Goal: Task Accomplishment & Management: Manage account settings

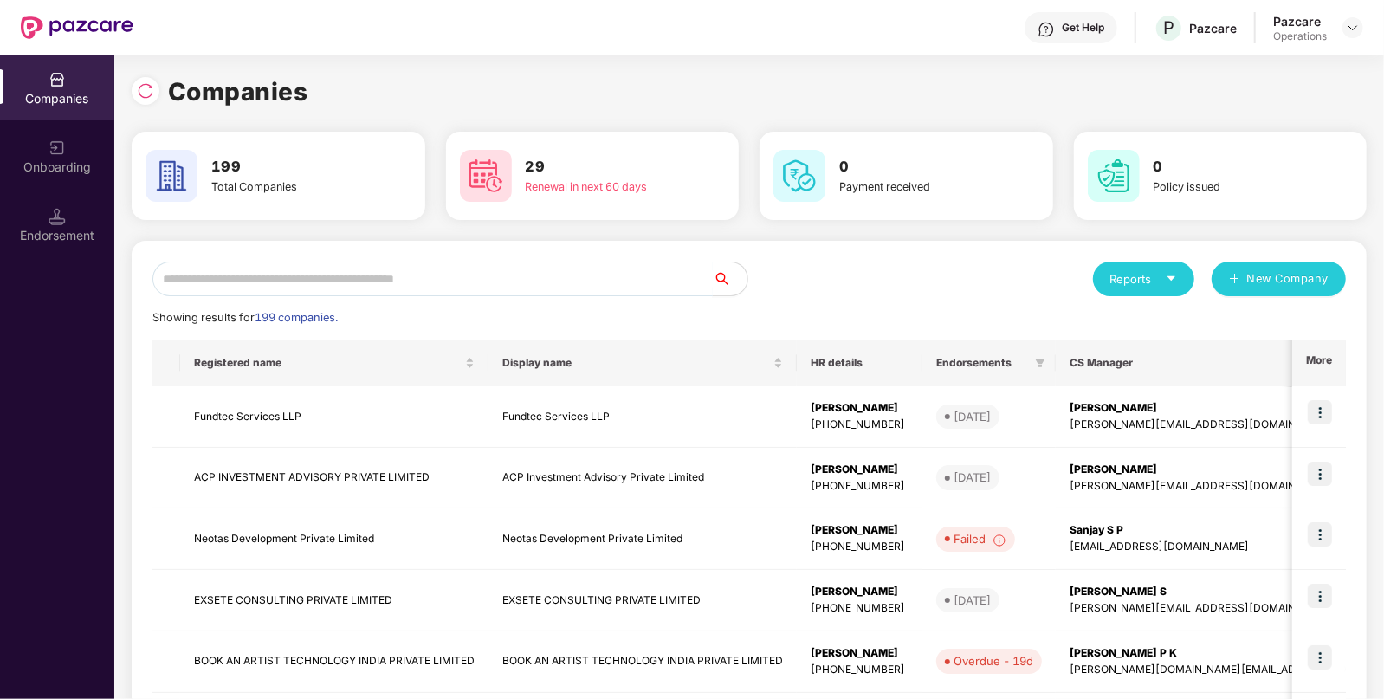
click at [501, 292] on input "text" at bounding box center [432, 279] width 560 height 35
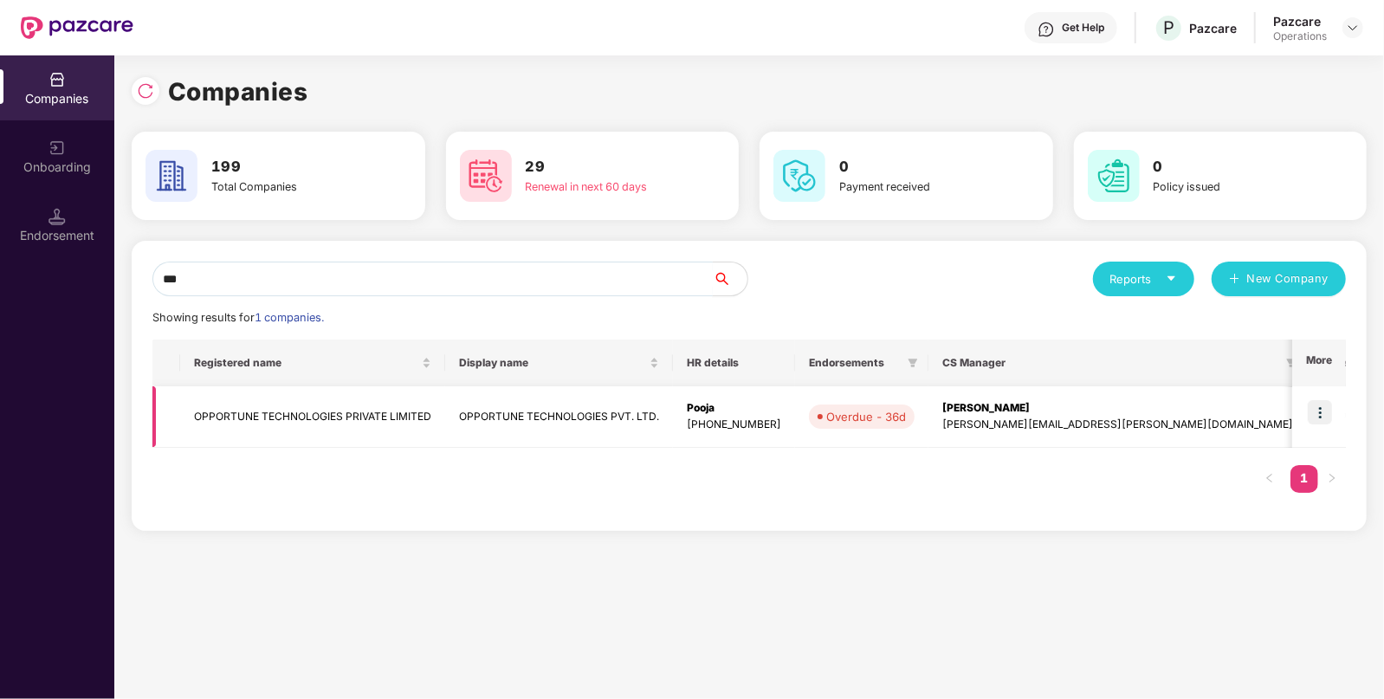
type input "***"
click at [1331, 411] on td at bounding box center [1319, 416] width 54 height 61
click at [1325, 417] on img at bounding box center [1320, 412] width 24 height 24
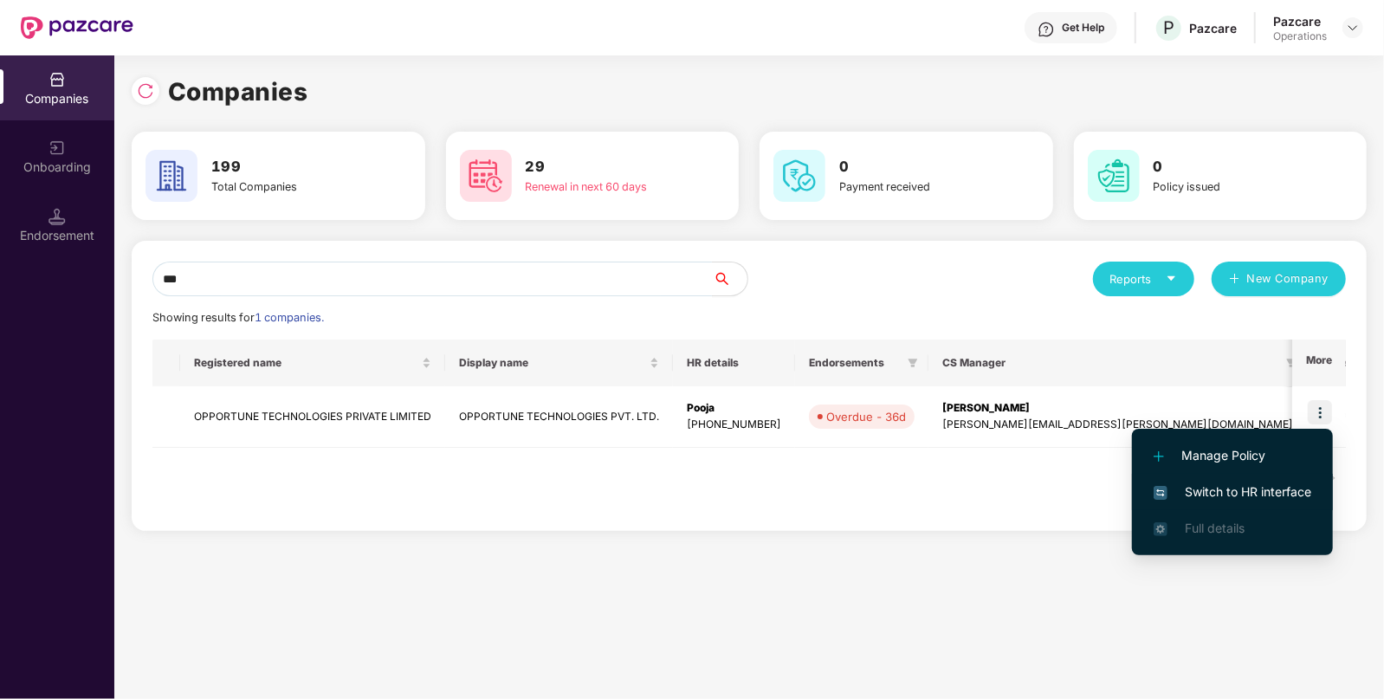
click at [1295, 482] on span "Switch to HR interface" at bounding box center [1233, 491] width 158 height 19
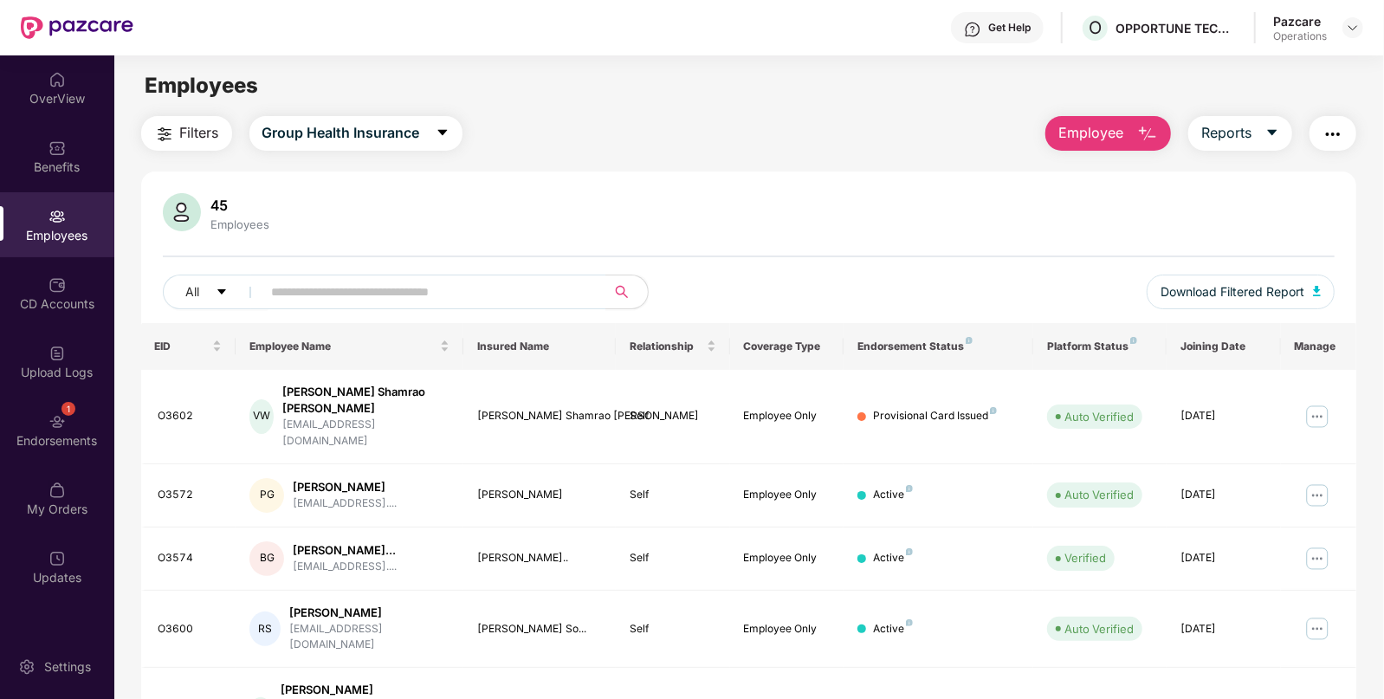
click at [201, 137] on span "Filters" at bounding box center [199, 133] width 39 height 22
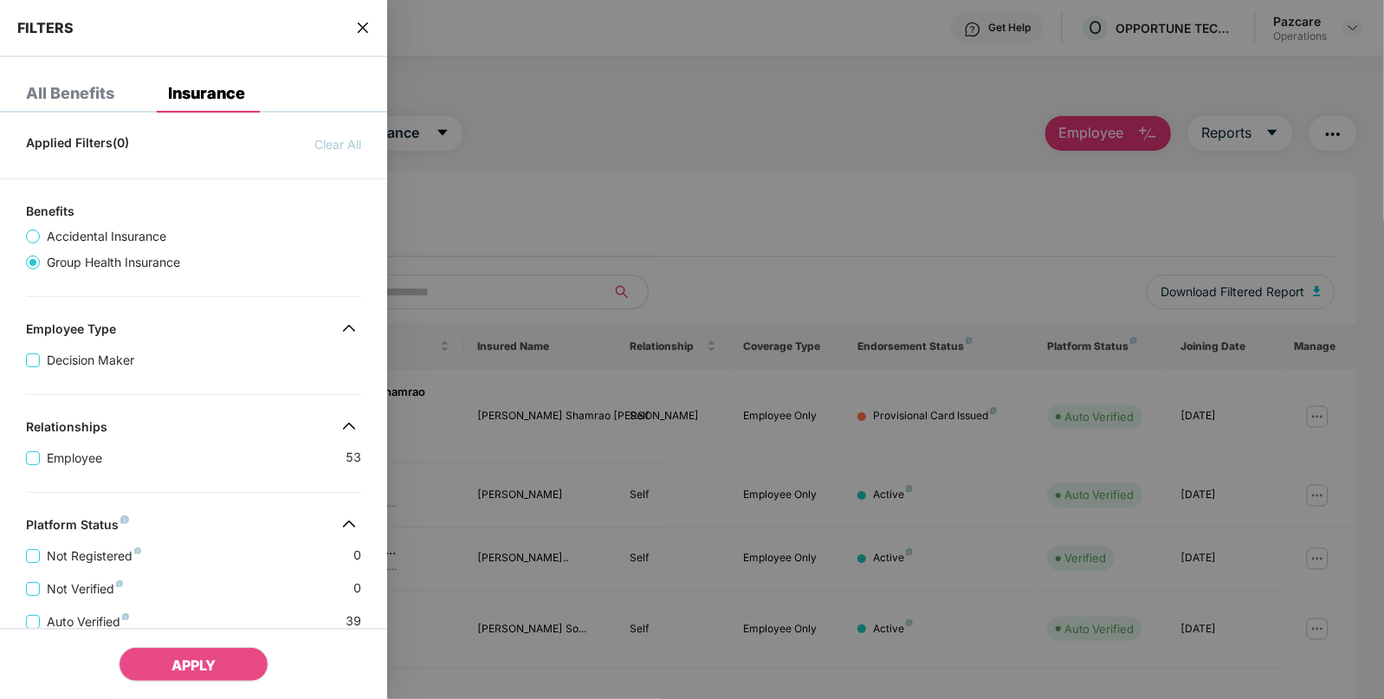
scroll to position [358, 0]
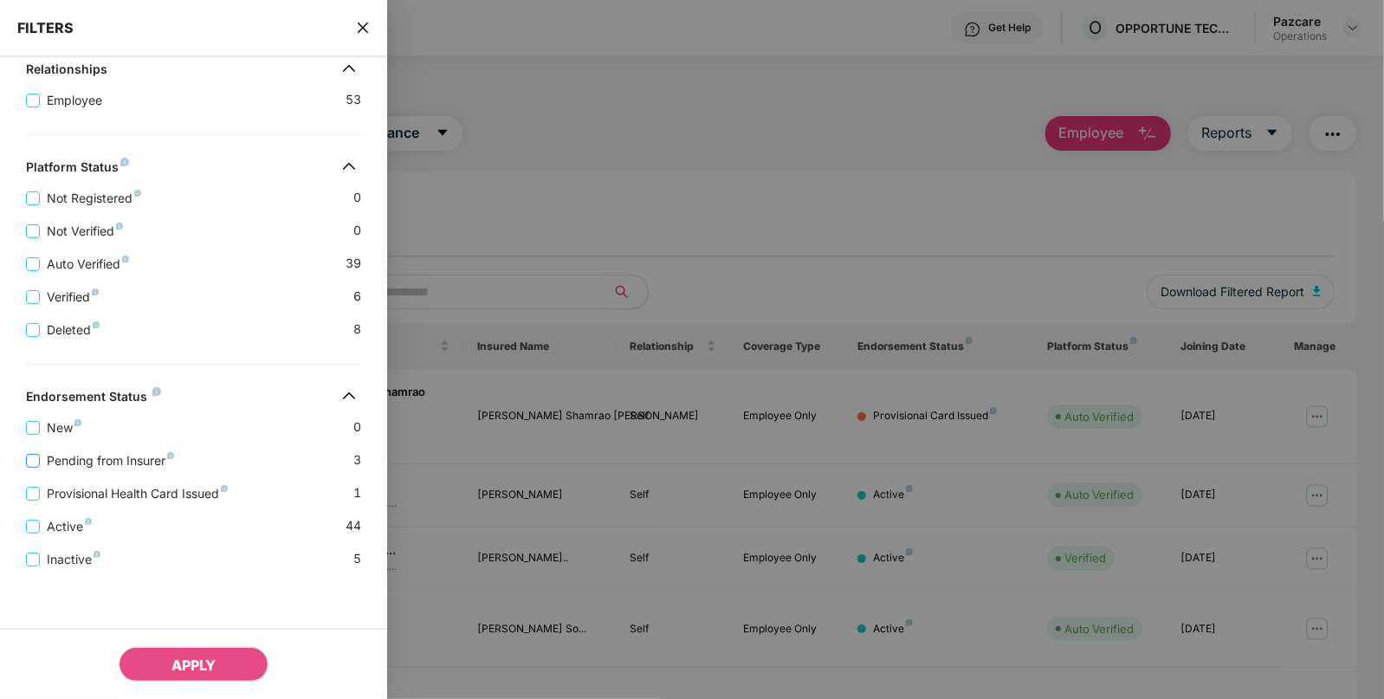
click at [143, 466] on span "Pending from Insurer" at bounding box center [110, 460] width 141 height 19
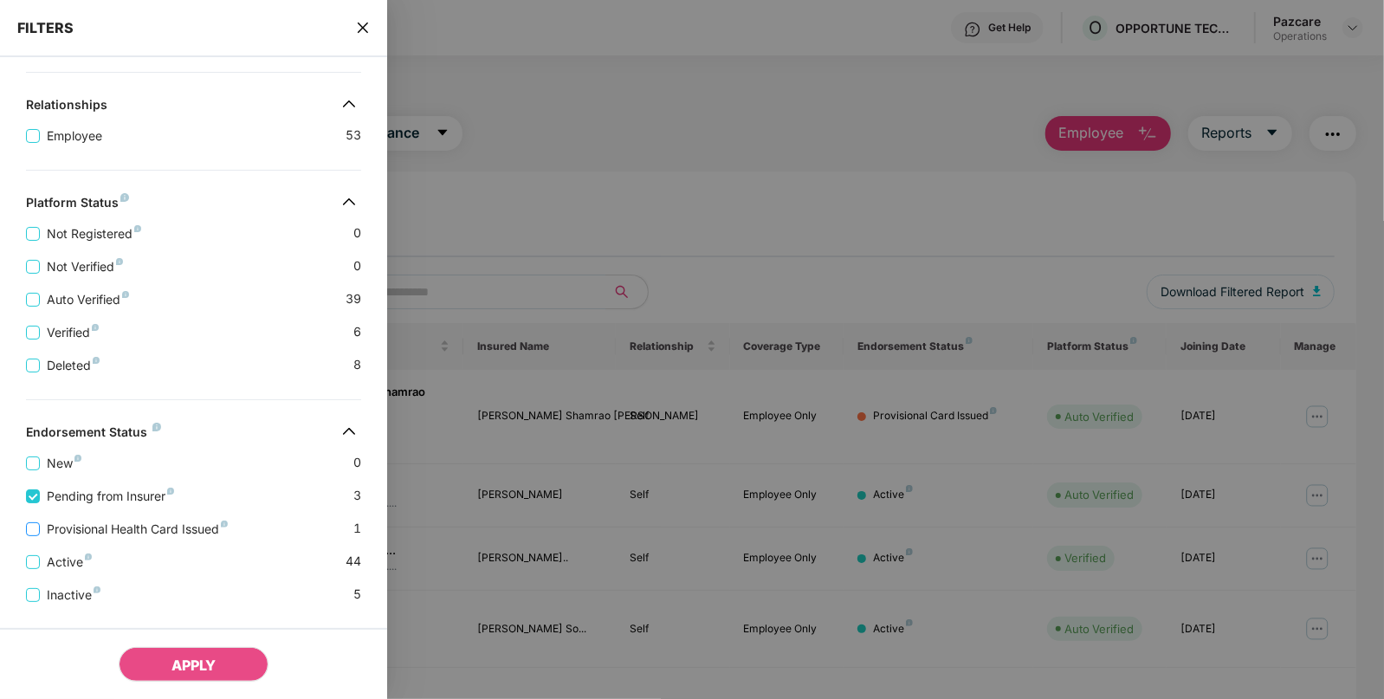
click at [180, 527] on span "Provisional Health Card Issued" at bounding box center [137, 529] width 195 height 19
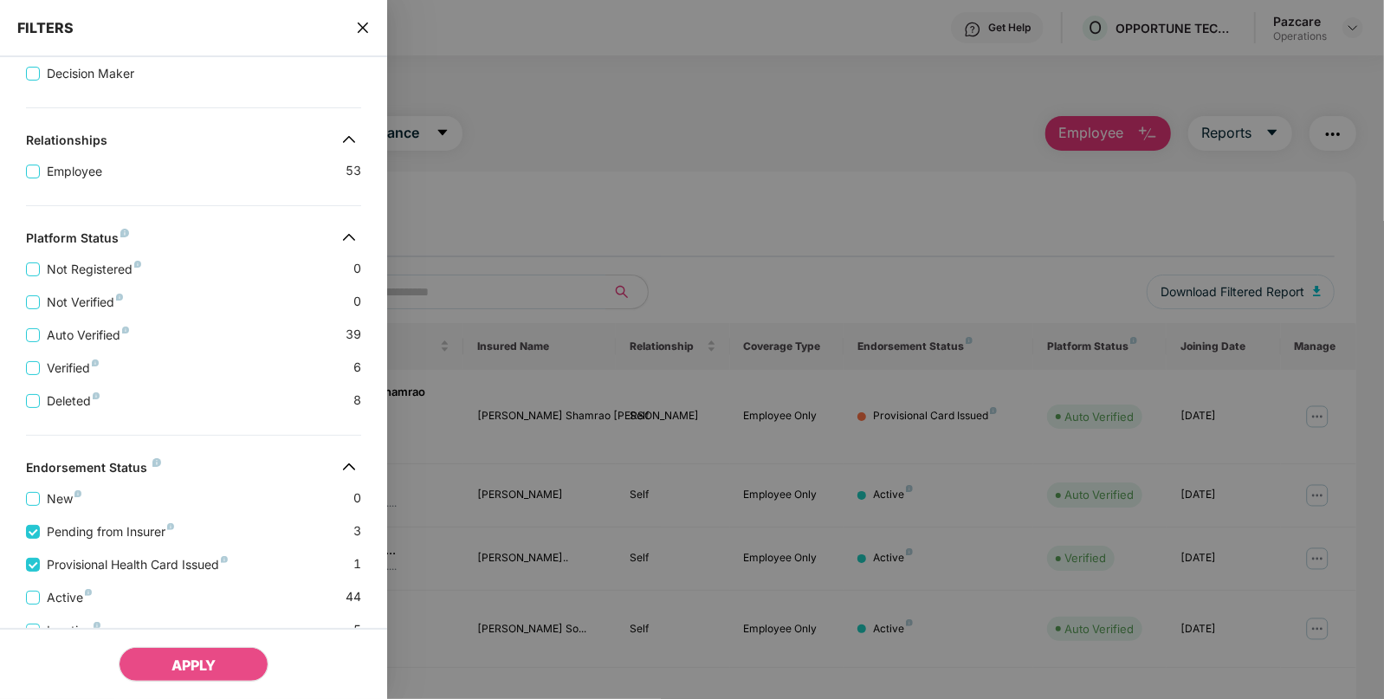
scroll to position [393, 0]
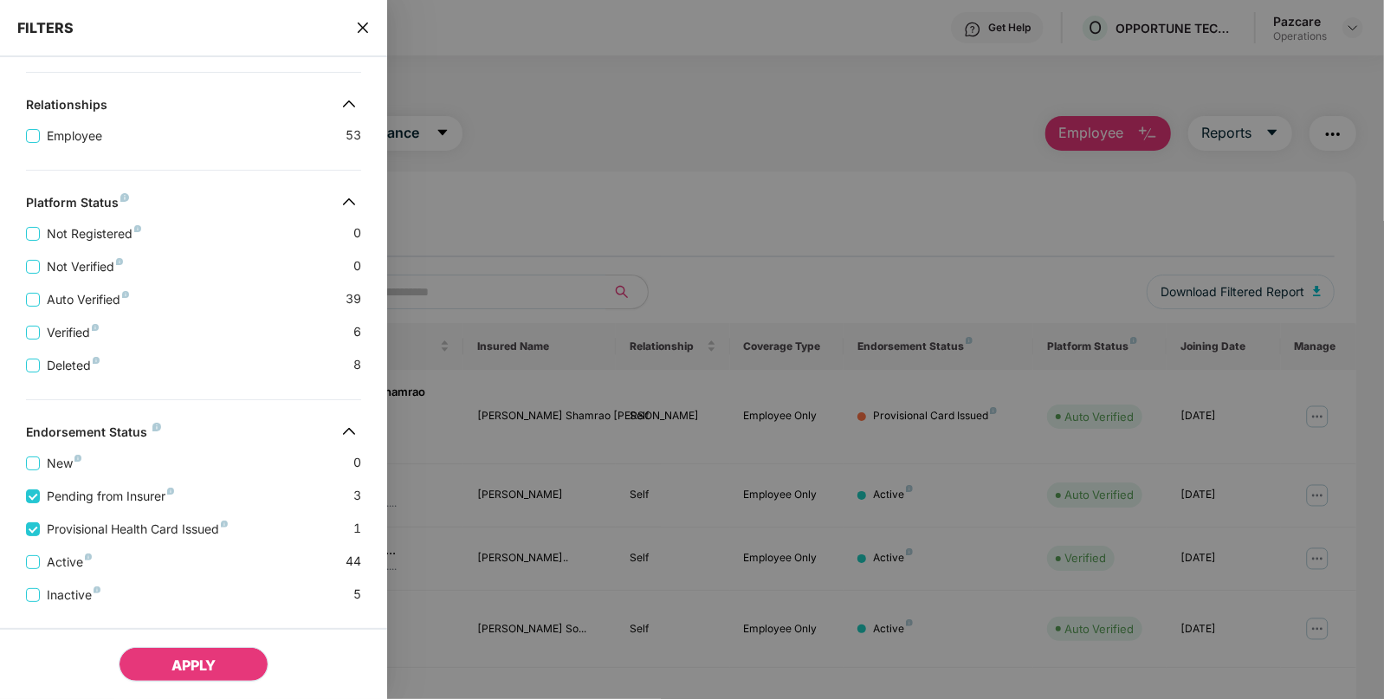
click at [208, 661] on span "APPLY" at bounding box center [193, 665] width 44 height 17
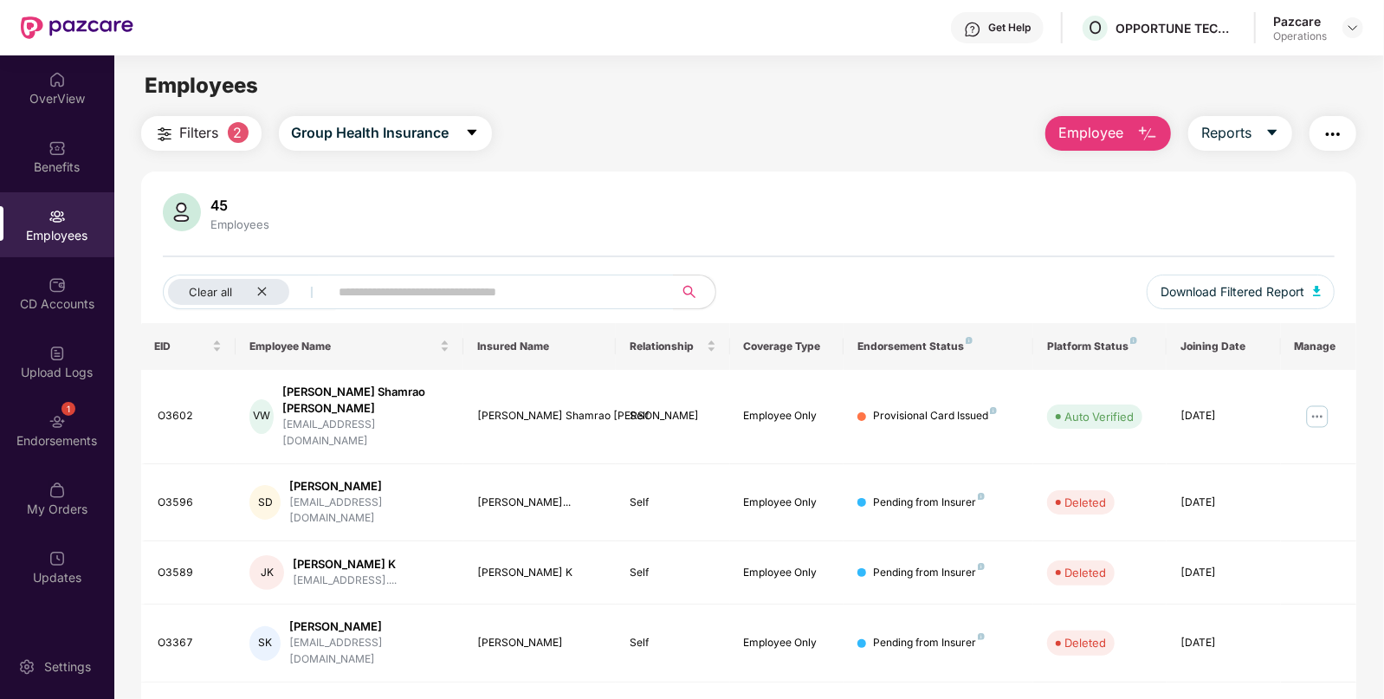
scroll to position [55, 0]
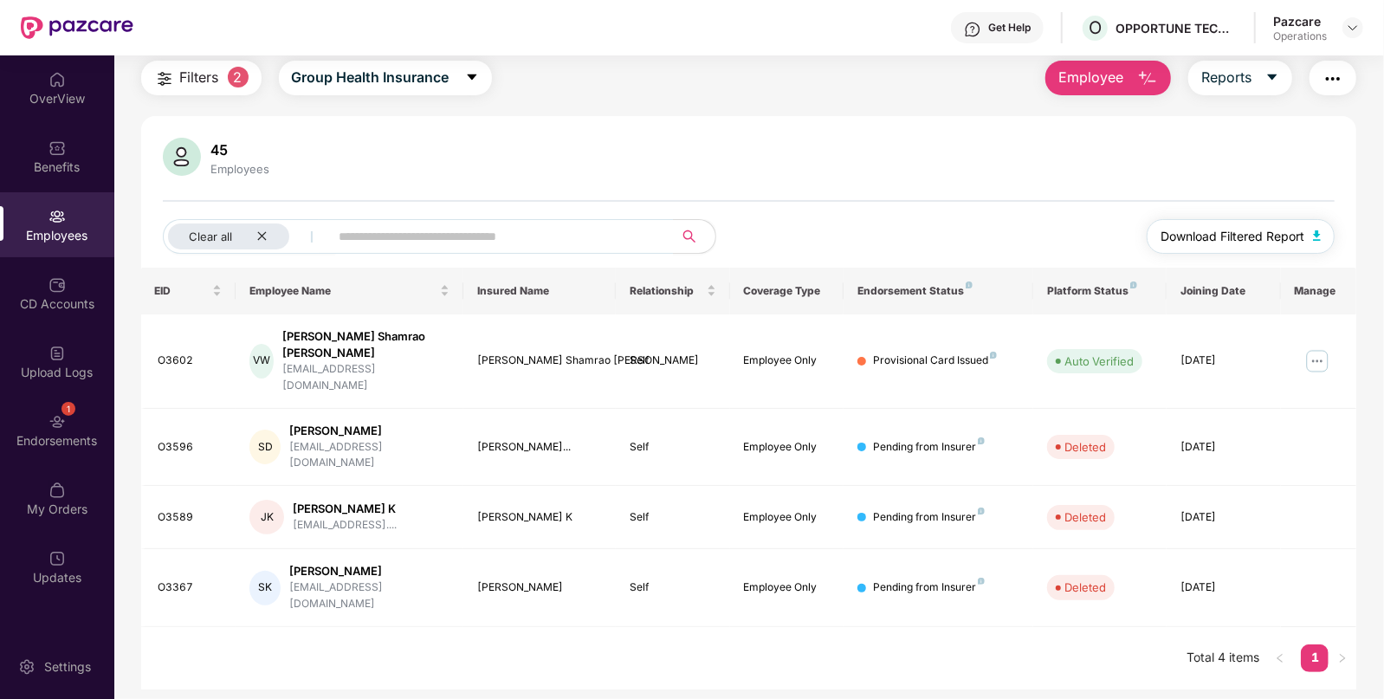
click at [1300, 244] on span "Download Filtered Report" at bounding box center [1233, 236] width 144 height 19
click at [73, 315] on div "CD Accounts" at bounding box center [57, 293] width 114 height 65
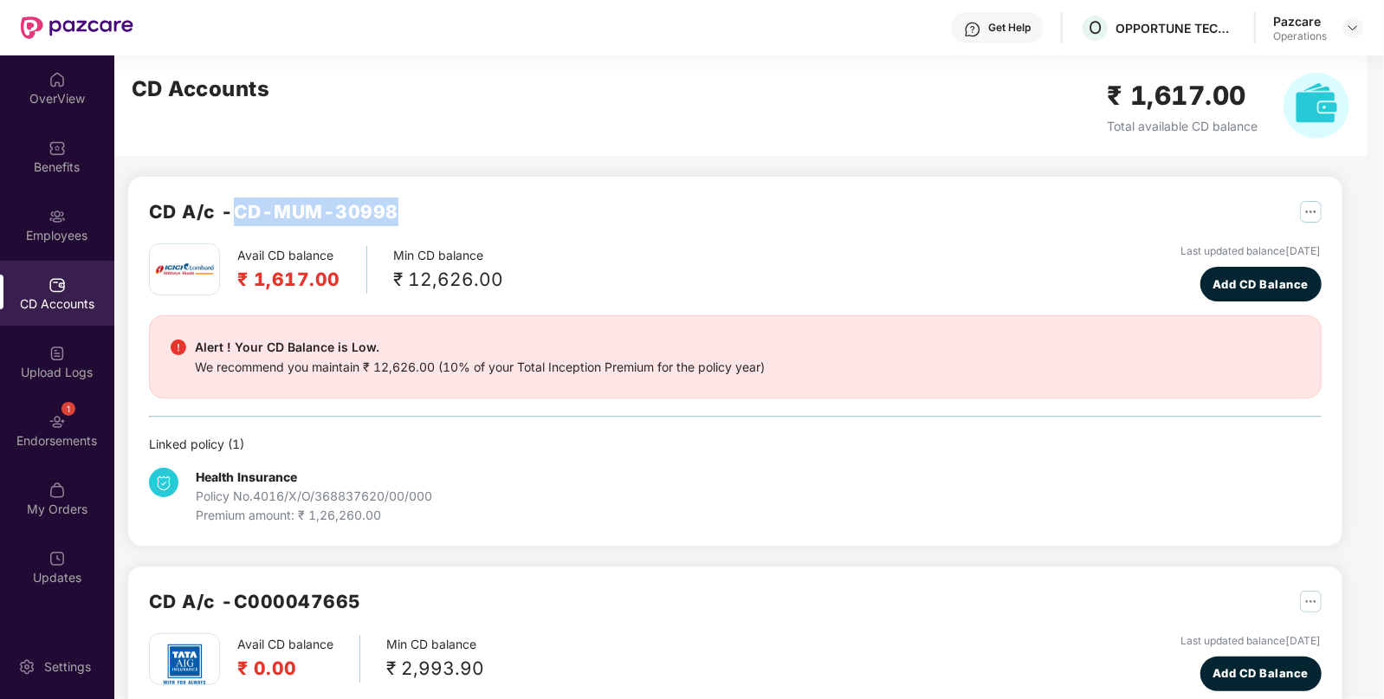
drag, startPoint x: 242, startPoint y: 204, endPoint x: 407, endPoint y: 204, distance: 165.4
click at [407, 204] on div "CD A/c - CD-MUM-30998" at bounding box center [735, 220] width 1173 height 46
copy h2 "CD-MUM-30998"
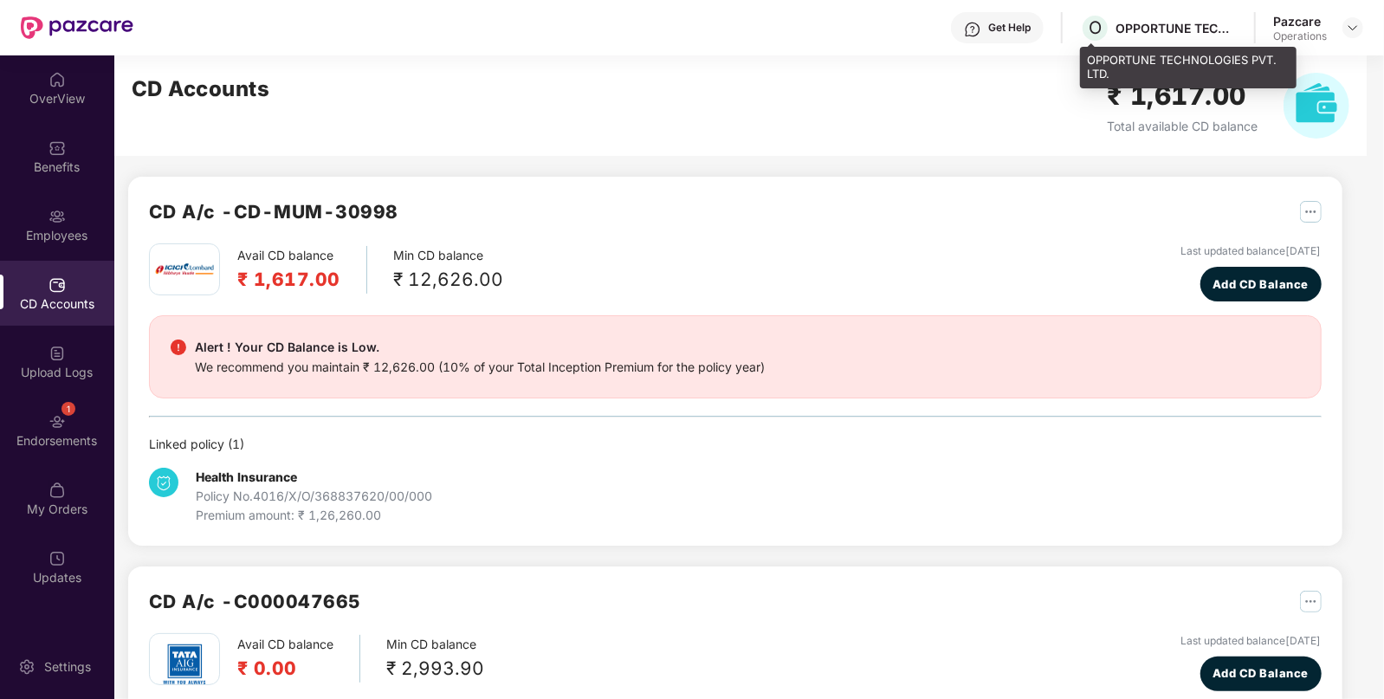
click at [1137, 32] on div "OPPORTUNE TECHNOLOGIES PVT. LTD." at bounding box center [1176, 28] width 121 height 16
copy div "OPPORTUNE"
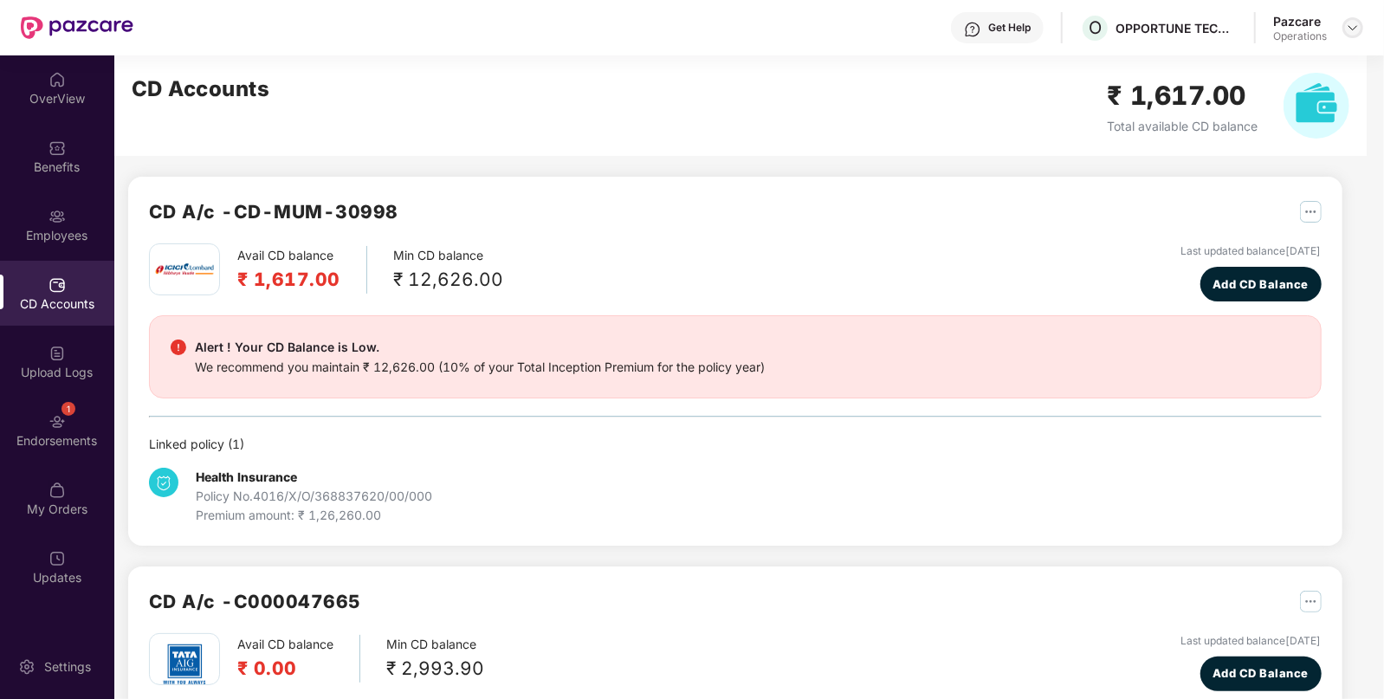
click at [1351, 35] on div at bounding box center [1353, 27] width 21 height 21
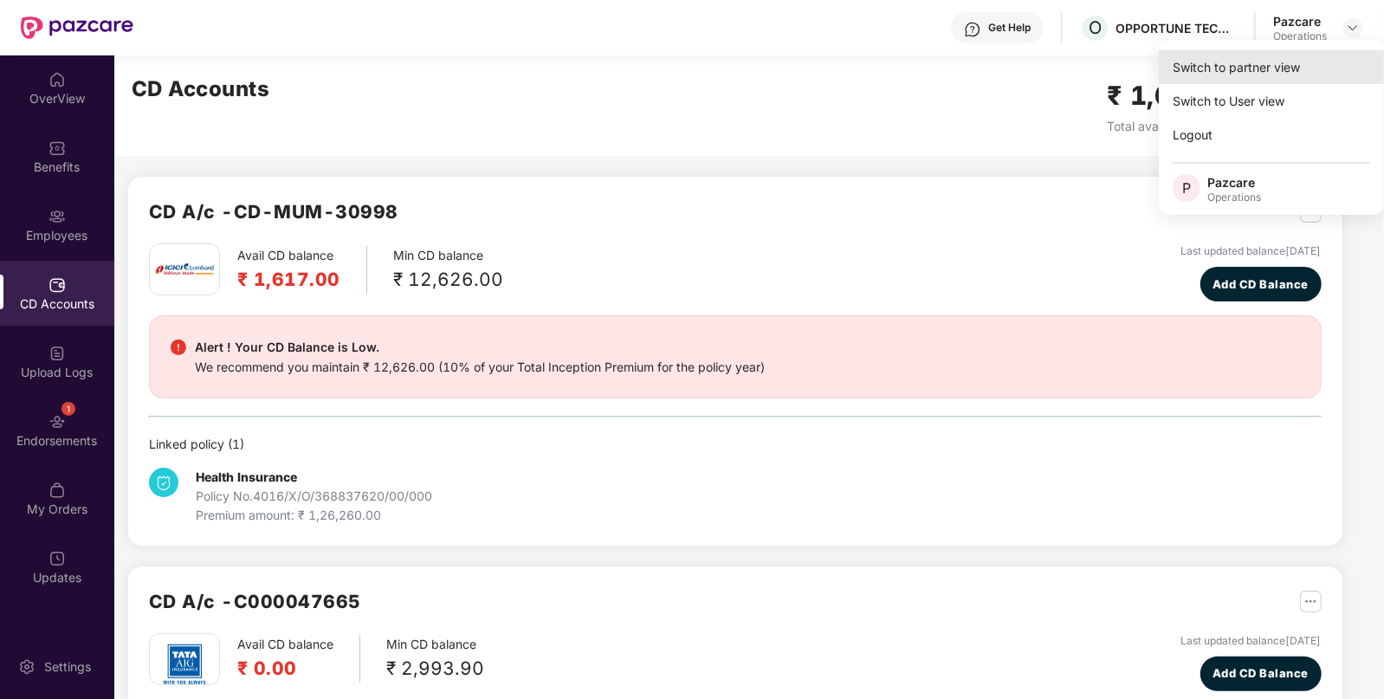
click at [1284, 70] on div "Switch to partner view" at bounding box center [1271, 67] width 225 height 34
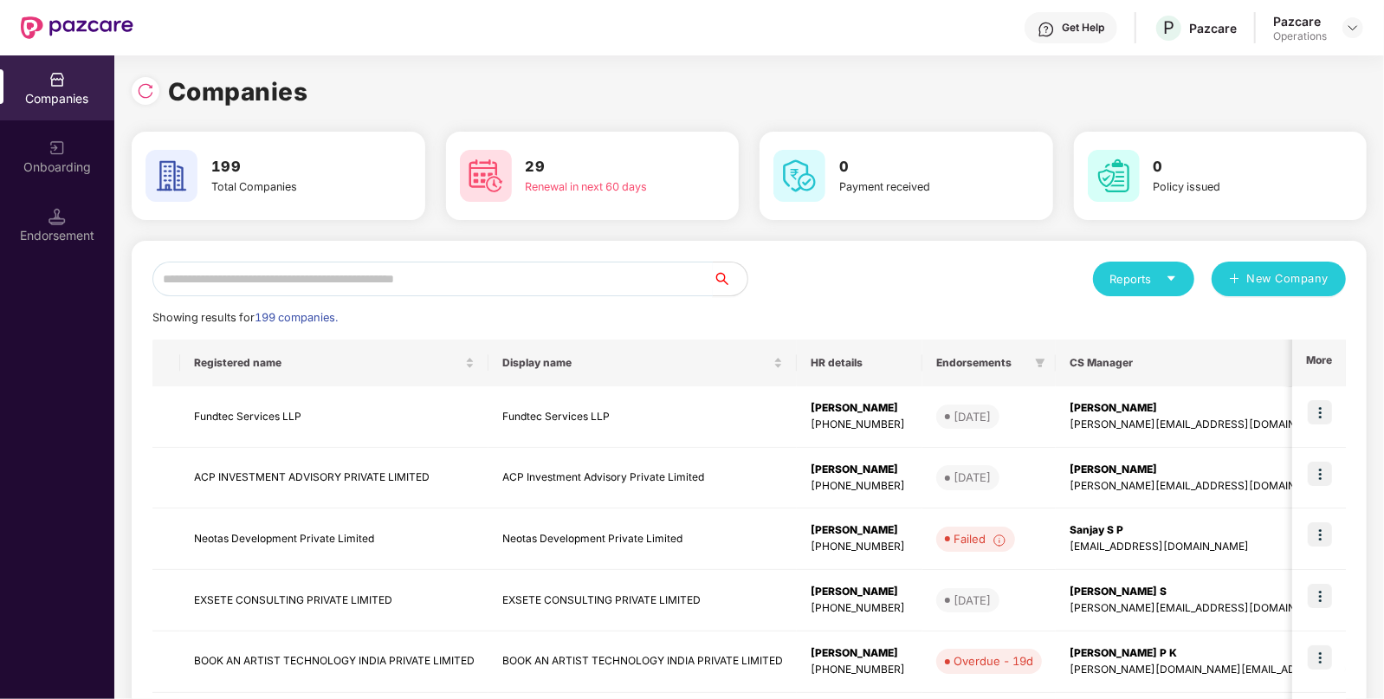
click at [203, 269] on input "text" at bounding box center [432, 279] width 560 height 35
paste input "*********"
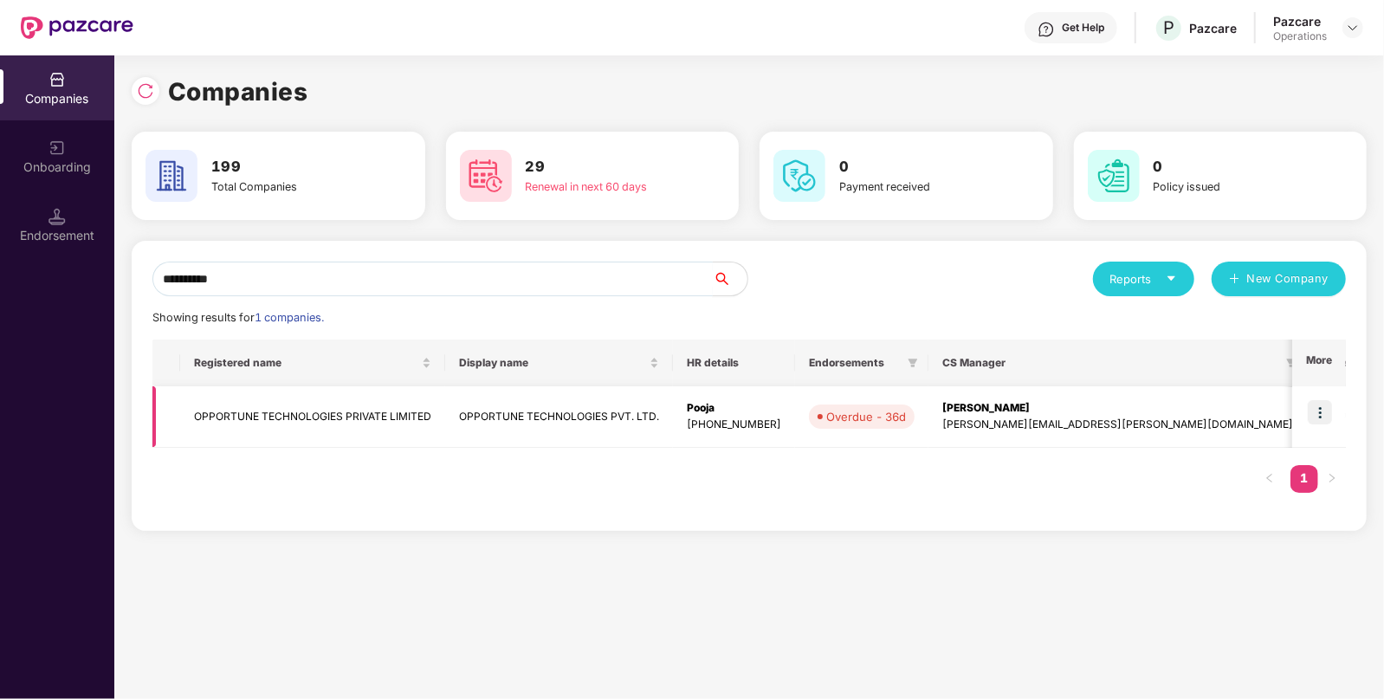
type input "*********"
click at [247, 411] on td "OPPORTUNE TECHNOLOGIES PRIVATE LIMITED" at bounding box center [312, 416] width 265 height 61
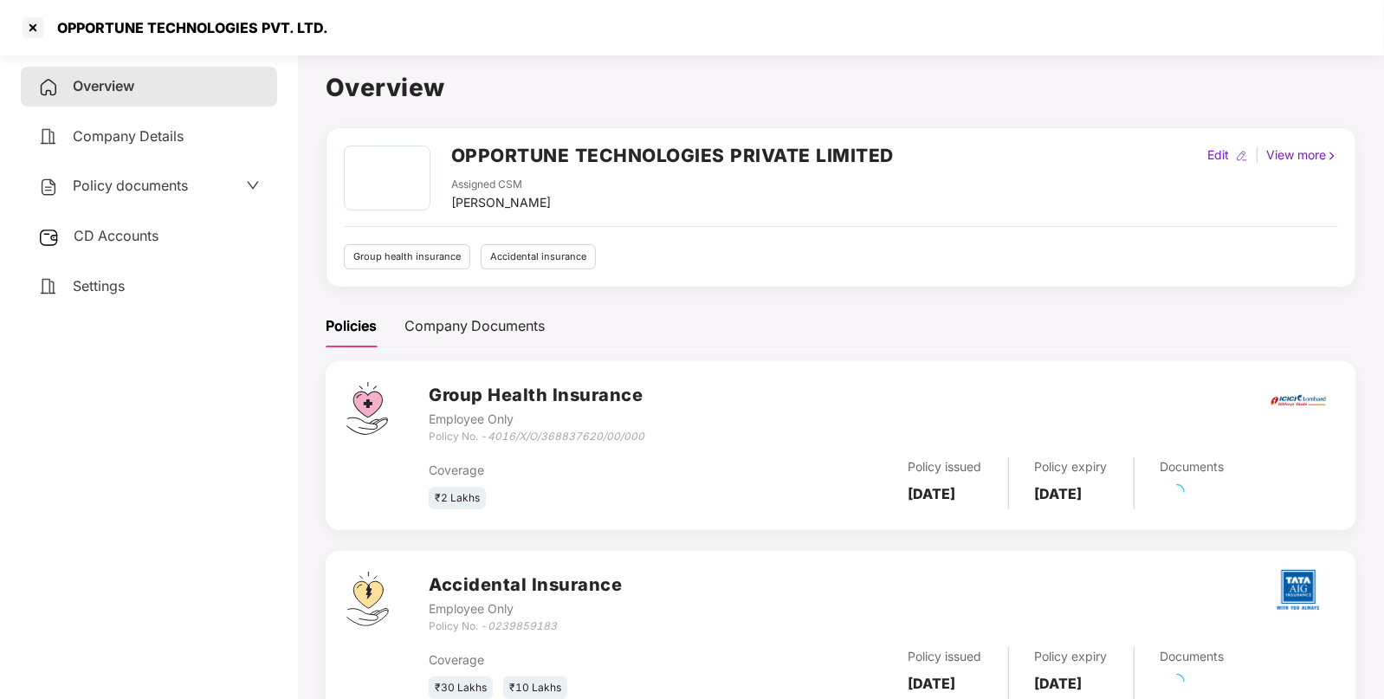
click at [173, 180] on span "Policy documents" at bounding box center [130, 185] width 115 height 17
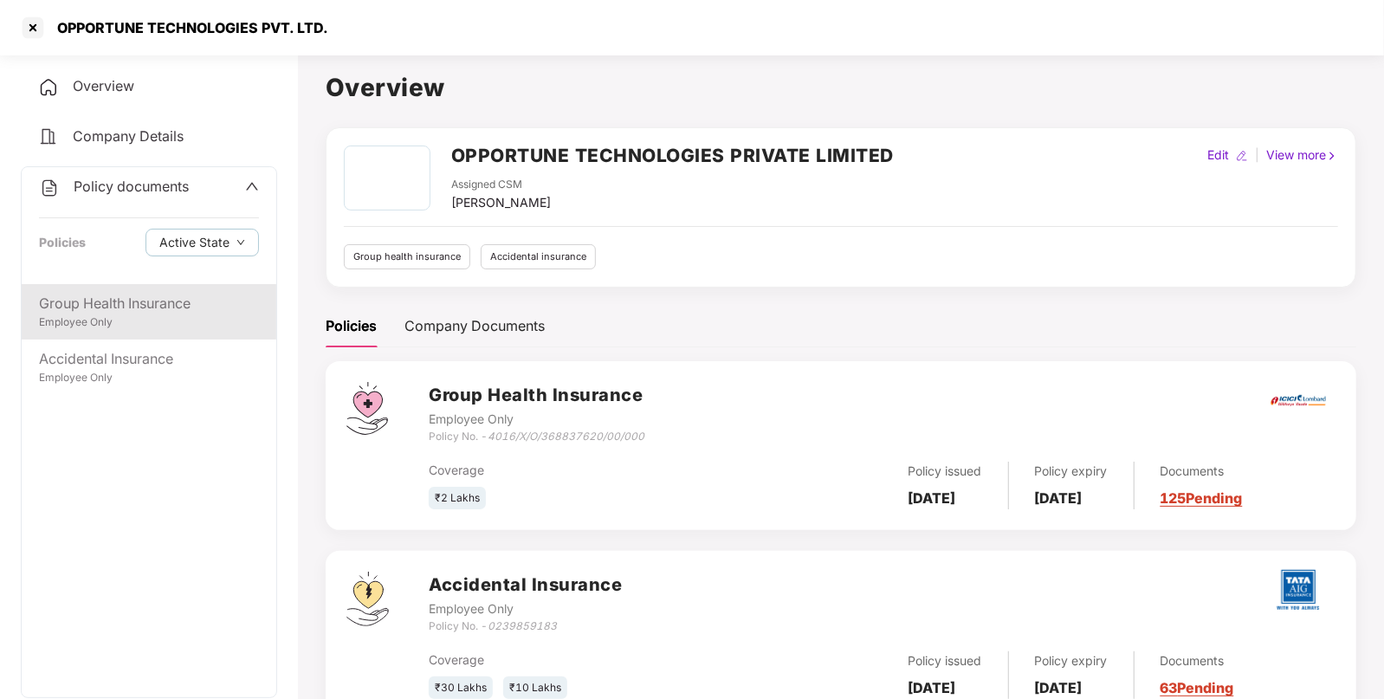
click at [165, 299] on div "Group Health Insurance" at bounding box center [149, 304] width 220 height 22
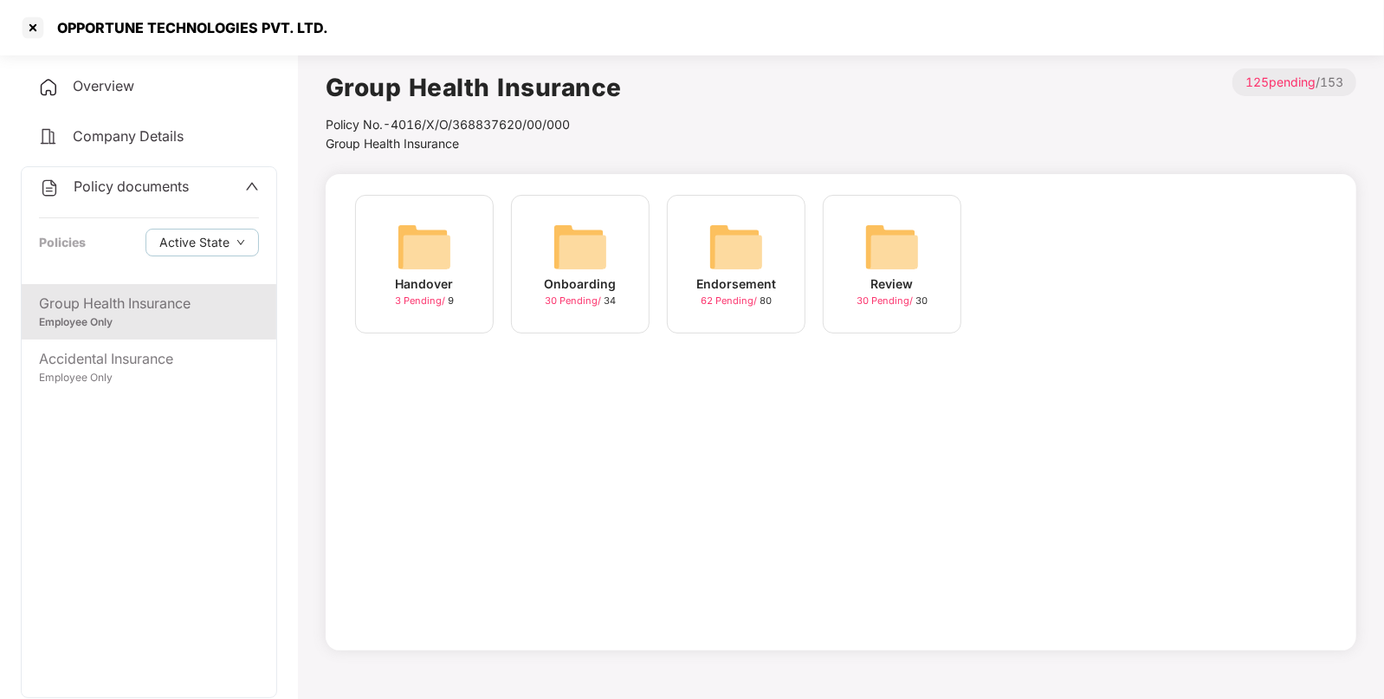
click at [753, 237] on img at bounding box center [735, 246] width 55 height 55
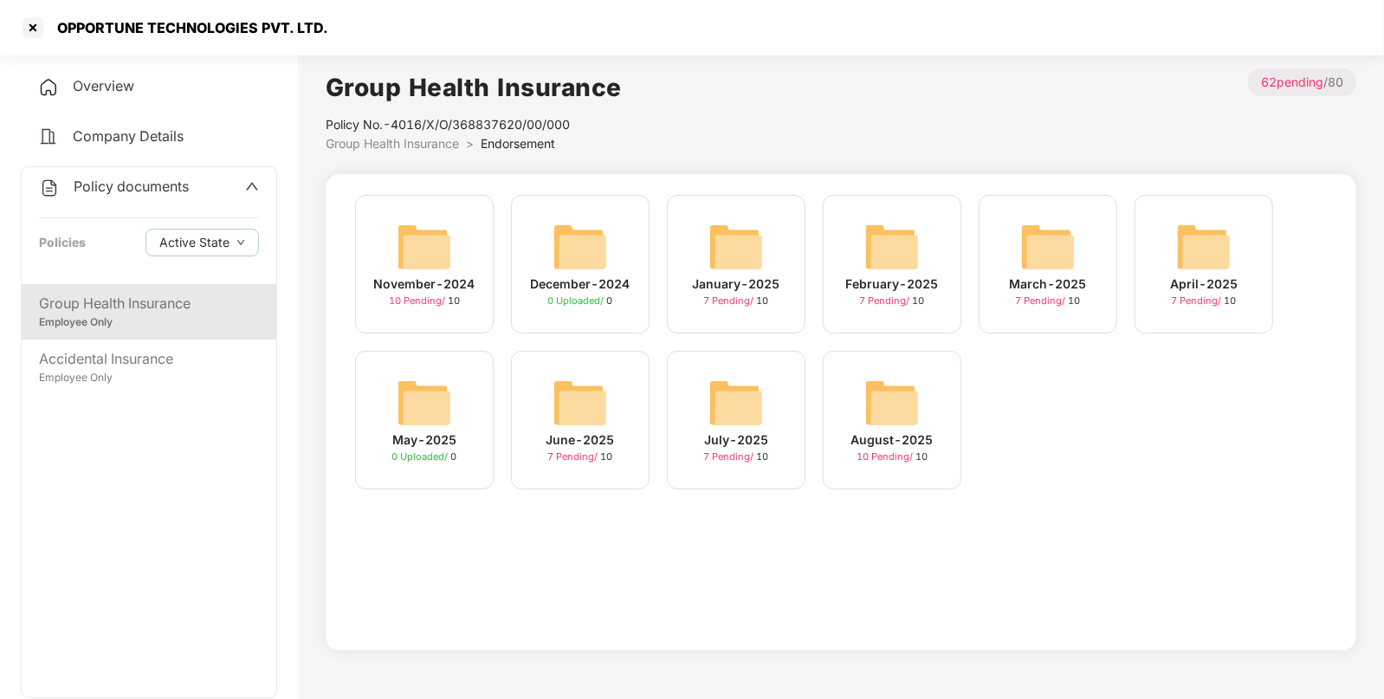
click at [873, 410] on img at bounding box center [891, 402] width 55 height 55
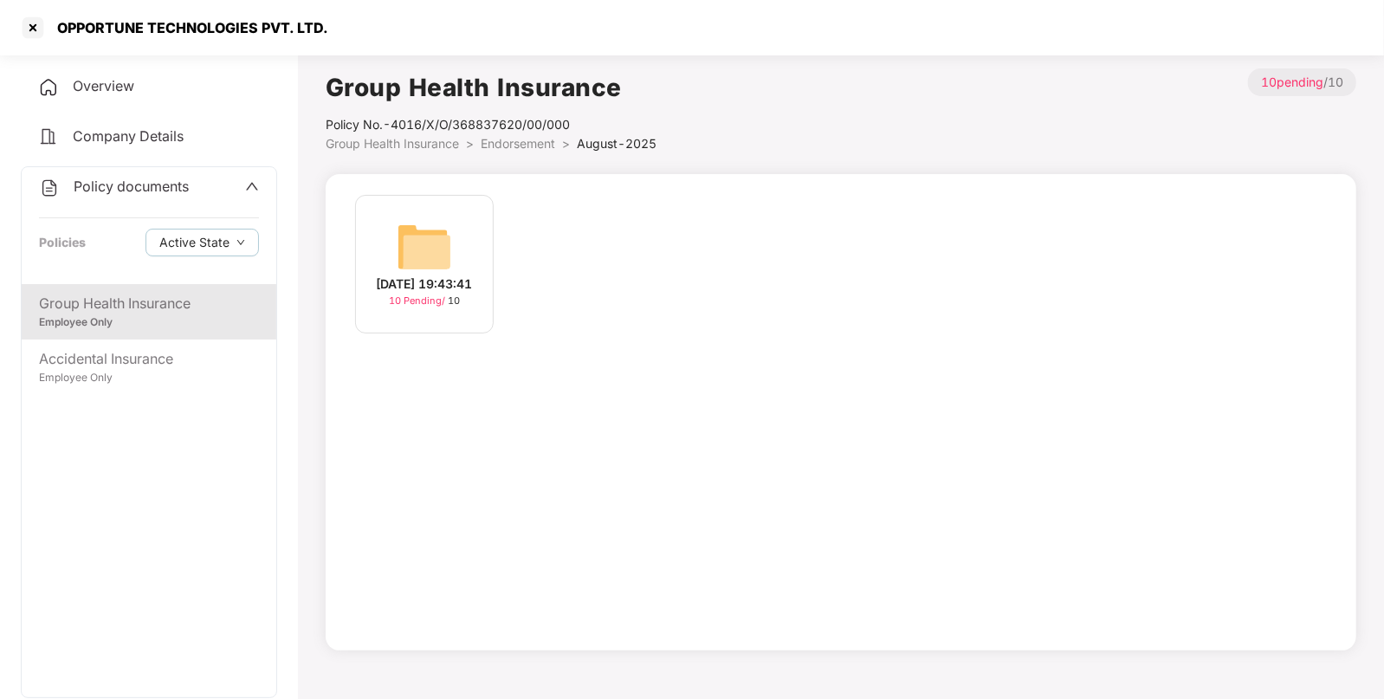
click at [397, 223] on img at bounding box center [424, 246] width 55 height 55
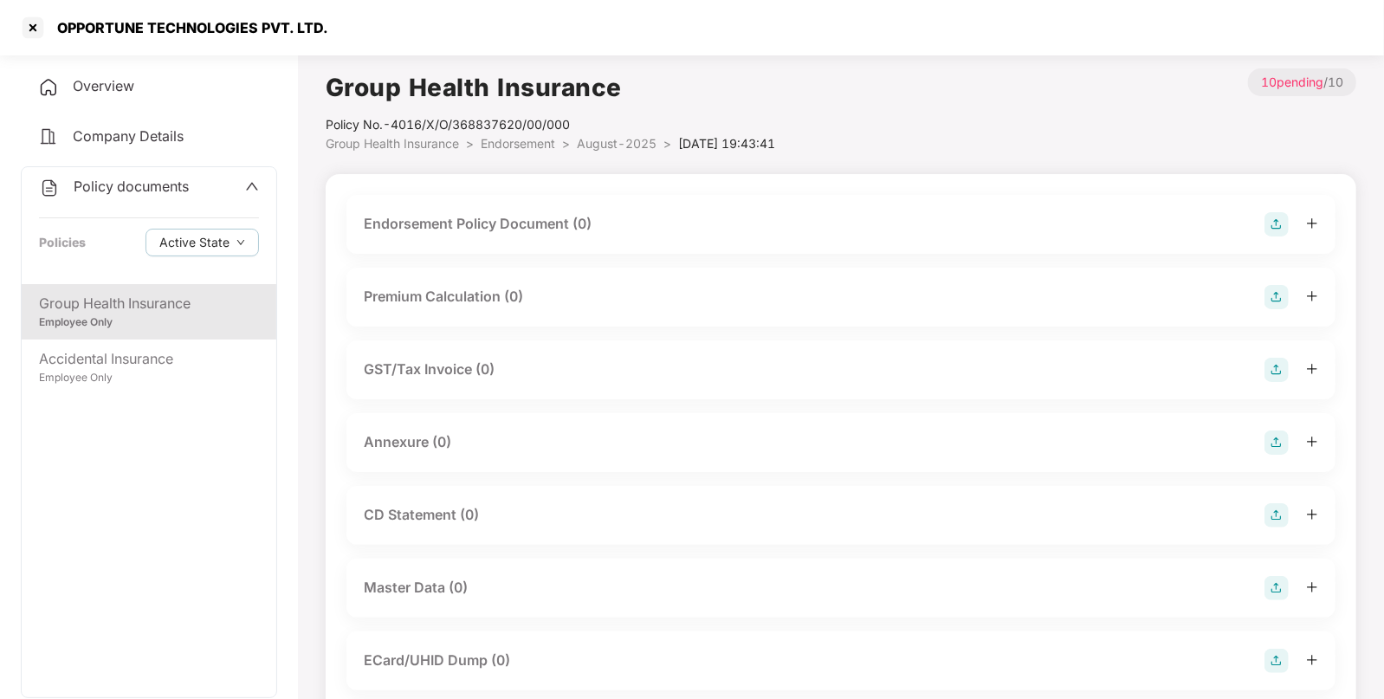
click at [1265, 219] on img at bounding box center [1277, 224] width 24 height 24
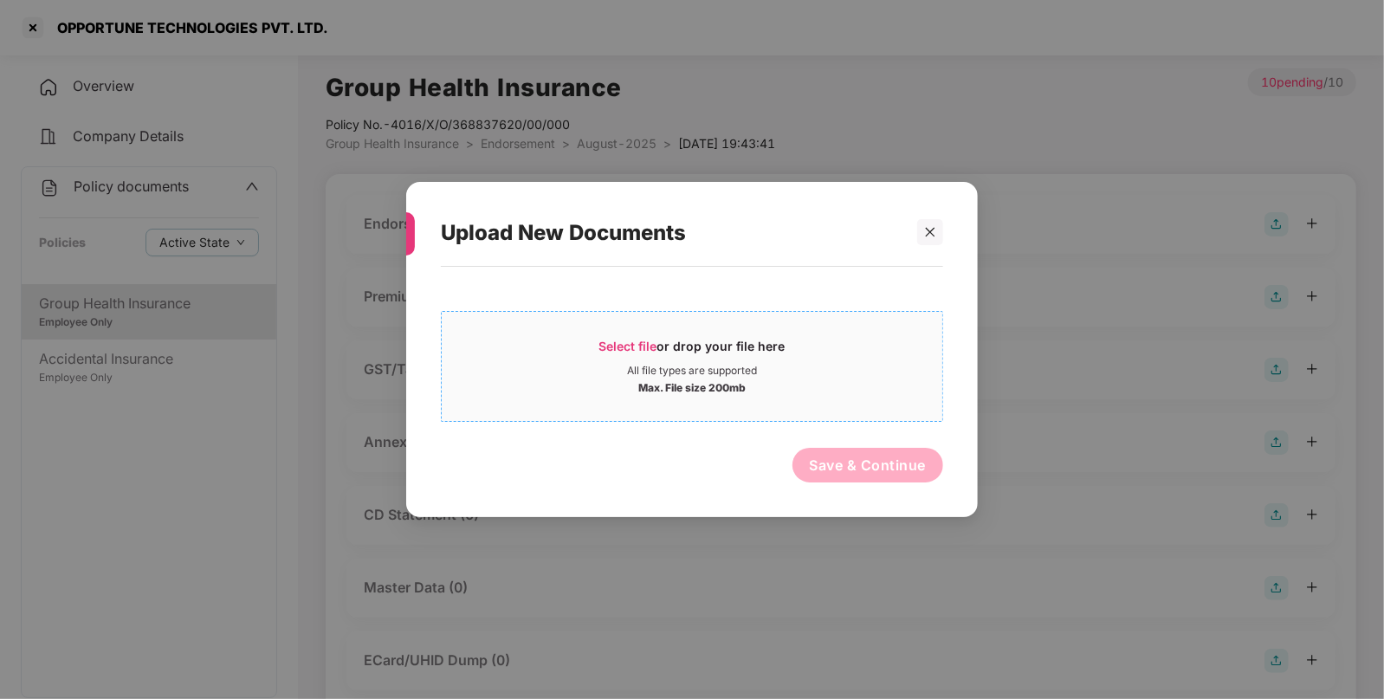
click at [762, 378] on div "Max. File size 200mb" at bounding box center [692, 386] width 501 height 17
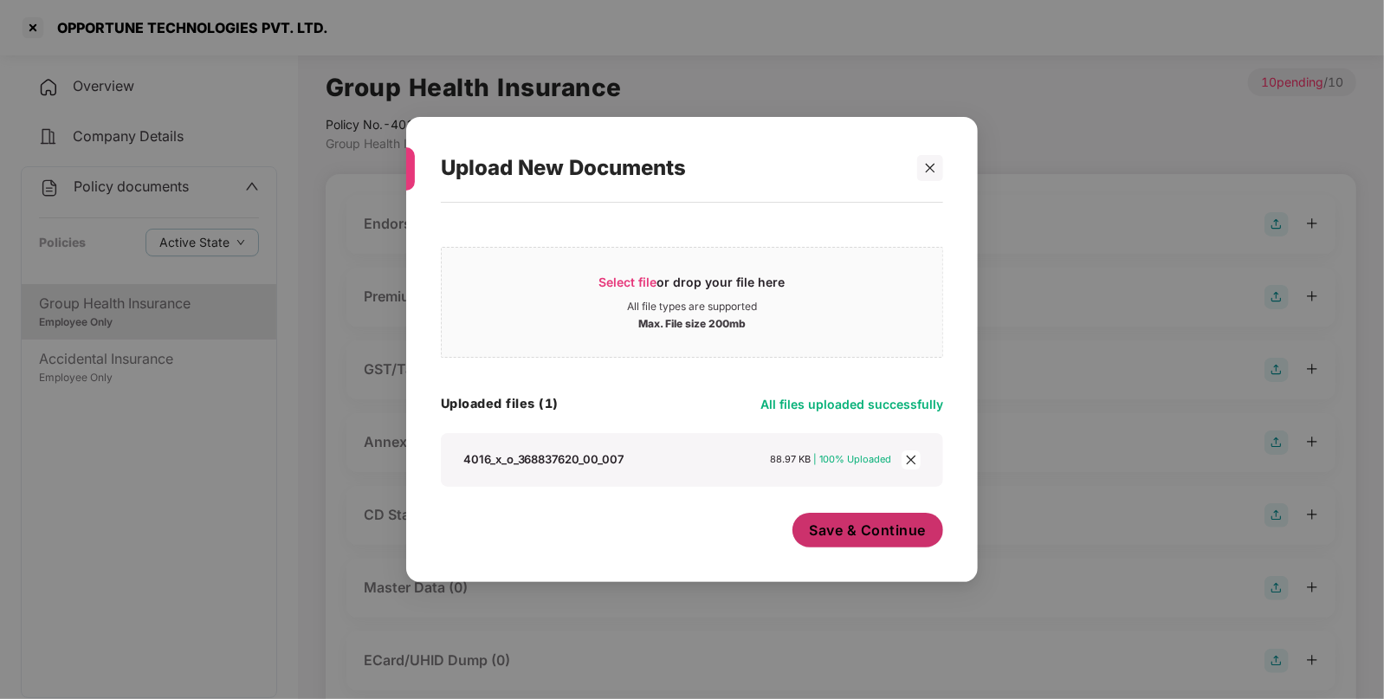
click at [833, 528] on span "Save & Continue" at bounding box center [868, 530] width 117 height 19
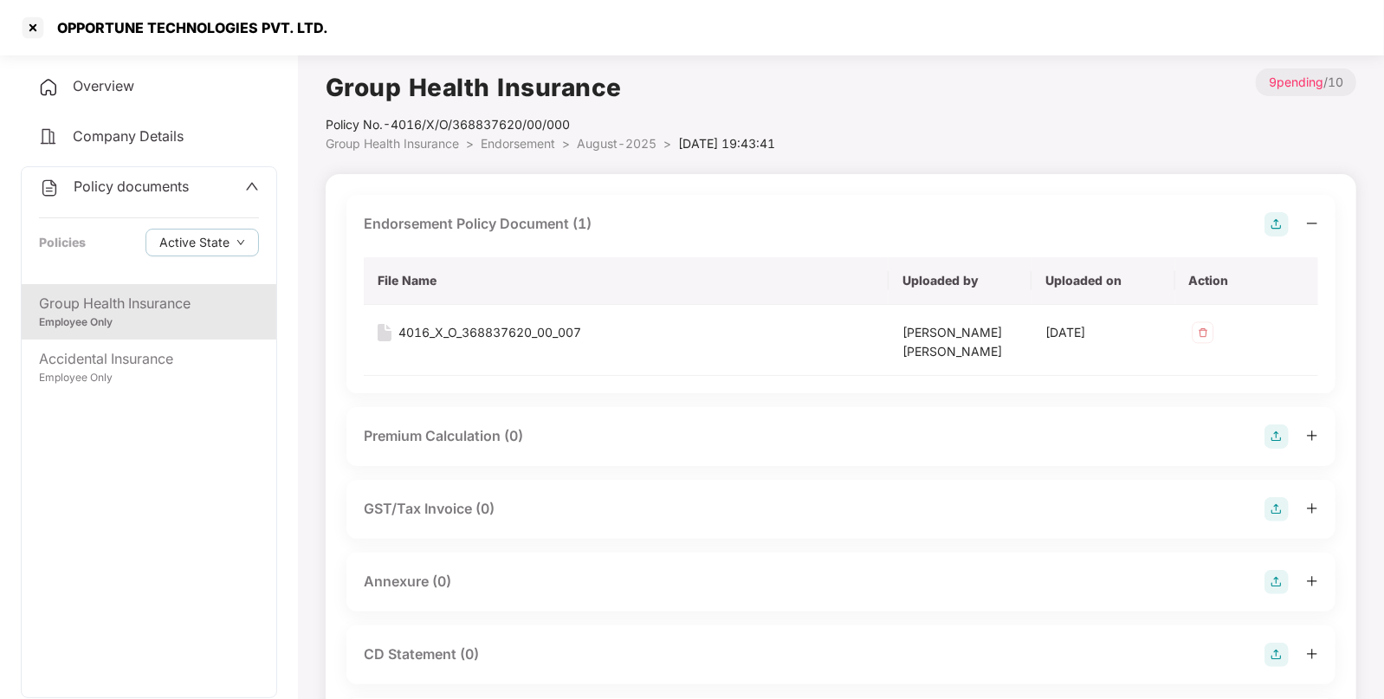
click at [1278, 576] on img at bounding box center [1277, 582] width 24 height 24
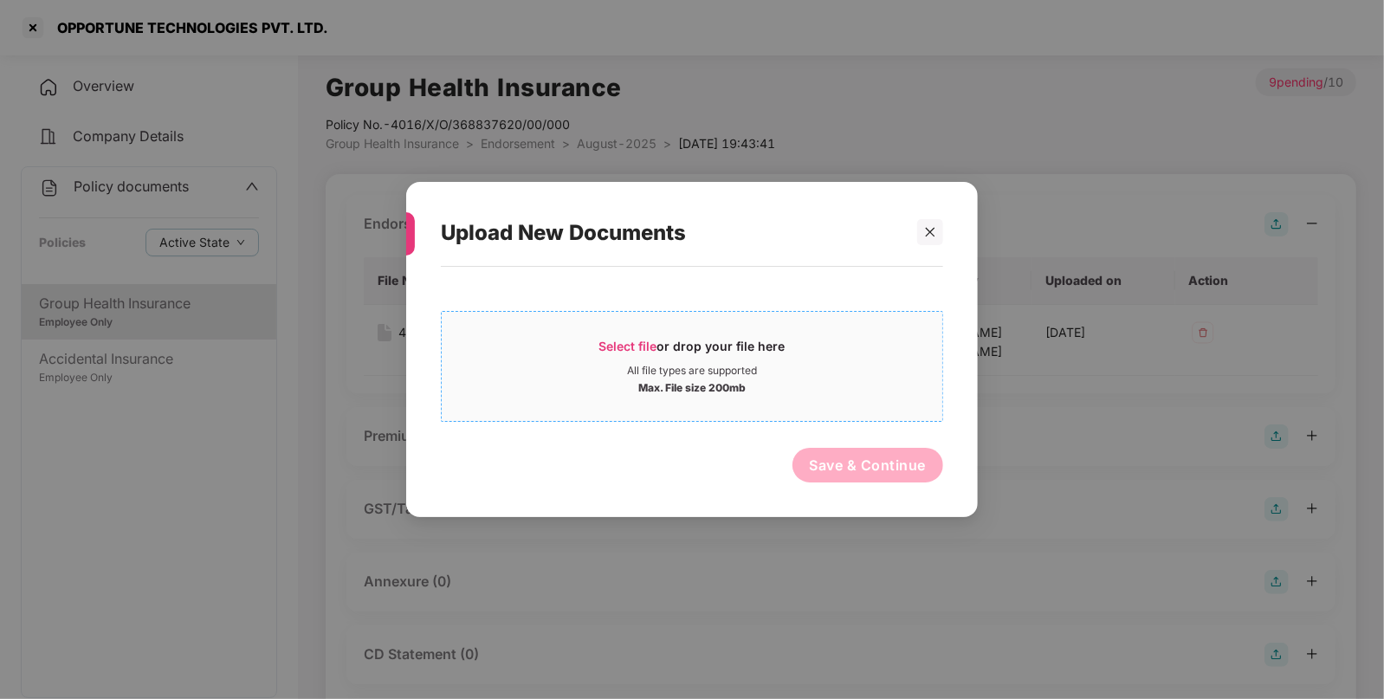
click at [817, 365] on div "All file types are supported" at bounding box center [692, 371] width 501 height 14
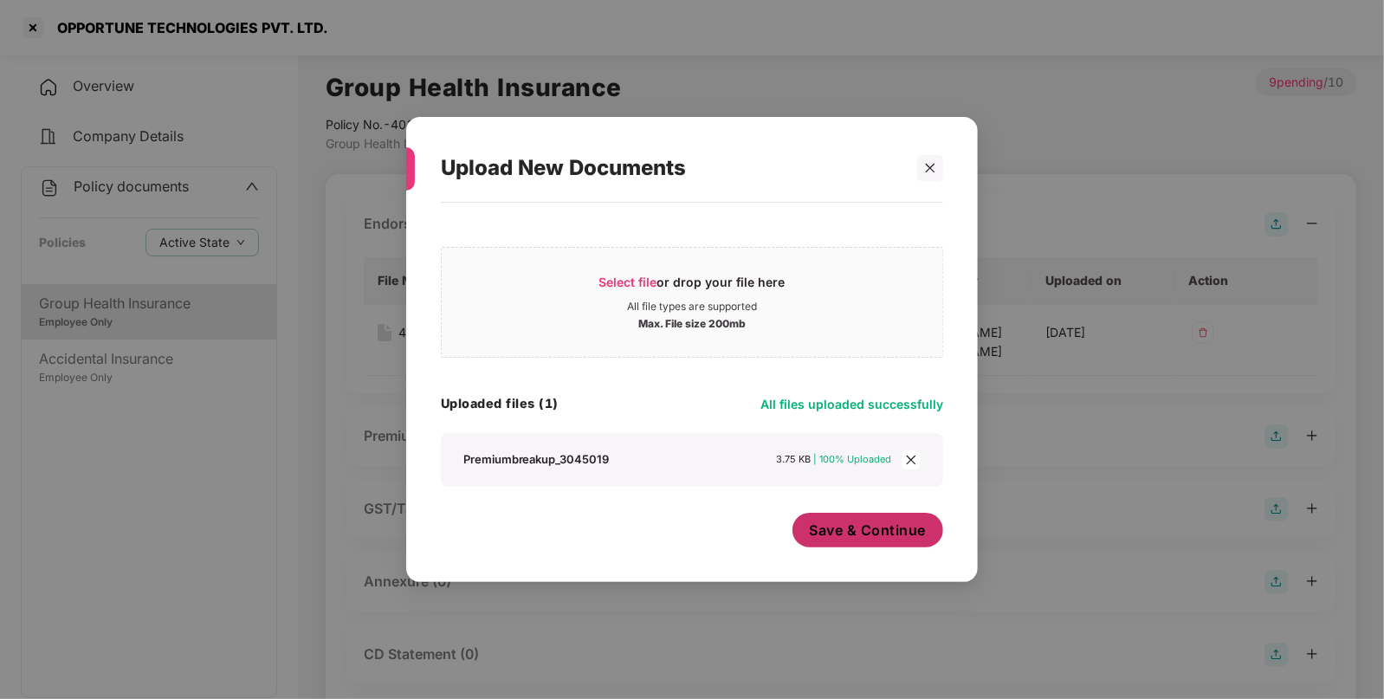
click at [855, 521] on button "Save & Continue" at bounding box center [869, 530] width 152 height 35
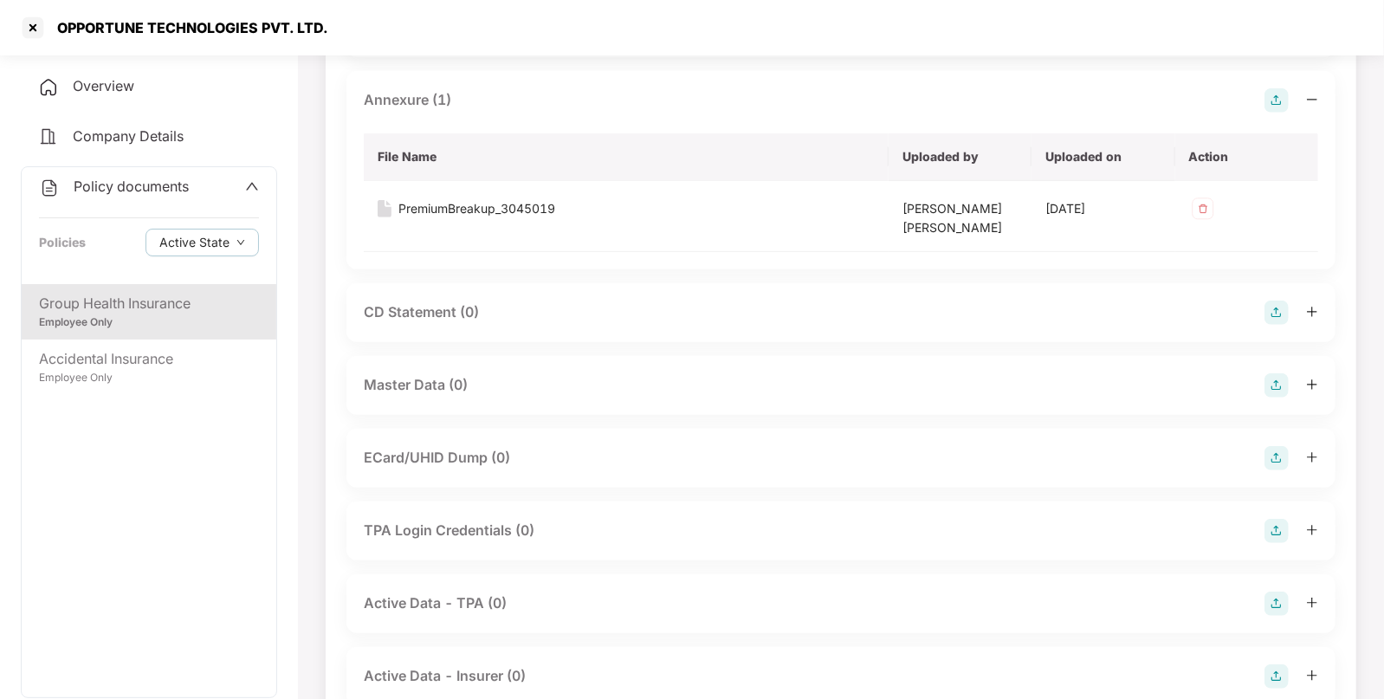
scroll to position [542, 0]
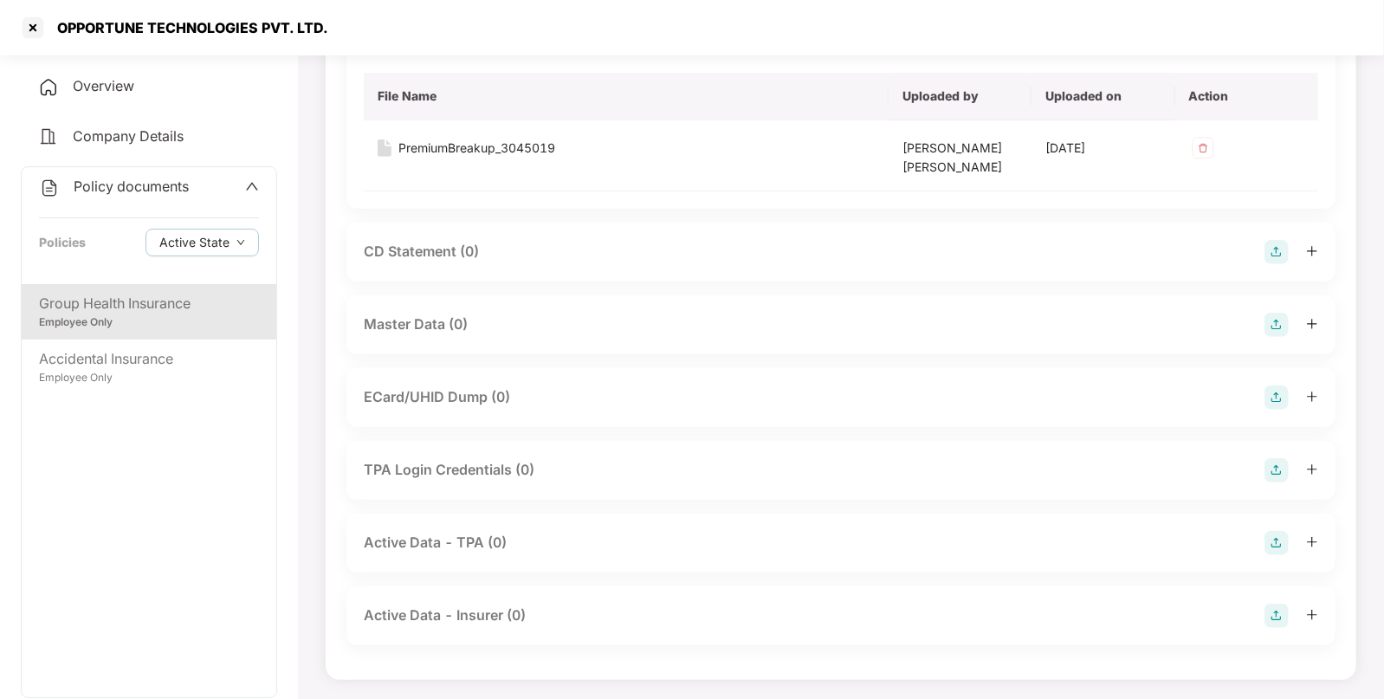
click at [1278, 317] on img at bounding box center [1277, 325] width 24 height 24
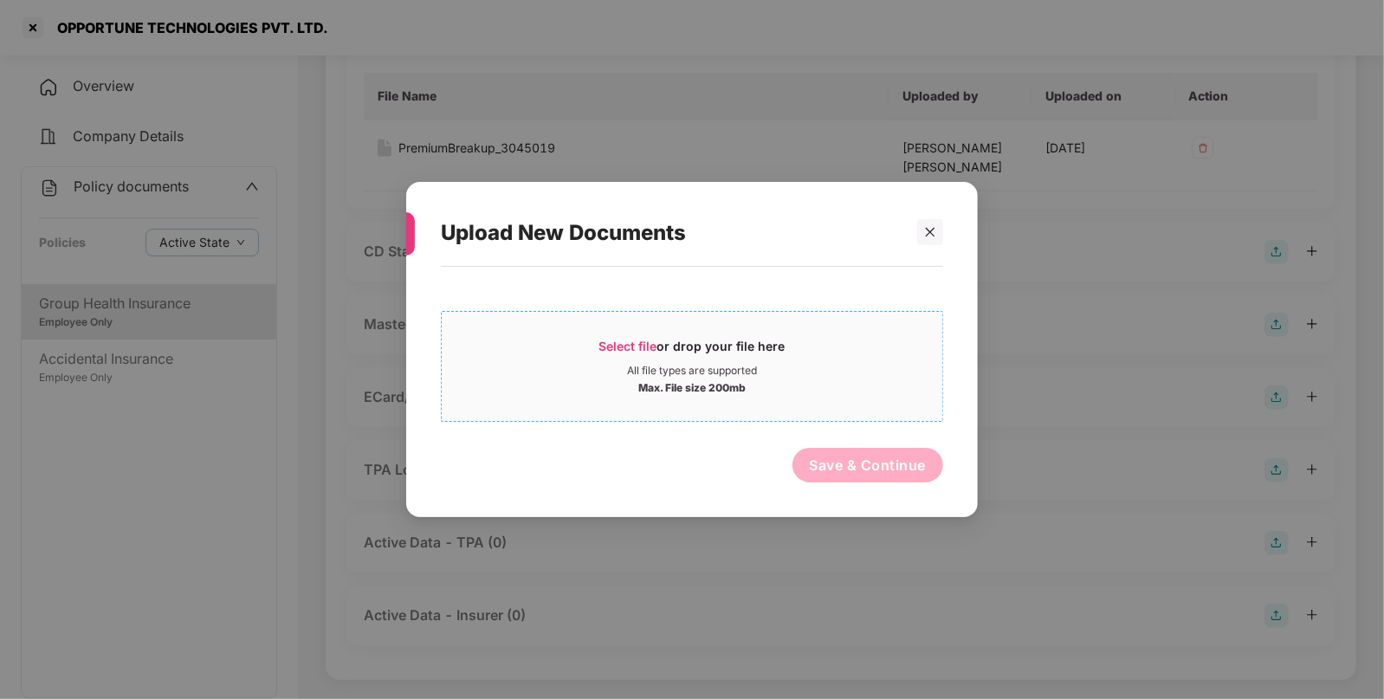
click at [827, 346] on div "Select file or drop your file here" at bounding box center [692, 351] width 501 height 26
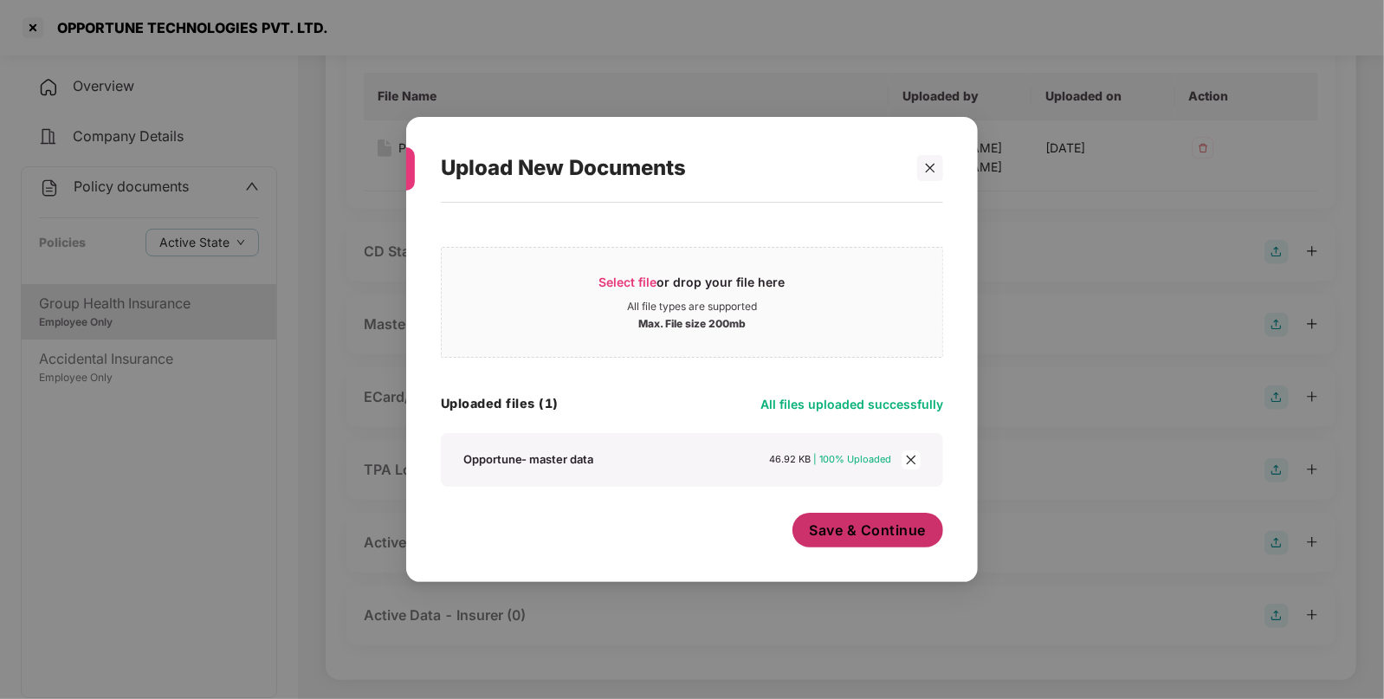
click at [867, 541] on button "Save & Continue" at bounding box center [869, 530] width 152 height 35
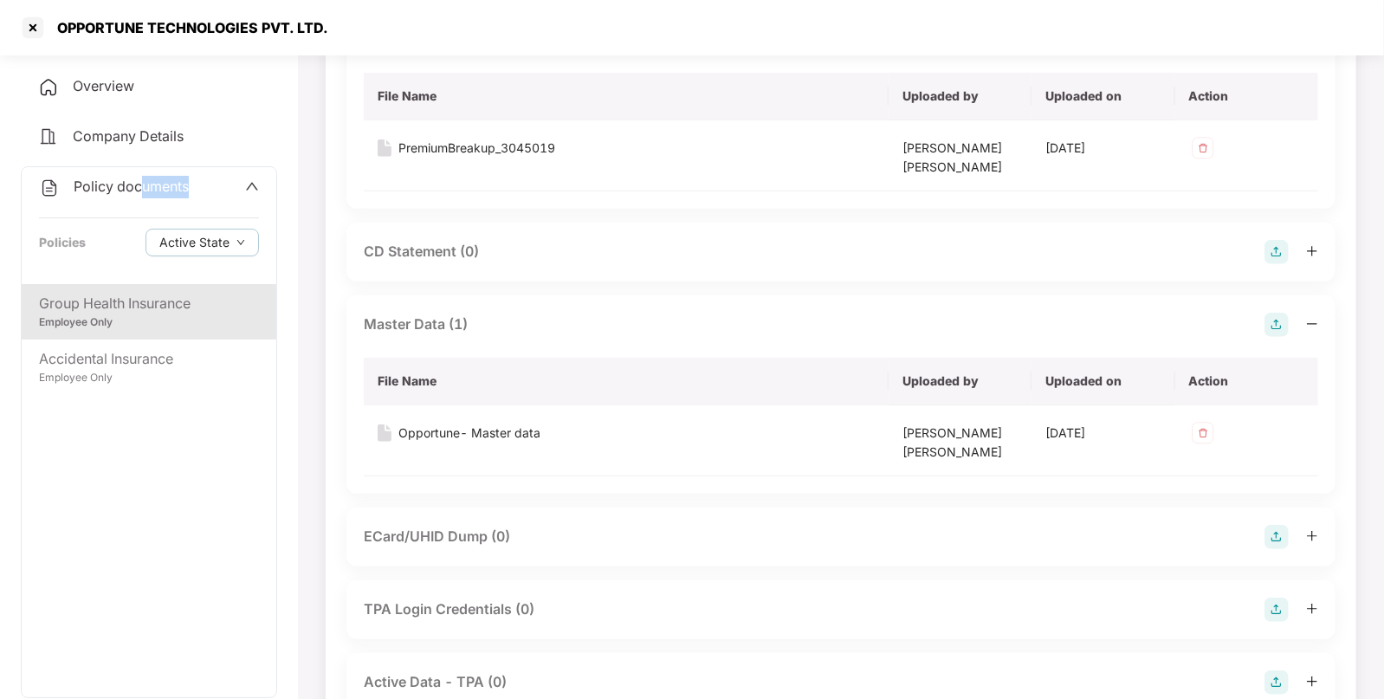
click at [140, 197] on div "Policy documents Policies Active State" at bounding box center [149, 225] width 255 height 117
click at [129, 191] on span "Policy documents" at bounding box center [131, 186] width 115 height 17
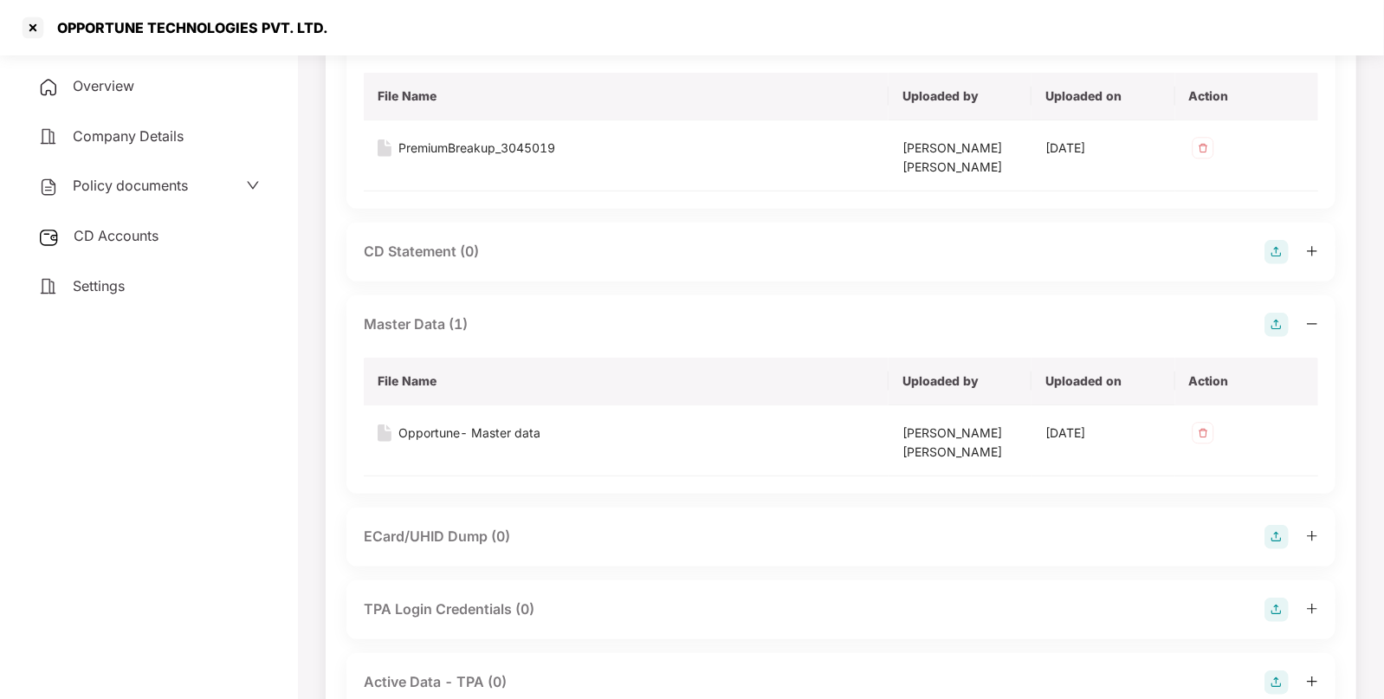
click at [149, 231] on span "CD Accounts" at bounding box center [116, 235] width 85 height 17
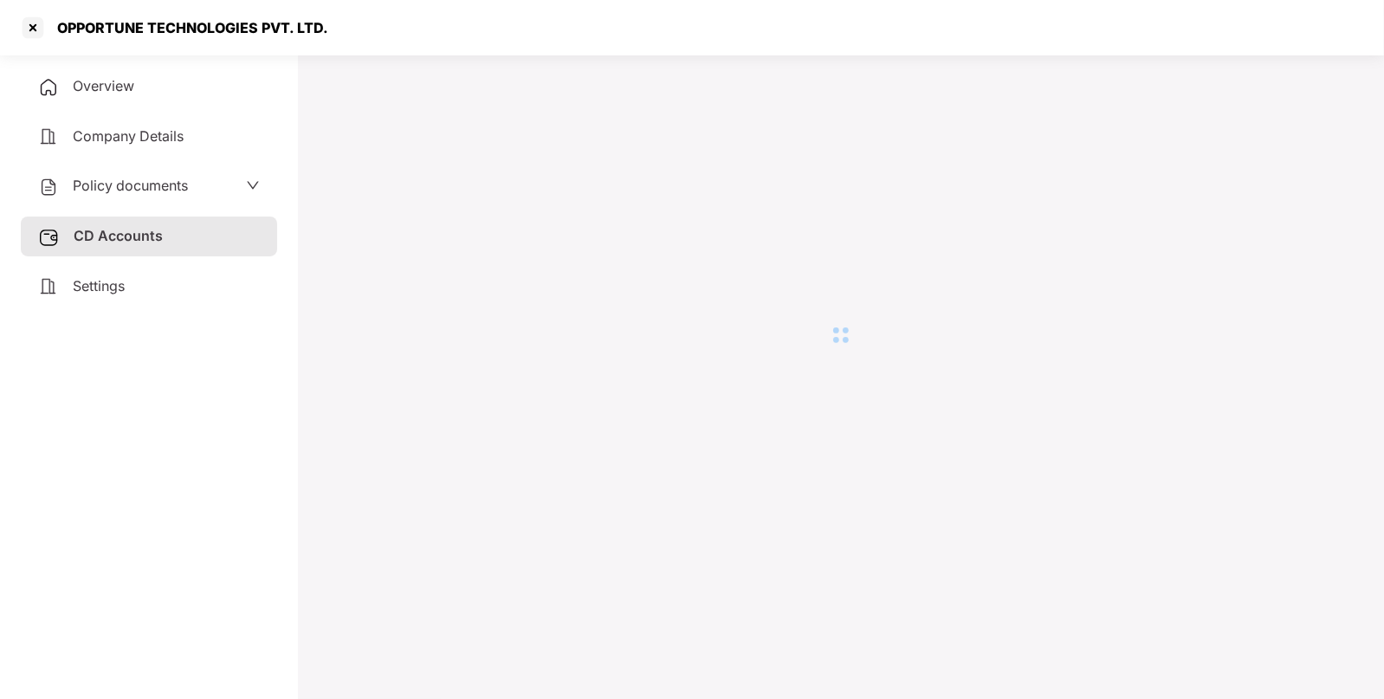
scroll to position [47, 0]
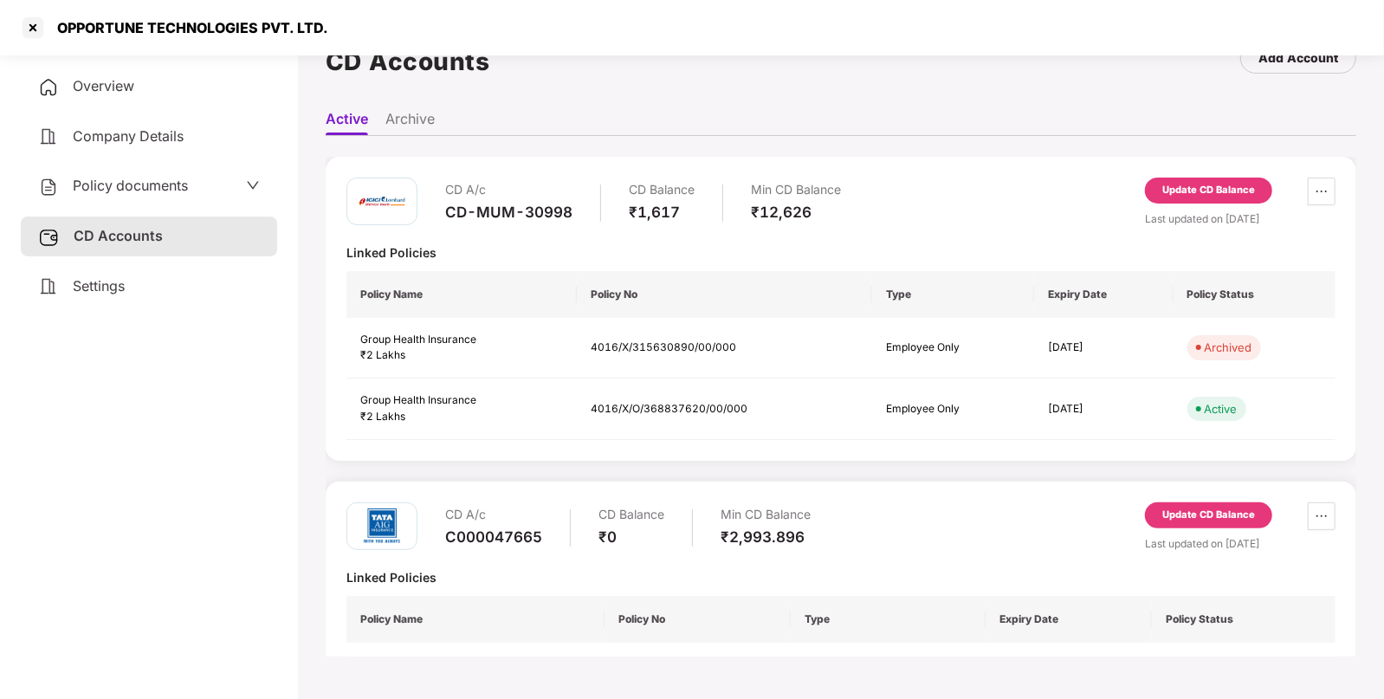
click at [1204, 191] on div "Update CD Balance" at bounding box center [1208, 191] width 93 height 16
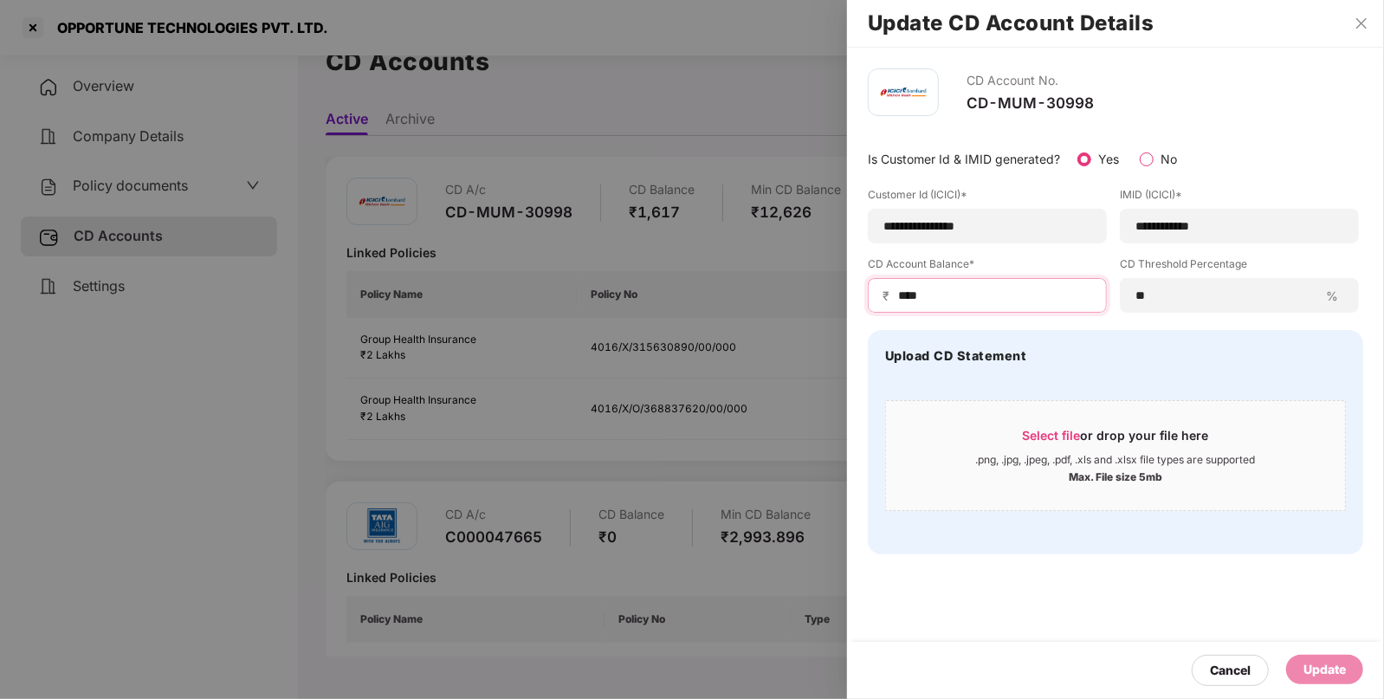
click at [959, 288] on input "****" at bounding box center [994, 296] width 196 height 18
type input "*"
type input "****"
click at [1331, 676] on div "Update" at bounding box center [1325, 669] width 42 height 19
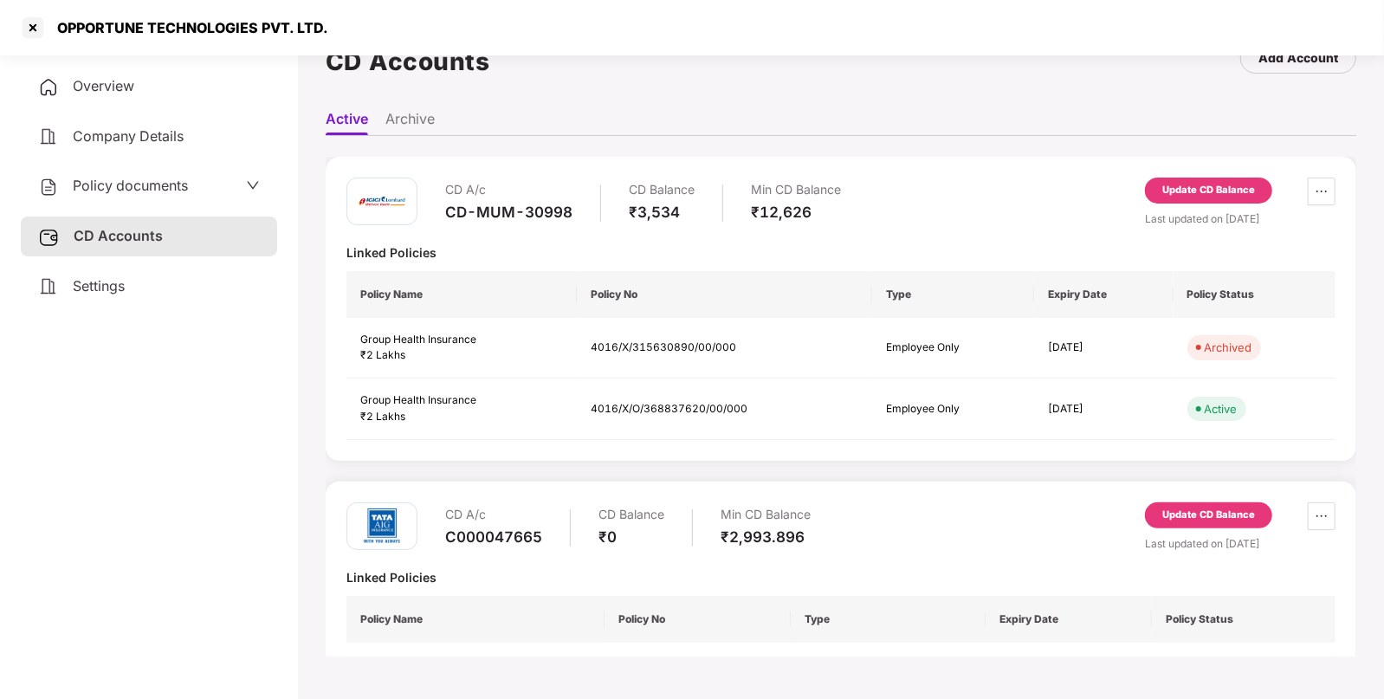
click at [115, 26] on div "OPPORTUNE TECHNOLOGIES PVT. LTD." at bounding box center [187, 27] width 281 height 17
copy div "OPPORTUNE"
click at [29, 30] on div at bounding box center [33, 28] width 28 height 28
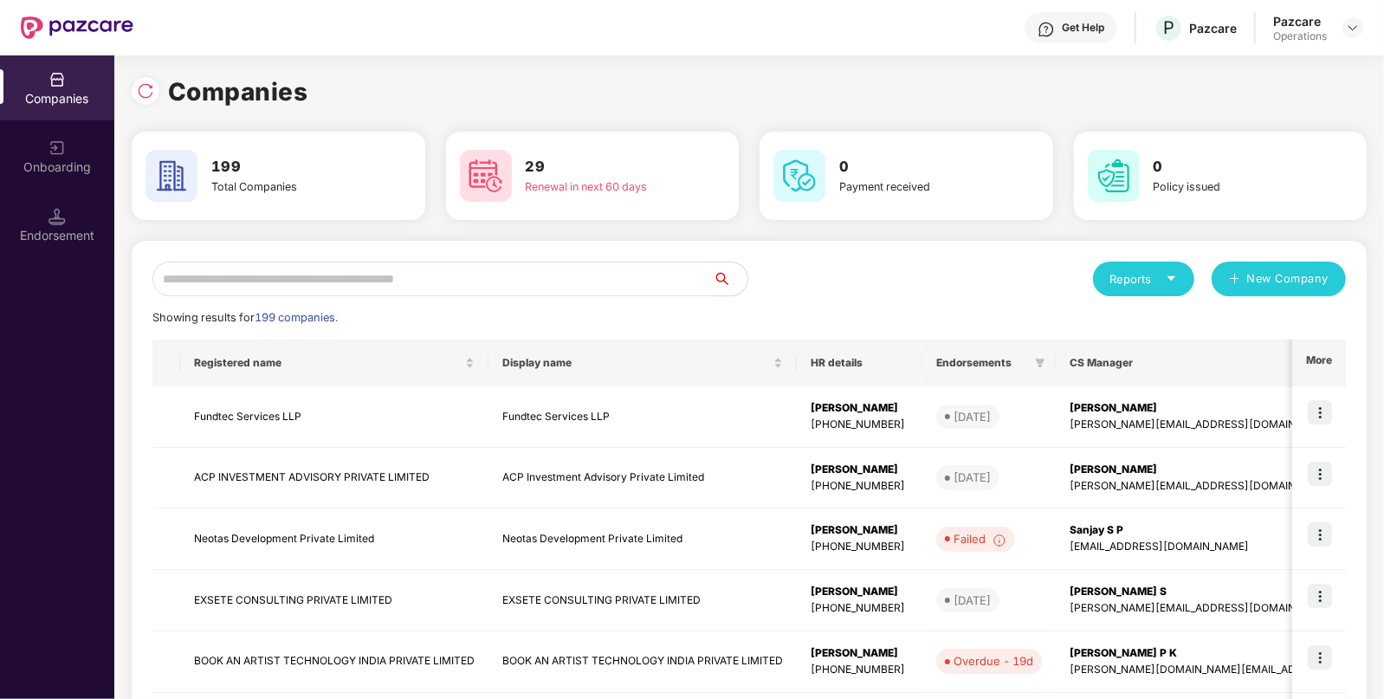
click at [524, 289] on input "text" at bounding box center [432, 279] width 560 height 35
paste input "*********"
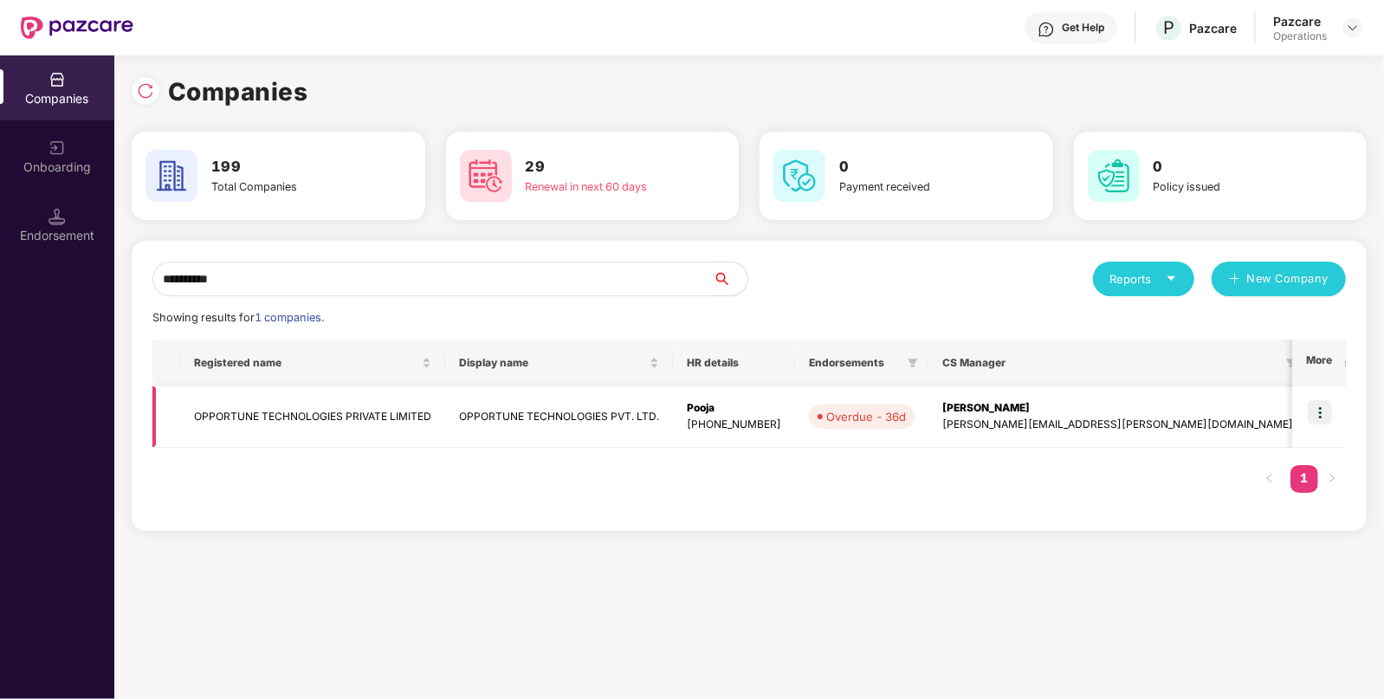
type input "*********"
click at [1323, 418] on img at bounding box center [1320, 412] width 24 height 24
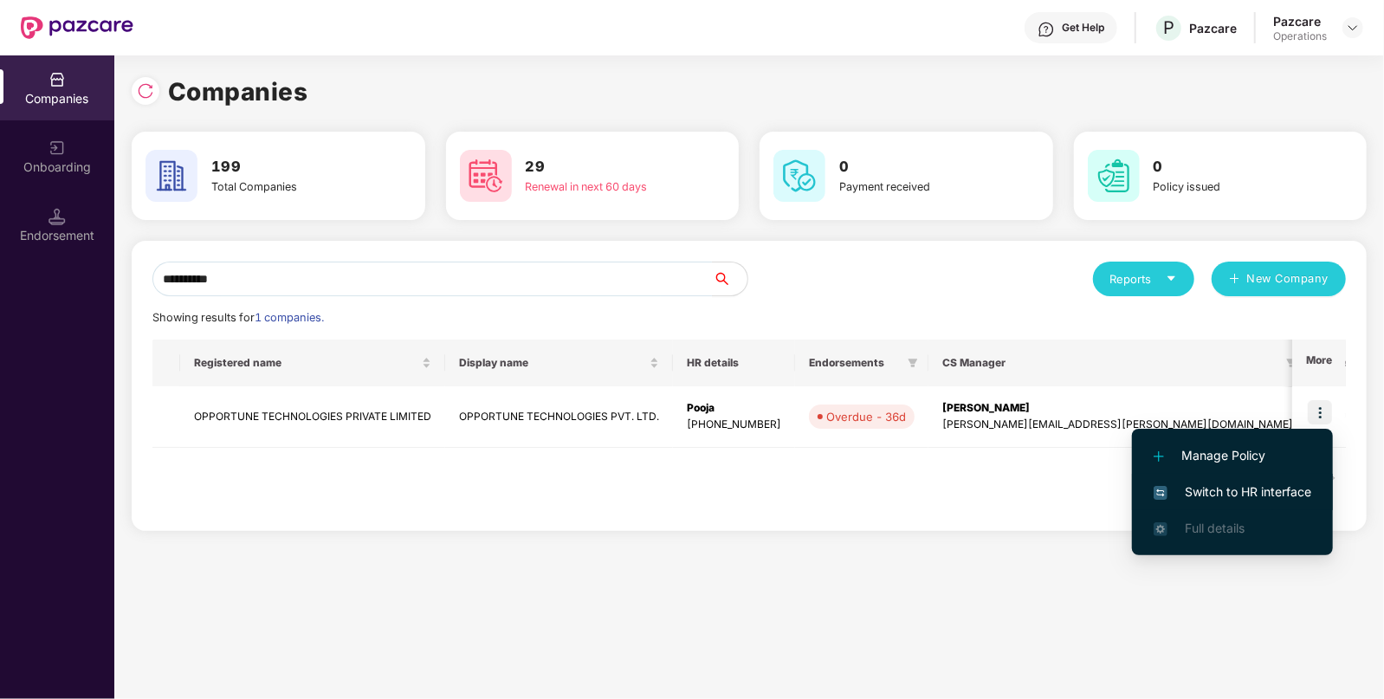
click at [1259, 498] on span "Switch to HR interface" at bounding box center [1233, 491] width 158 height 19
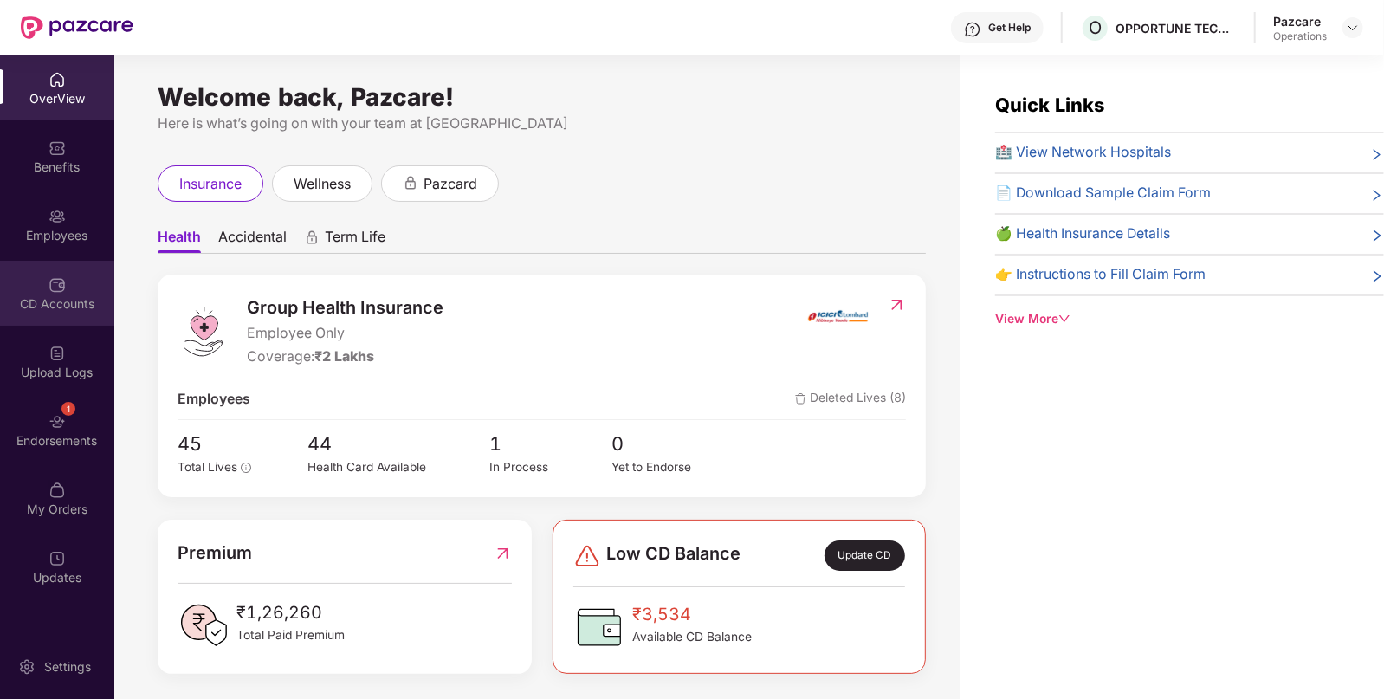
click at [66, 261] on div "CD Accounts" at bounding box center [57, 293] width 114 height 65
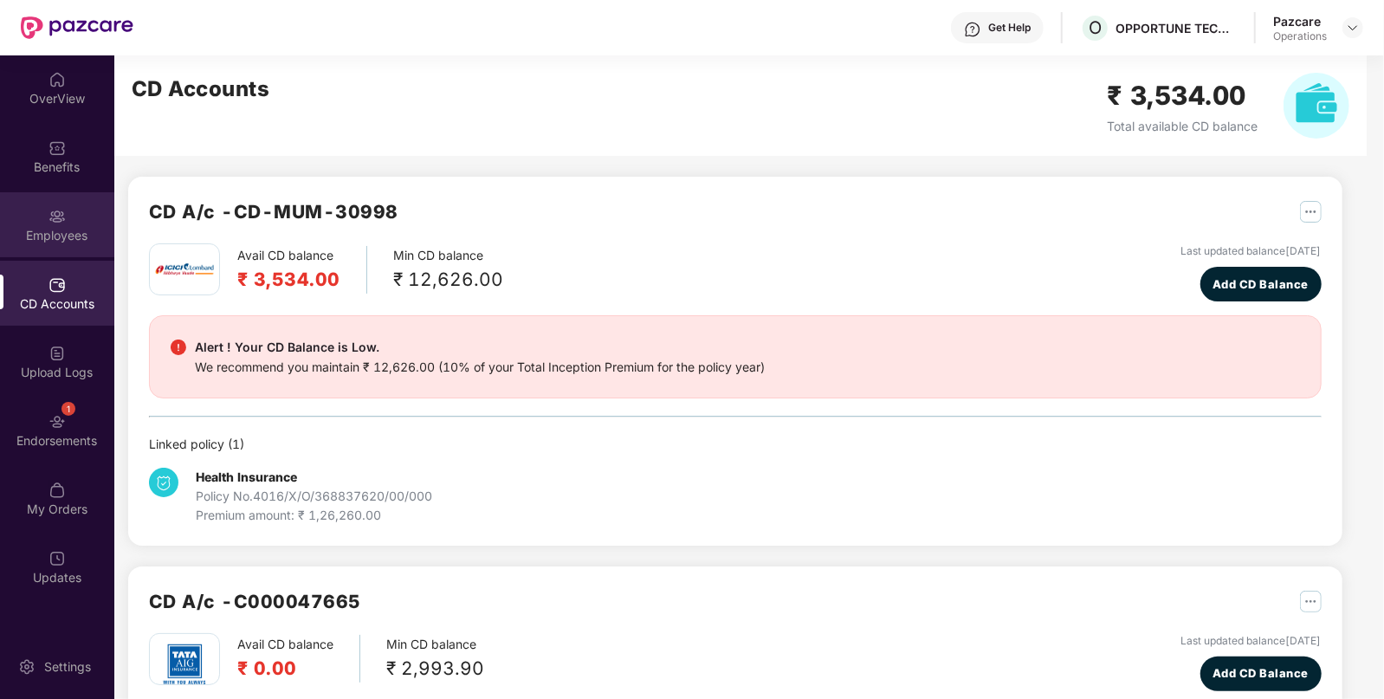
click at [84, 213] on div "Employees" at bounding box center [57, 224] width 114 height 65
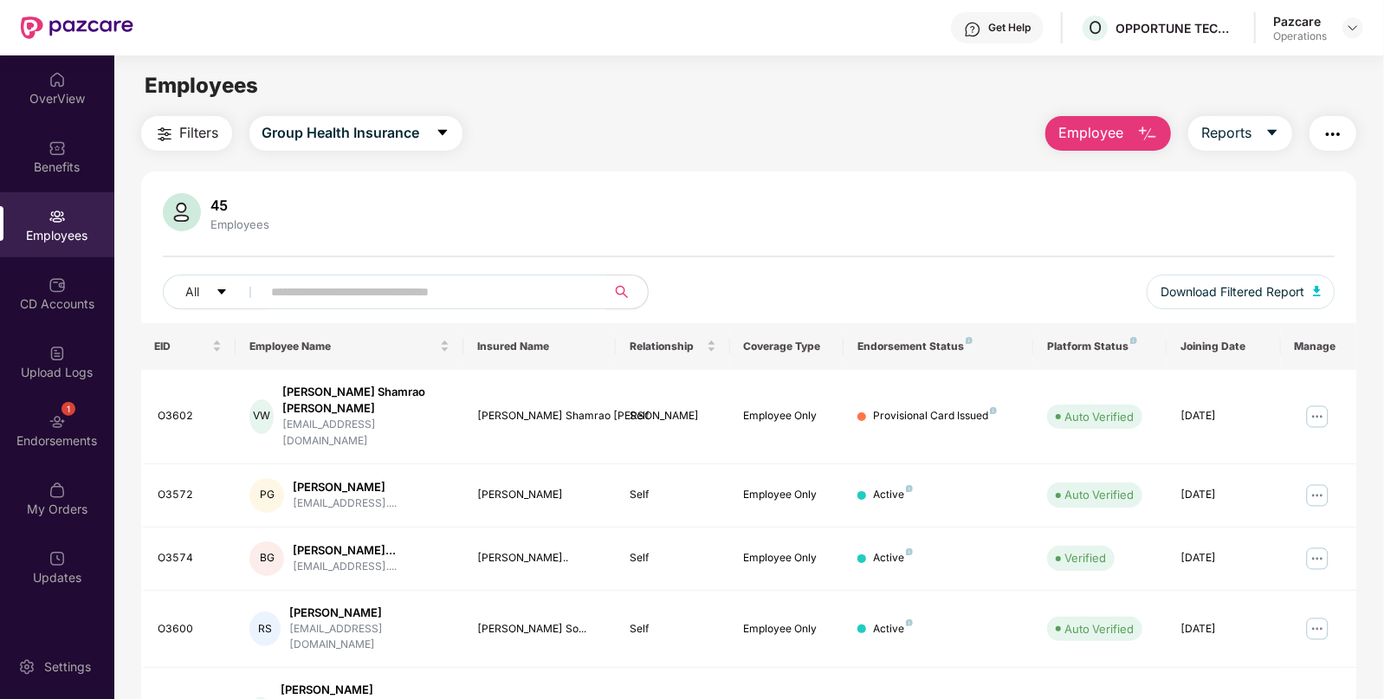
click at [193, 143] on button "Filters" at bounding box center [186, 133] width 91 height 35
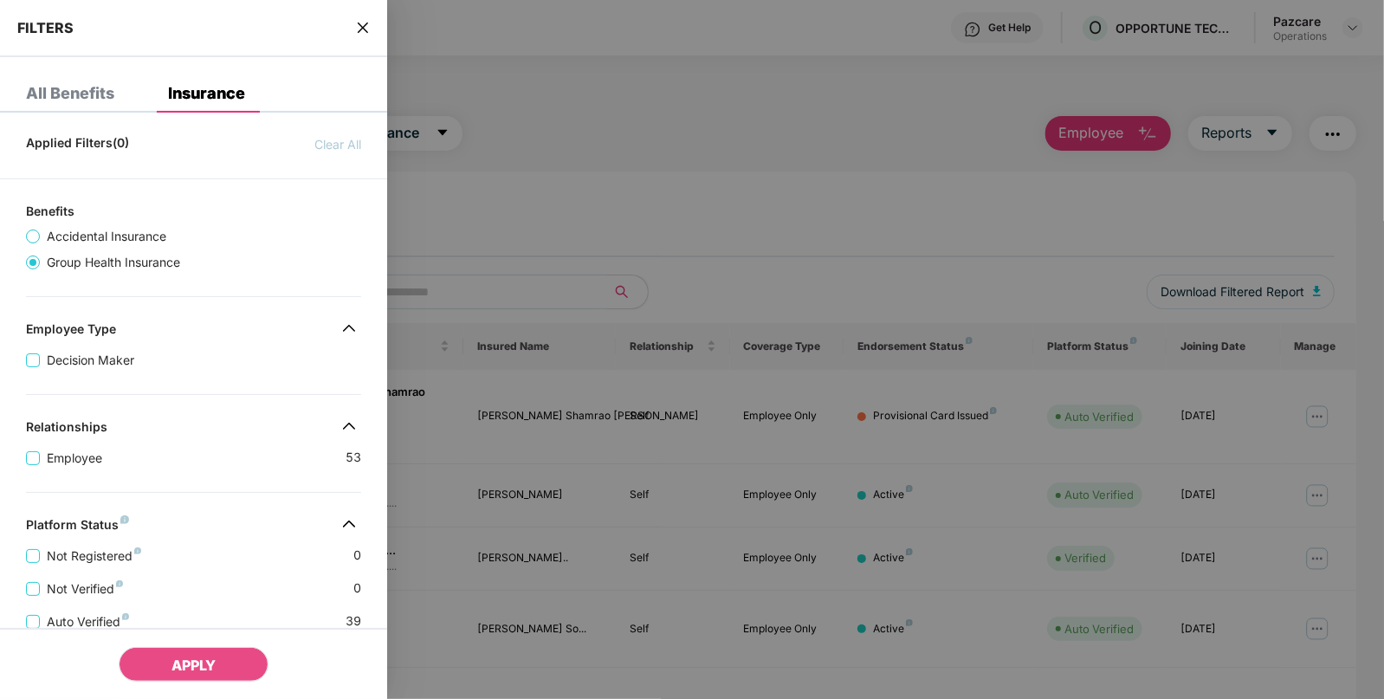
scroll to position [358, 0]
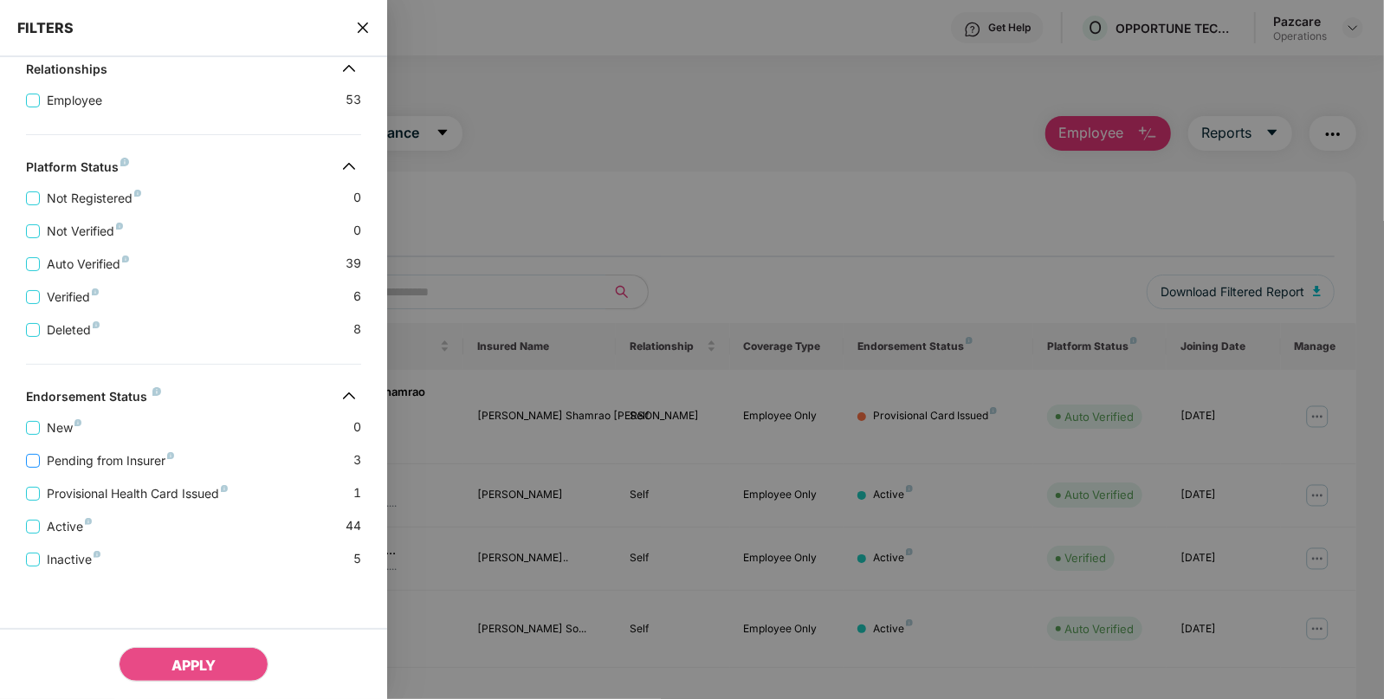
click at [75, 455] on span "Pending from Insurer" at bounding box center [110, 460] width 141 height 19
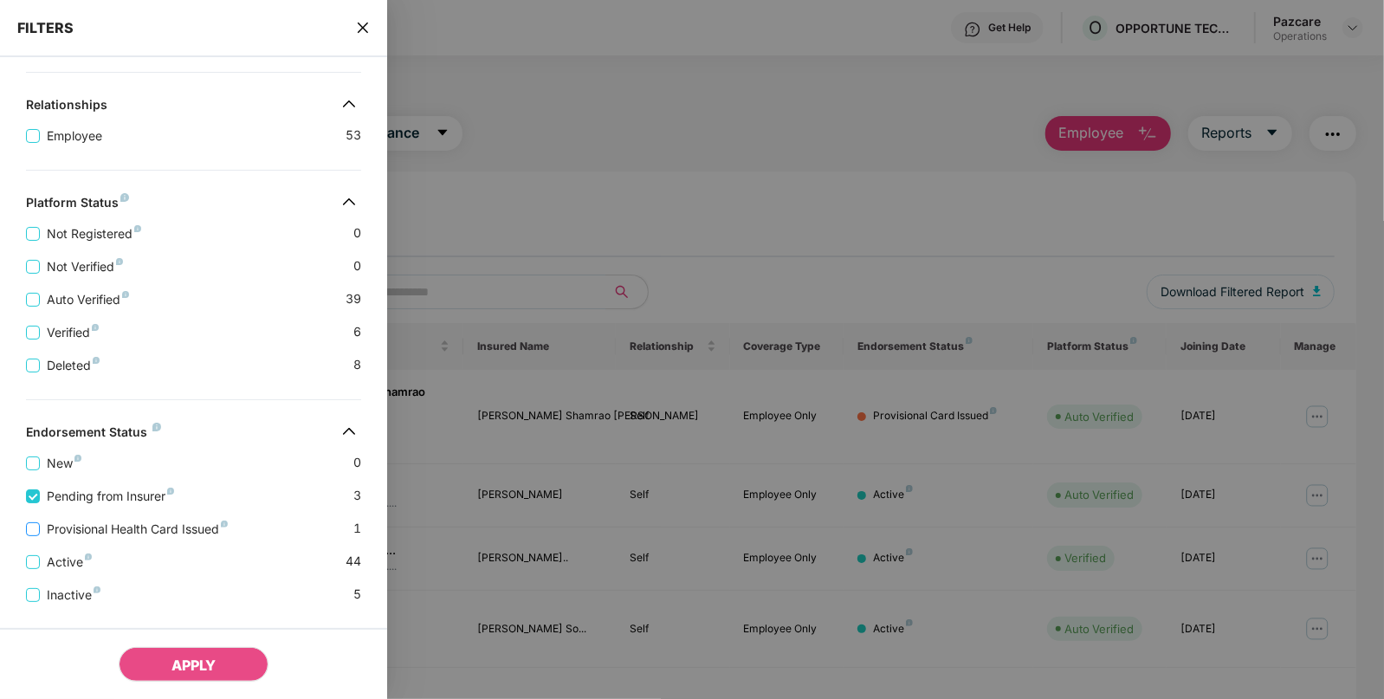
click at [134, 533] on span "Provisional Health Card Issued" at bounding box center [137, 529] width 195 height 19
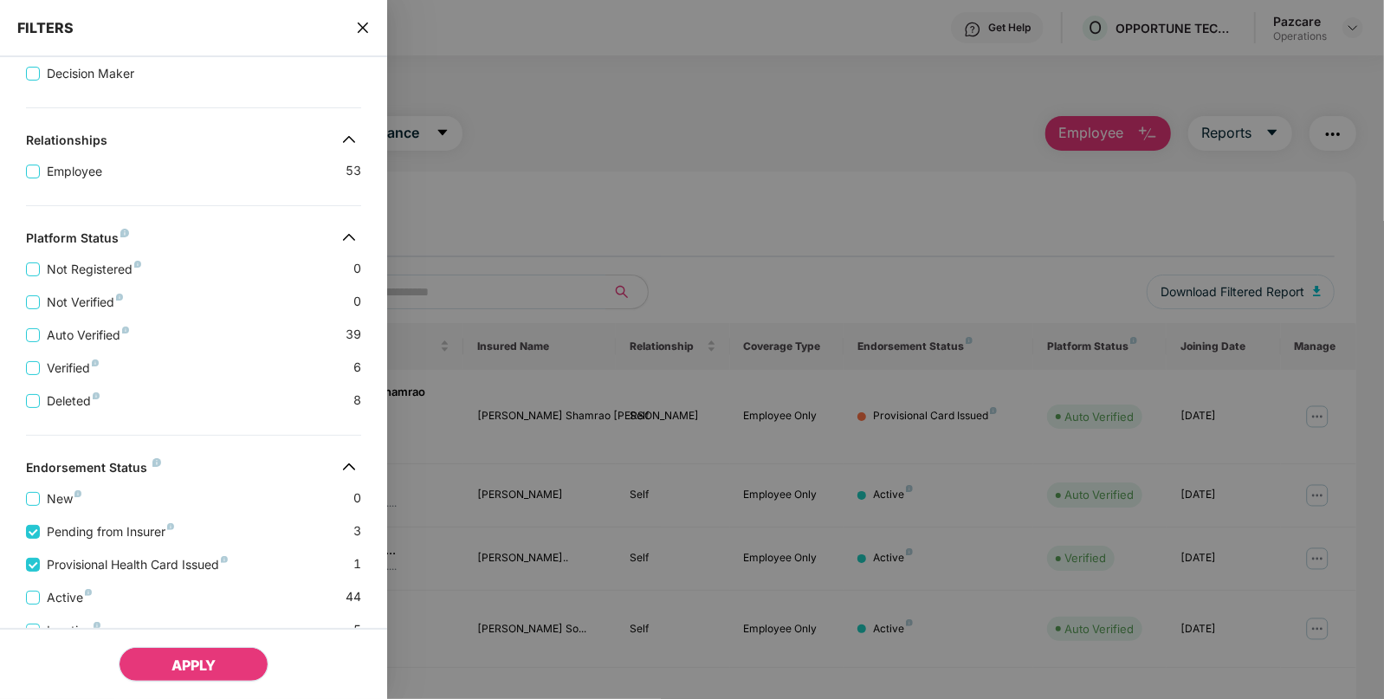
click at [225, 667] on button "APPLY" at bounding box center [194, 664] width 150 height 35
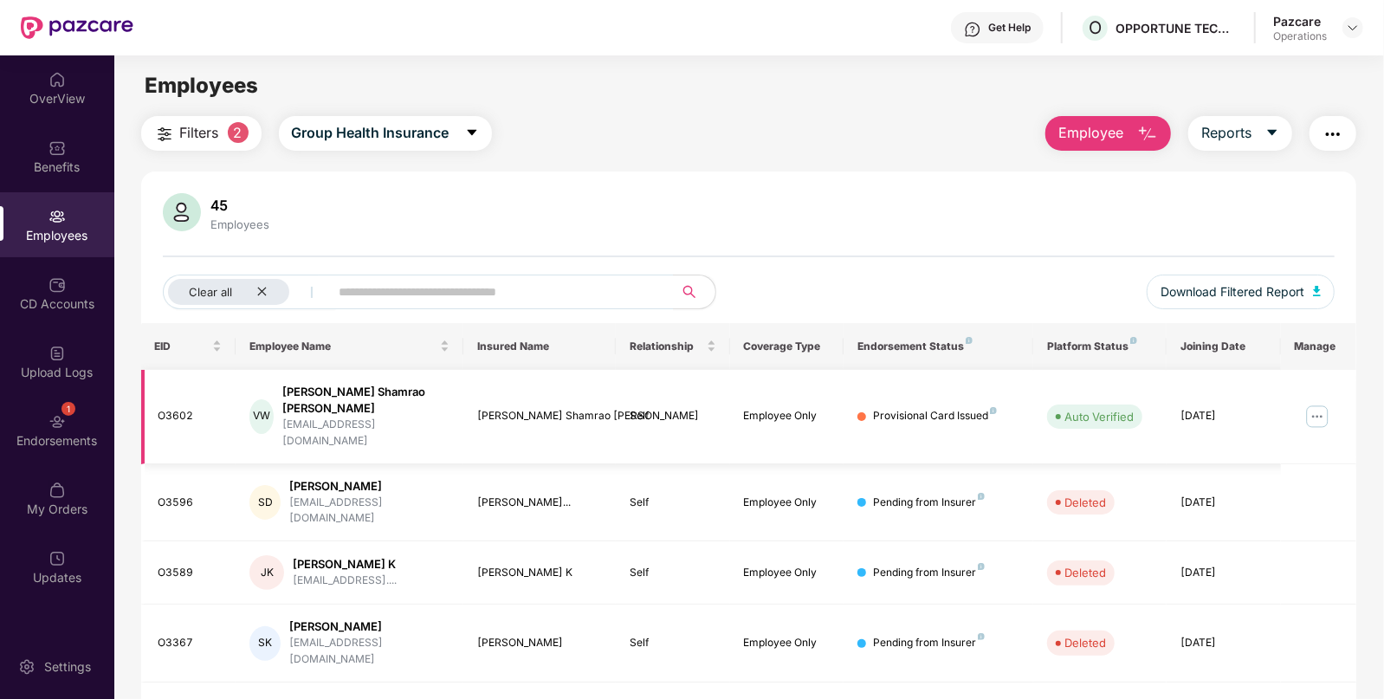
click at [183, 408] on div "O3602" at bounding box center [191, 416] width 64 height 16
copy div "O3602"
click at [172, 495] on div "O3596" at bounding box center [191, 503] width 64 height 16
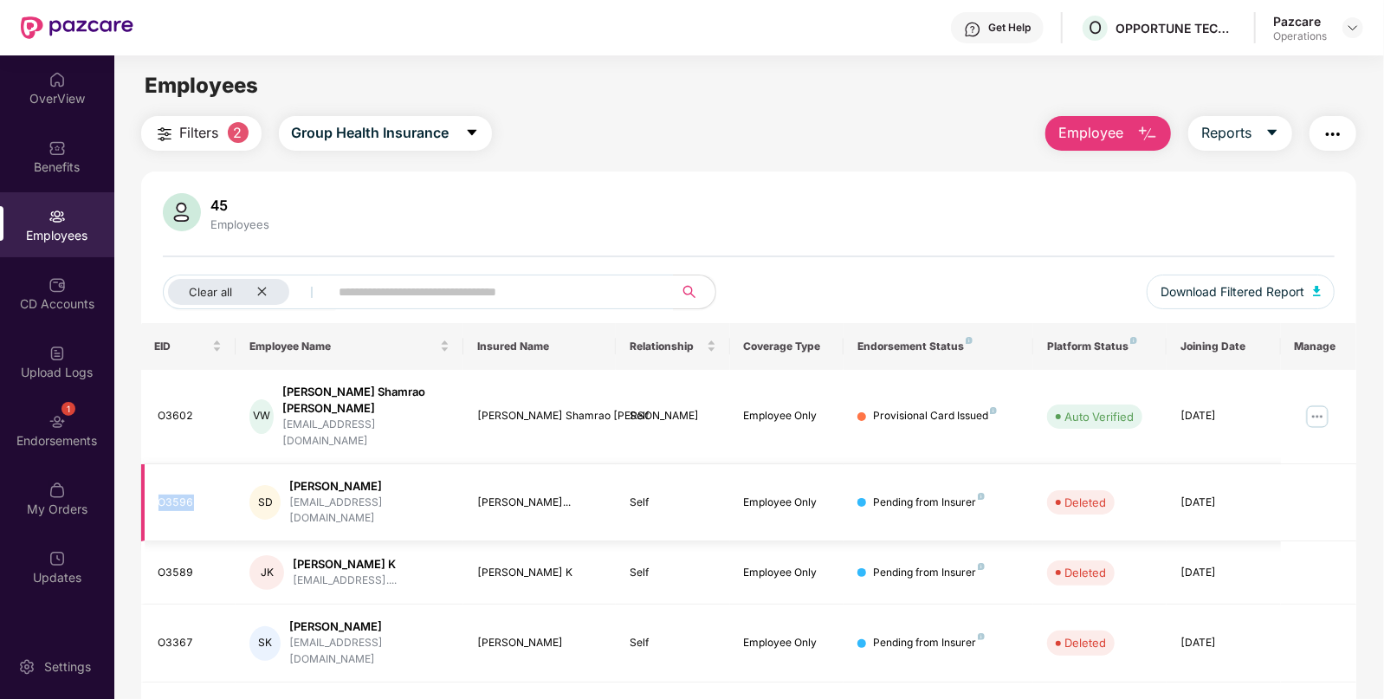
copy div "O3596"
click at [260, 290] on icon "close" at bounding box center [262, 292] width 9 height 9
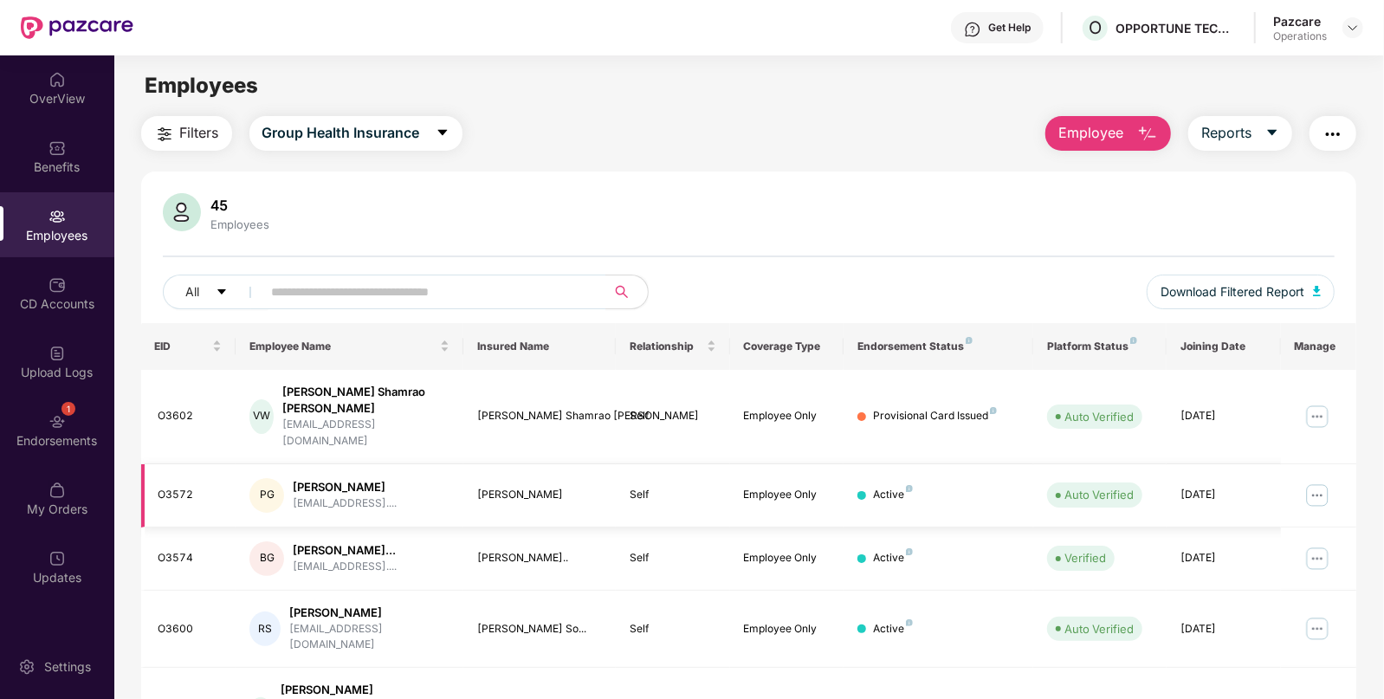
click at [162, 487] on div "O3572" at bounding box center [191, 495] width 64 height 16
copy div "O3572"
click at [535, 299] on input "text" at bounding box center [427, 292] width 311 height 26
paste input "**********"
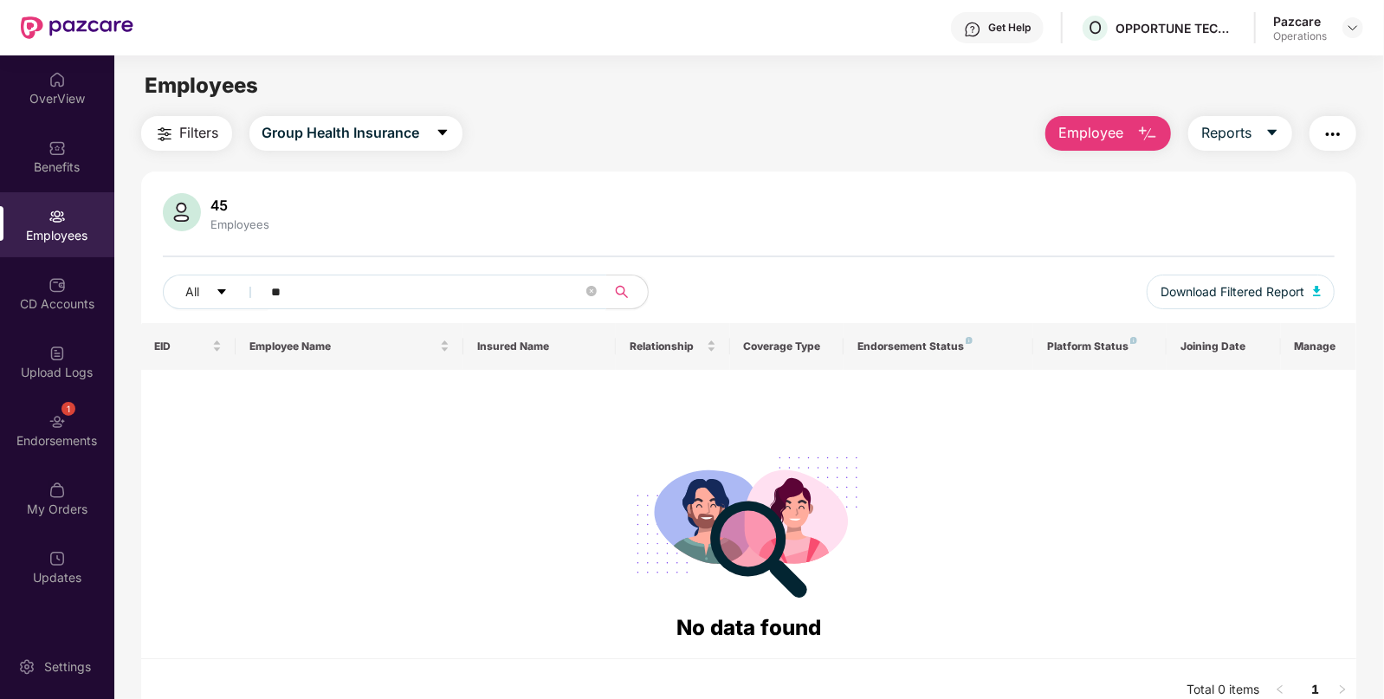
type input "*"
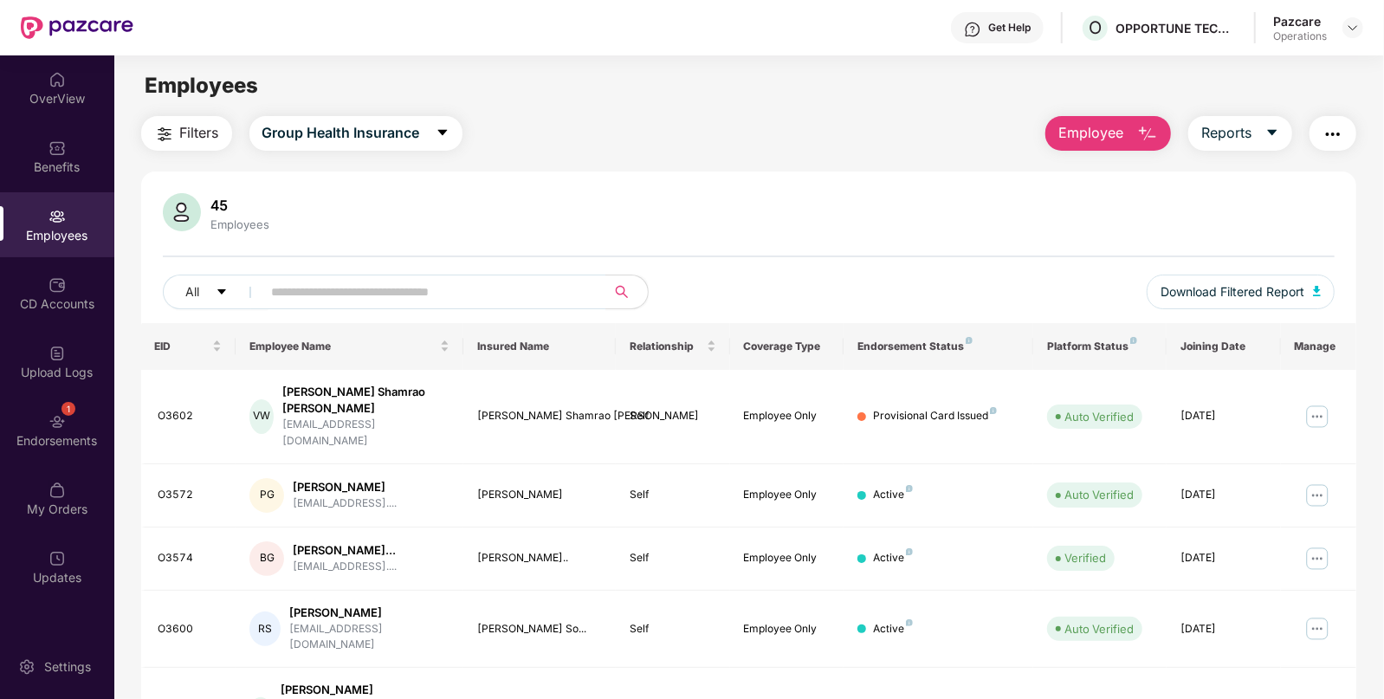
click at [1327, 146] on button "button" at bounding box center [1333, 133] width 47 height 35
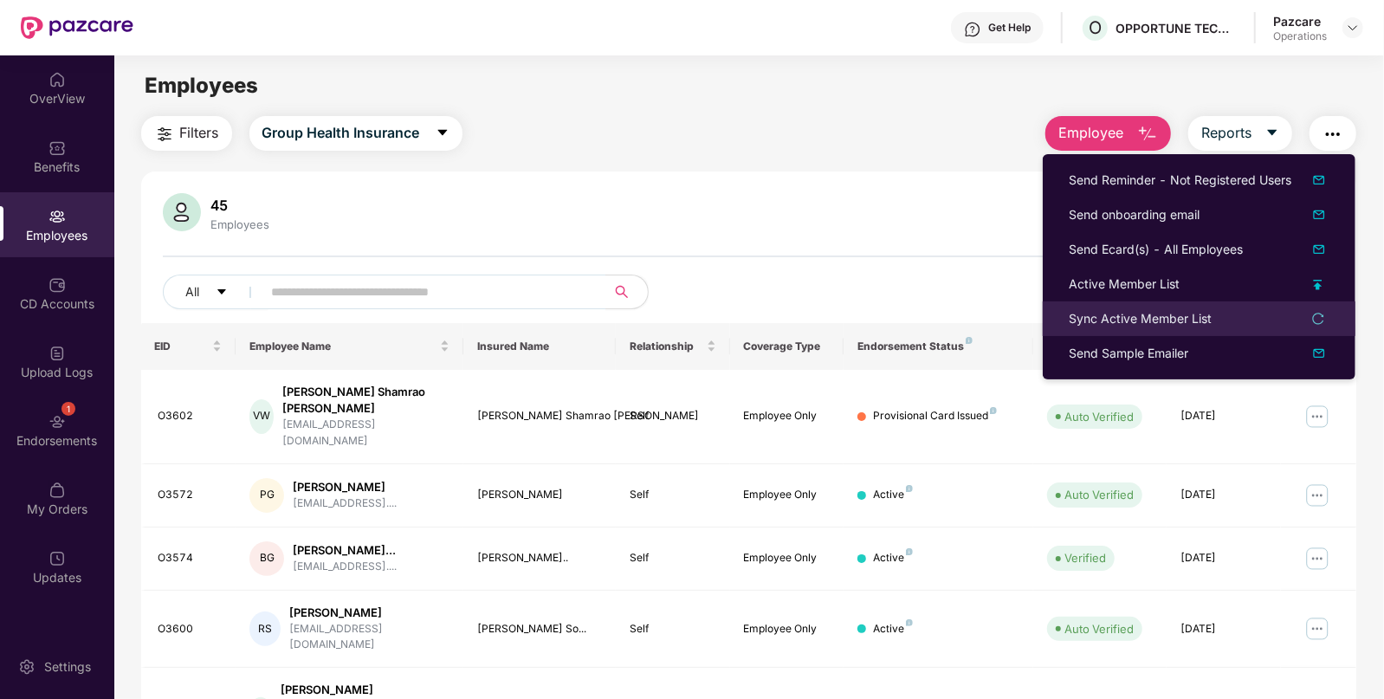
click at [1174, 316] on div "Sync Active Member List" at bounding box center [1140, 318] width 143 height 19
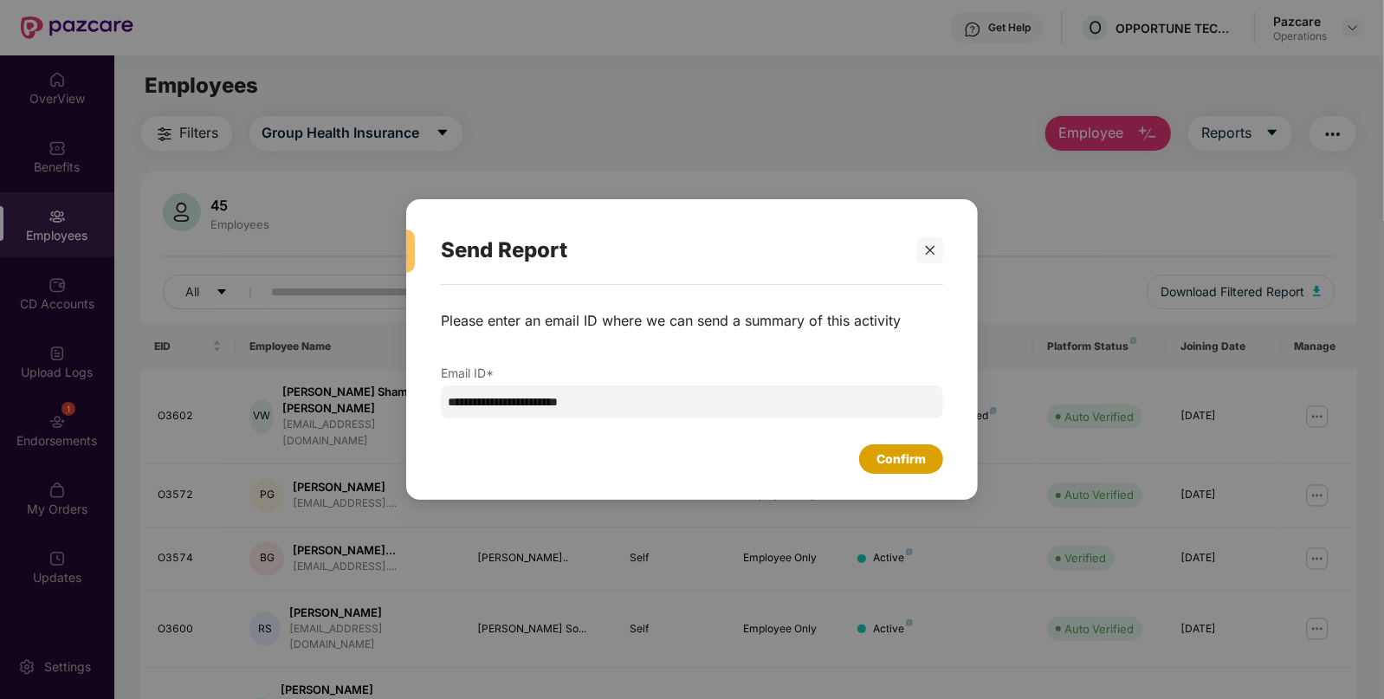
click at [914, 459] on div "Confirm" at bounding box center [901, 459] width 49 height 19
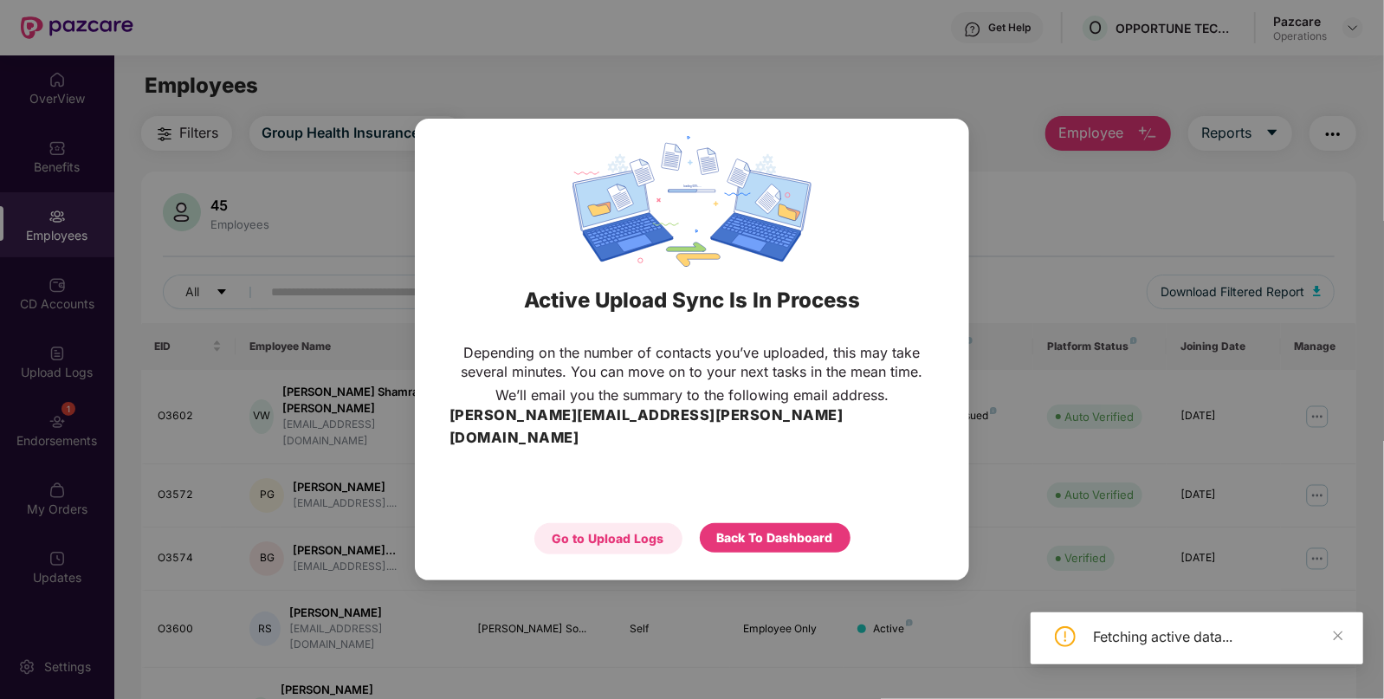
click at [615, 523] on div "Go to Upload Logs" at bounding box center [608, 538] width 148 height 31
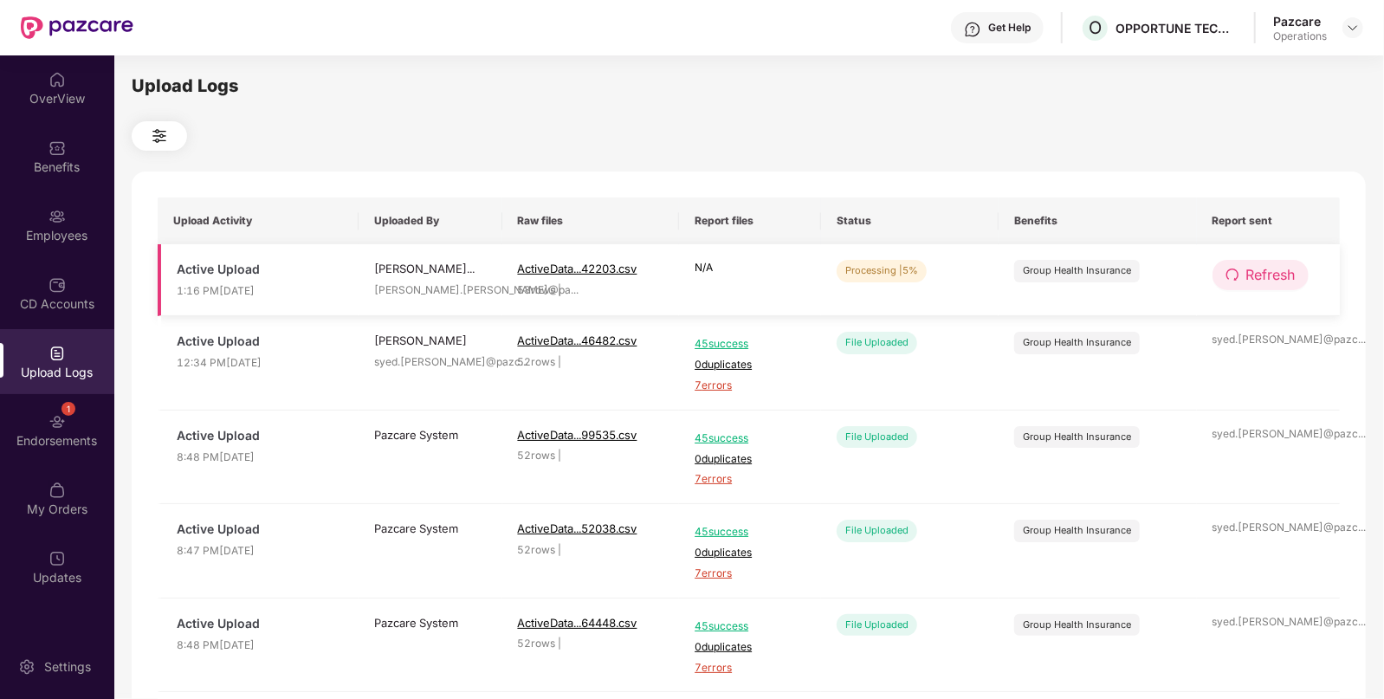
click at [1275, 267] on span "Refresh" at bounding box center [1270, 275] width 49 height 22
click at [1275, 267] on span "Refresh" at bounding box center [1271, 275] width 49 height 22
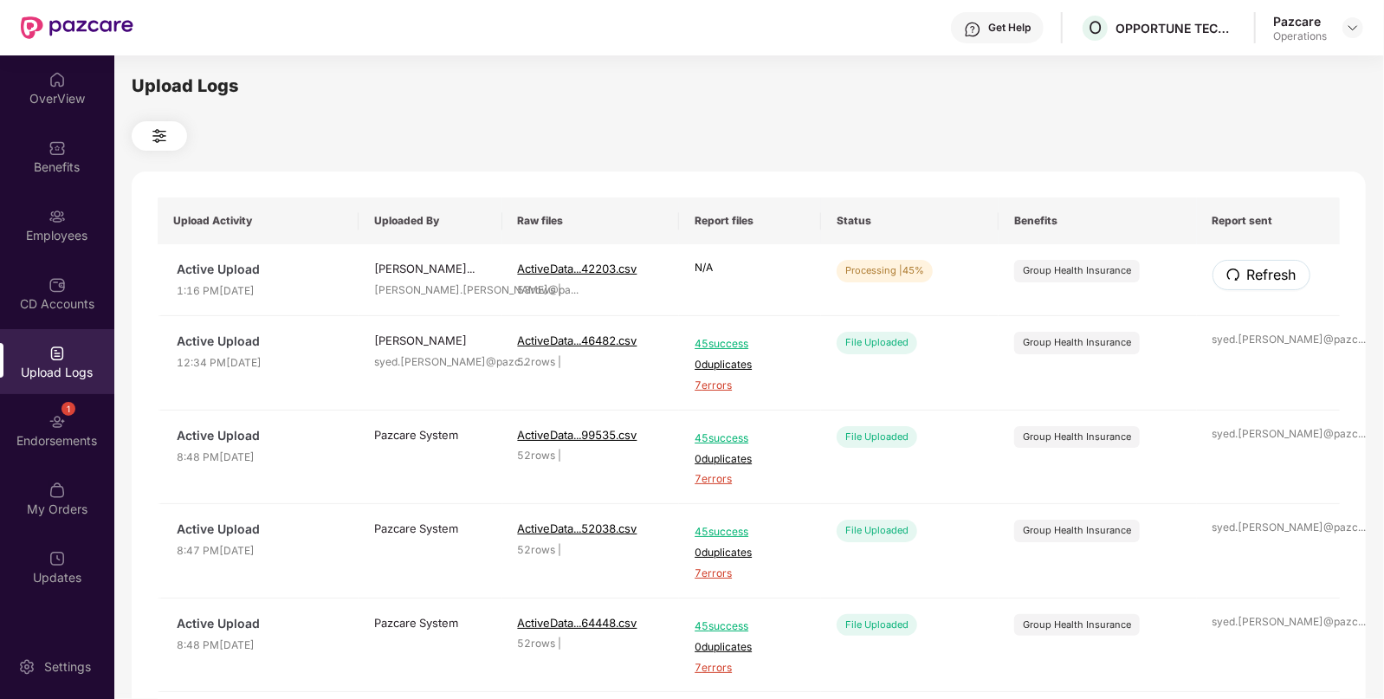
click at [1275, 267] on span "Refresh" at bounding box center [1271, 275] width 49 height 22
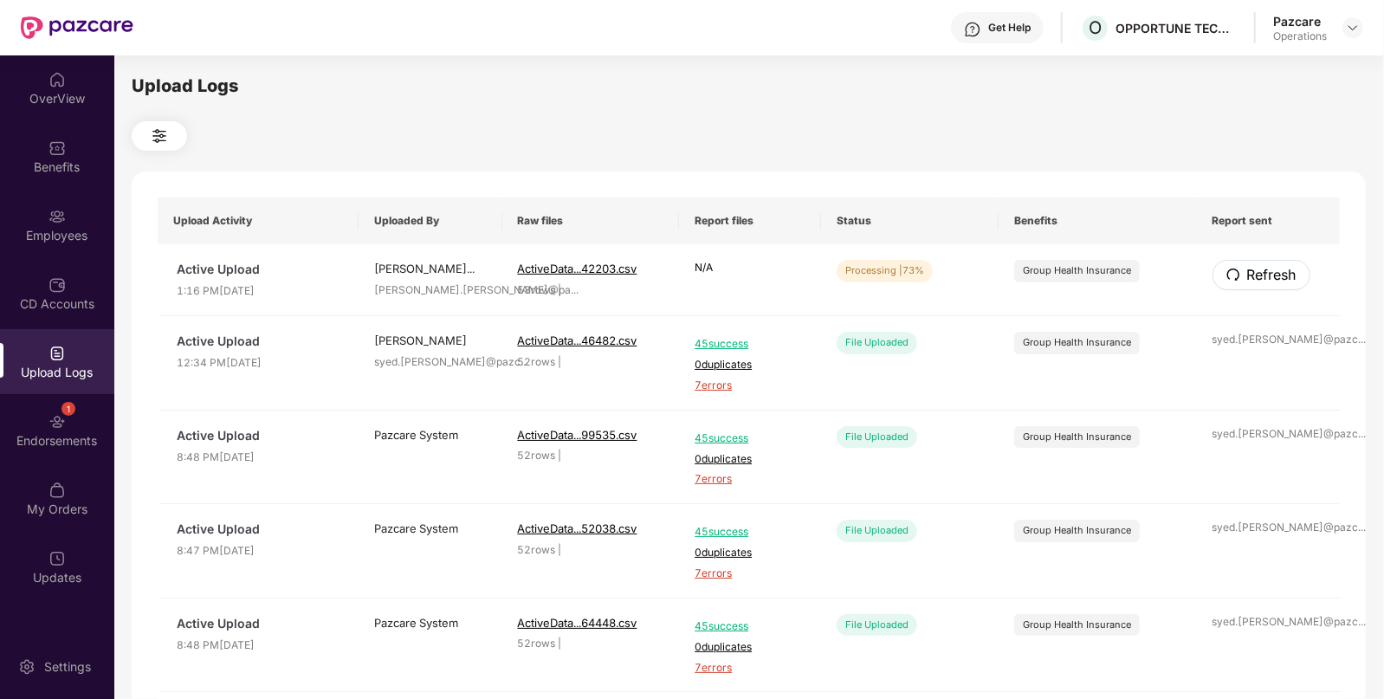
click at [1275, 267] on span "Refresh" at bounding box center [1271, 275] width 49 height 22
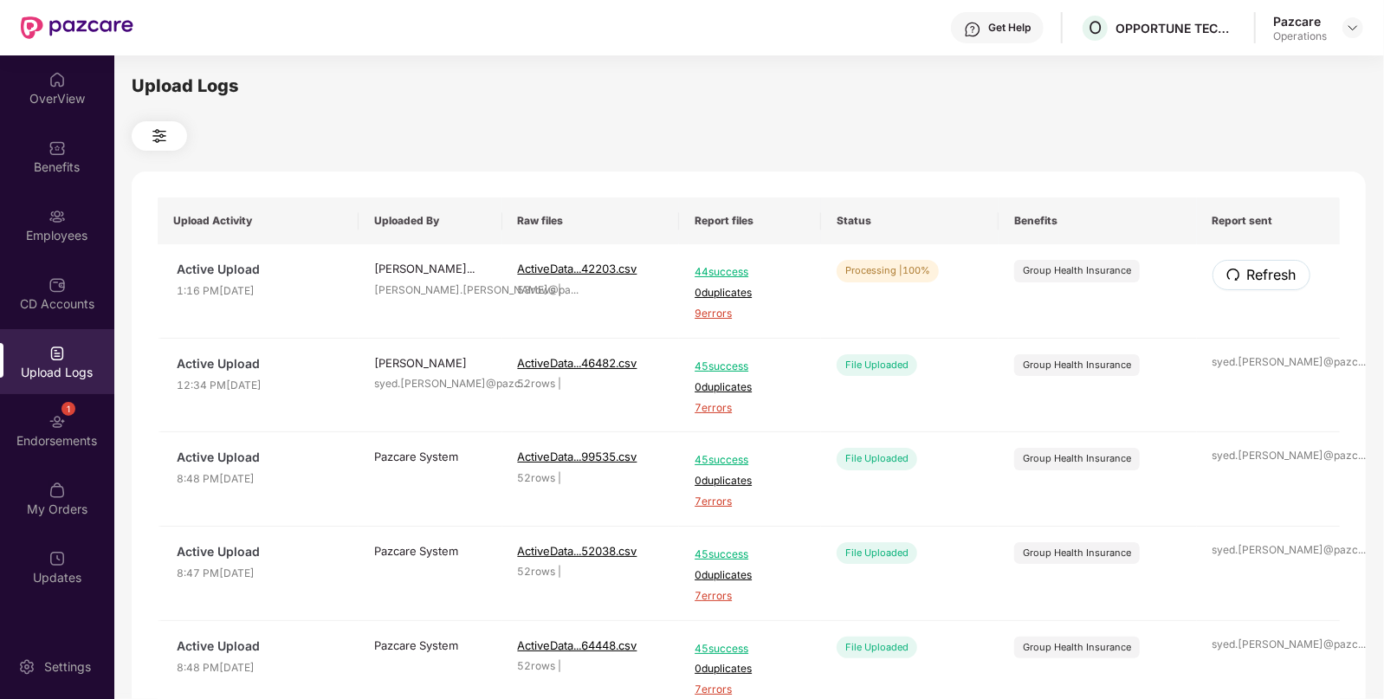
click at [1275, 267] on span "Refresh" at bounding box center [1271, 275] width 49 height 22
click at [45, 247] on div "Employees" at bounding box center [57, 224] width 114 height 65
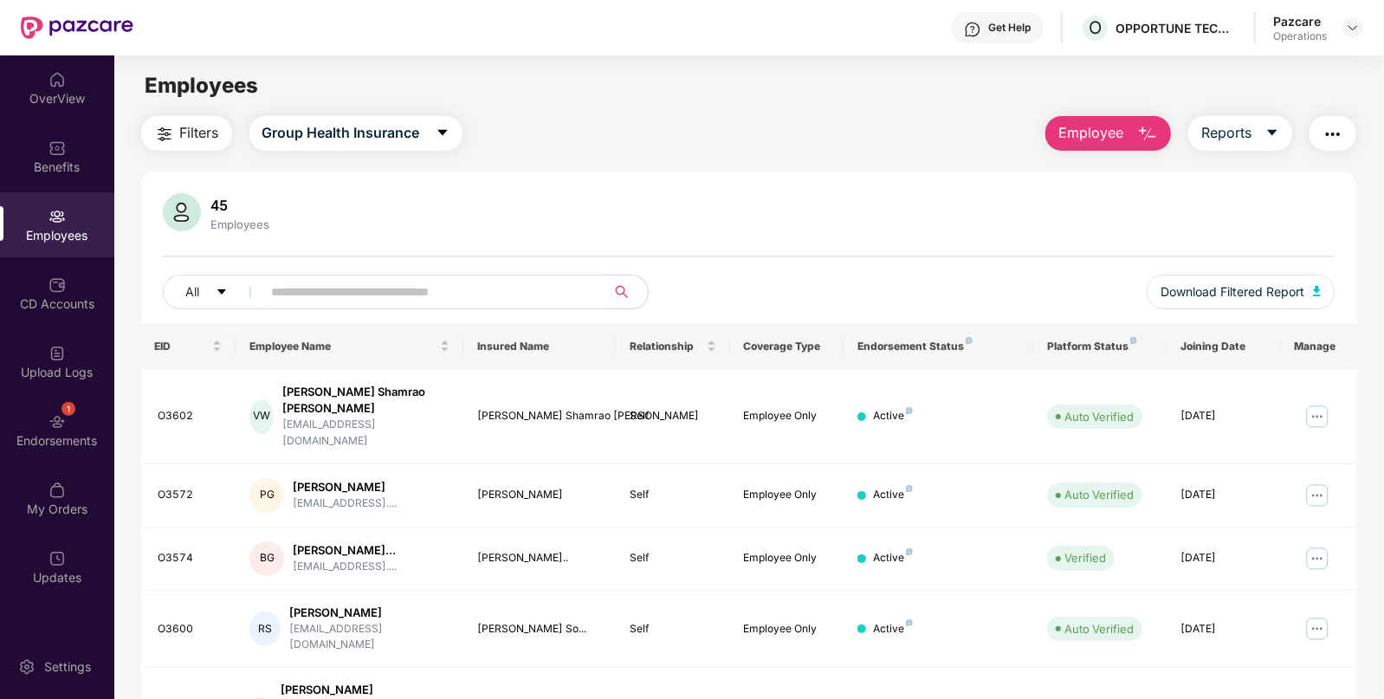
click at [217, 134] on span "Filters" at bounding box center [199, 133] width 39 height 22
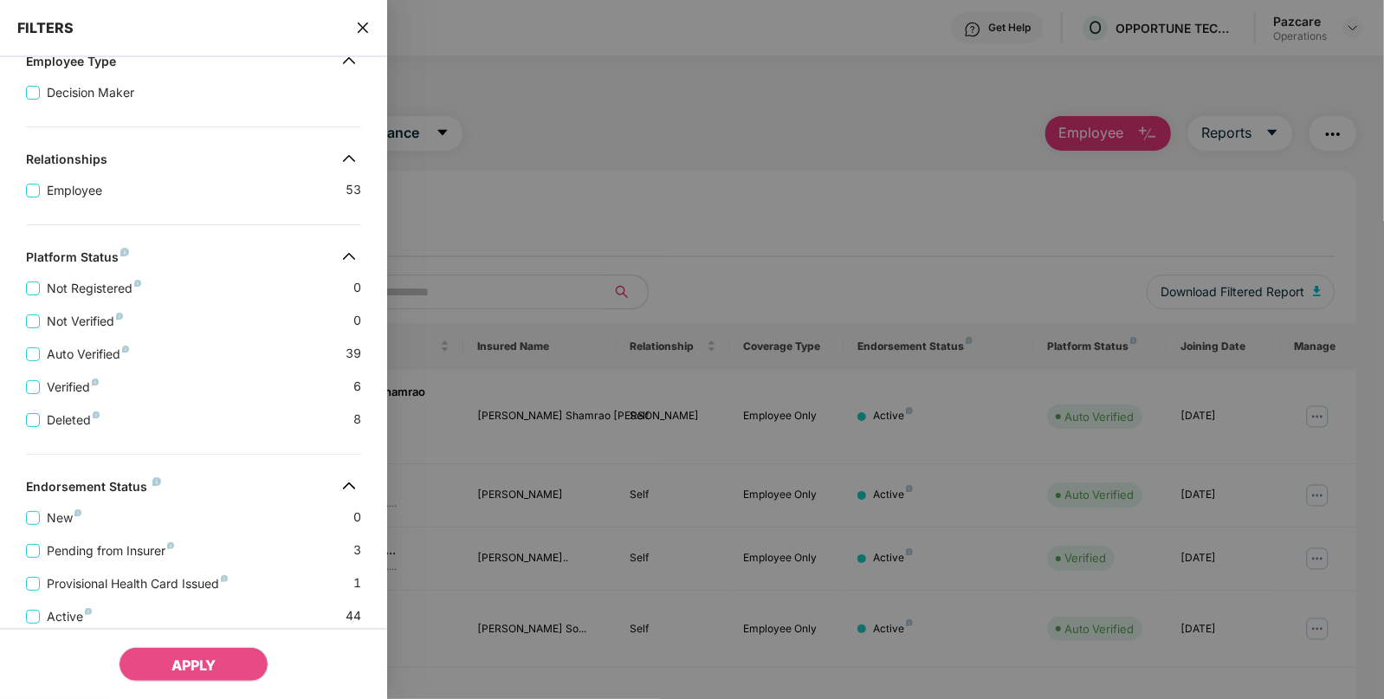
scroll to position [358, 0]
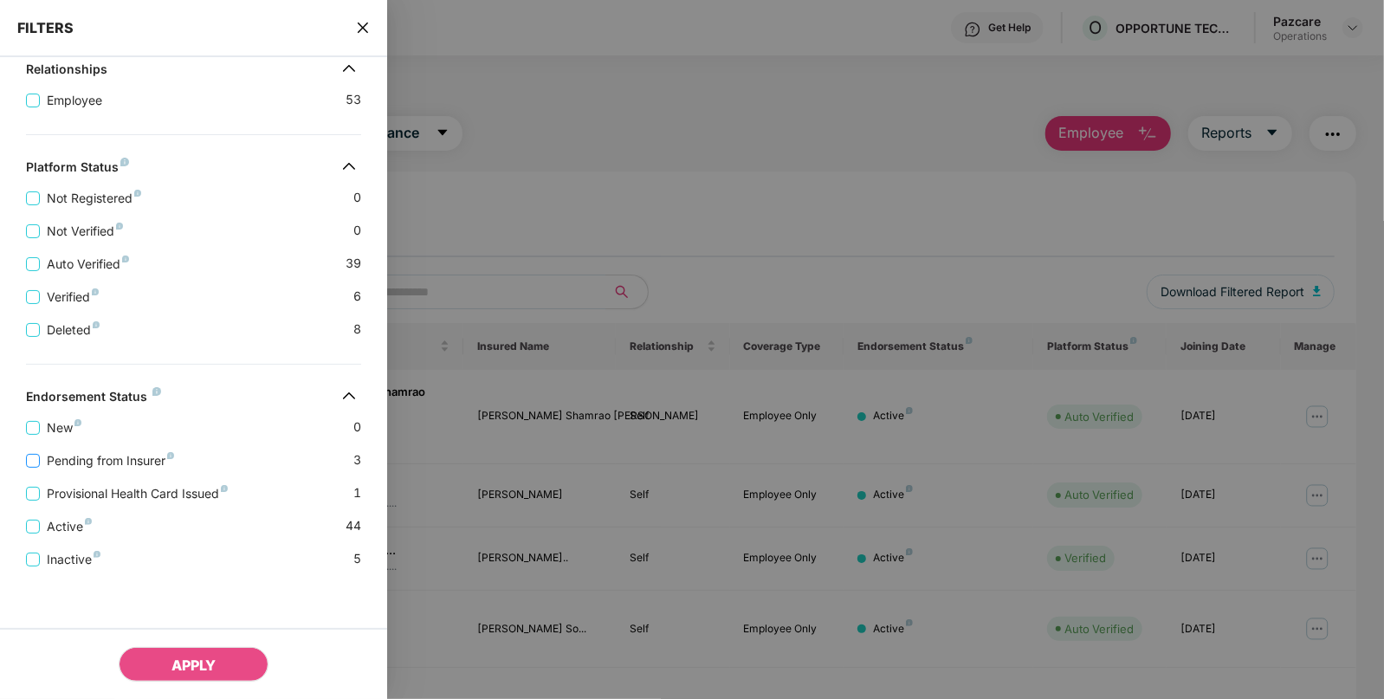
click at [44, 455] on span "Pending from Insurer" at bounding box center [110, 460] width 141 height 19
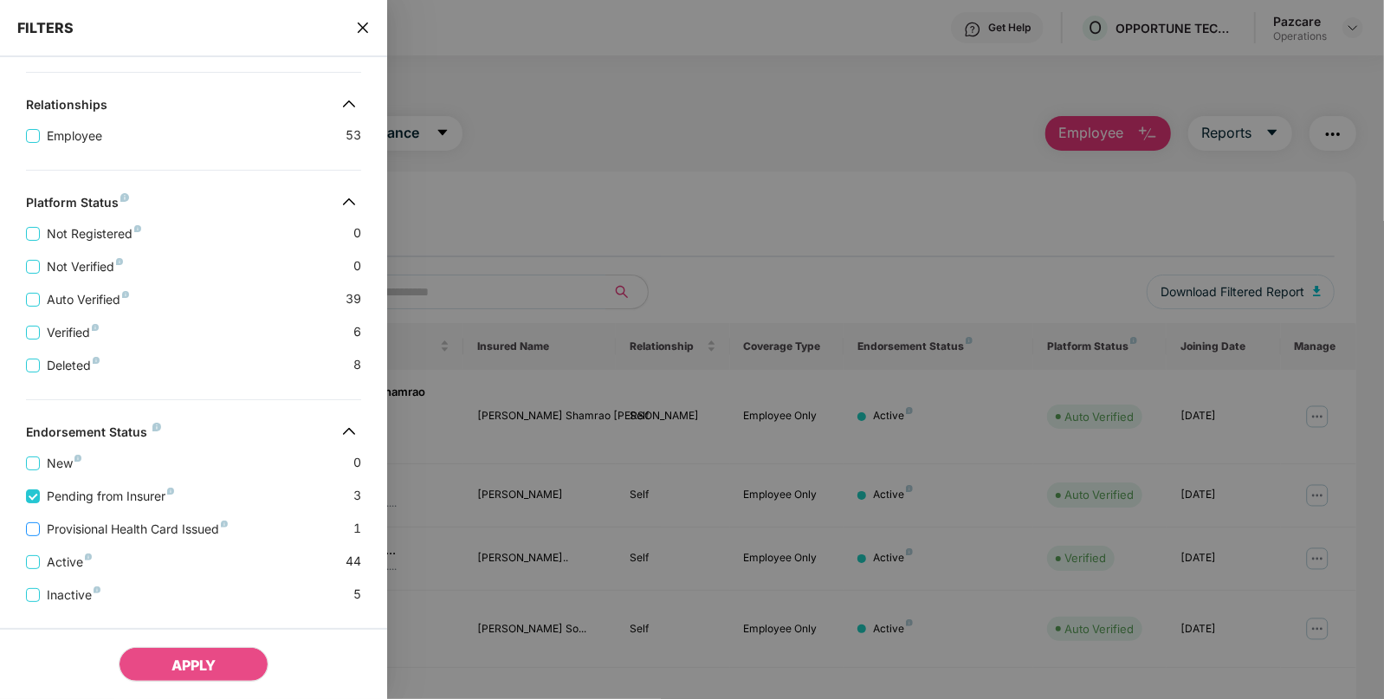
click at [94, 534] on span "Provisional Health Card Issued" at bounding box center [137, 529] width 195 height 19
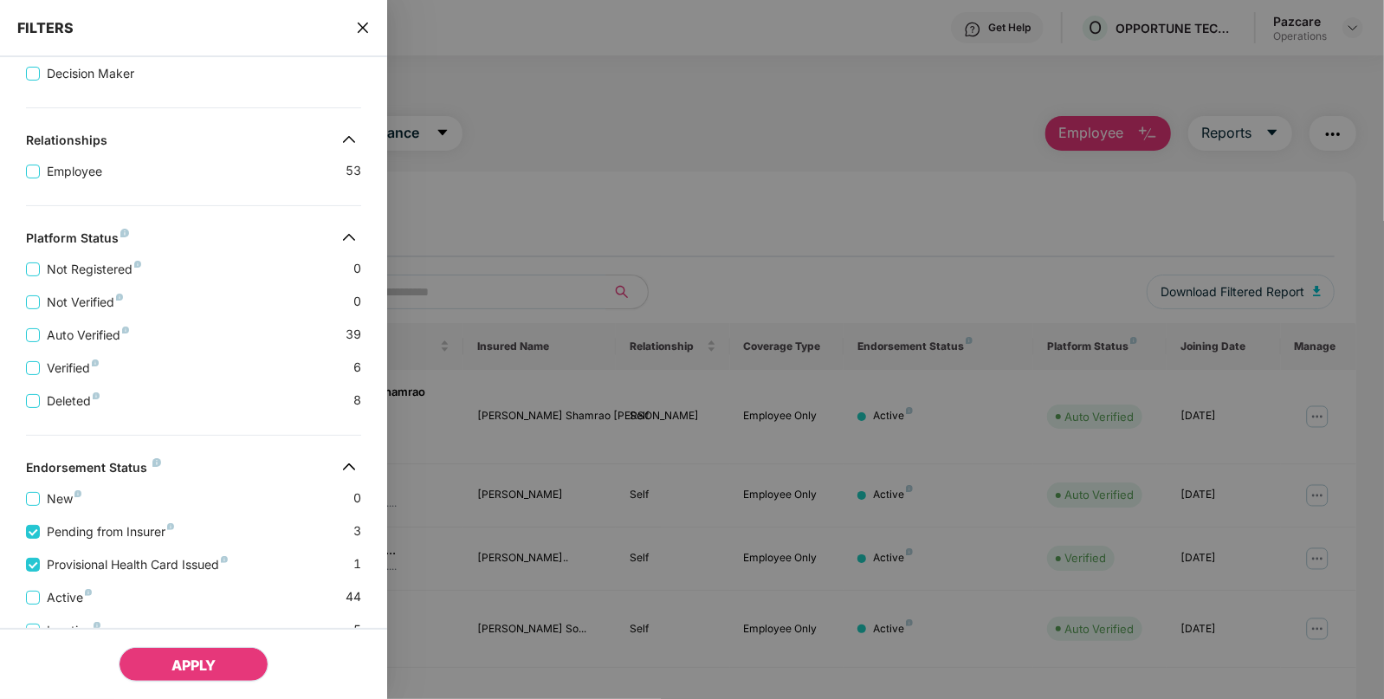
click at [208, 663] on span "APPLY" at bounding box center [193, 665] width 44 height 17
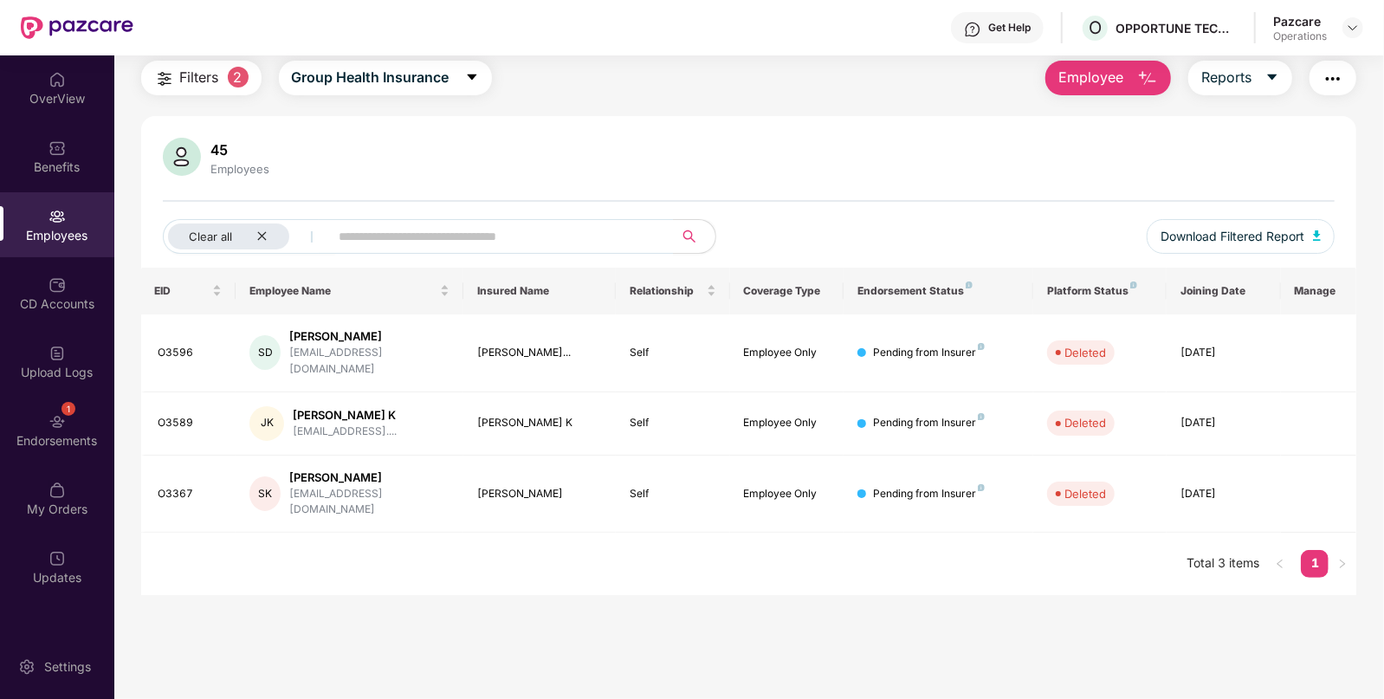
scroll to position [0, 0]
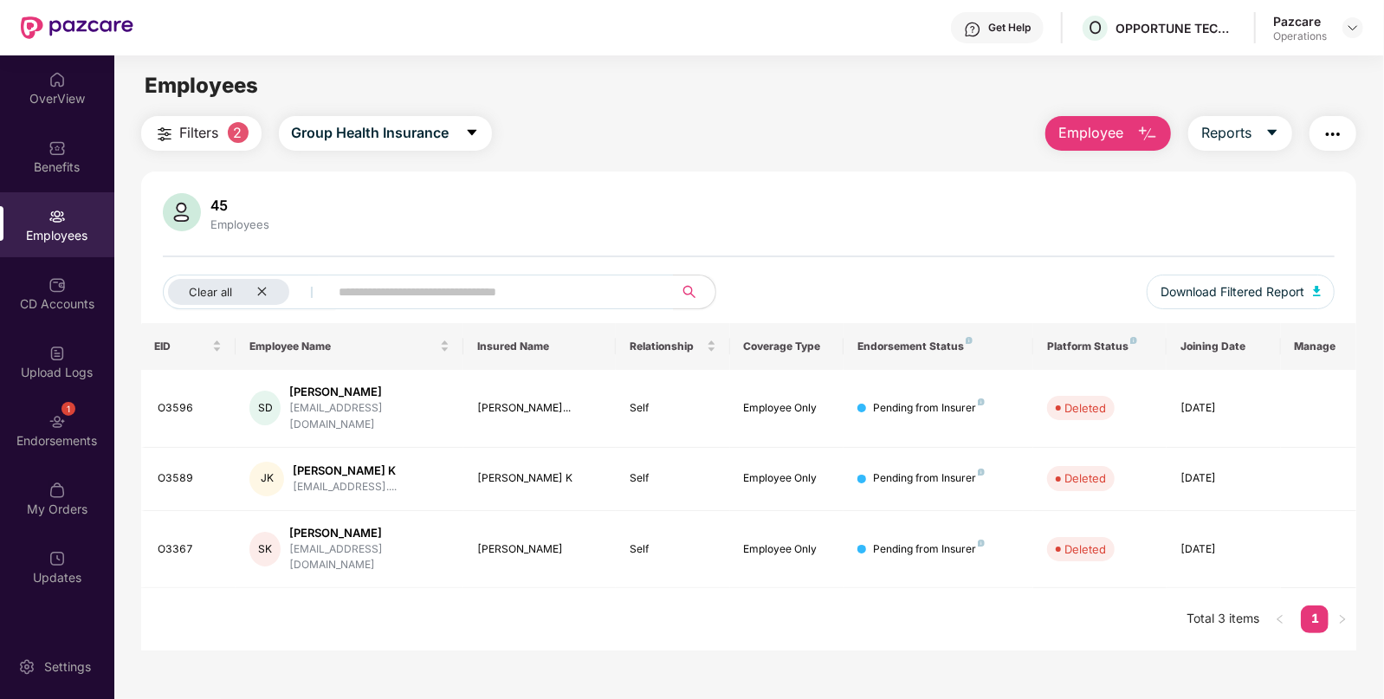
click at [1337, 134] on img "button" at bounding box center [1333, 134] width 21 height 21
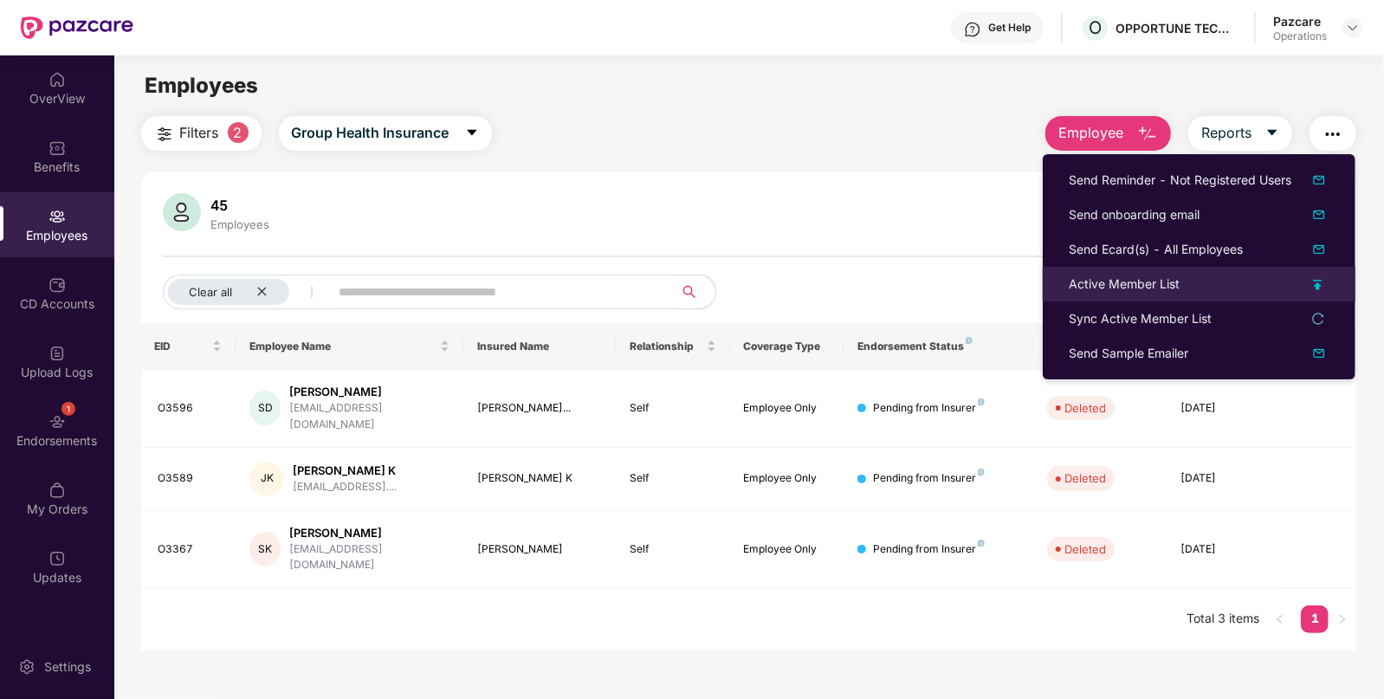
click at [1200, 281] on div "Active Member List" at bounding box center [1199, 284] width 261 height 19
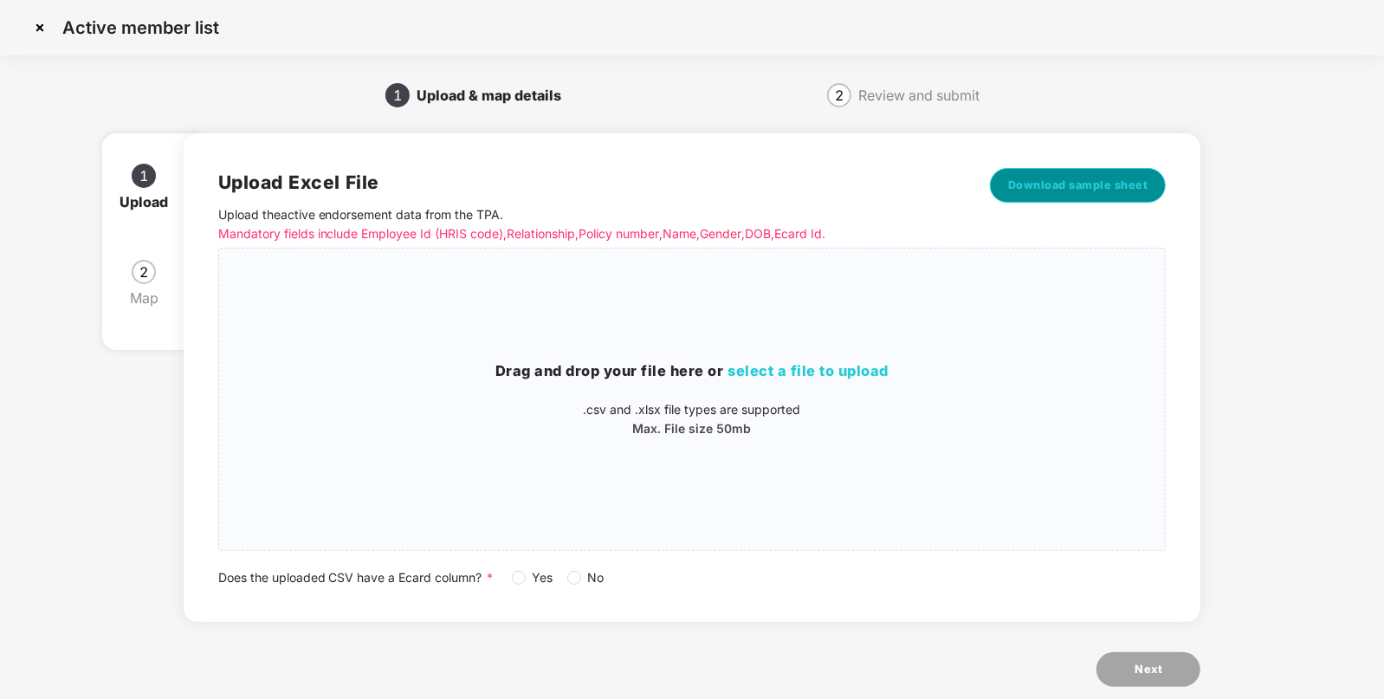
click at [1090, 173] on button "Download sample sheet" at bounding box center [1078, 185] width 177 height 35
click at [869, 370] on span "select a file to upload" at bounding box center [808, 370] width 161 height 17
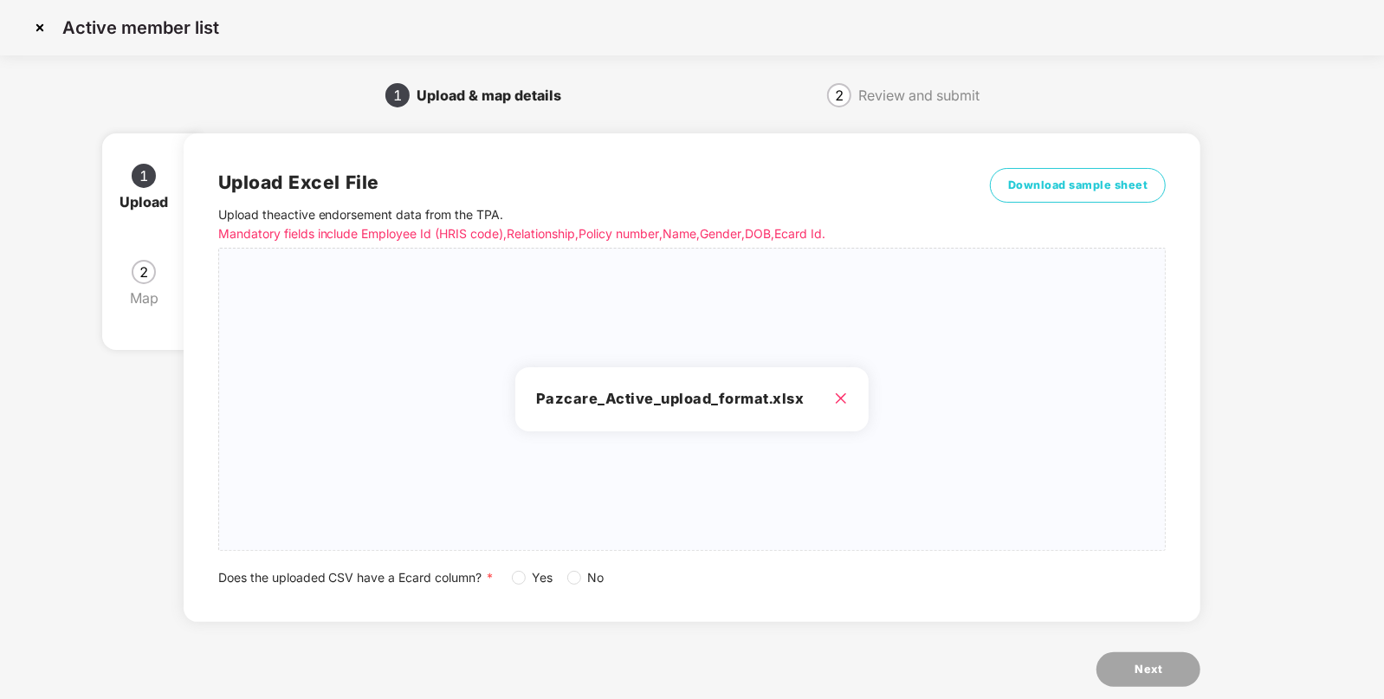
click at [527, 578] on span "Yes" at bounding box center [543, 577] width 35 height 19
click at [1109, 670] on button "Next" at bounding box center [1149, 669] width 104 height 35
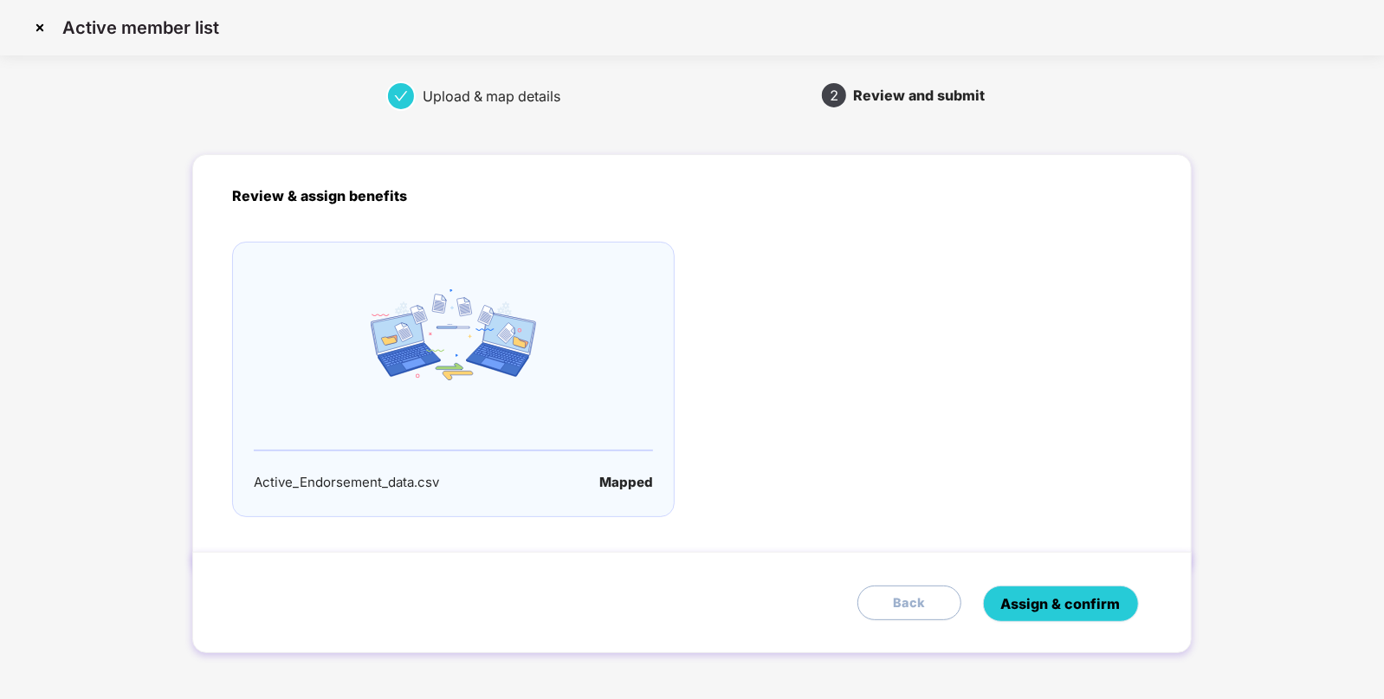
click at [1079, 603] on span "Assign & confirm" at bounding box center [1061, 604] width 120 height 22
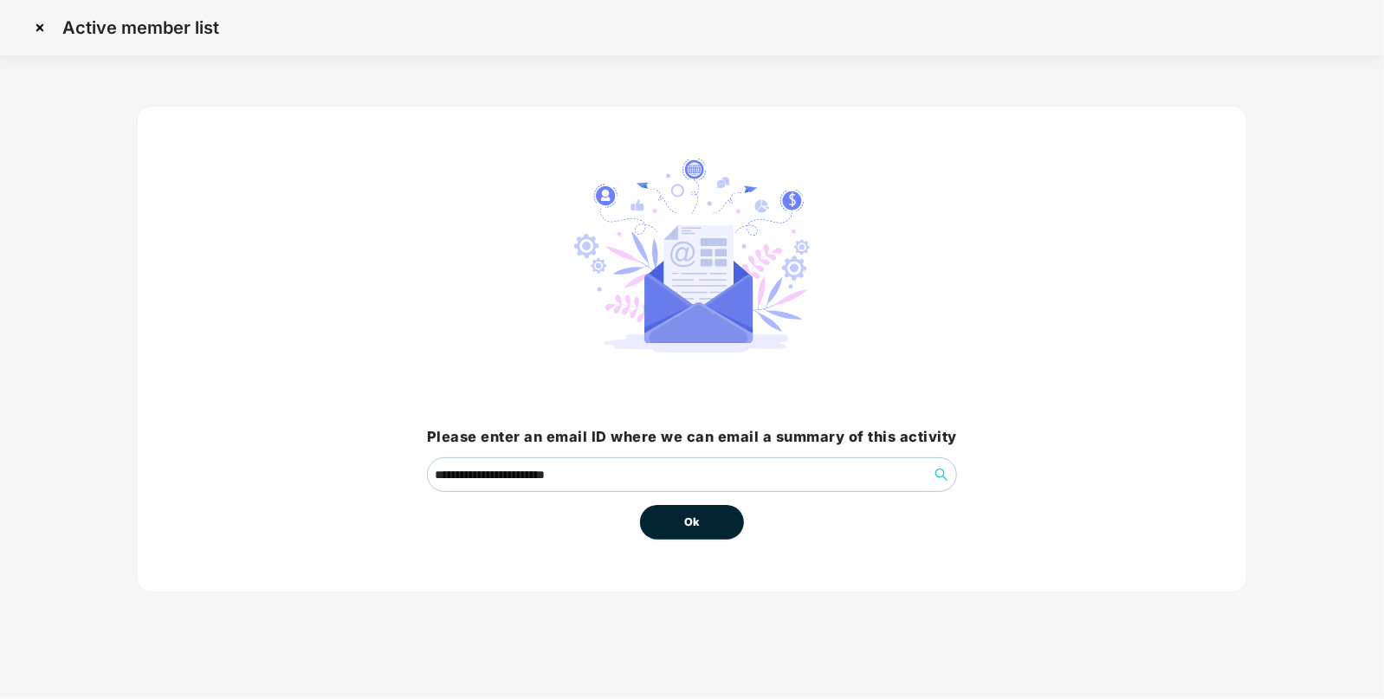
click at [648, 525] on button "Ok" at bounding box center [692, 522] width 104 height 35
click at [698, 521] on span "Ok" at bounding box center [692, 522] width 16 height 17
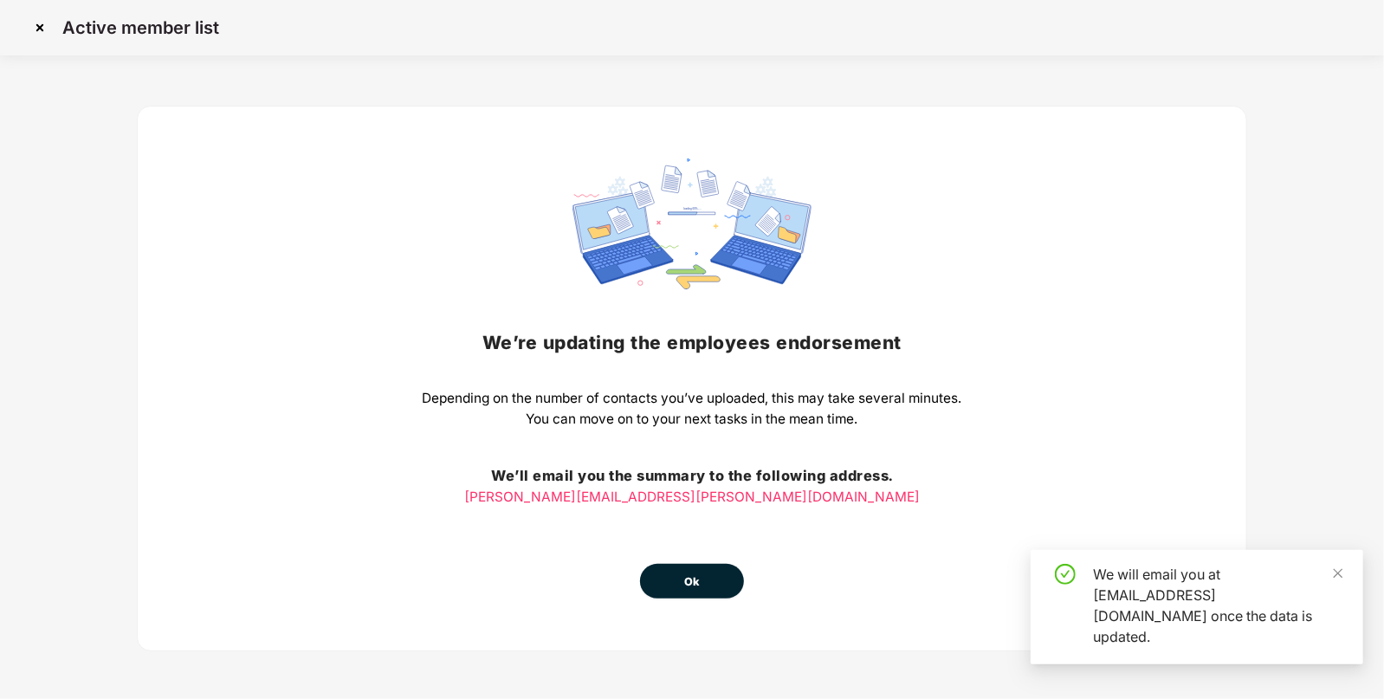
click at [693, 576] on span "Ok" at bounding box center [692, 581] width 16 height 17
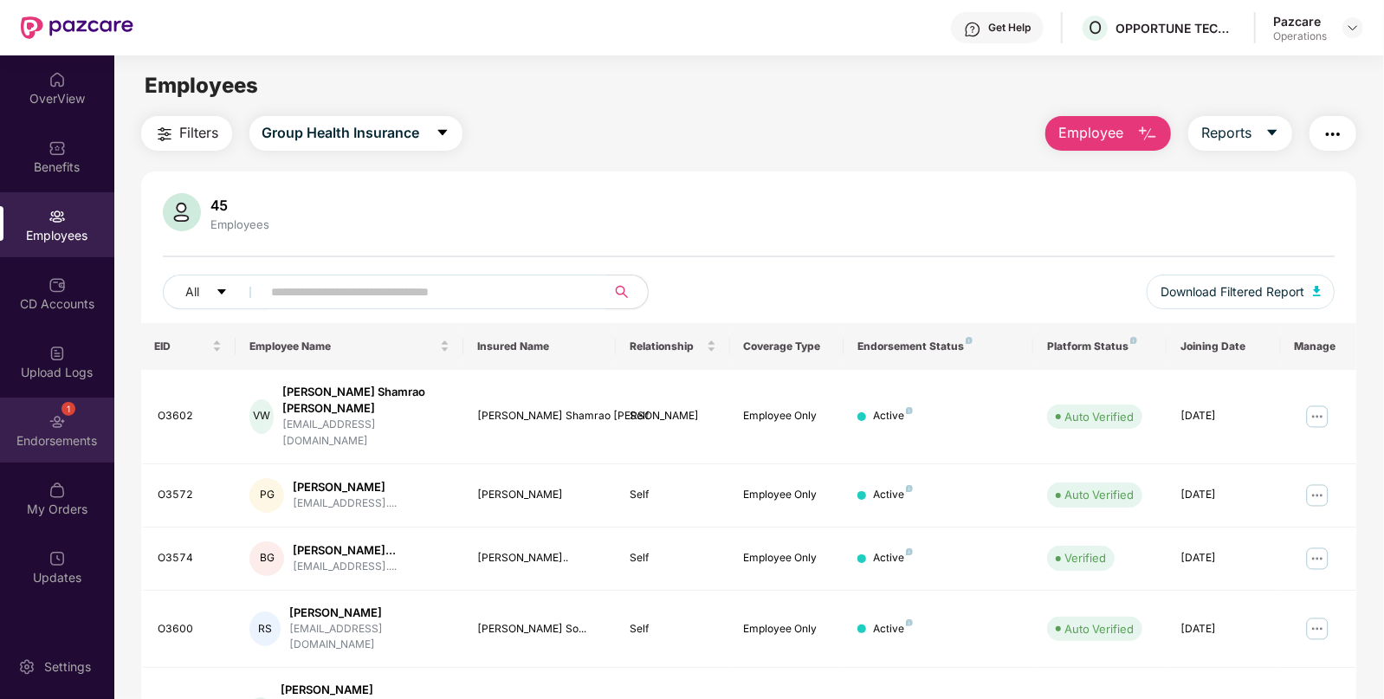
click at [78, 455] on div "1 Endorsements" at bounding box center [57, 430] width 114 height 65
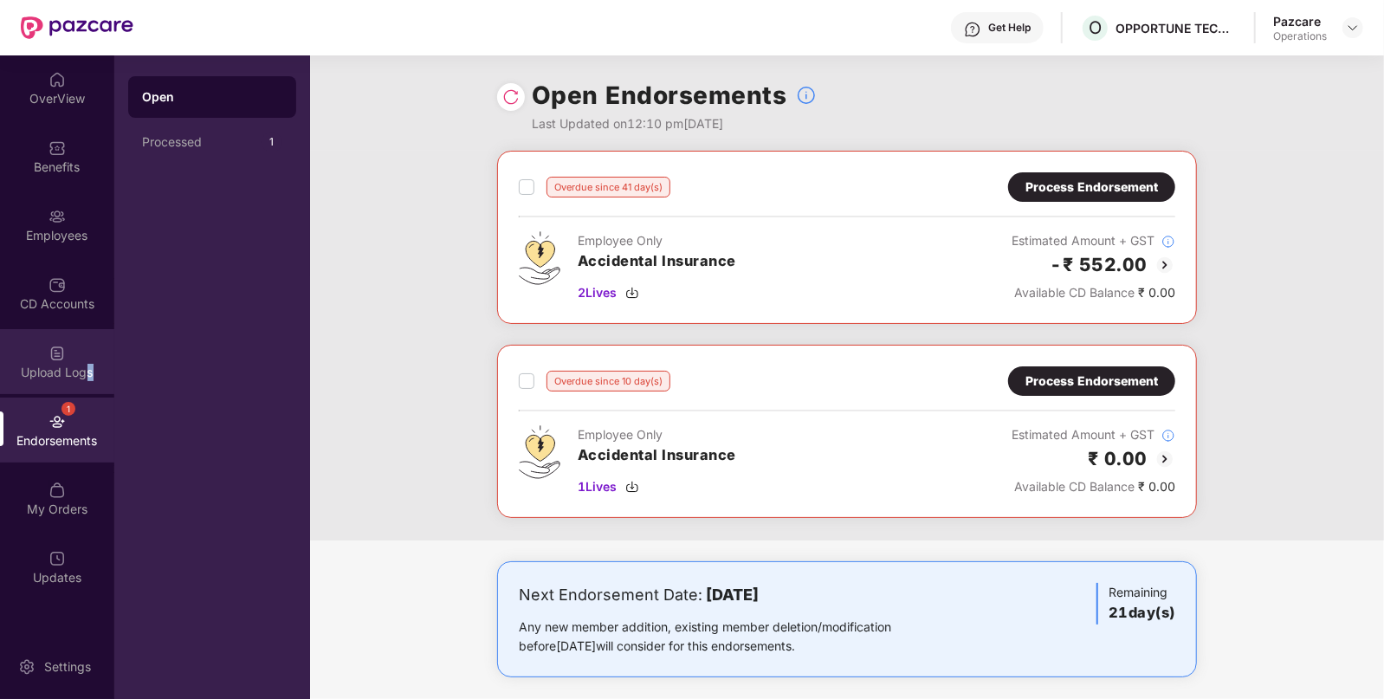
click at [87, 376] on div "Upload Logs" at bounding box center [57, 372] width 114 height 17
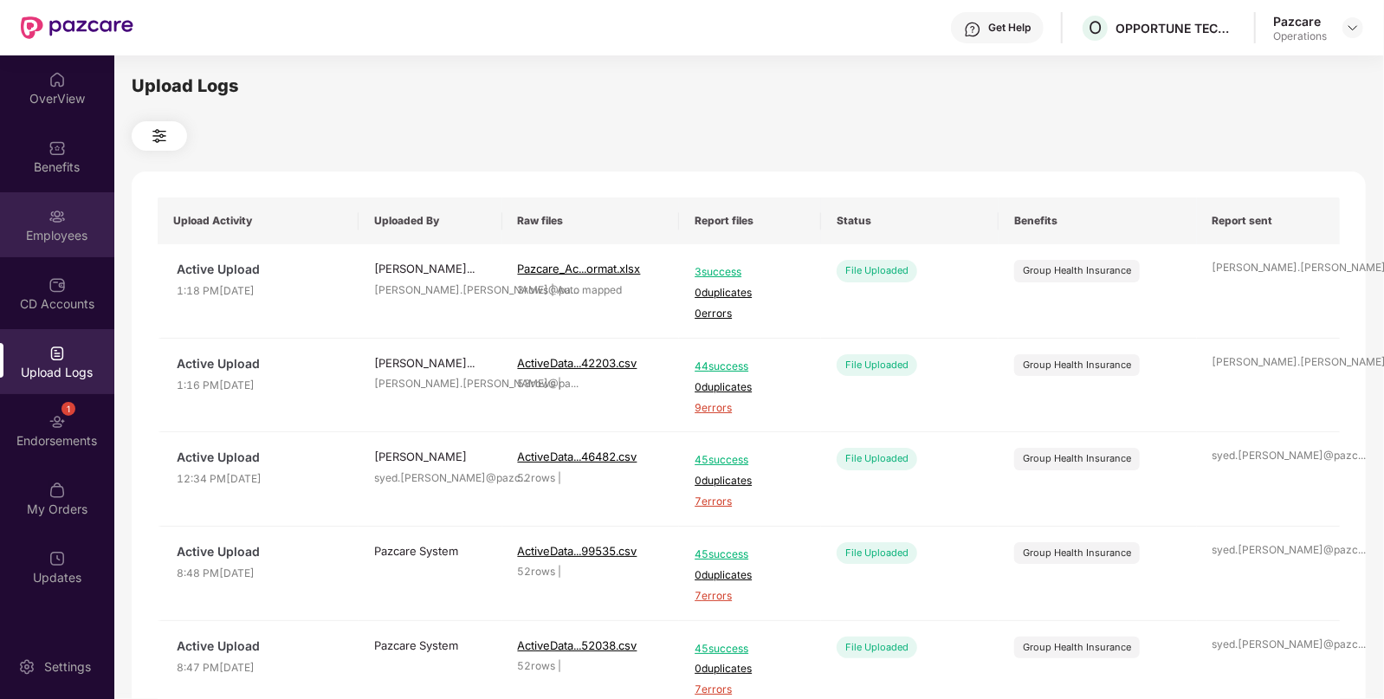
click at [37, 230] on div "Employees" at bounding box center [57, 235] width 114 height 17
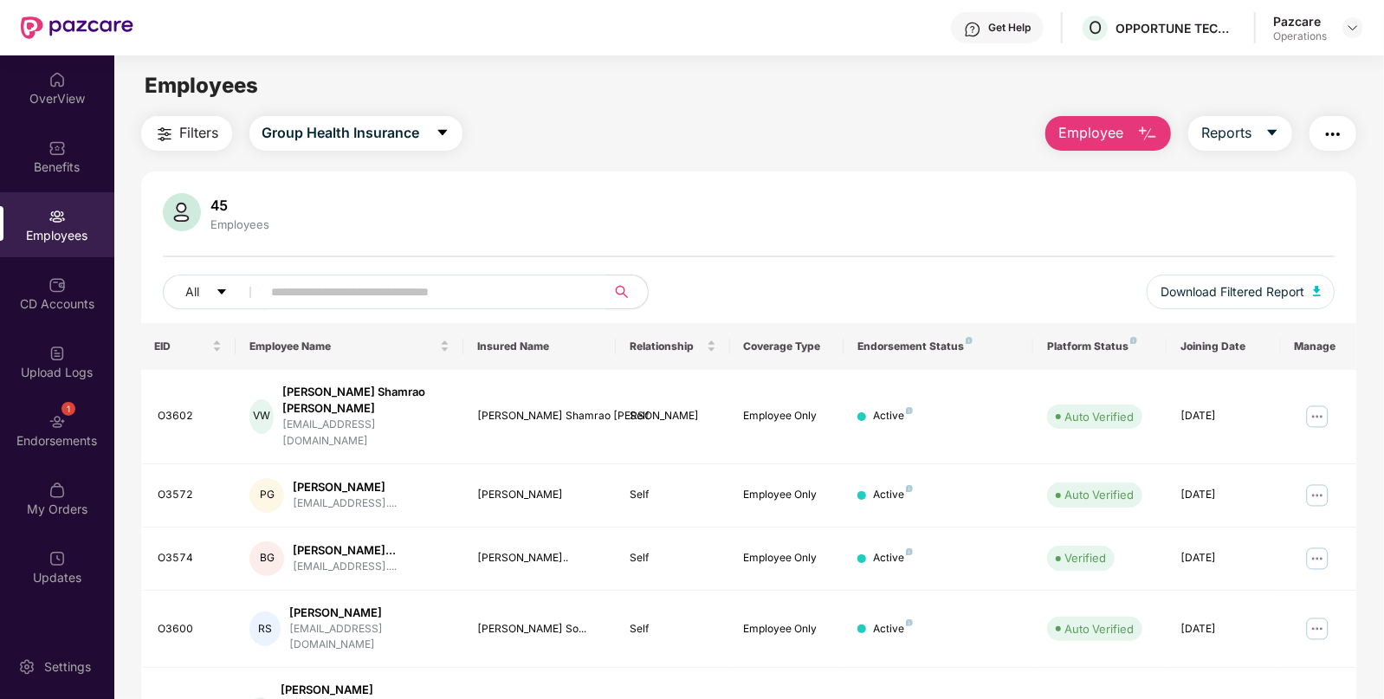
click at [172, 133] on img "button" at bounding box center [164, 134] width 21 height 21
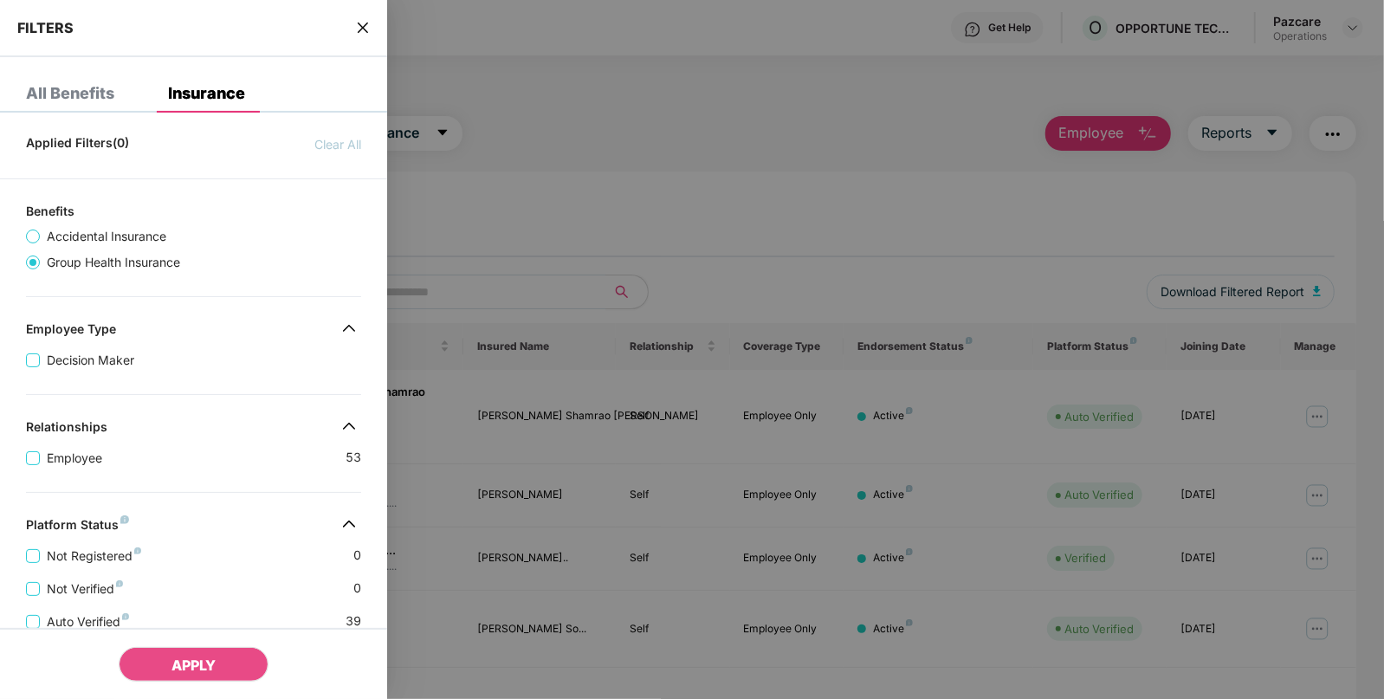
scroll to position [358, 0]
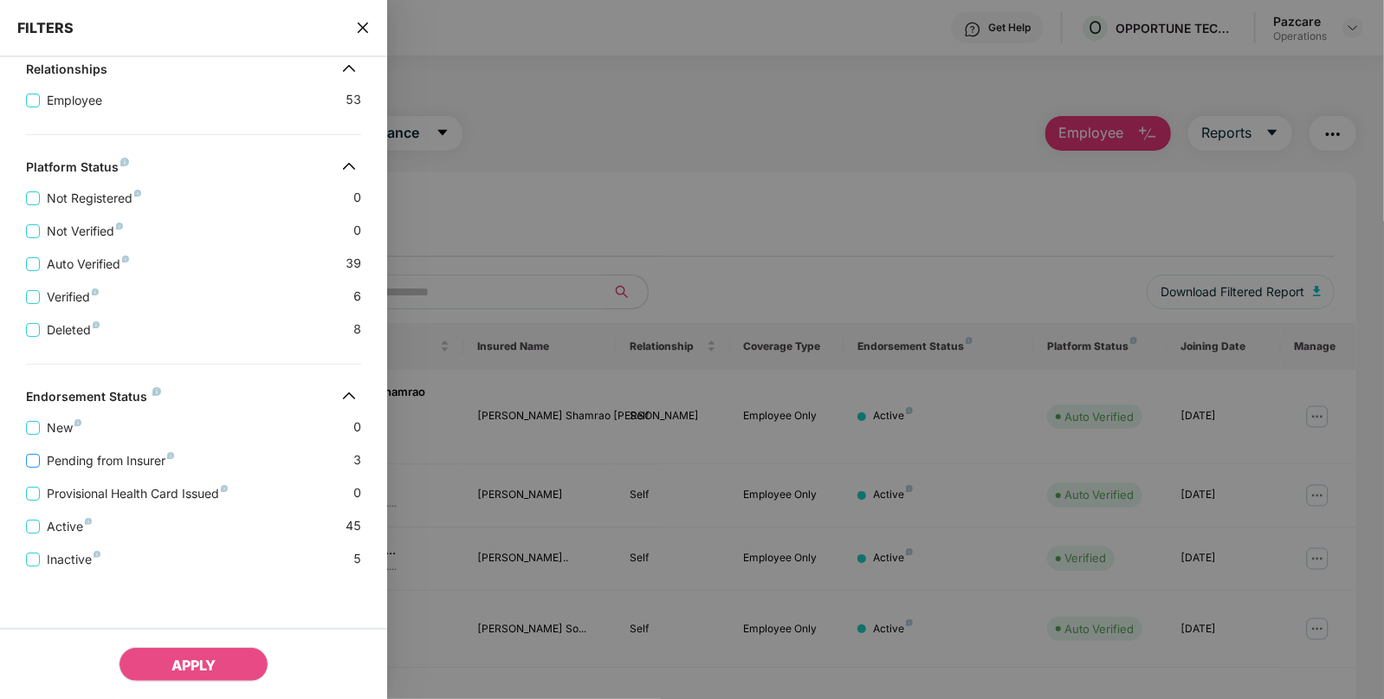
click at [122, 458] on span "Pending from Insurer" at bounding box center [110, 460] width 141 height 19
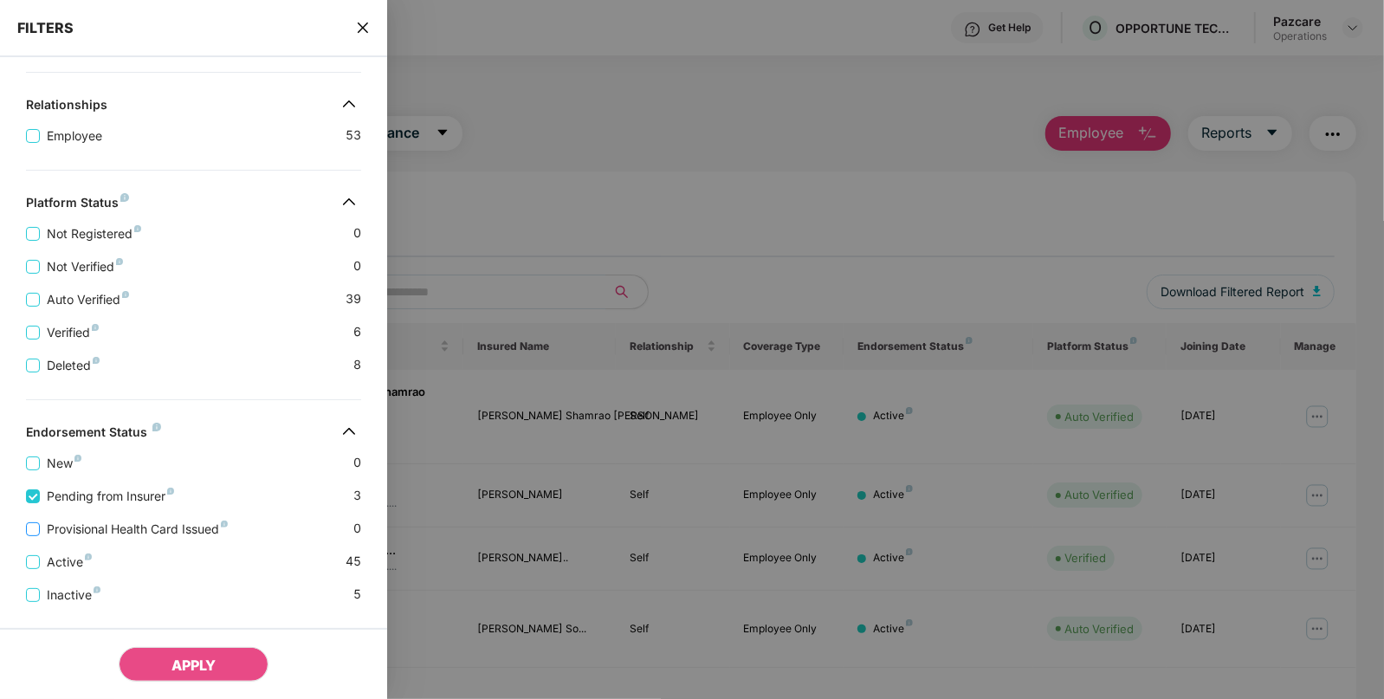
click at [163, 526] on span "Provisional Health Card Issued" at bounding box center [137, 529] width 195 height 19
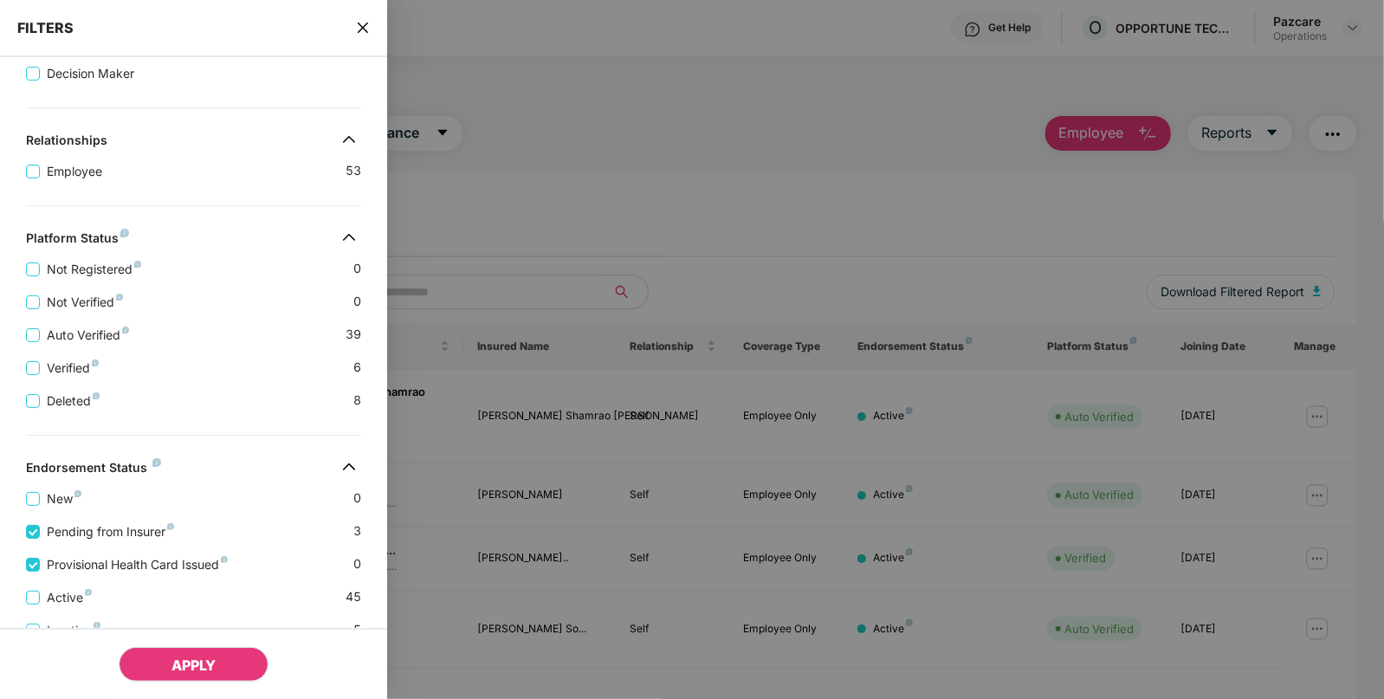
click at [224, 668] on button "APPLY" at bounding box center [194, 664] width 150 height 35
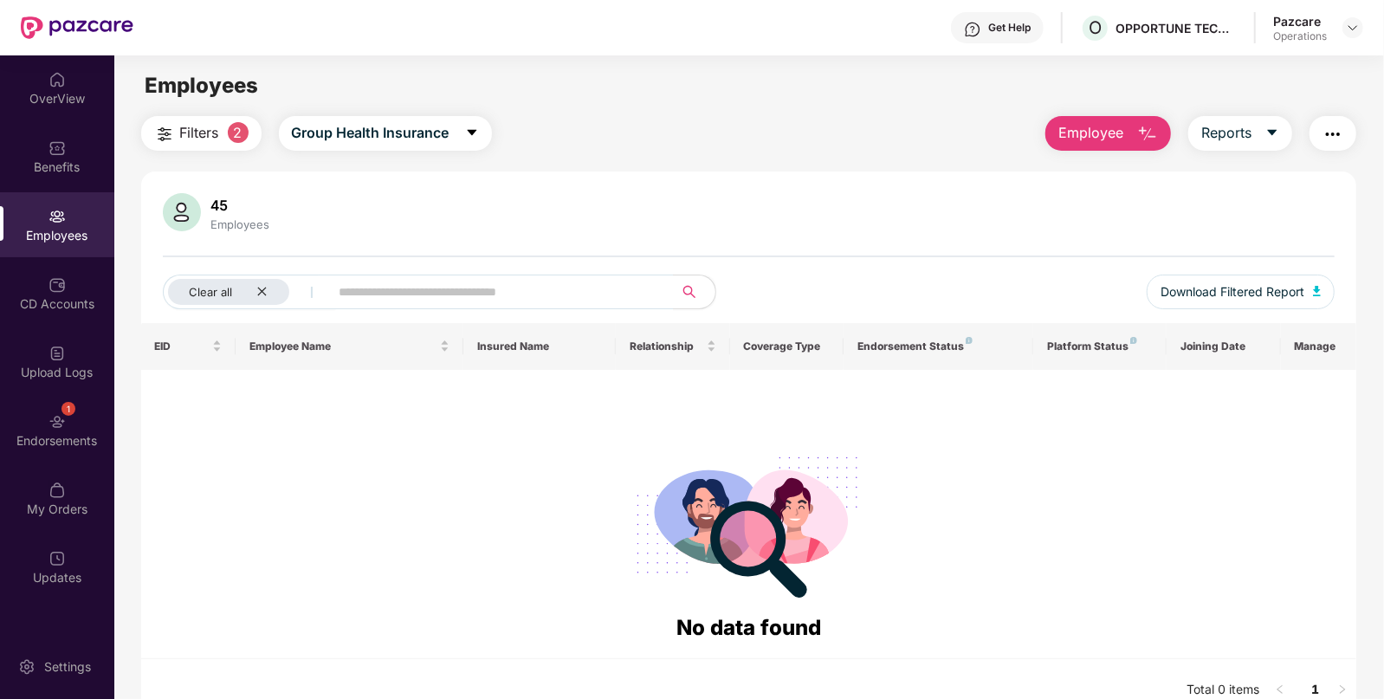
scroll to position [55, 0]
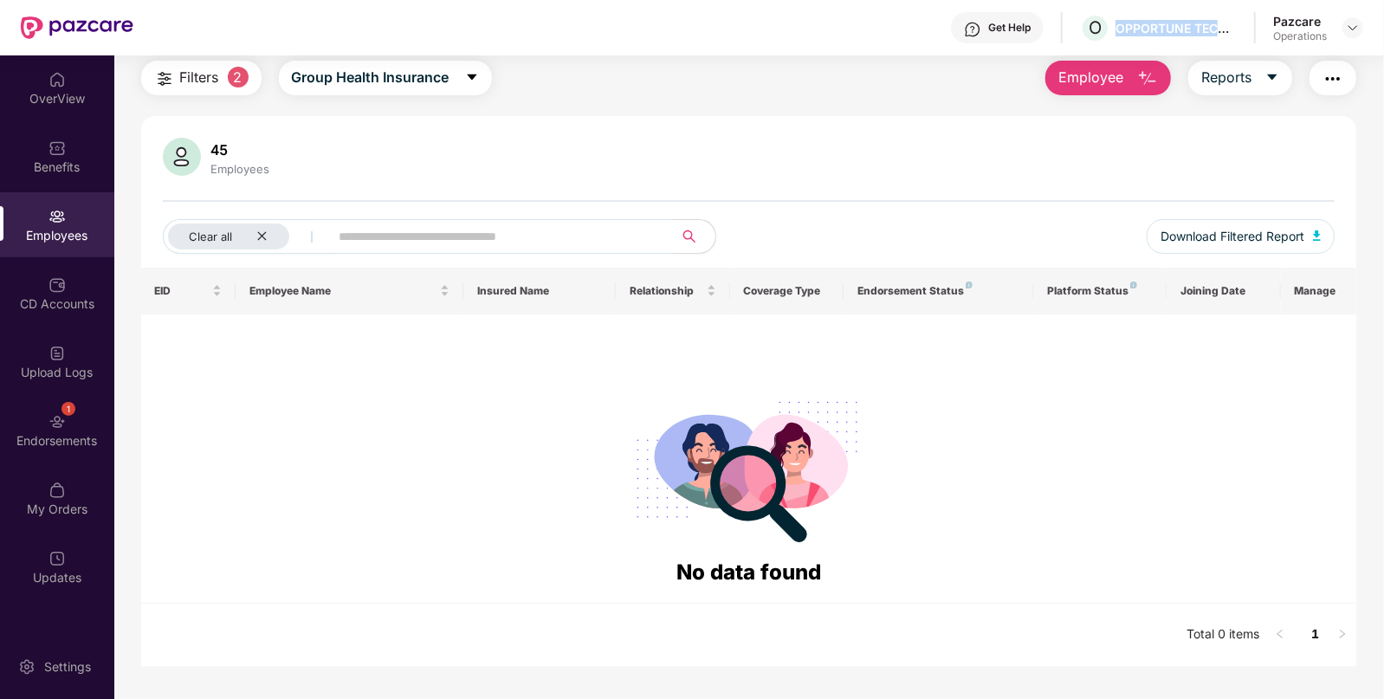
drag, startPoint x: 1117, startPoint y: 29, endPoint x: 1253, endPoint y: 18, distance: 136.4
click at [1253, 18] on div "Get Help O OPPORTUNE TECHNOLOGIES PVT. LTD. Pazcare Operations" at bounding box center [748, 27] width 1230 height 55
copy div "OPPORTUNE TECHNOLOGIES PVT. LTD."
click at [78, 217] on div "Employees" at bounding box center [57, 224] width 114 height 65
click at [224, 73] on button "Filters 2" at bounding box center [201, 78] width 120 height 35
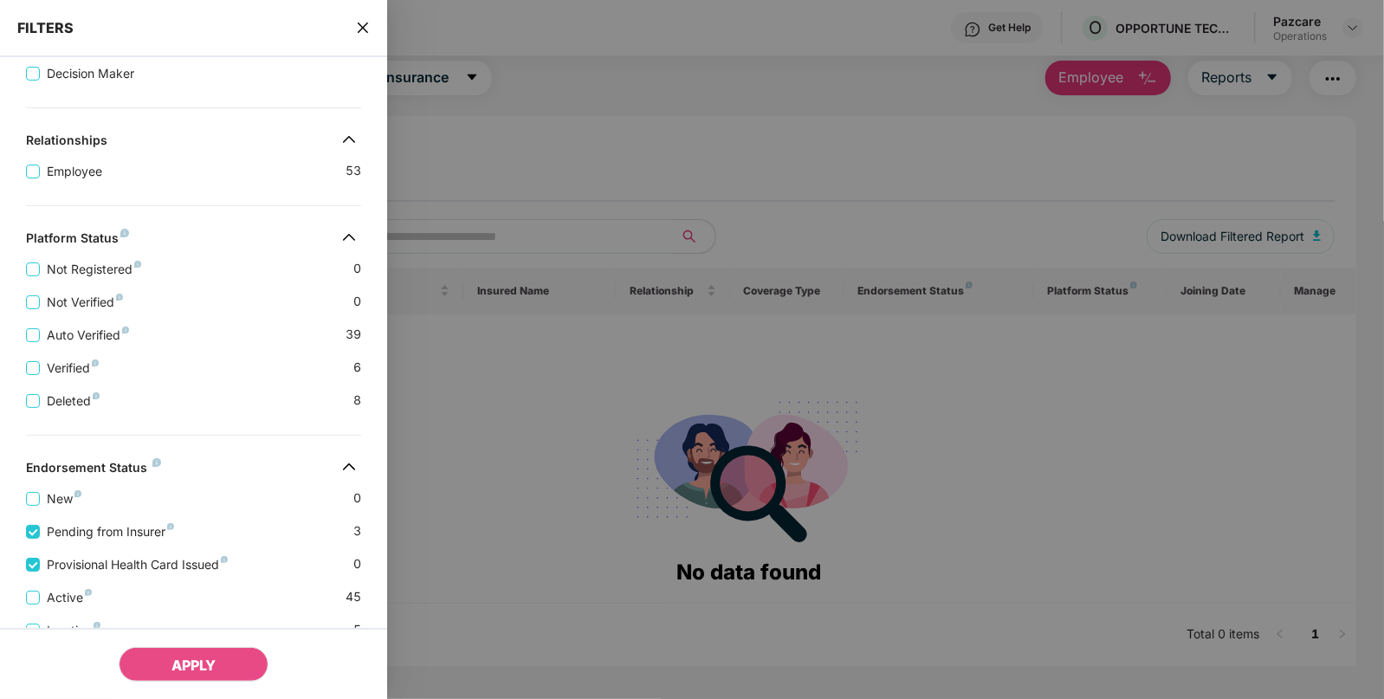
click at [361, 24] on icon "close" at bounding box center [363, 28] width 14 height 14
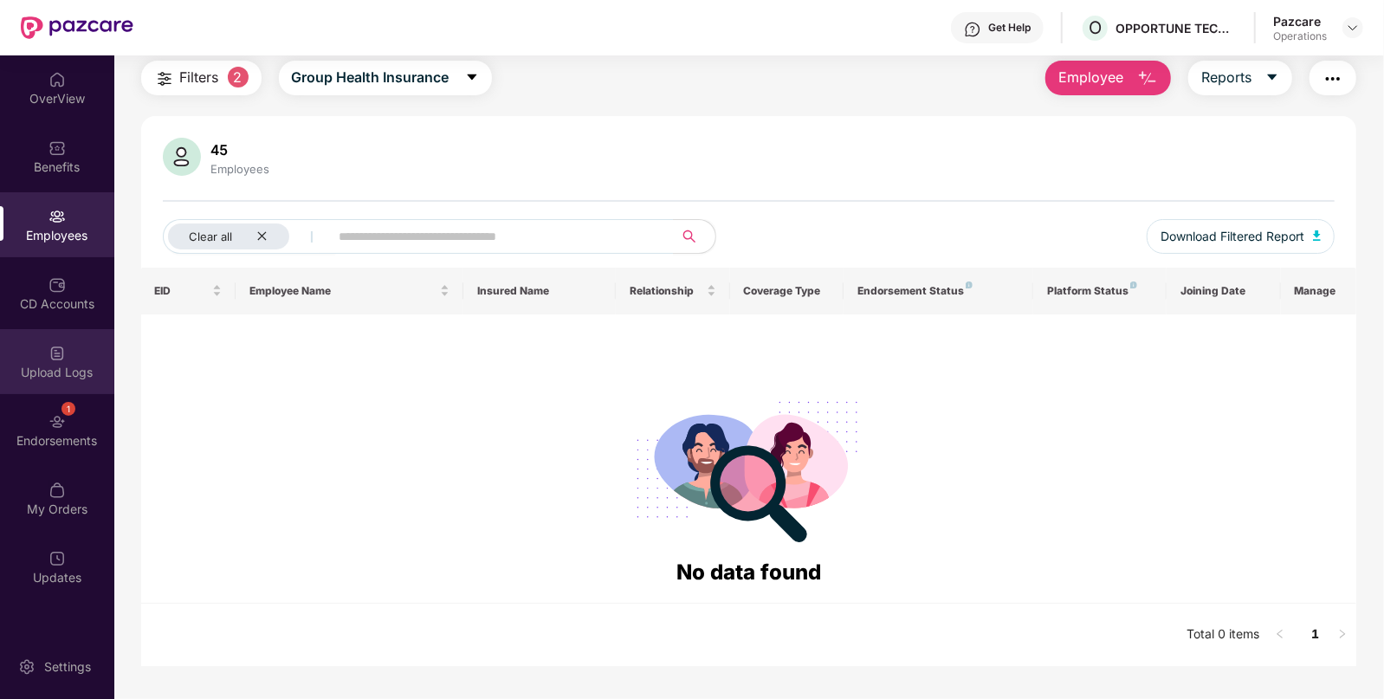
click at [87, 379] on div "Upload Logs" at bounding box center [57, 372] width 114 height 17
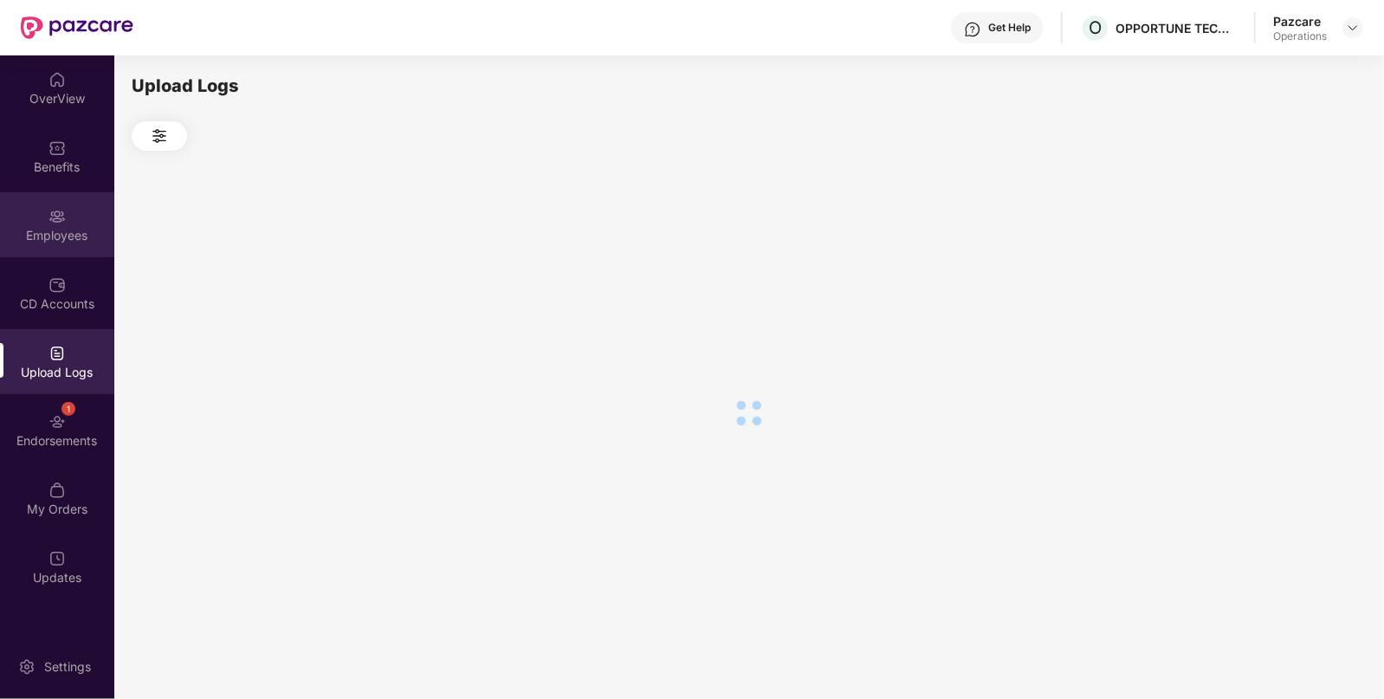
click at [77, 243] on div "Employees" at bounding box center [57, 235] width 114 height 17
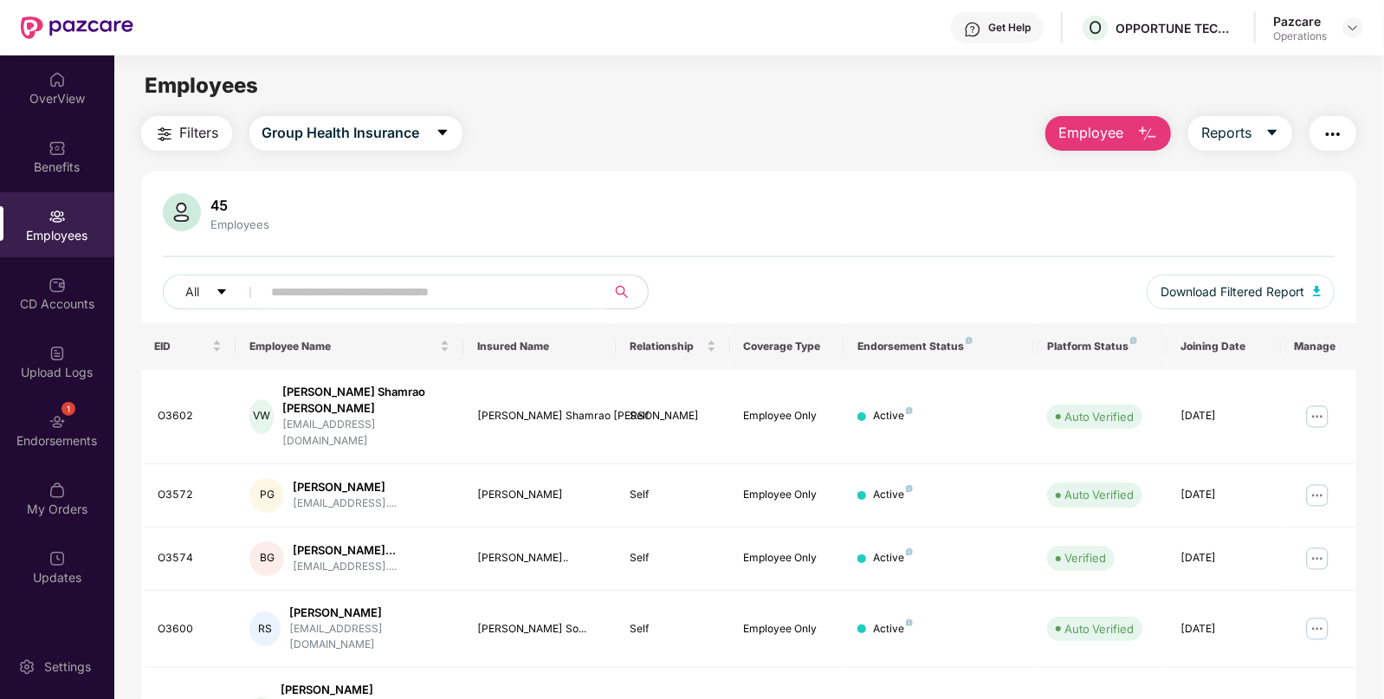
click at [420, 280] on input "text" at bounding box center [427, 292] width 311 height 26
paste input "*****"
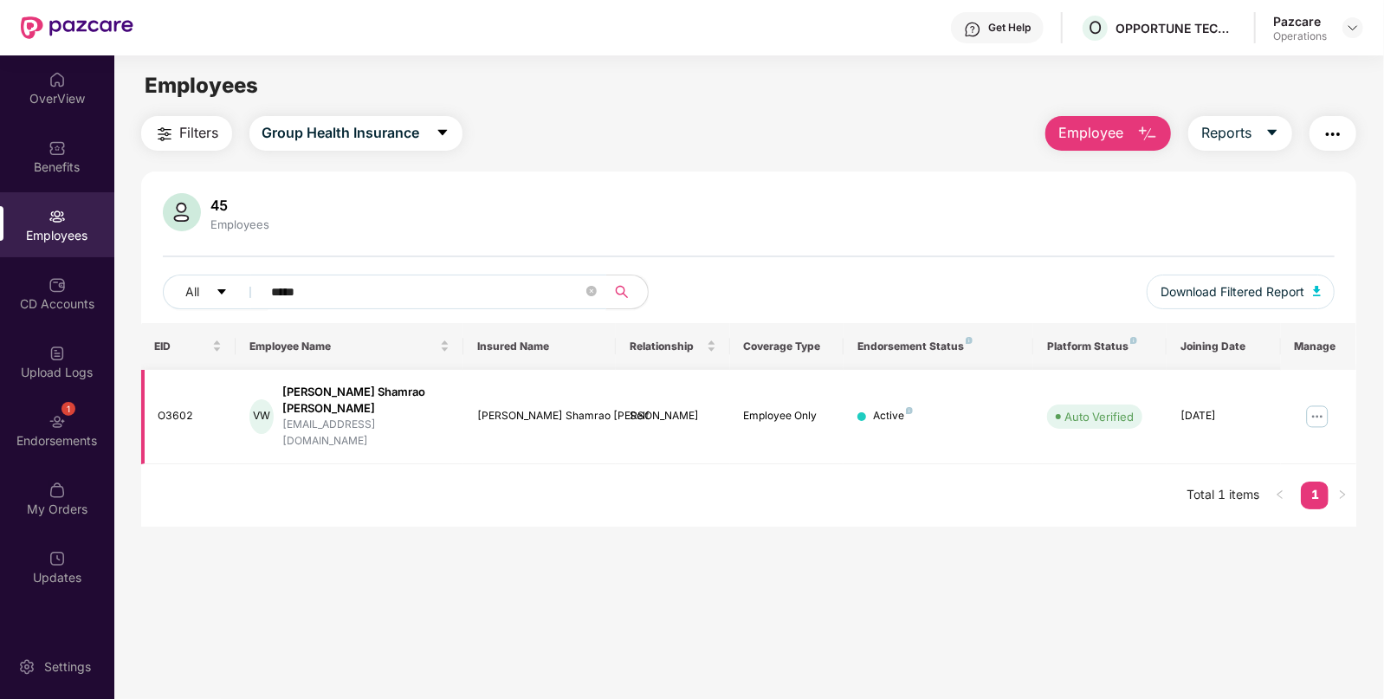
type input "*****"
click at [1346, 27] on img at bounding box center [1353, 28] width 14 height 14
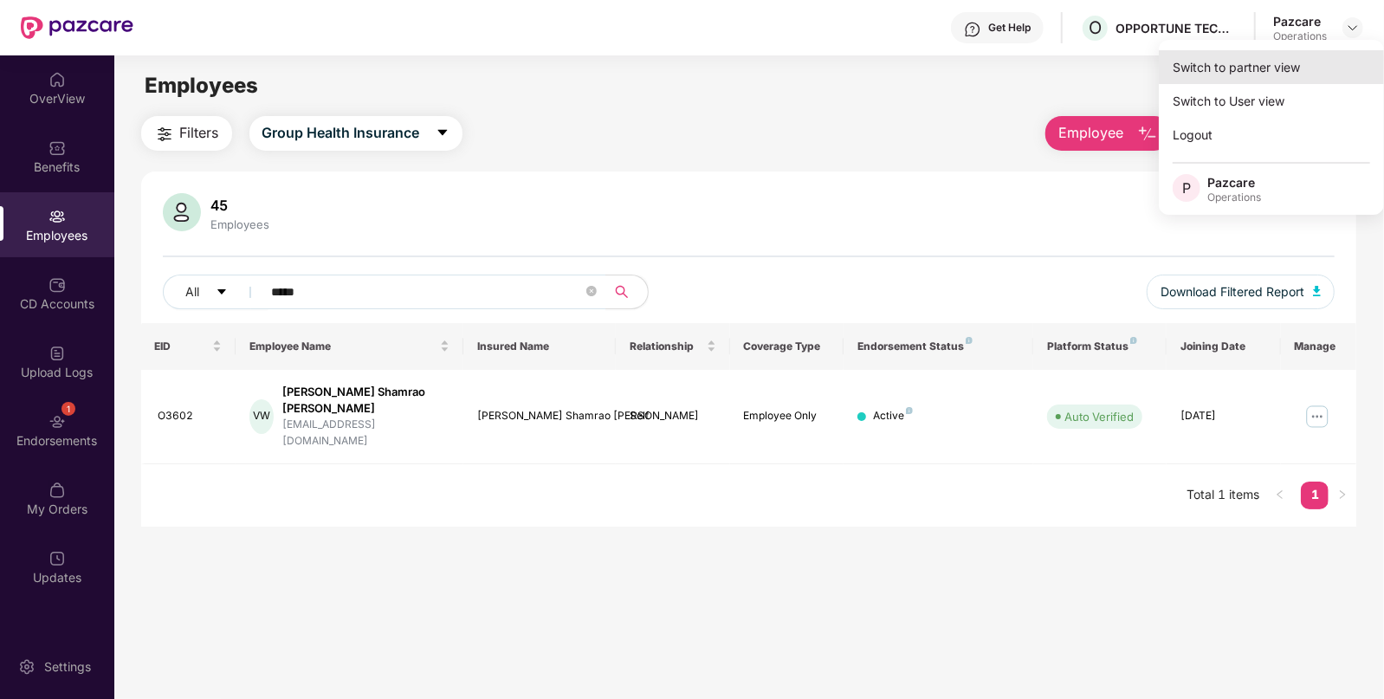
click at [1300, 59] on div "Switch to partner view" at bounding box center [1271, 67] width 225 height 34
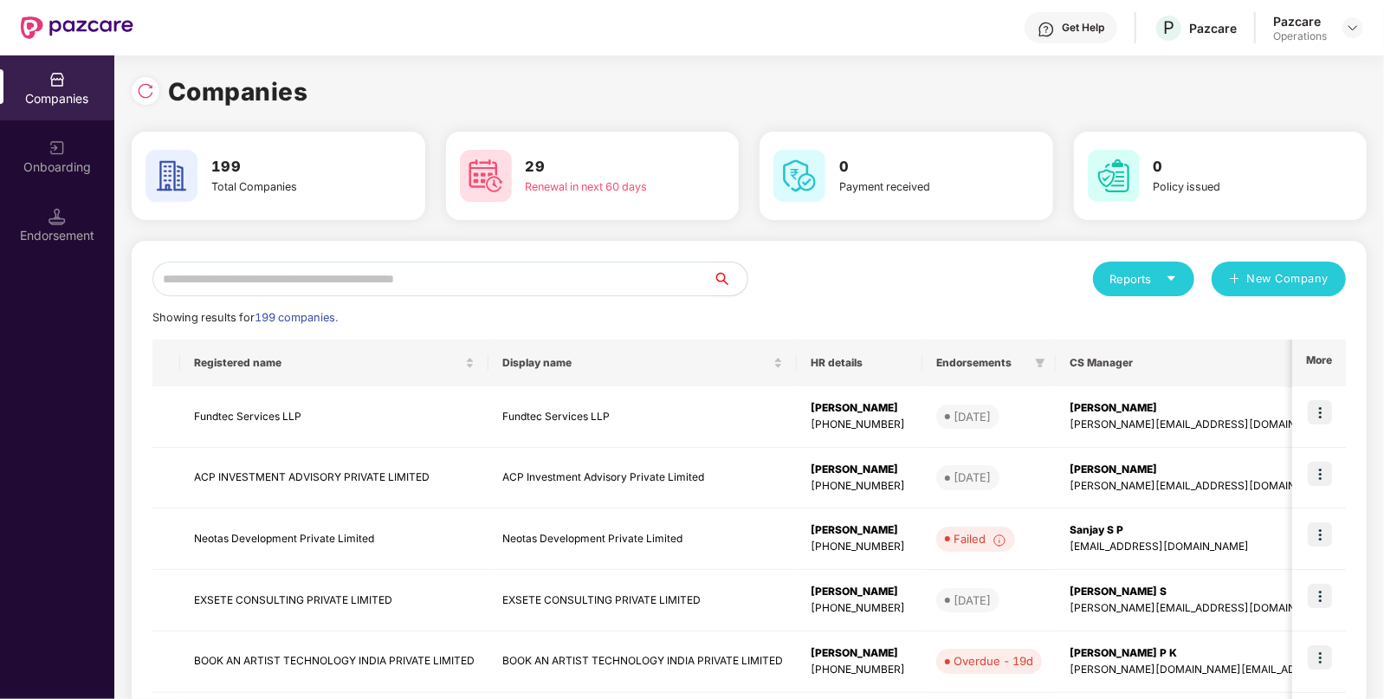
paste input "**********"
click at [602, 285] on input "text" at bounding box center [432, 279] width 560 height 35
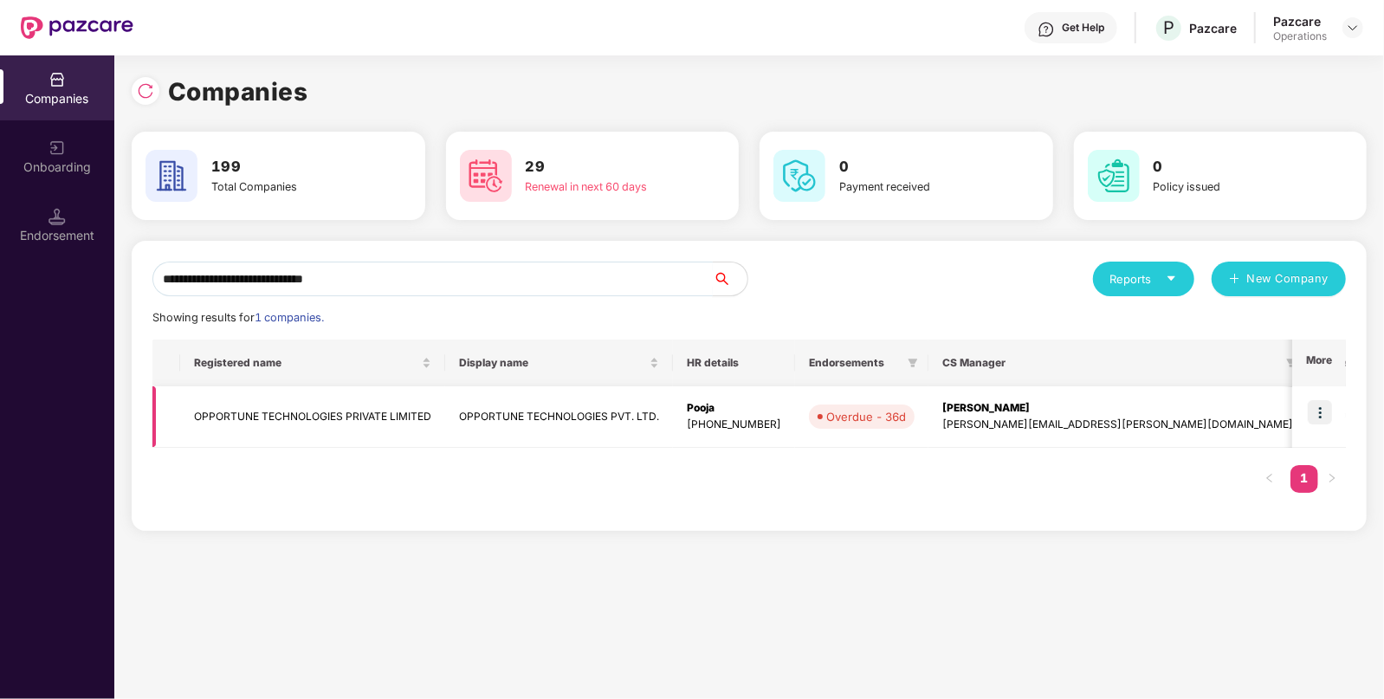
type input "**********"
click at [315, 420] on td "OPPORTUNE TECHNOLOGIES PRIVATE LIMITED" at bounding box center [312, 416] width 265 height 61
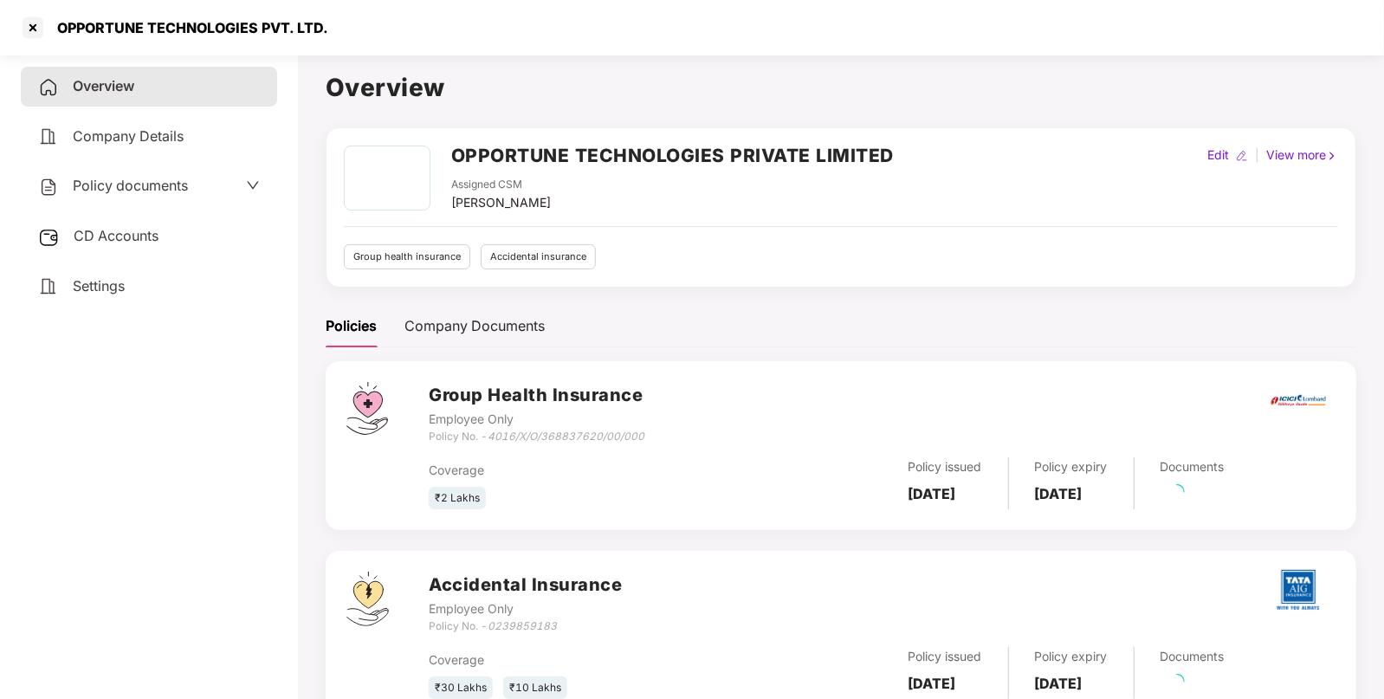
click at [186, 257] on div "Overview Company Details Policy documents CD Accounts Settings" at bounding box center [149, 186] width 256 height 239
click at [194, 234] on div "CD Accounts" at bounding box center [149, 237] width 256 height 40
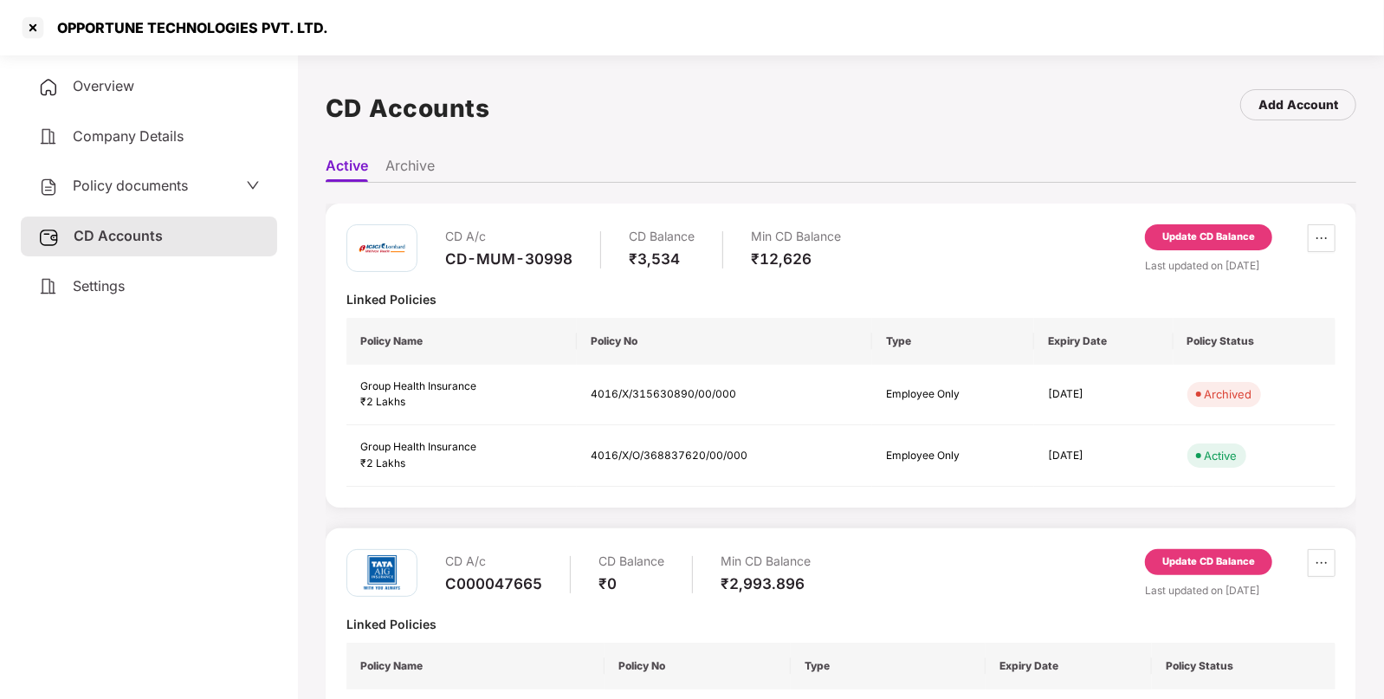
click at [235, 186] on div "Policy documents" at bounding box center [149, 186] width 222 height 23
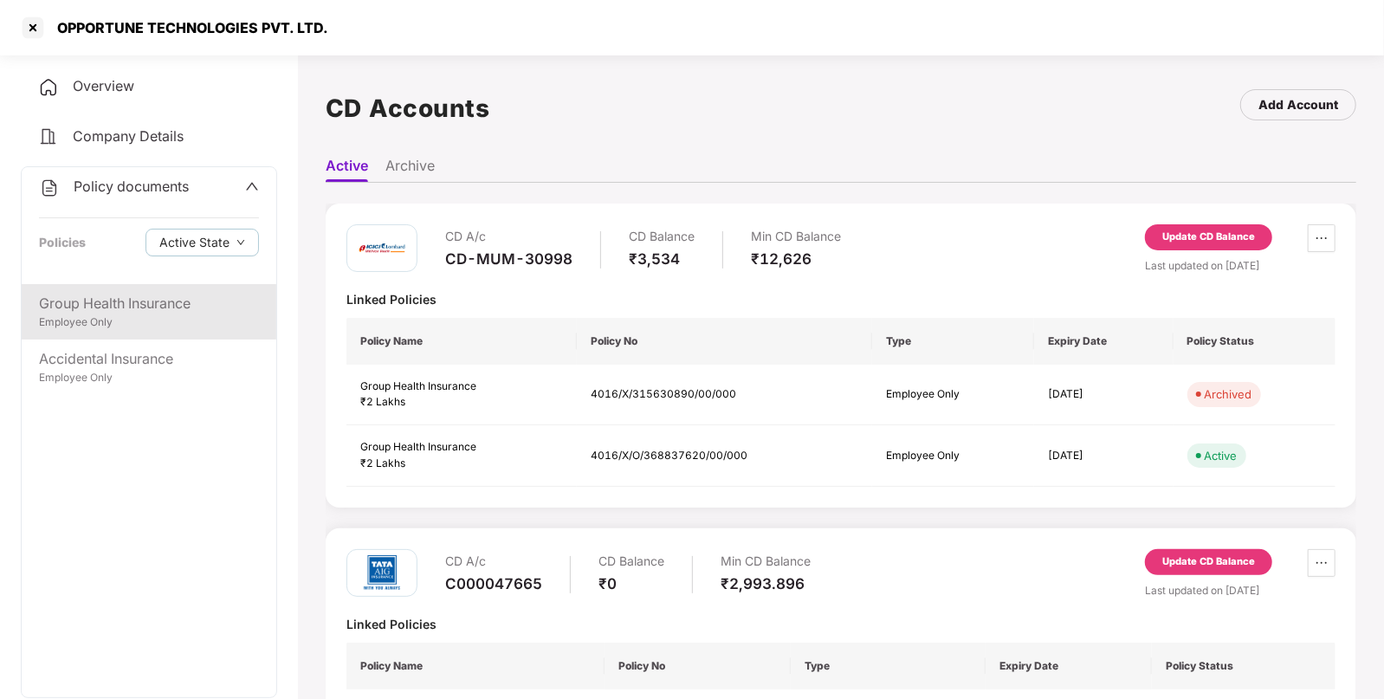
click at [143, 303] on div "Group Health Insurance" at bounding box center [149, 304] width 220 height 22
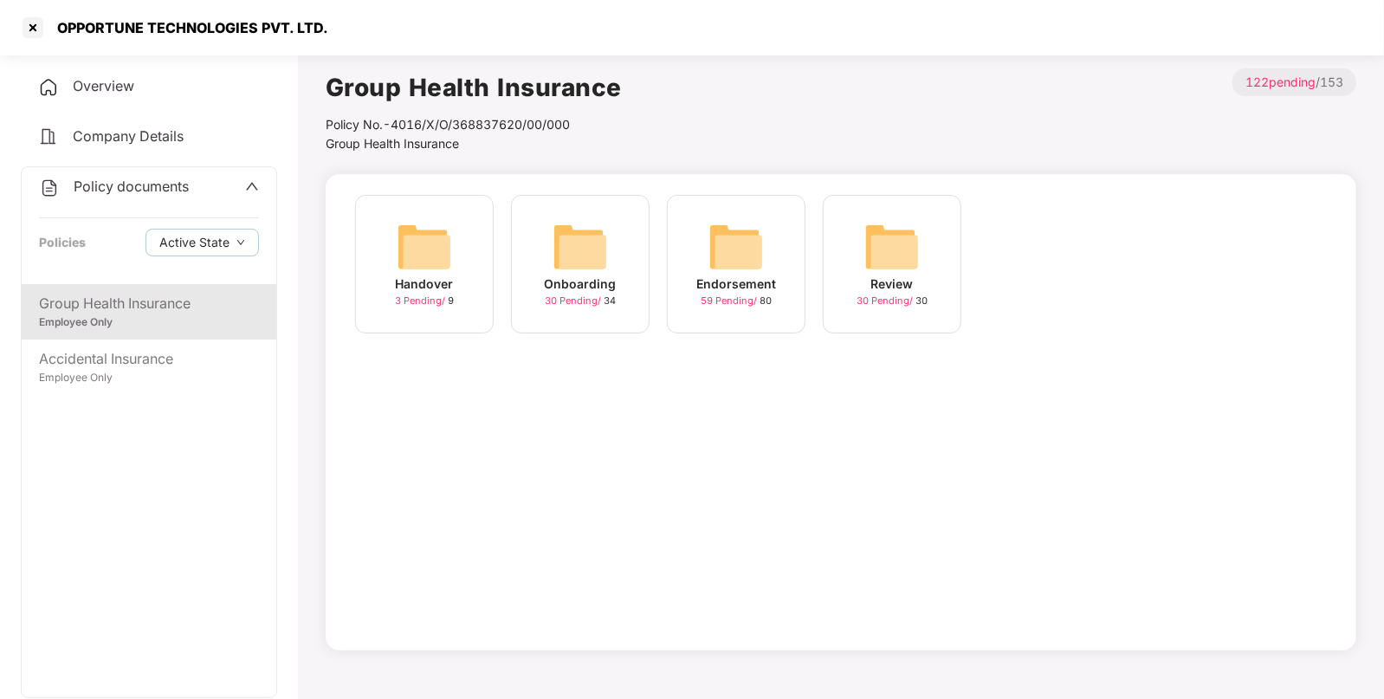
click at [736, 270] on img at bounding box center [735, 246] width 55 height 55
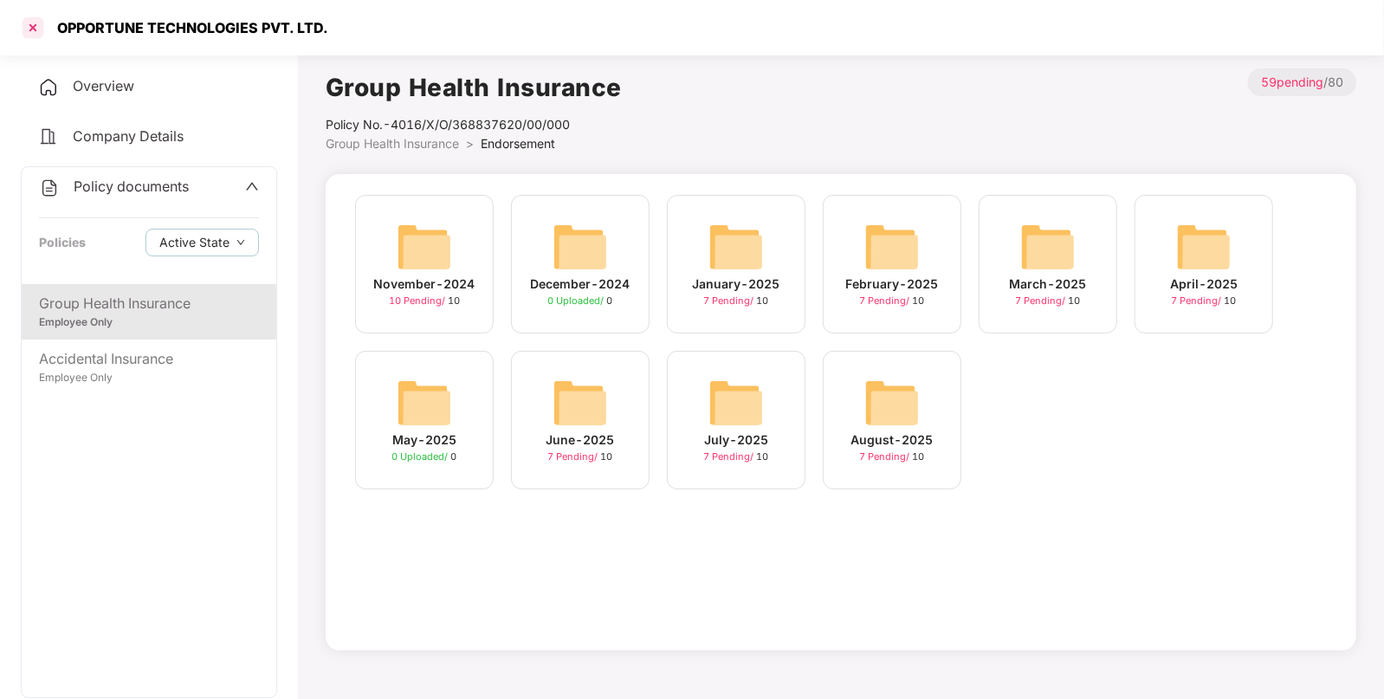
click at [39, 25] on div at bounding box center [33, 28] width 28 height 28
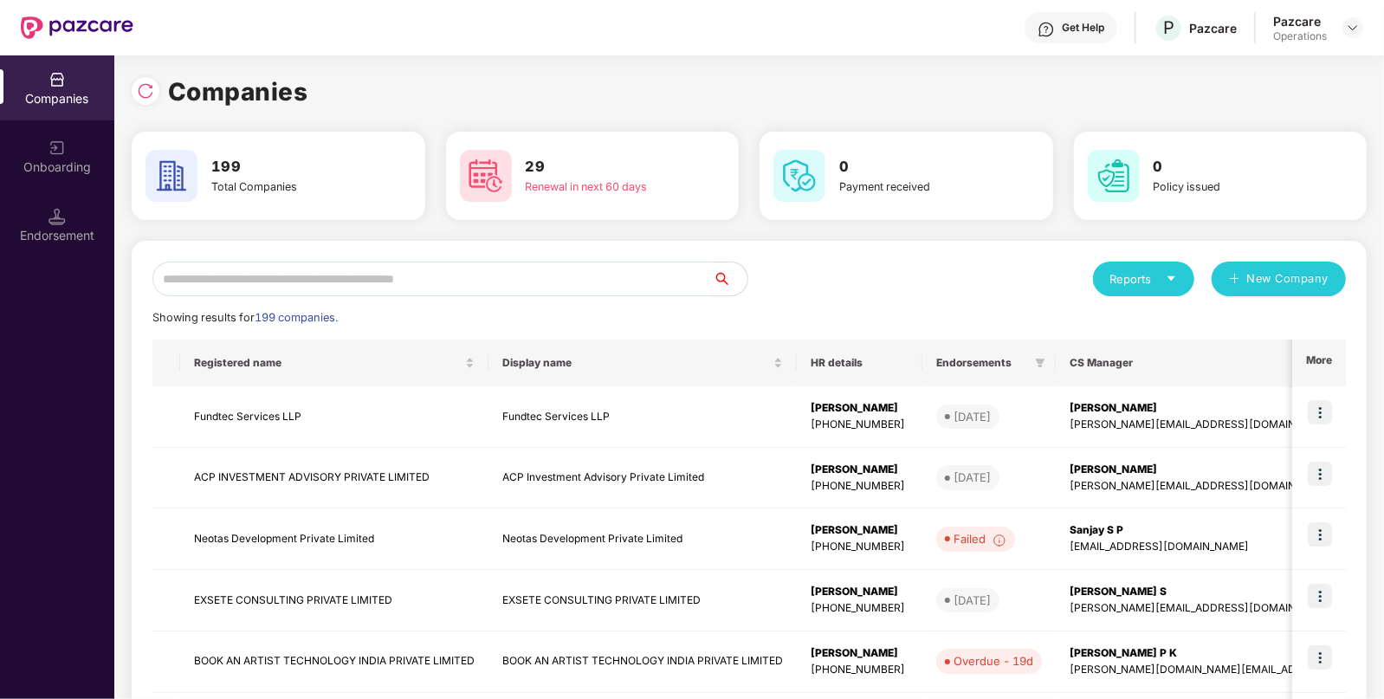
click at [566, 270] on input "text" at bounding box center [432, 279] width 560 height 35
paste input "**********"
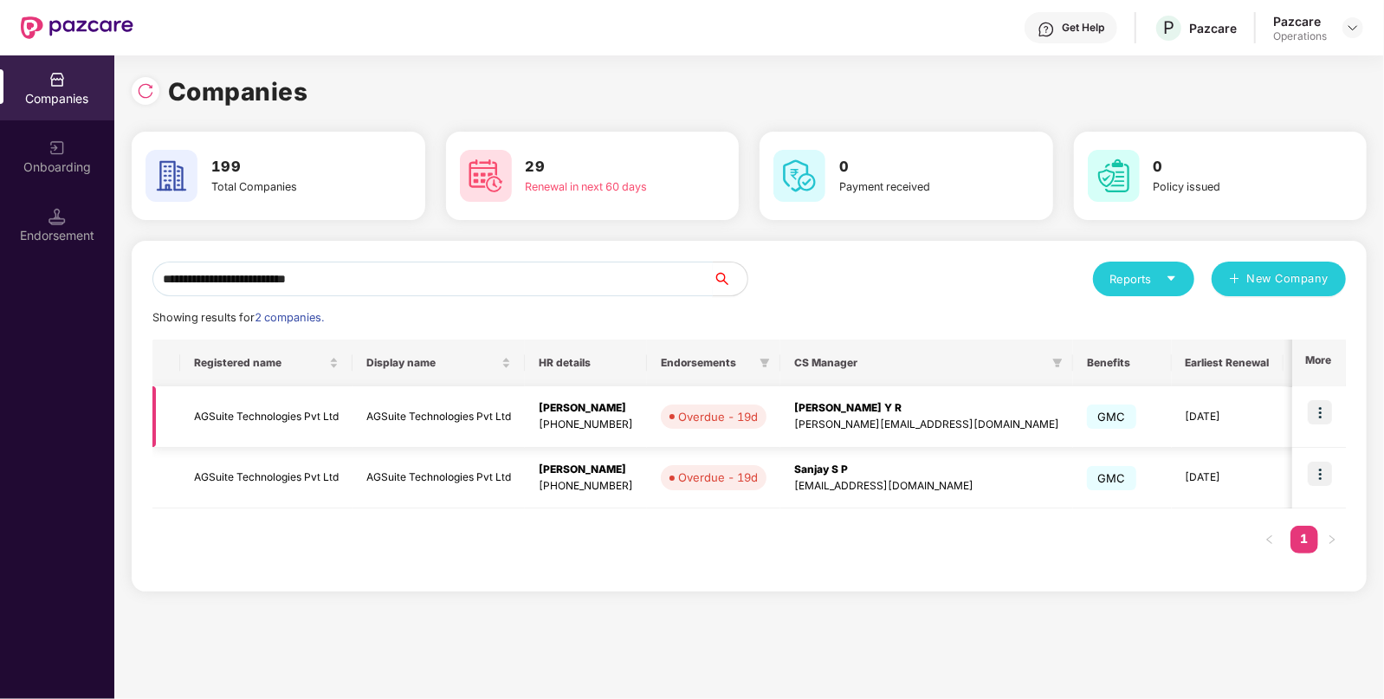
type input "**********"
click at [338, 426] on td "AGSuite Technologies Pvt Ltd" at bounding box center [266, 416] width 172 height 61
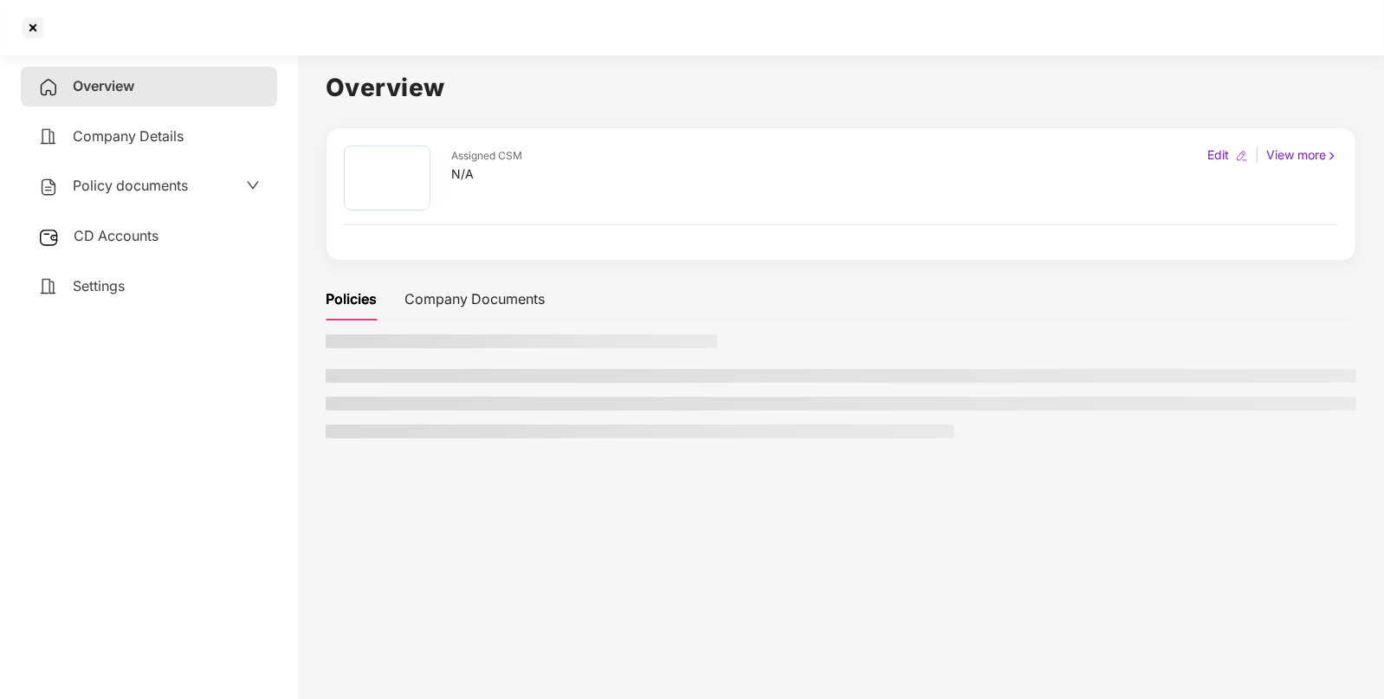
click at [156, 232] on span "CD Accounts" at bounding box center [116, 235] width 85 height 17
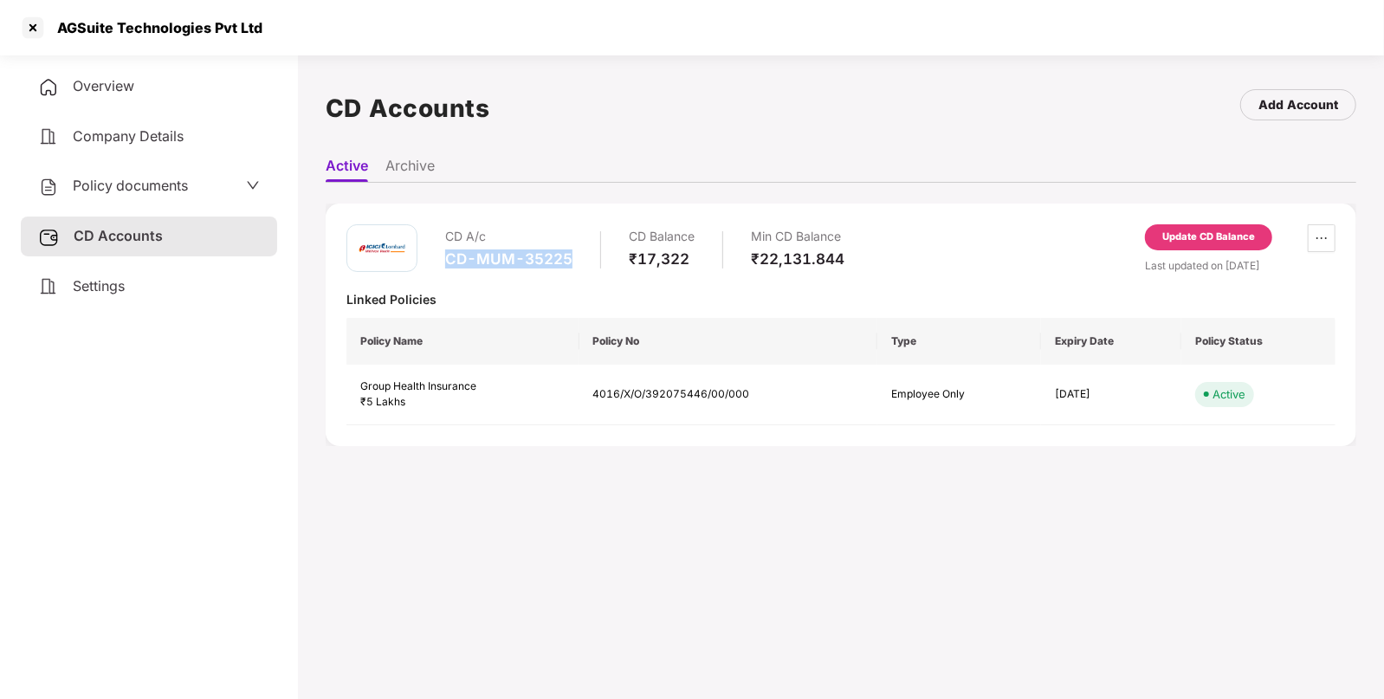
drag, startPoint x: 447, startPoint y: 254, endPoint x: 580, endPoint y: 266, distance: 133.9
click at [580, 266] on div "CD A/c CD-MUM-35225 CD Balance ₹17,322 Min CD Balance ₹22,131.844" at bounding box center [644, 248] width 399 height 49
copy div "CD-MUM-35225"
click at [156, 188] on span "Policy documents" at bounding box center [130, 185] width 115 height 17
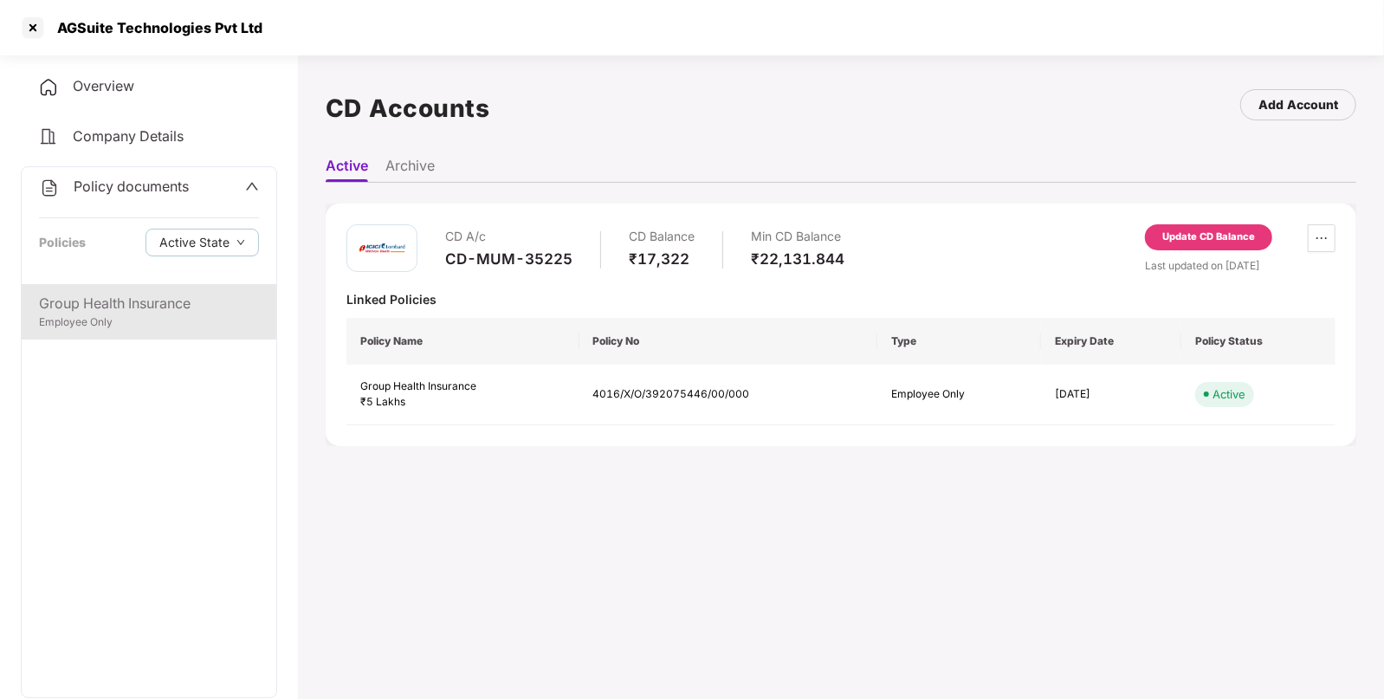
click at [172, 312] on div "Group Health Insurance" at bounding box center [149, 304] width 220 height 22
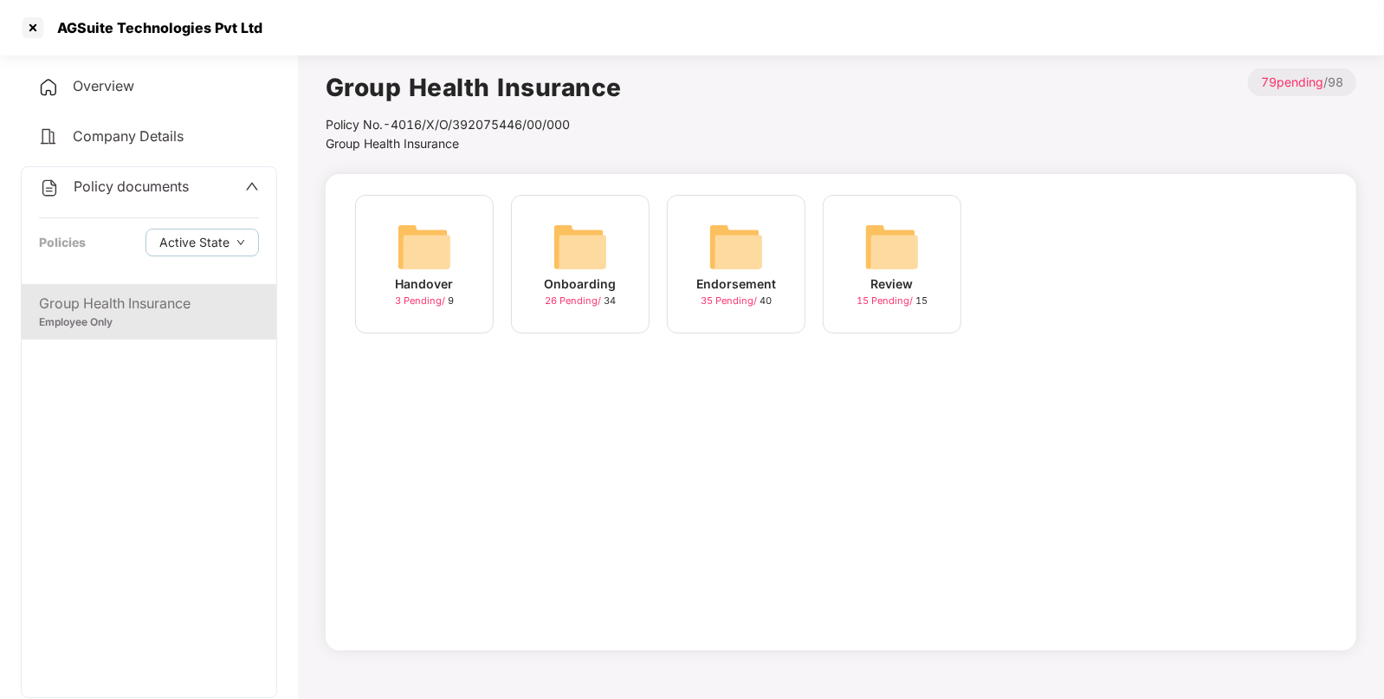
click at [760, 272] on img at bounding box center [735, 246] width 55 height 55
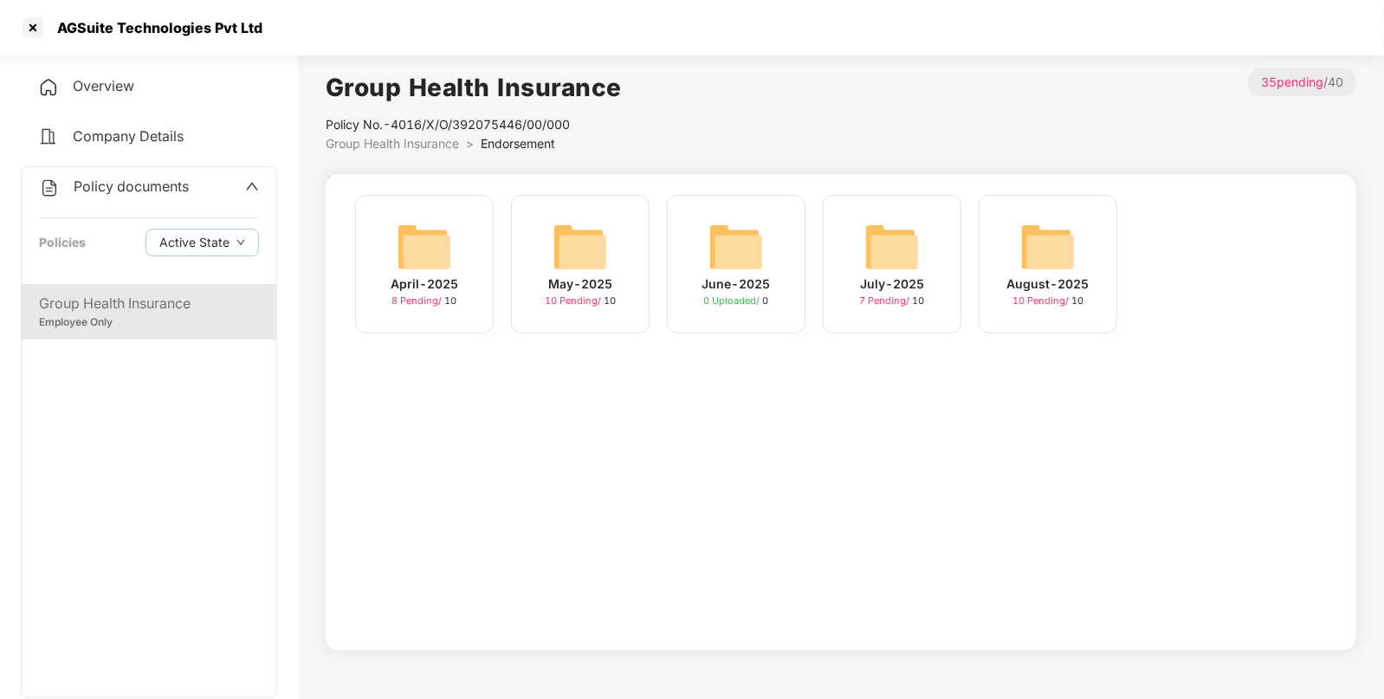
click at [1052, 256] on img at bounding box center [1047, 246] width 55 height 55
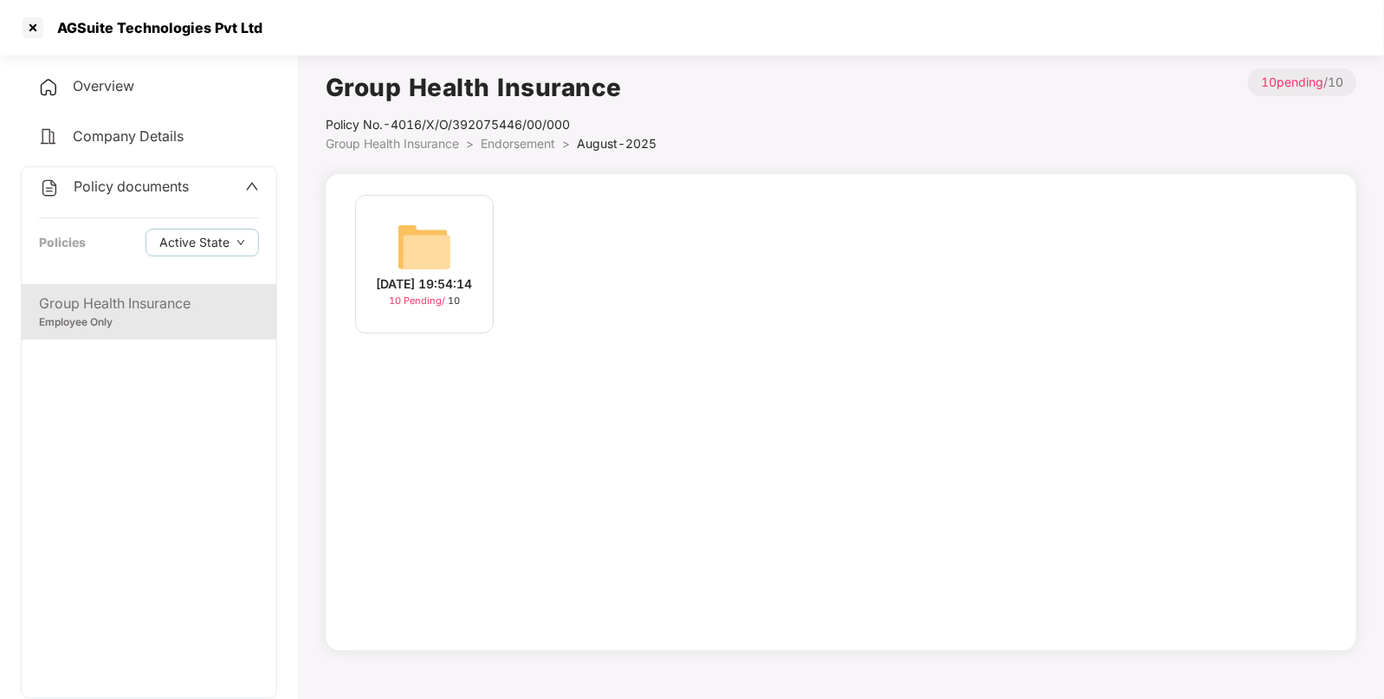
click at [447, 220] on img at bounding box center [424, 246] width 55 height 55
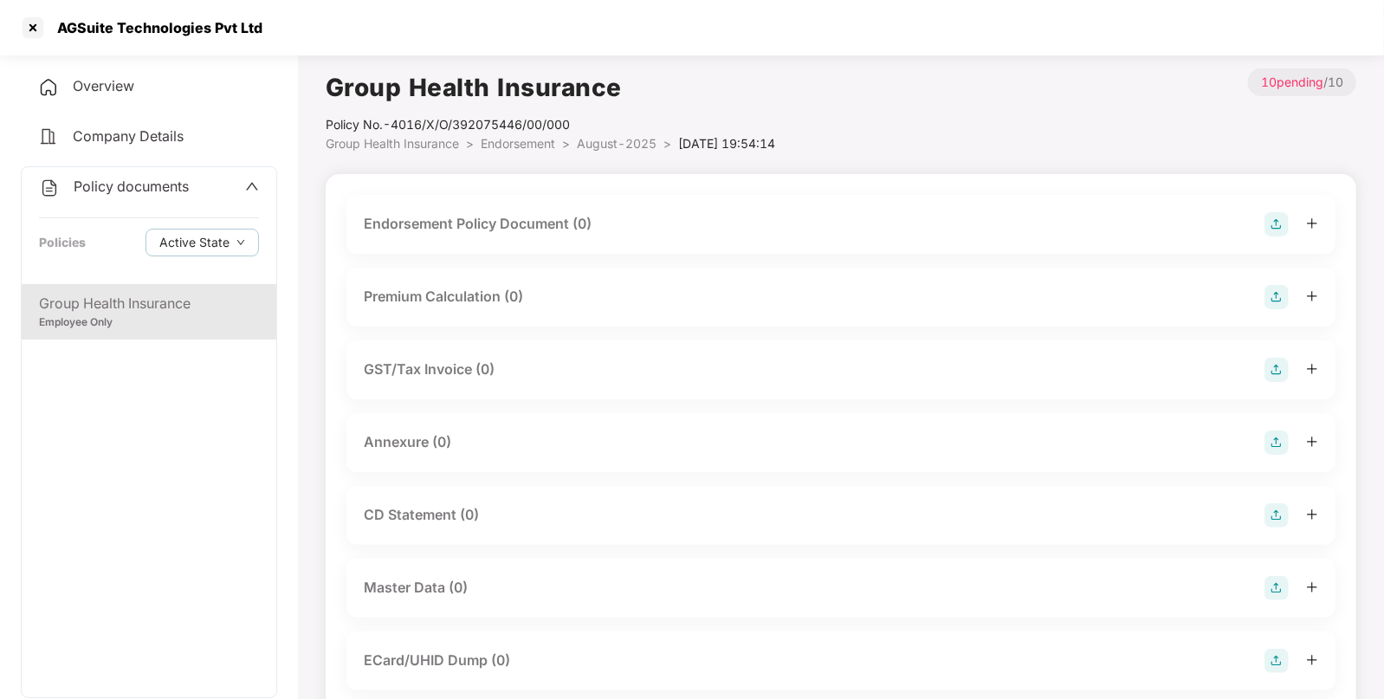
click at [1275, 219] on img at bounding box center [1277, 224] width 24 height 24
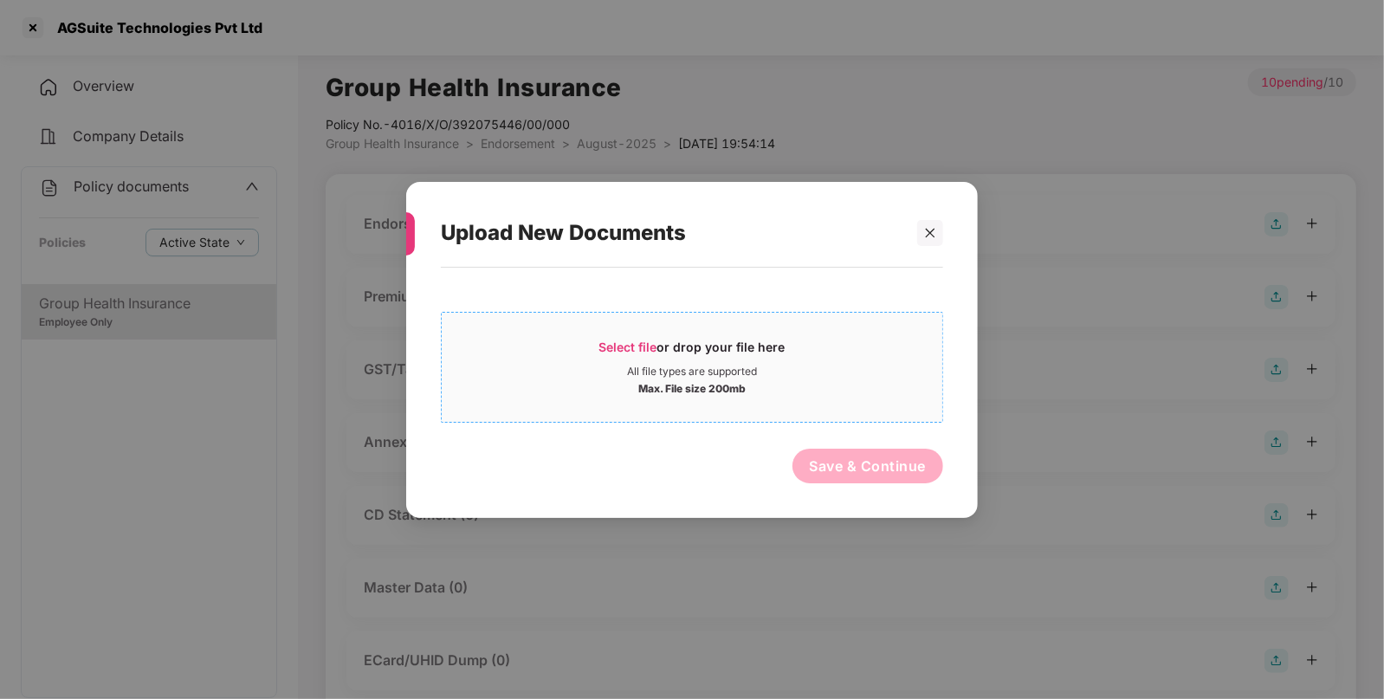
click at [651, 340] on span "Select file" at bounding box center [628, 346] width 58 height 15
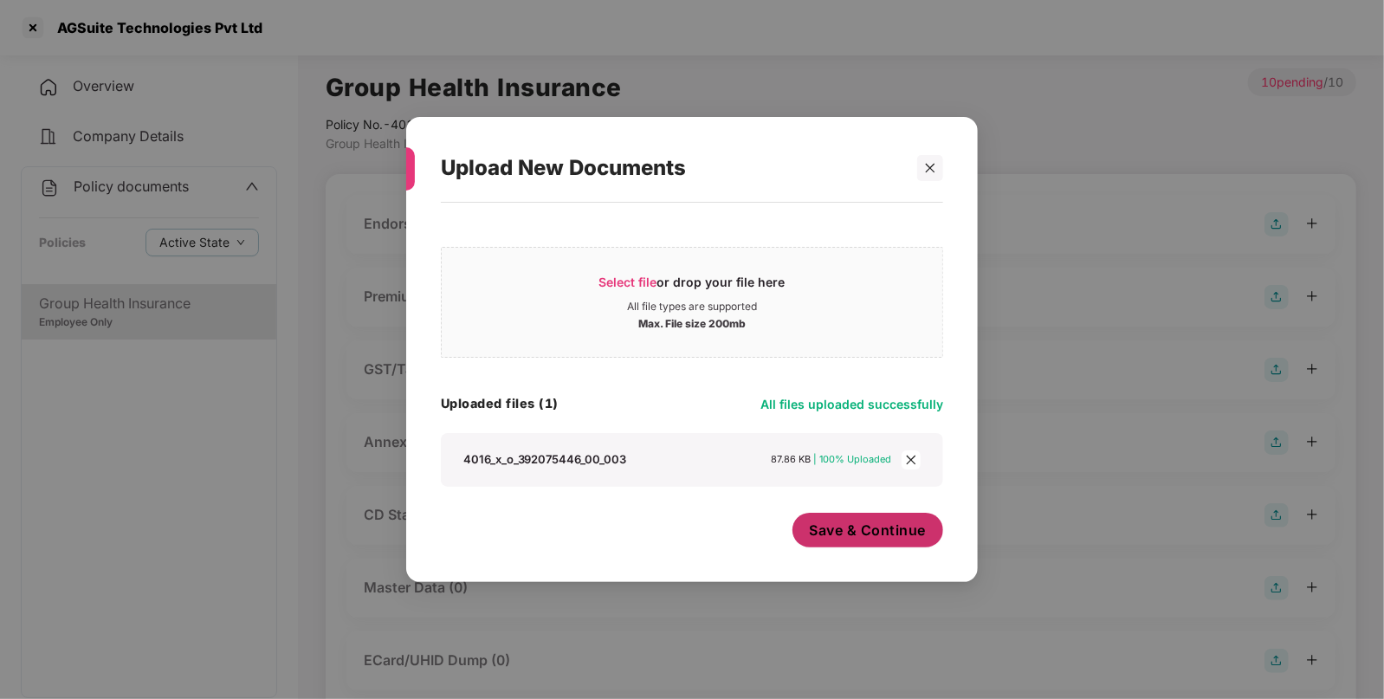
click at [878, 542] on button "Save & Continue" at bounding box center [869, 530] width 152 height 35
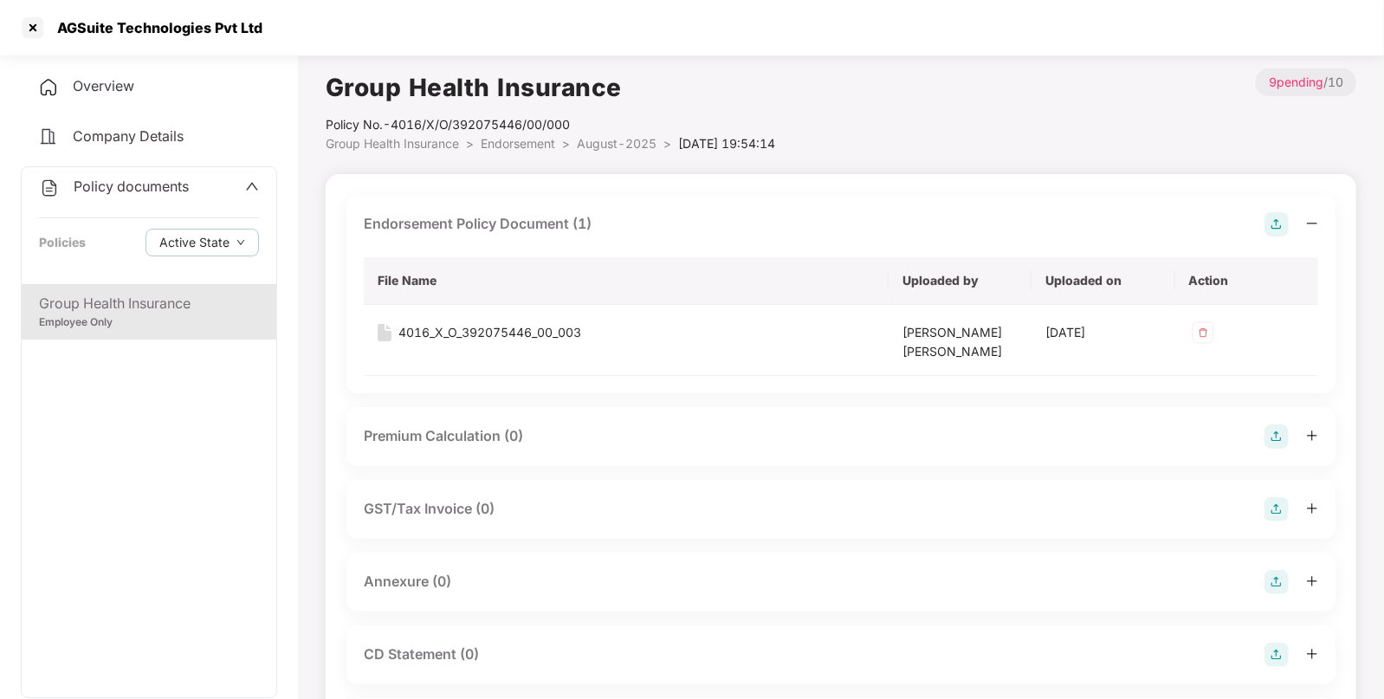
click at [1281, 584] on img at bounding box center [1277, 582] width 24 height 24
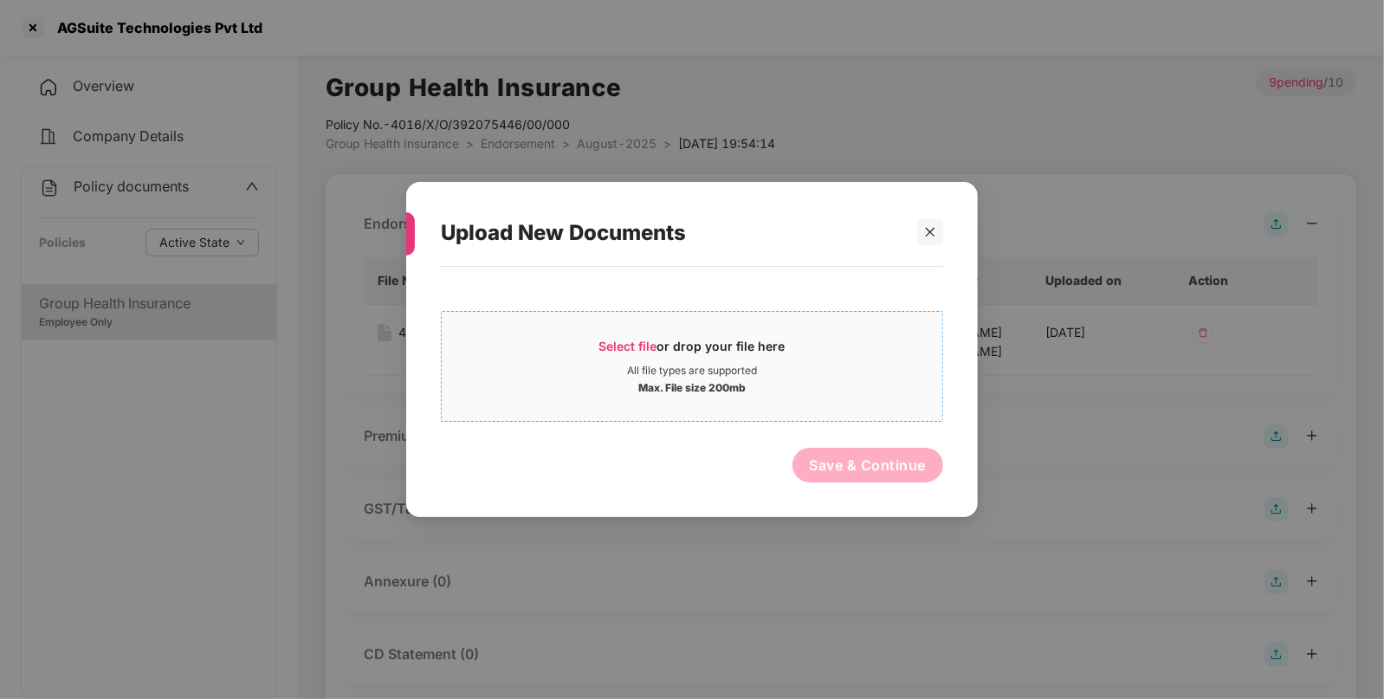
click at [741, 398] on span "Select file or drop your file here All file types are supported Max. File size …" at bounding box center [692, 366] width 501 height 83
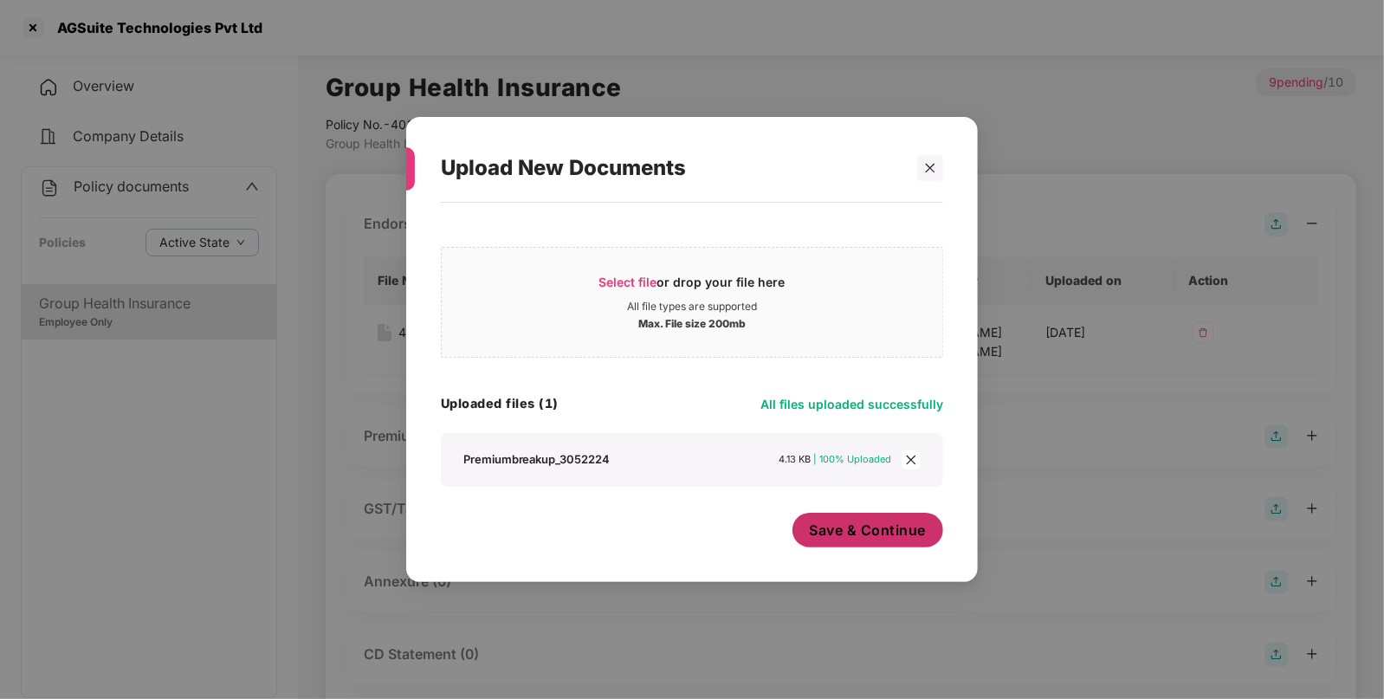
click at [890, 547] on button "Save & Continue" at bounding box center [869, 530] width 152 height 35
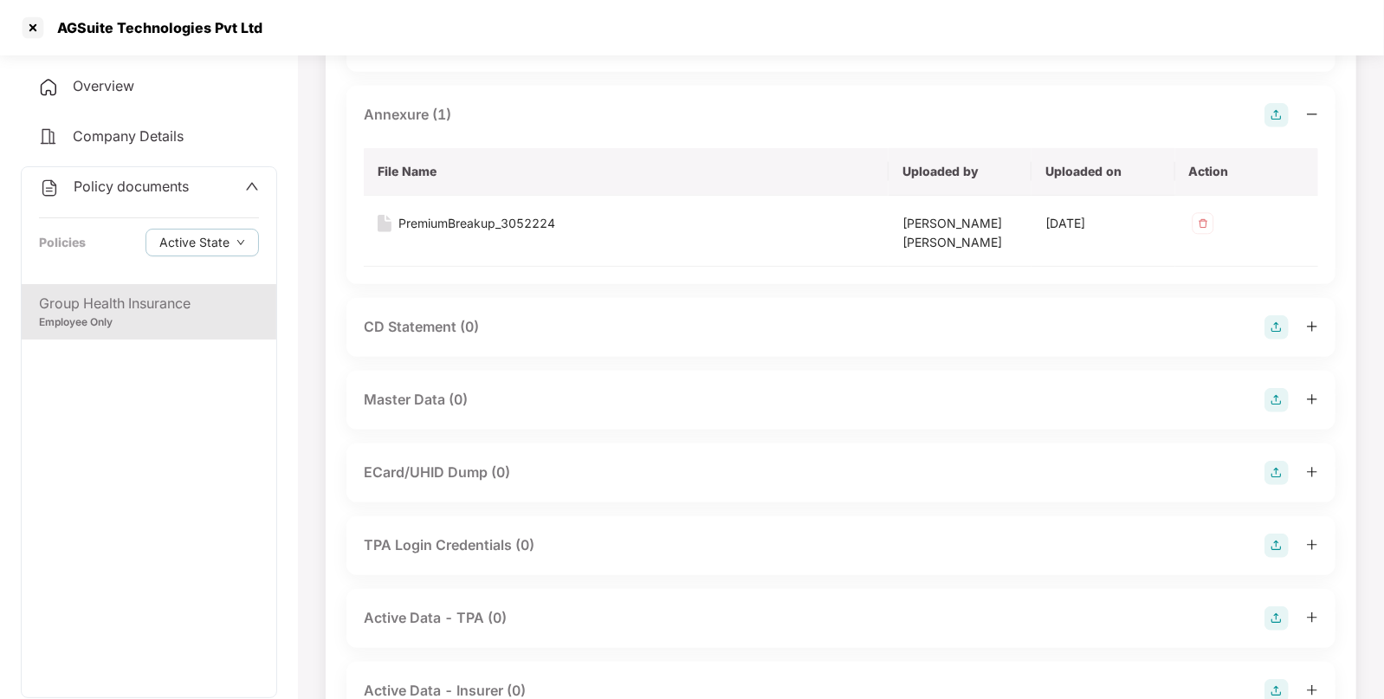
scroll to position [521, 0]
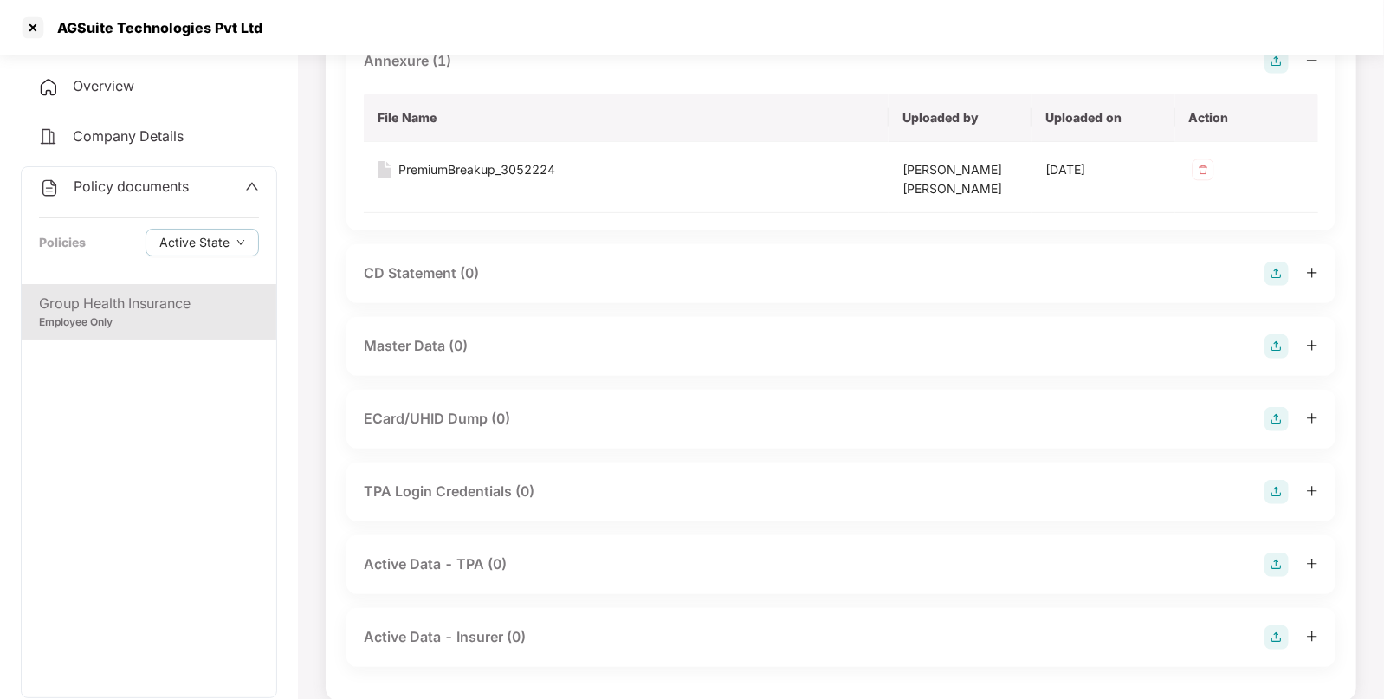
click at [1284, 347] on img at bounding box center [1277, 346] width 24 height 24
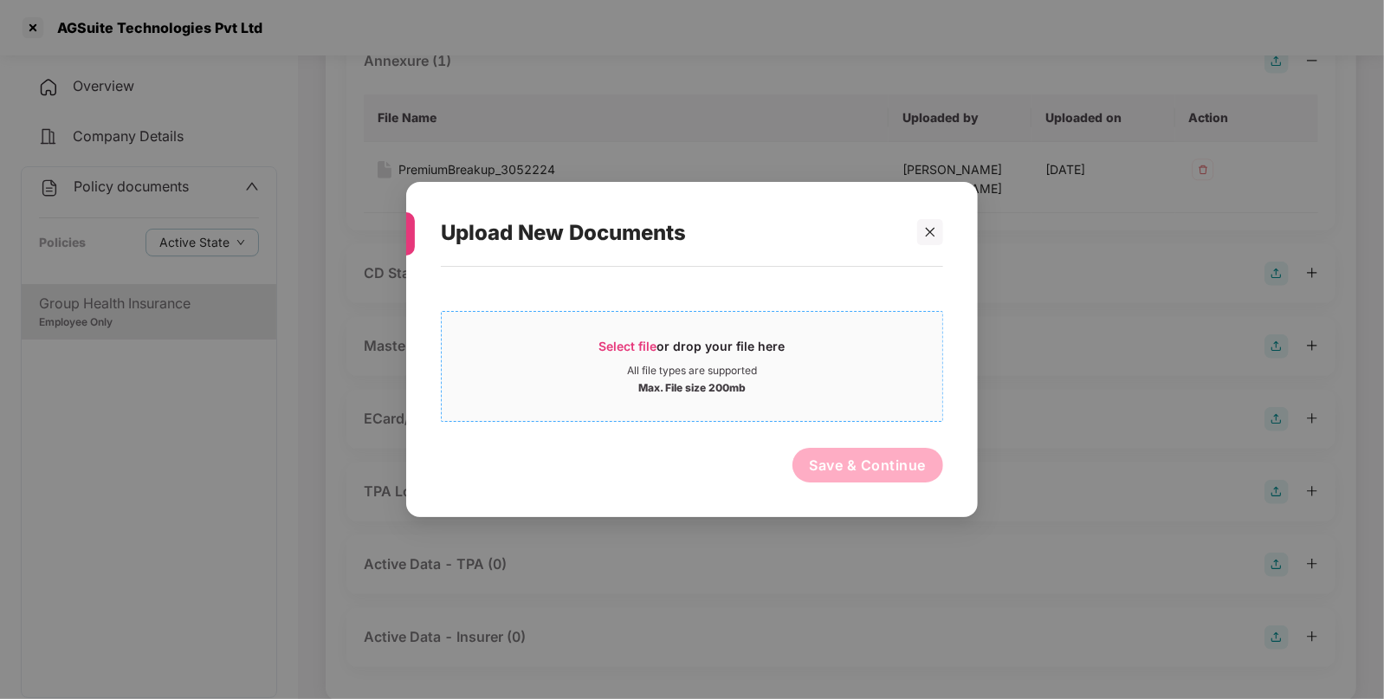
click at [821, 362] on div "Select file or drop your file here" at bounding box center [692, 351] width 501 height 26
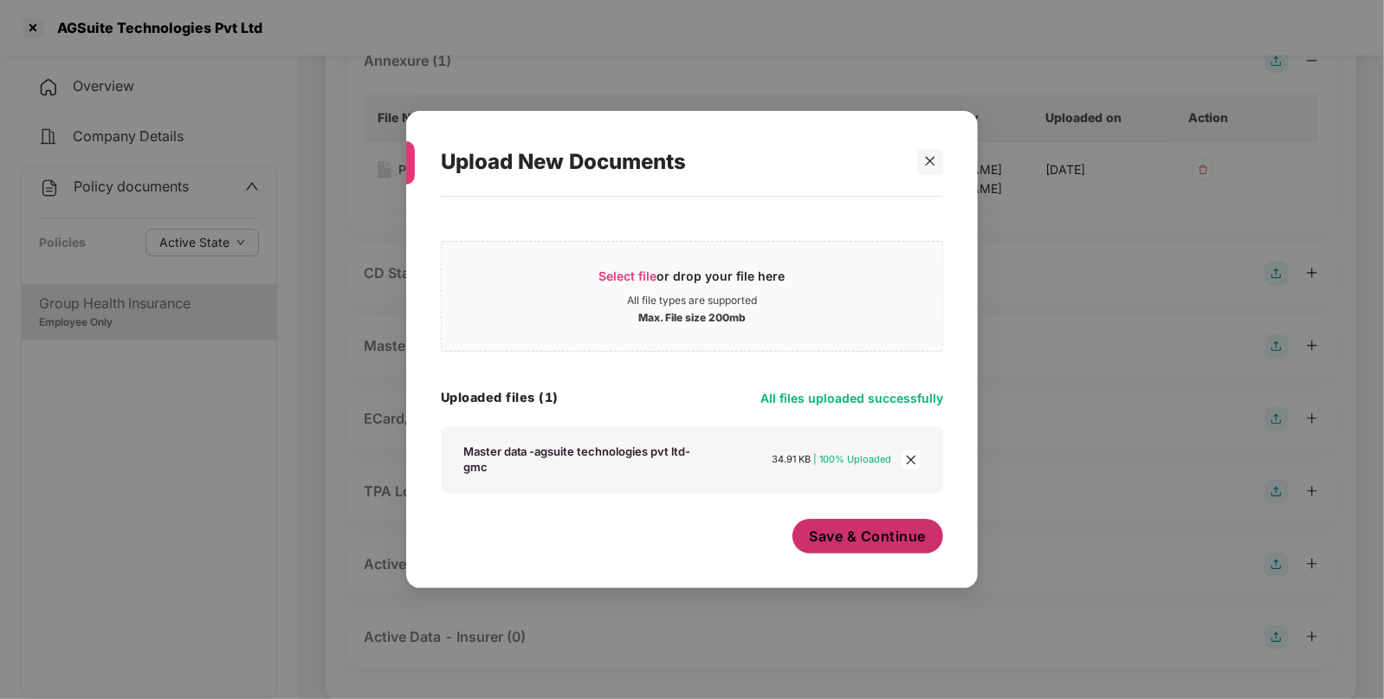
click at [881, 530] on span "Save & Continue" at bounding box center [868, 536] width 117 height 19
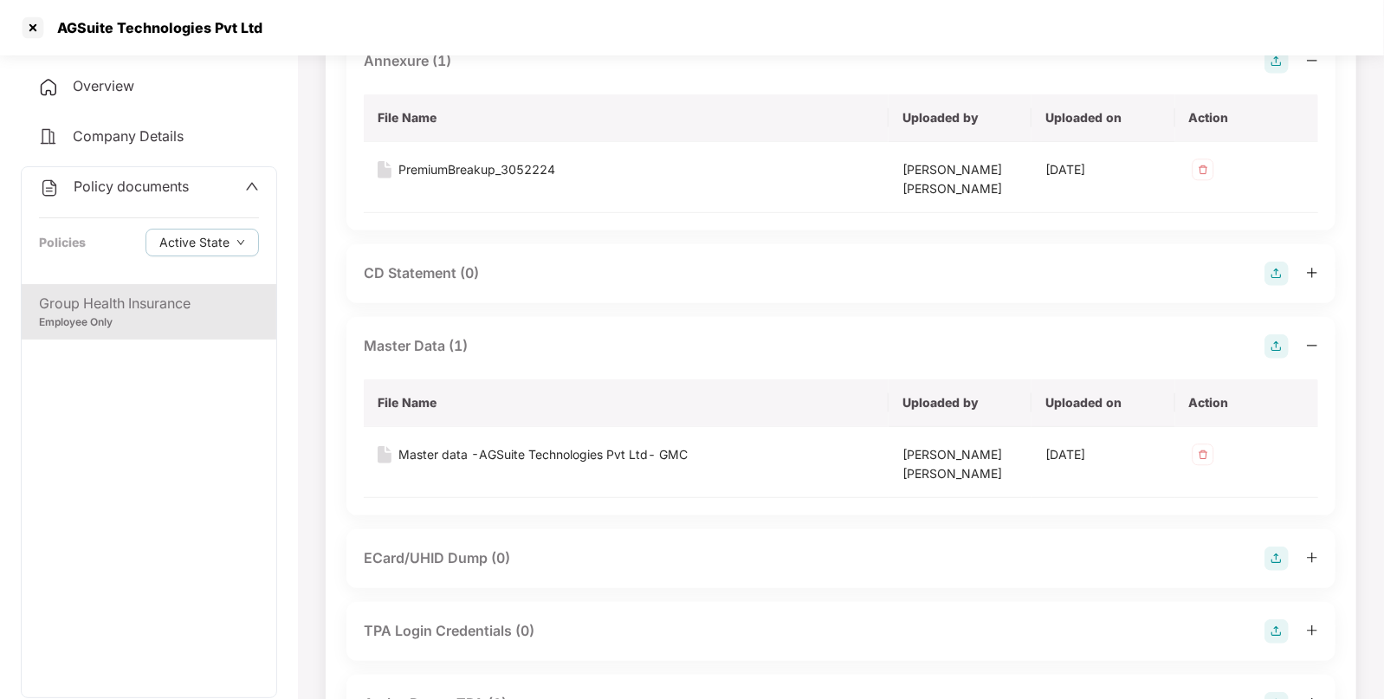
click at [136, 189] on span "Policy documents" at bounding box center [131, 186] width 115 height 17
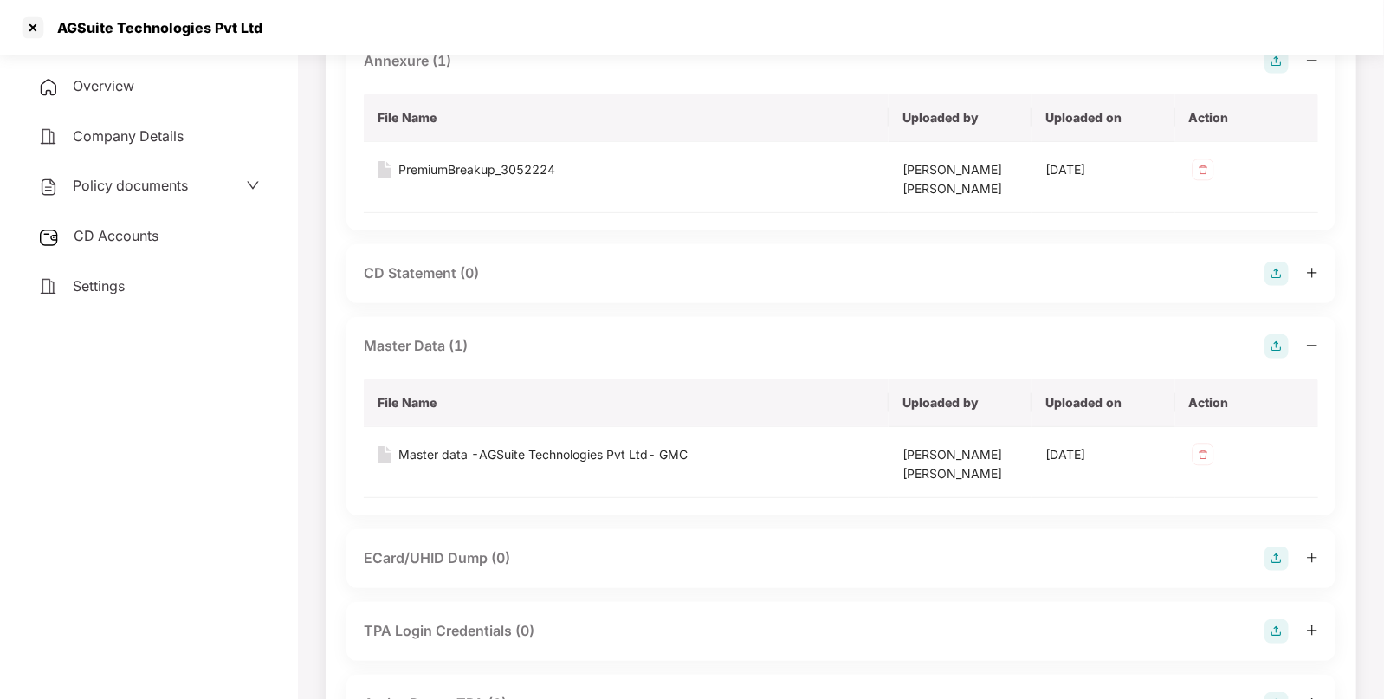
click at [124, 242] on span "CD Accounts" at bounding box center [116, 235] width 85 height 17
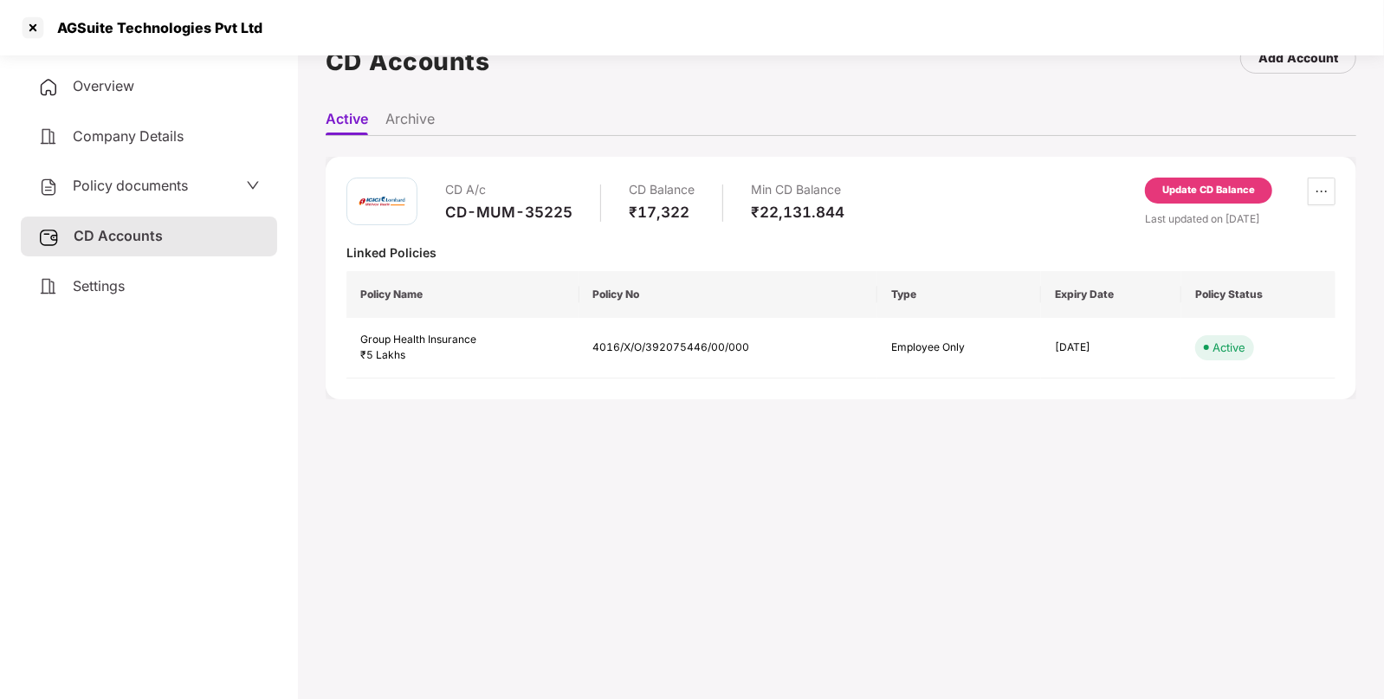
click at [1155, 198] on div "Update CD Balance" at bounding box center [1208, 191] width 127 height 26
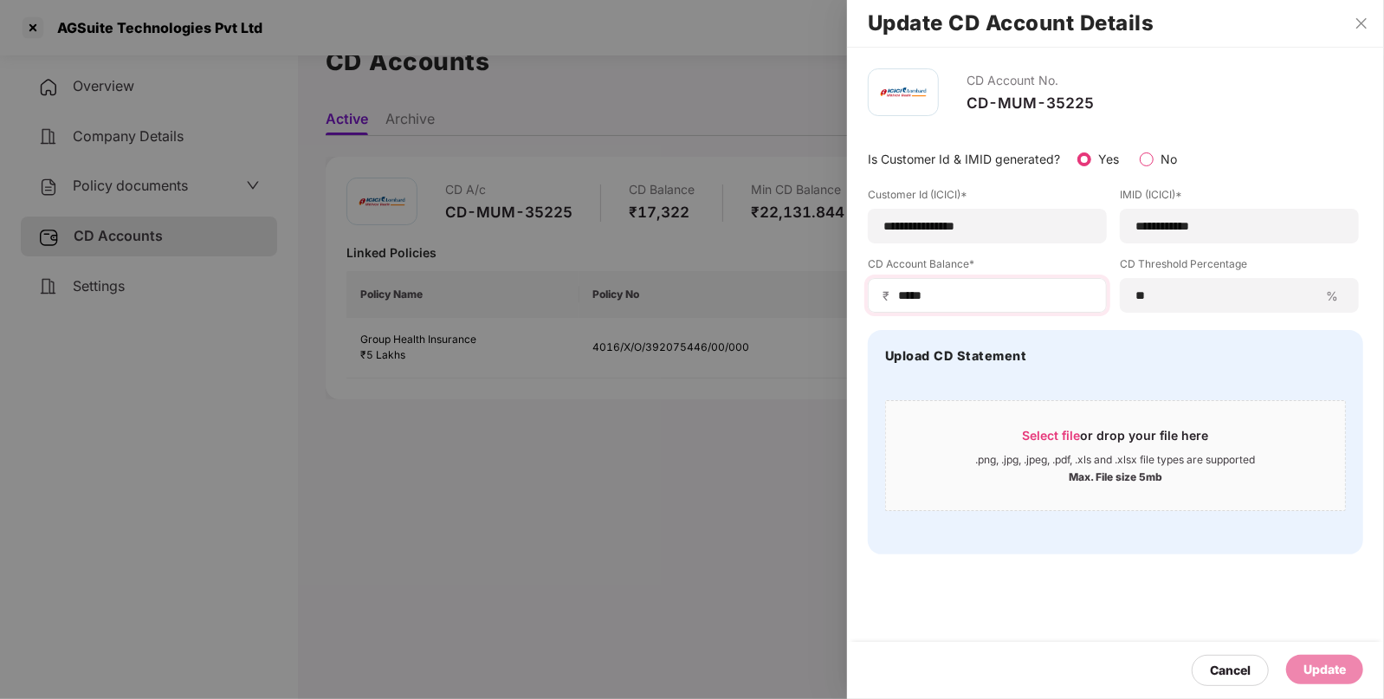
click at [1024, 284] on div "₹ *****" at bounding box center [987, 295] width 239 height 35
click at [1014, 293] on input "*****" at bounding box center [994, 296] width 196 height 18
type input "*"
type input "****"
click at [1323, 669] on div "Update" at bounding box center [1325, 669] width 42 height 19
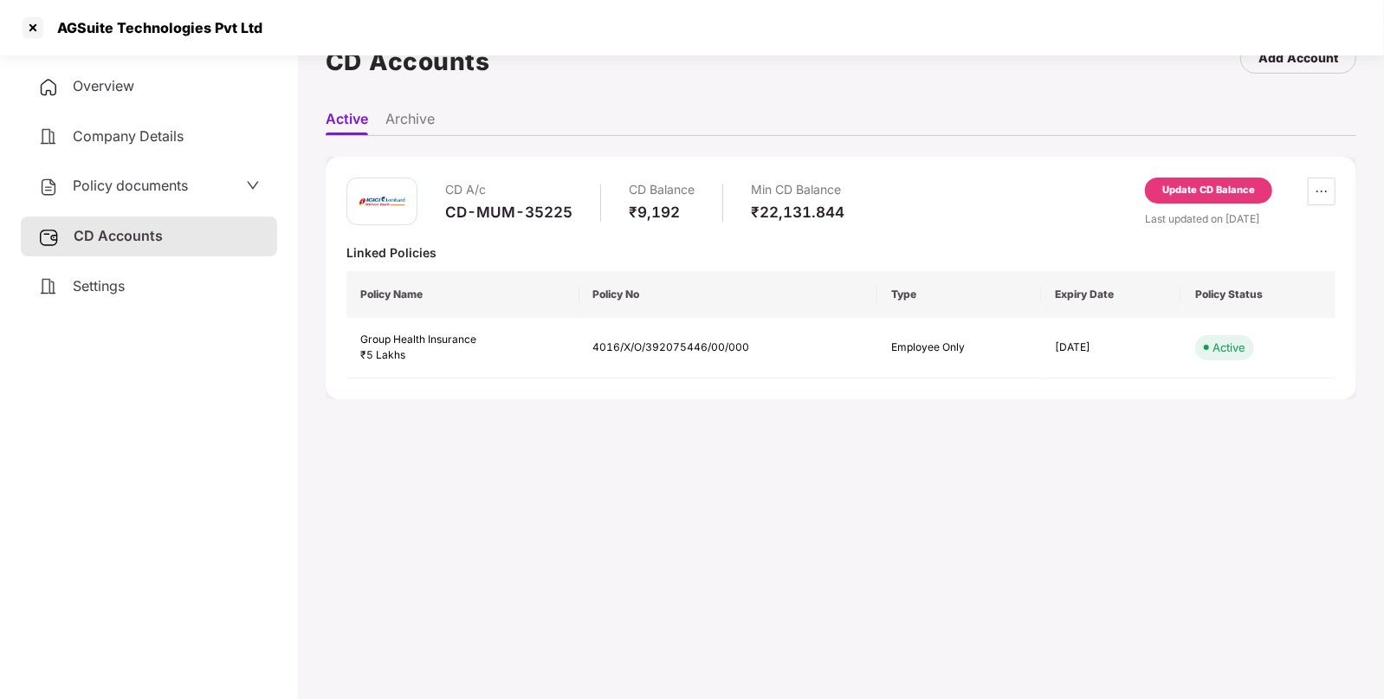
click at [97, 28] on div "AGSuite Technologies Pvt Ltd" at bounding box center [155, 27] width 216 height 17
copy div "AGSuite"
click at [97, 28] on div "AGSuite Technologies Pvt Ltd" at bounding box center [155, 27] width 216 height 17
click at [31, 28] on div at bounding box center [33, 28] width 28 height 28
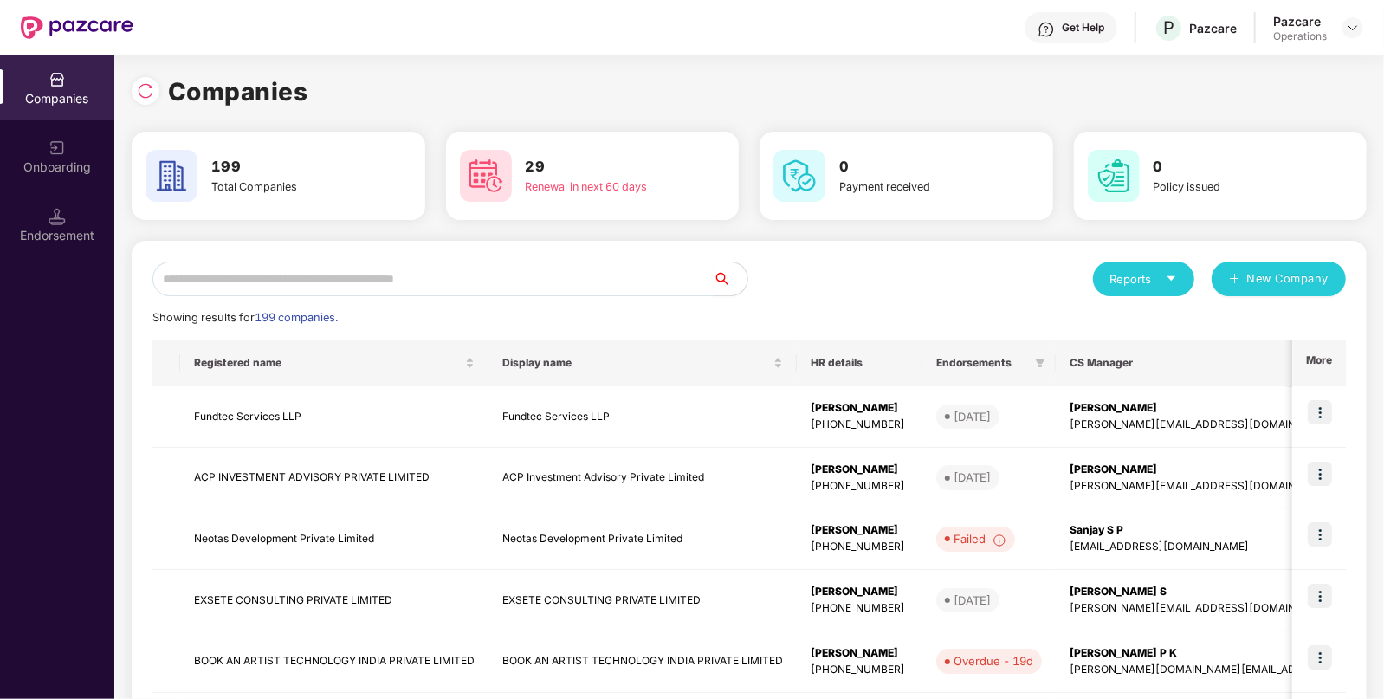
paste input "*******"
click at [446, 273] on input "text" at bounding box center [432, 279] width 560 height 35
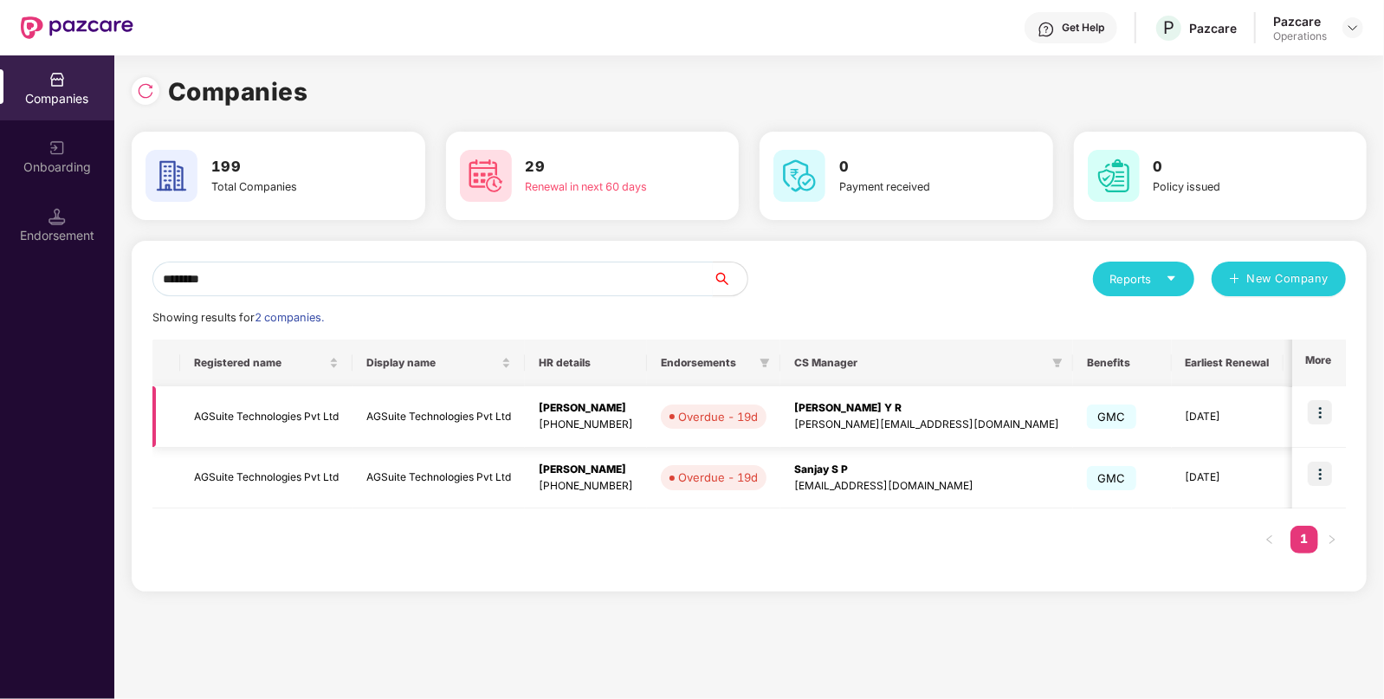
type input "*******"
click at [1321, 415] on img at bounding box center [1320, 412] width 24 height 24
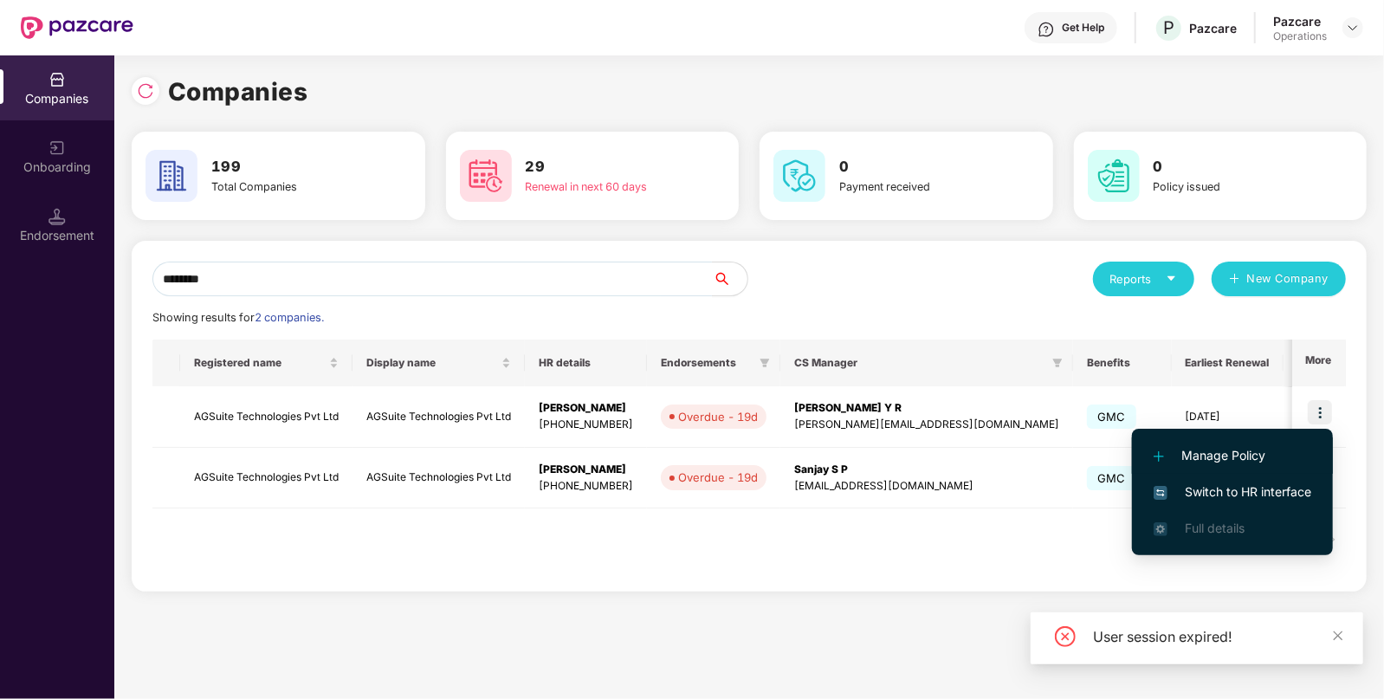
click at [1213, 463] on span "Manage Policy" at bounding box center [1233, 455] width 158 height 19
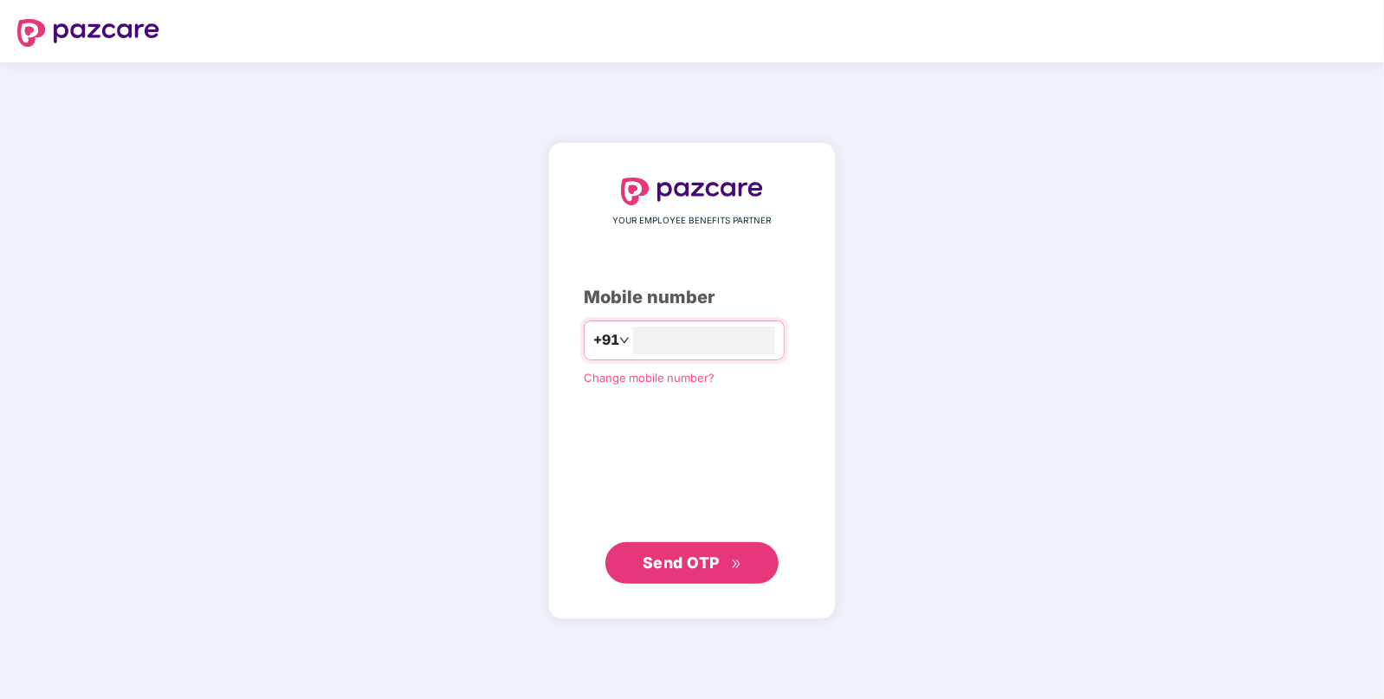
type input "**********"
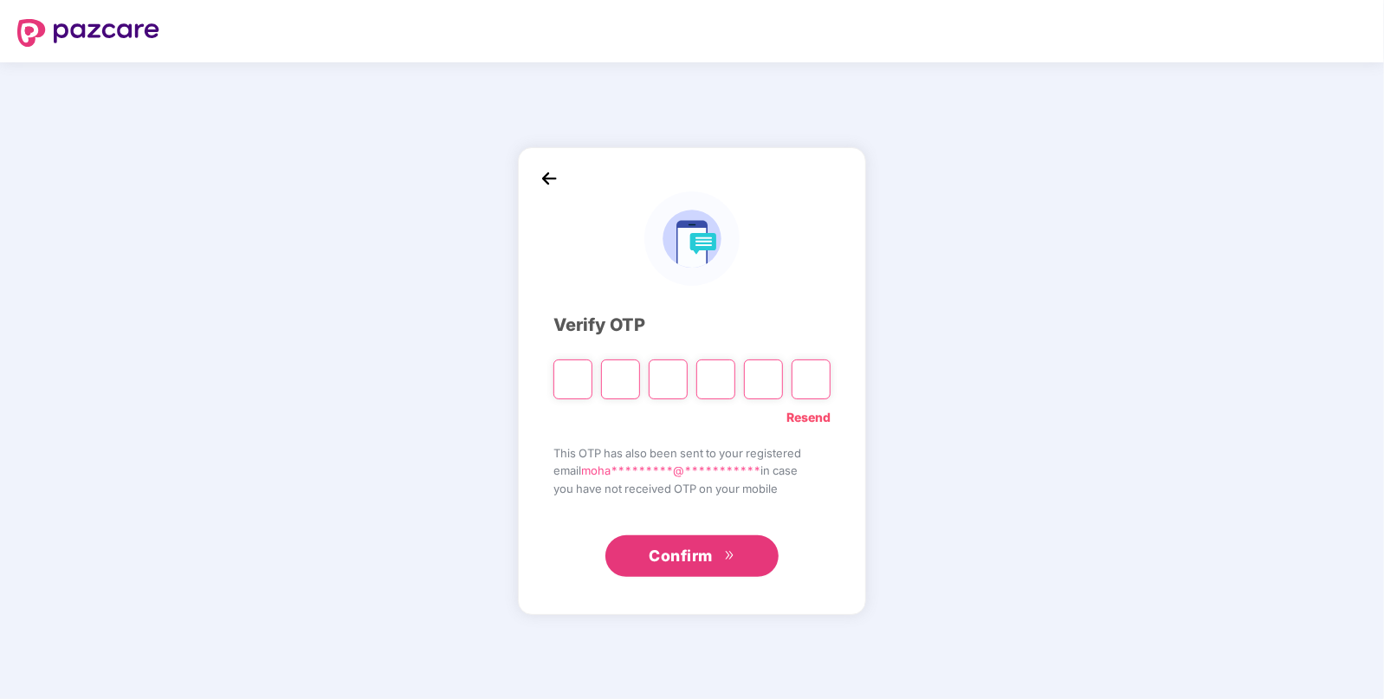
paste input "*"
type input "*"
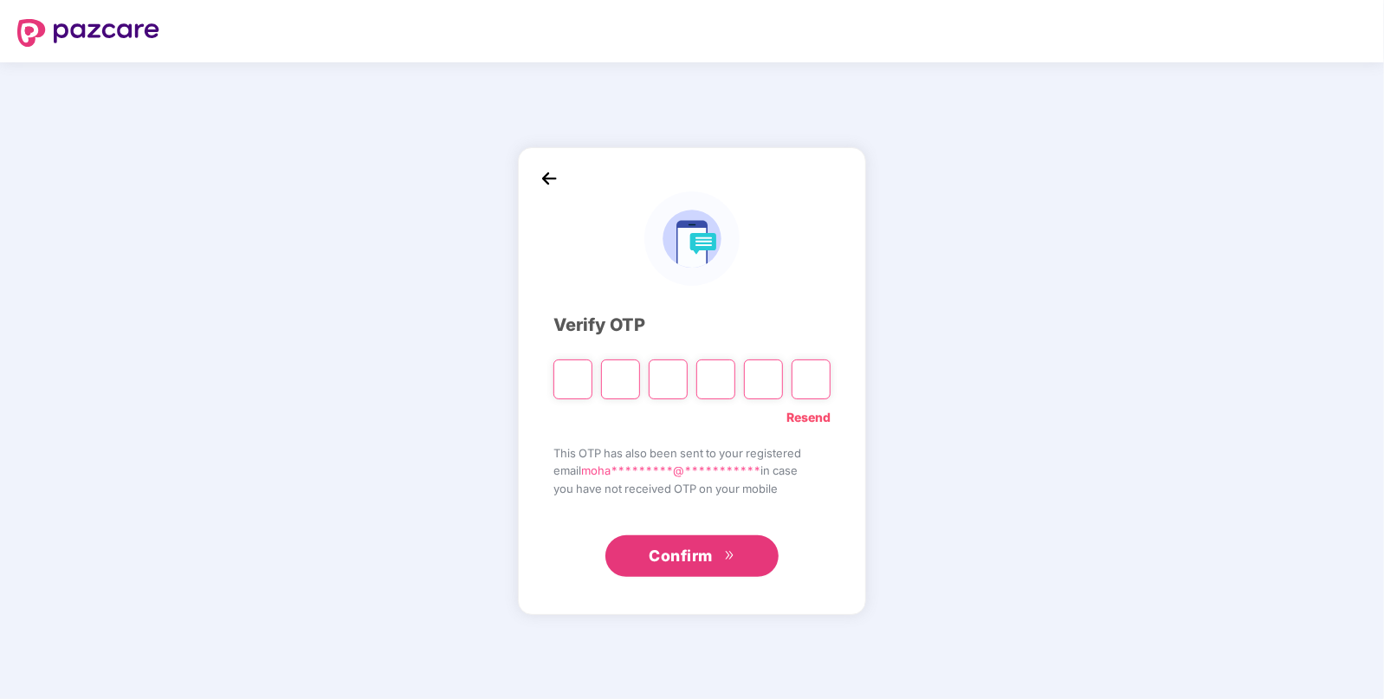
type input "*"
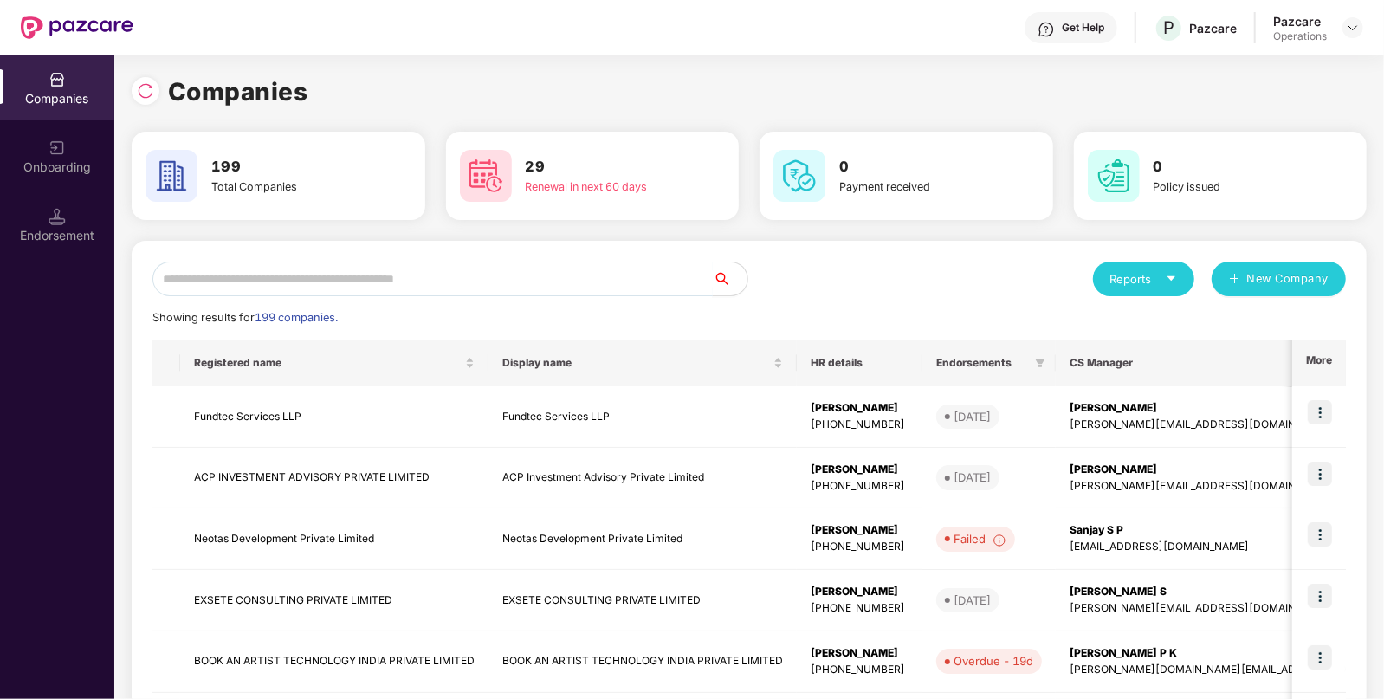
click at [601, 269] on input "text" at bounding box center [432, 279] width 560 height 35
paste input "**********"
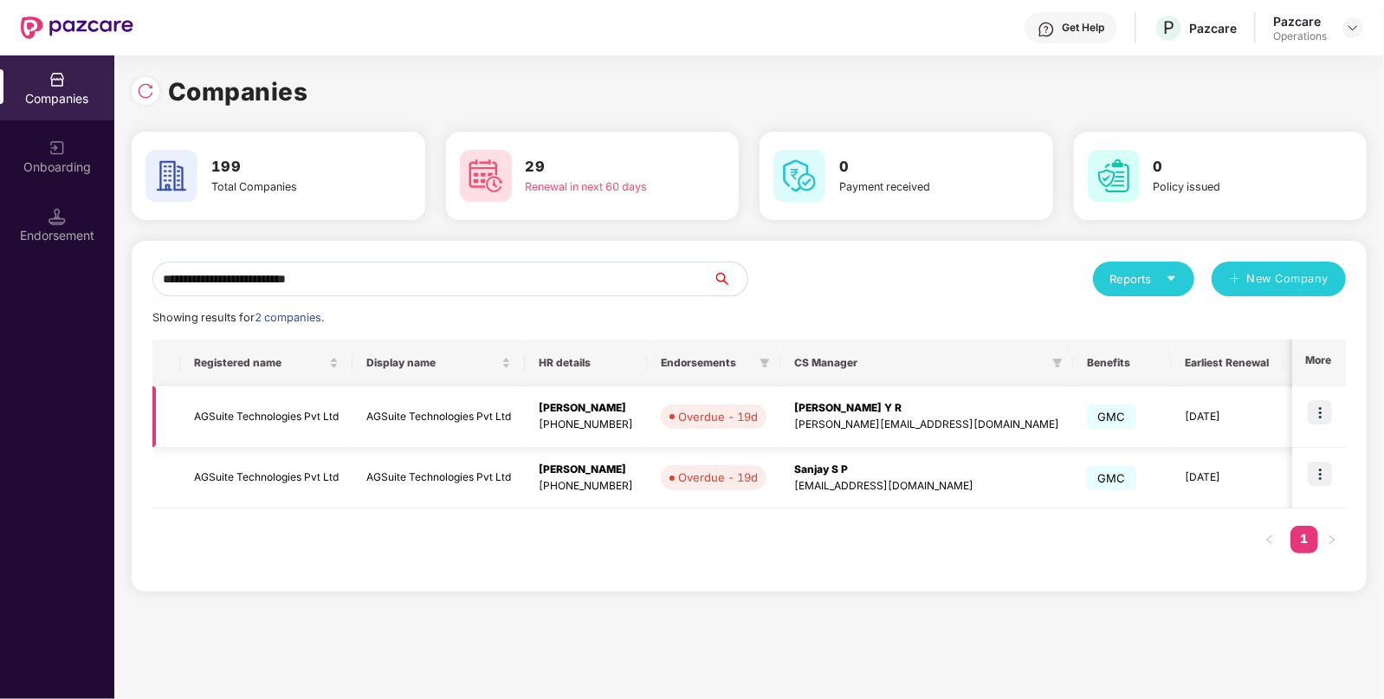
type input "**********"
click at [1328, 405] on img at bounding box center [1320, 412] width 24 height 24
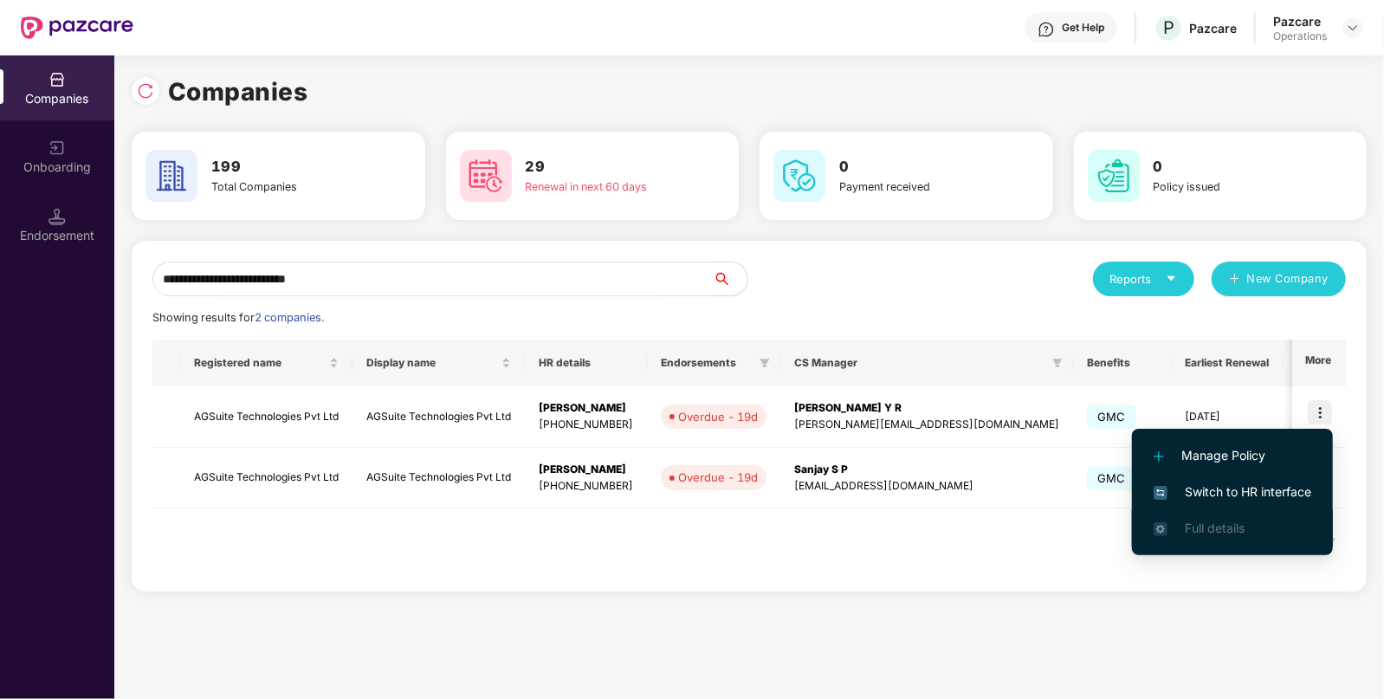
click at [1211, 511] on li "Full details" at bounding box center [1232, 528] width 201 height 36
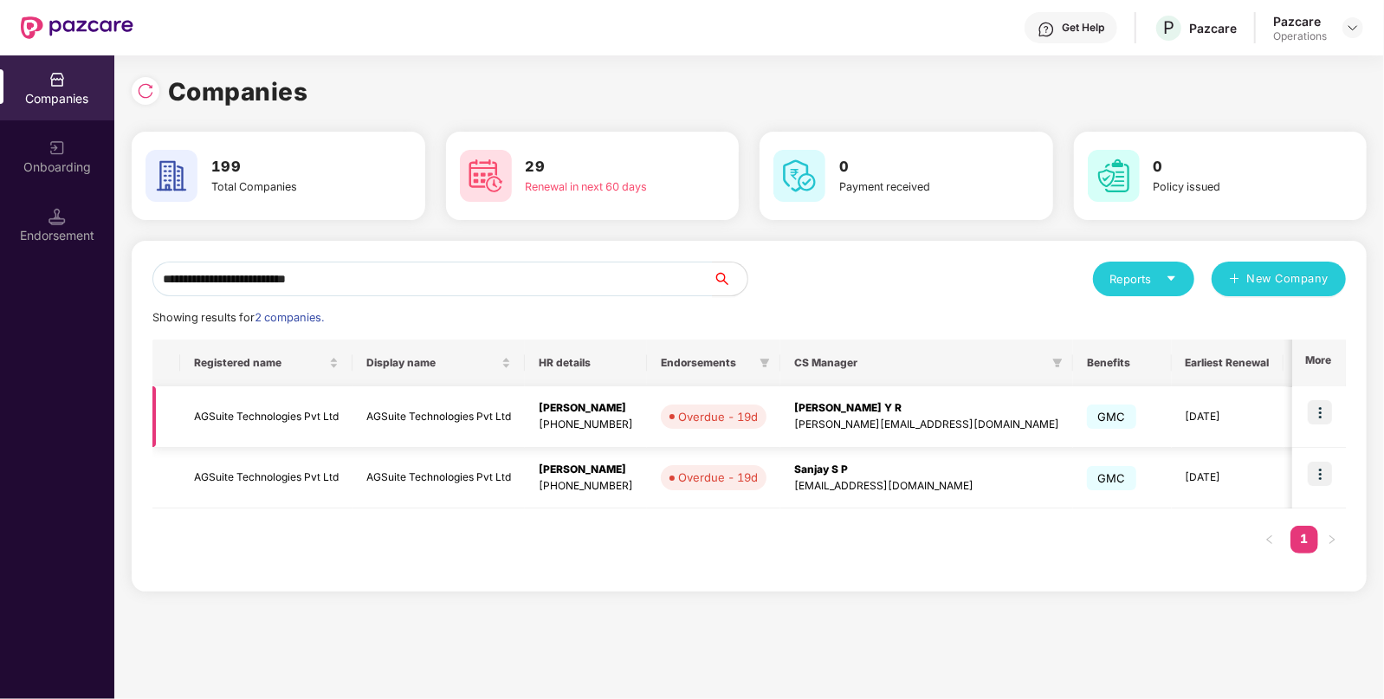
click at [1322, 412] on img at bounding box center [1320, 412] width 24 height 24
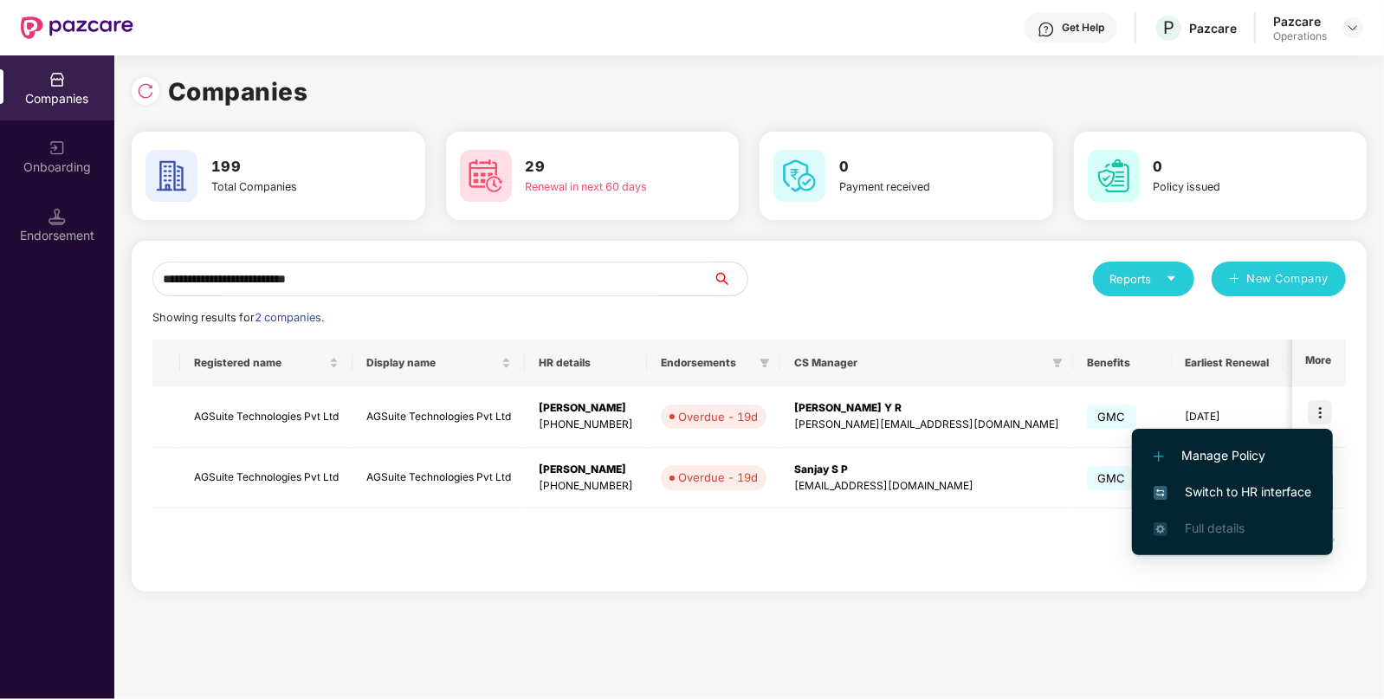
click at [1213, 485] on span "Switch to HR interface" at bounding box center [1233, 491] width 158 height 19
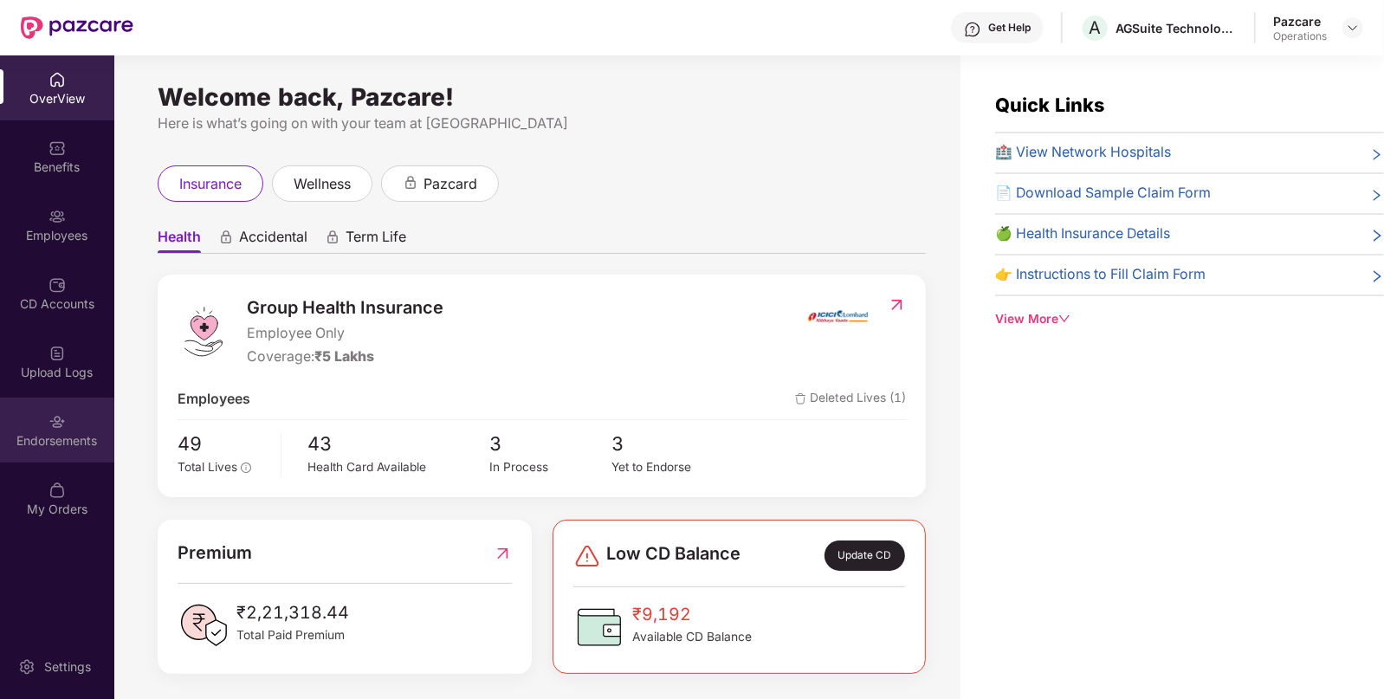
click at [56, 420] on img at bounding box center [57, 421] width 17 height 17
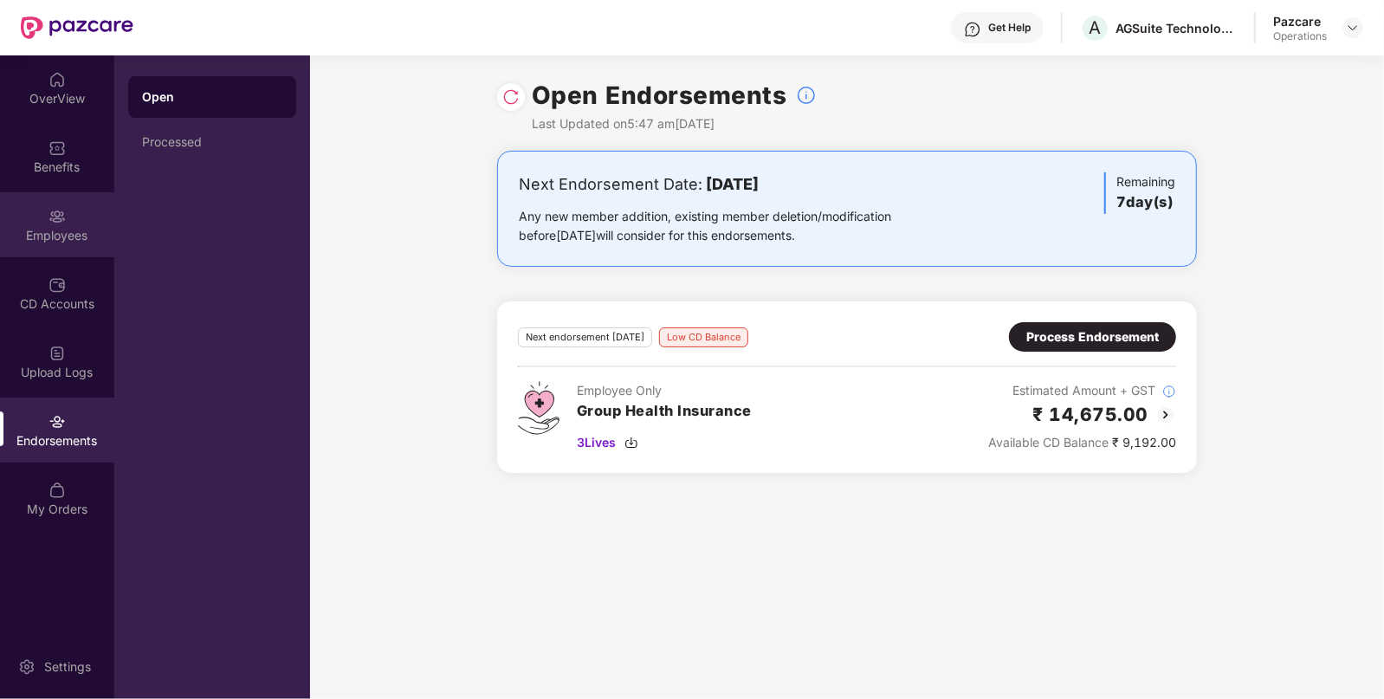
click at [52, 197] on div "Employees" at bounding box center [57, 224] width 114 height 65
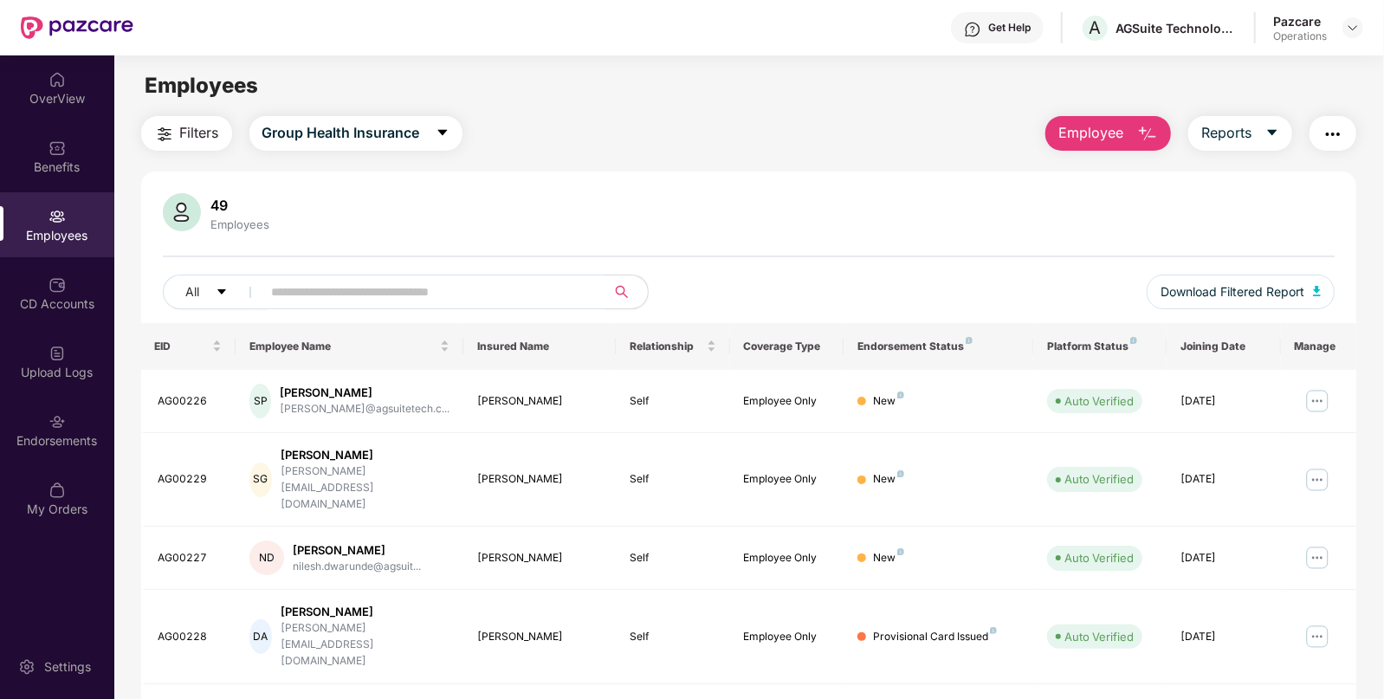
click at [181, 130] on span "Filters" at bounding box center [199, 133] width 39 height 22
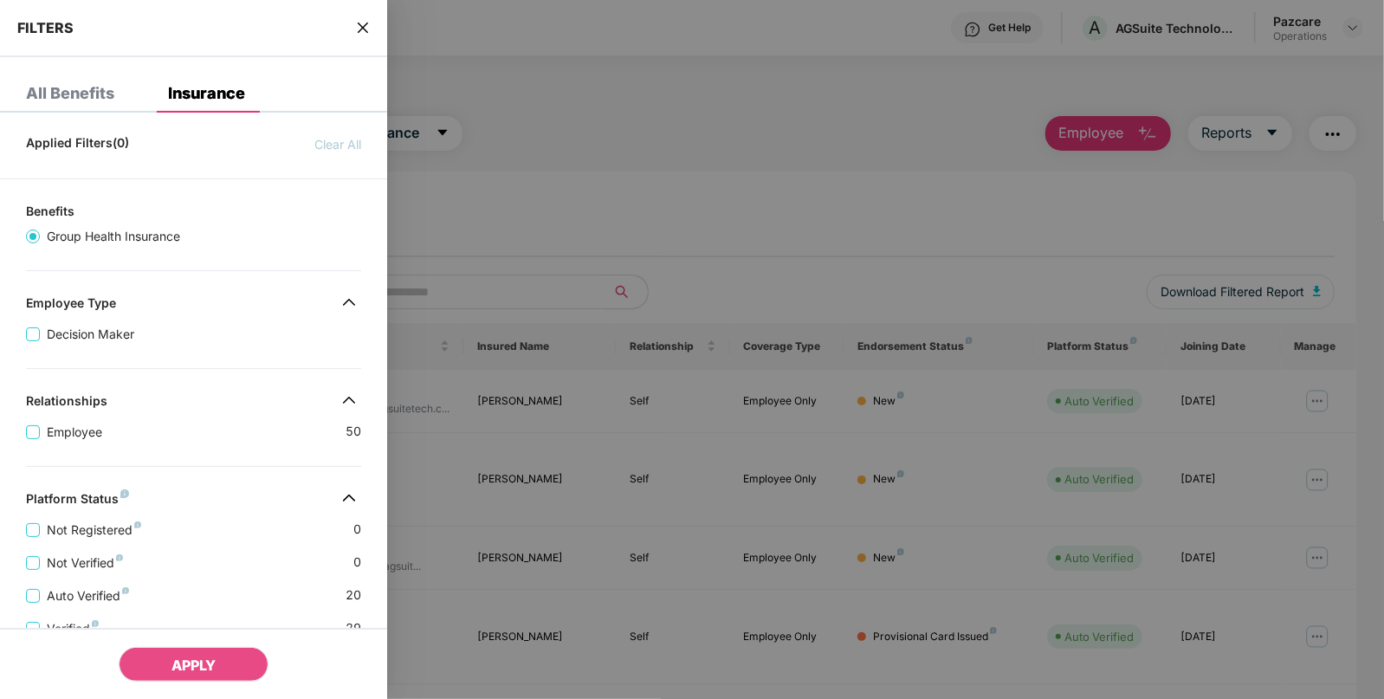
click at [360, 19] on span "close" at bounding box center [363, 27] width 14 height 17
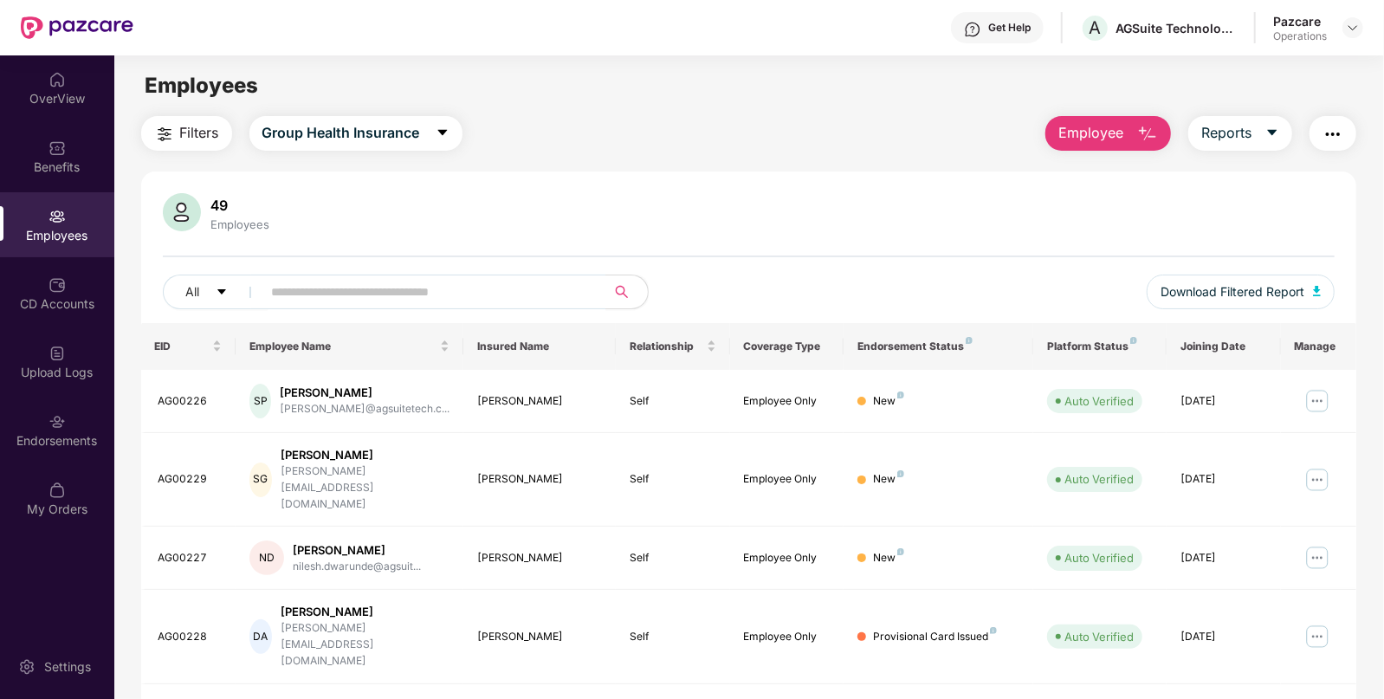
click at [1336, 117] on button "button" at bounding box center [1333, 133] width 47 height 35
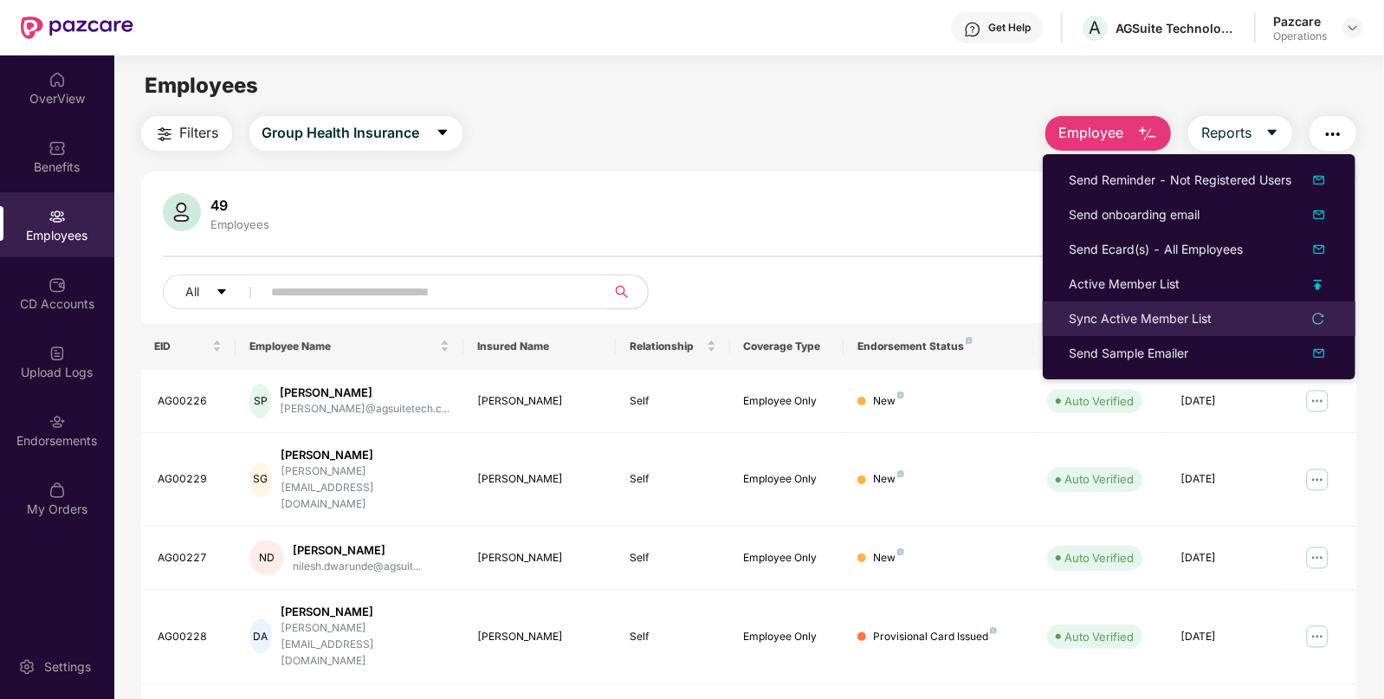
click at [1170, 303] on li "Sync Active Member List" at bounding box center [1199, 318] width 313 height 35
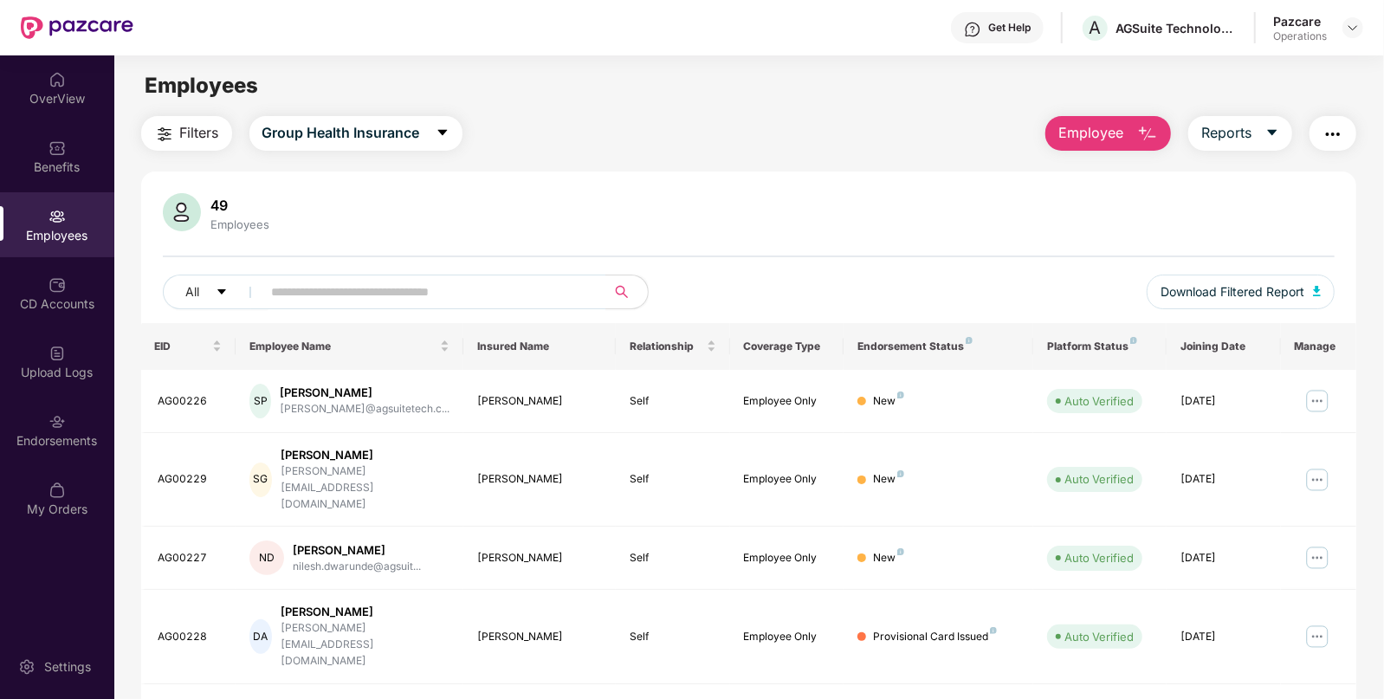
click at [1317, 134] on button "button" at bounding box center [1333, 133] width 47 height 35
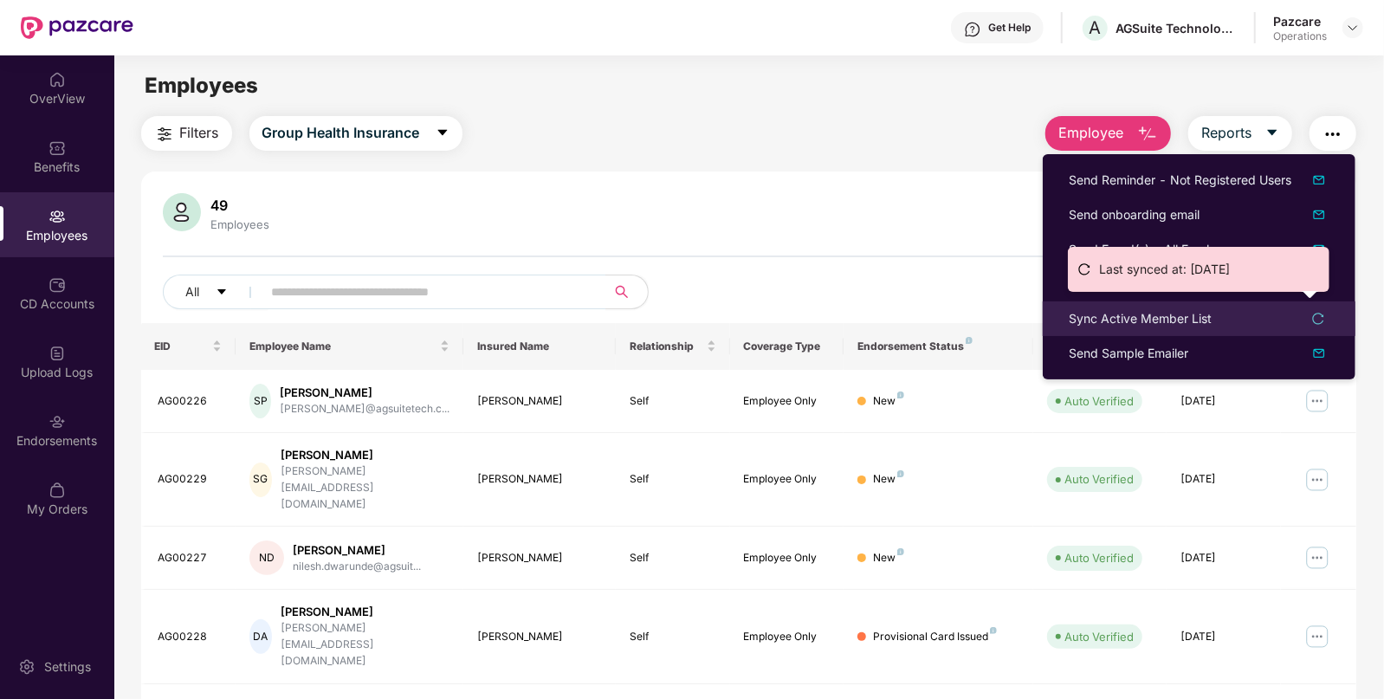
click at [1182, 315] on div "Sync Active Member List" at bounding box center [1140, 318] width 143 height 19
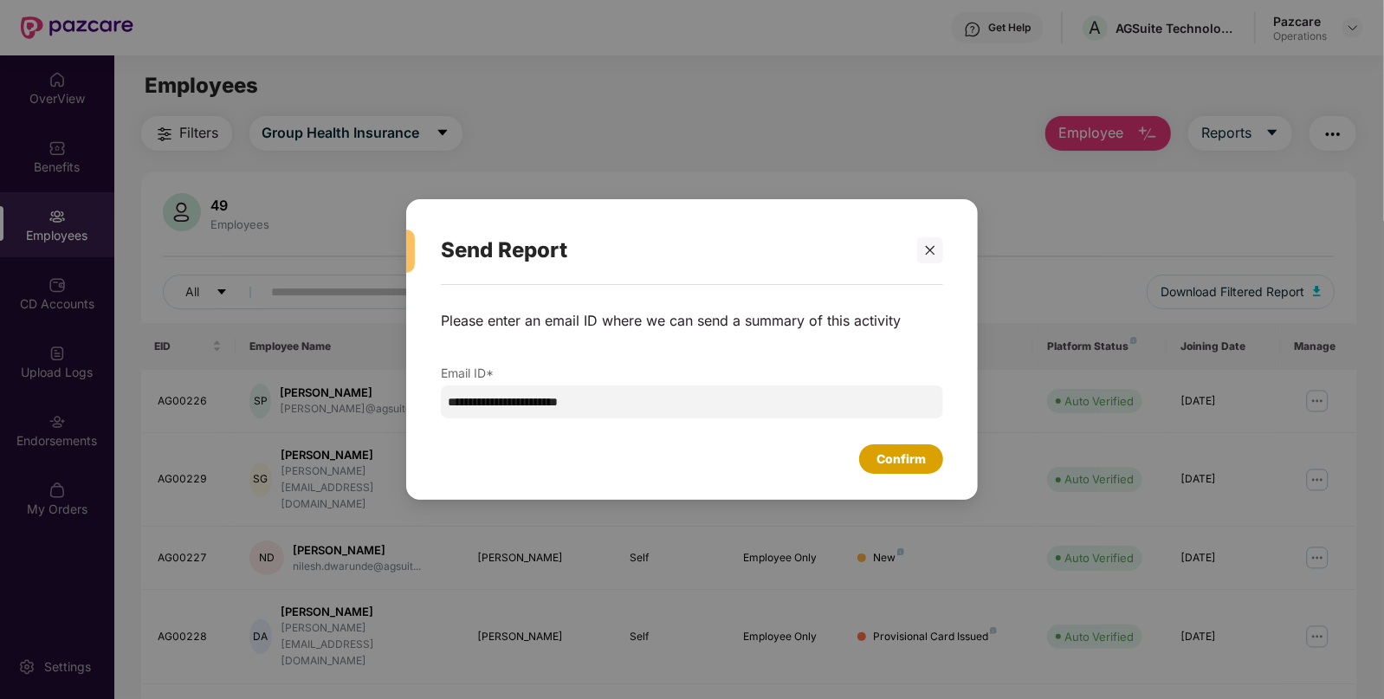
click at [900, 455] on div "Confirm" at bounding box center [901, 459] width 49 height 19
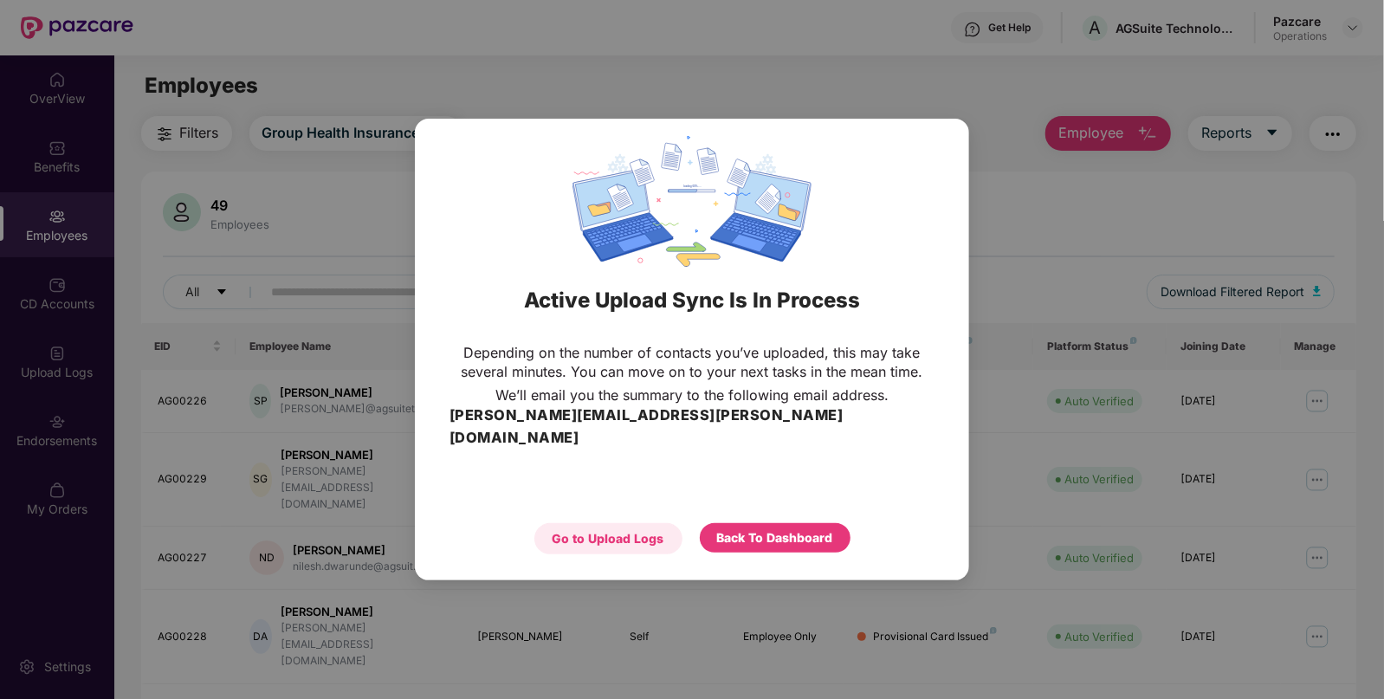
click at [615, 529] on div "Go to Upload Logs" at bounding box center [609, 538] width 112 height 19
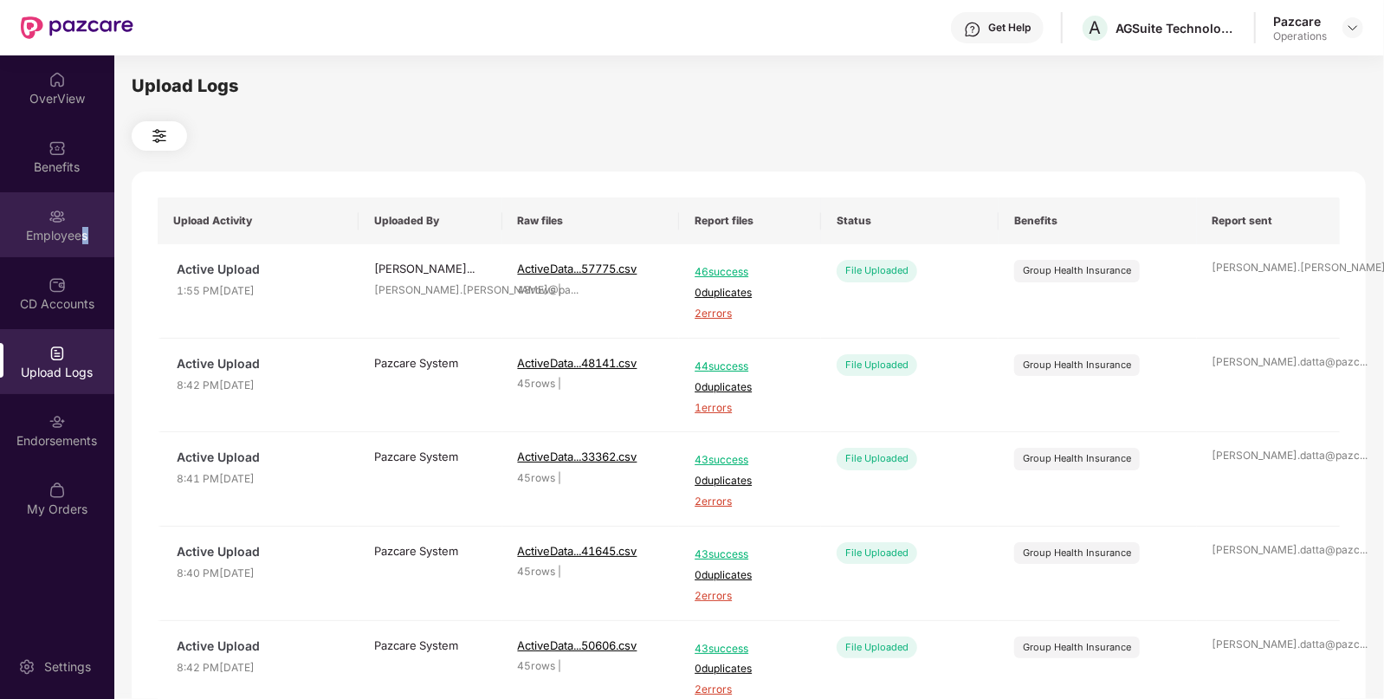
click at [83, 213] on div "Employees" at bounding box center [57, 224] width 114 height 65
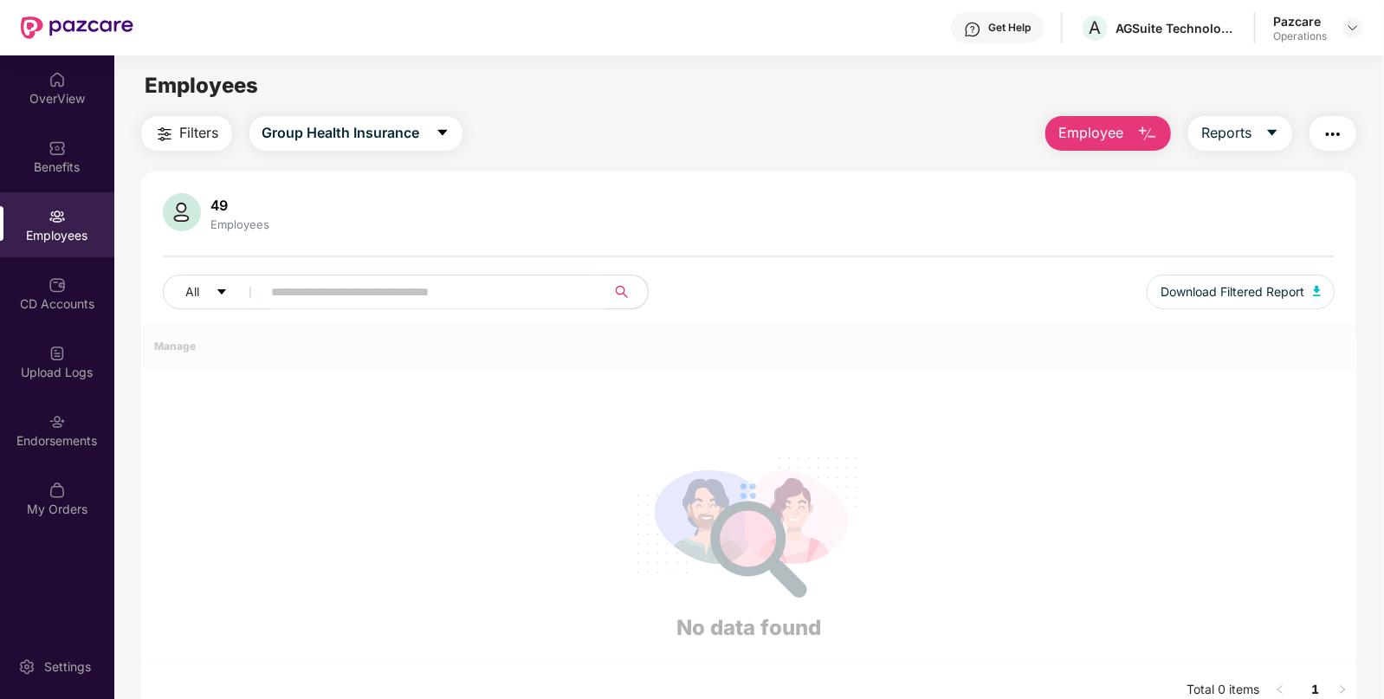
click at [217, 133] on span "Filters" at bounding box center [199, 133] width 39 height 22
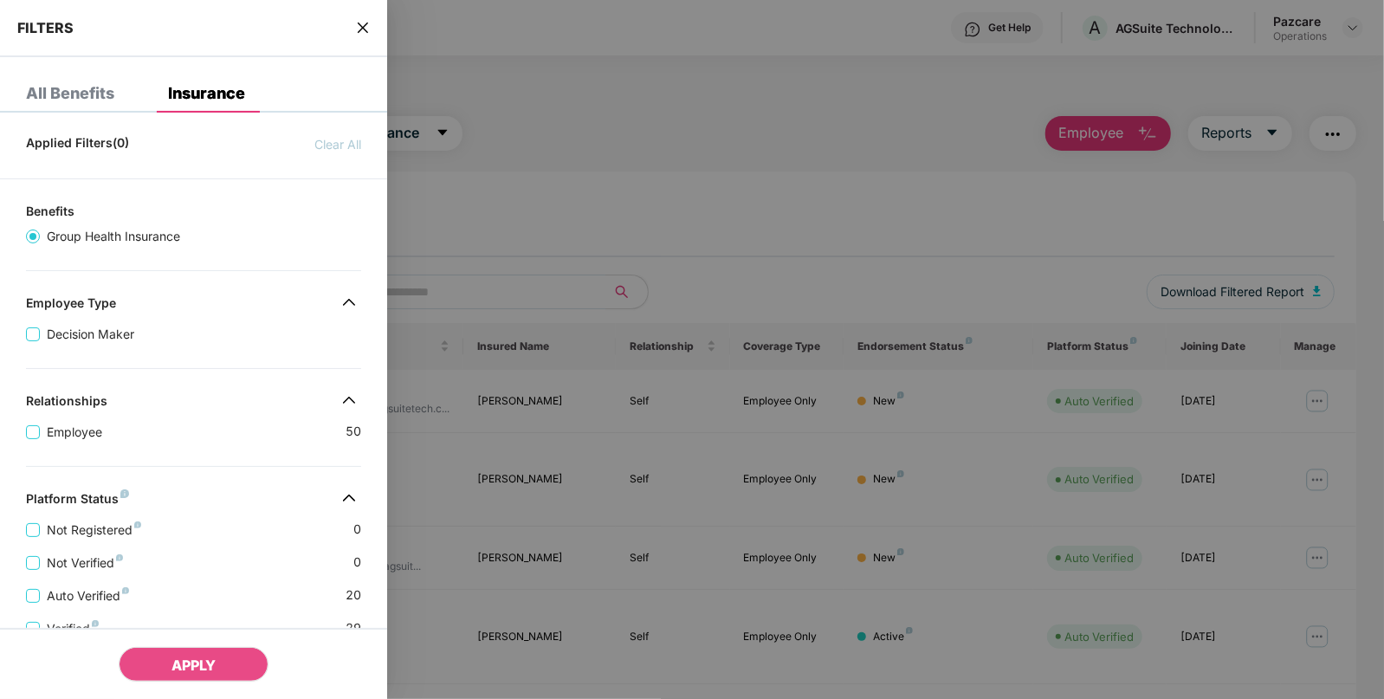
scroll to position [332, 0]
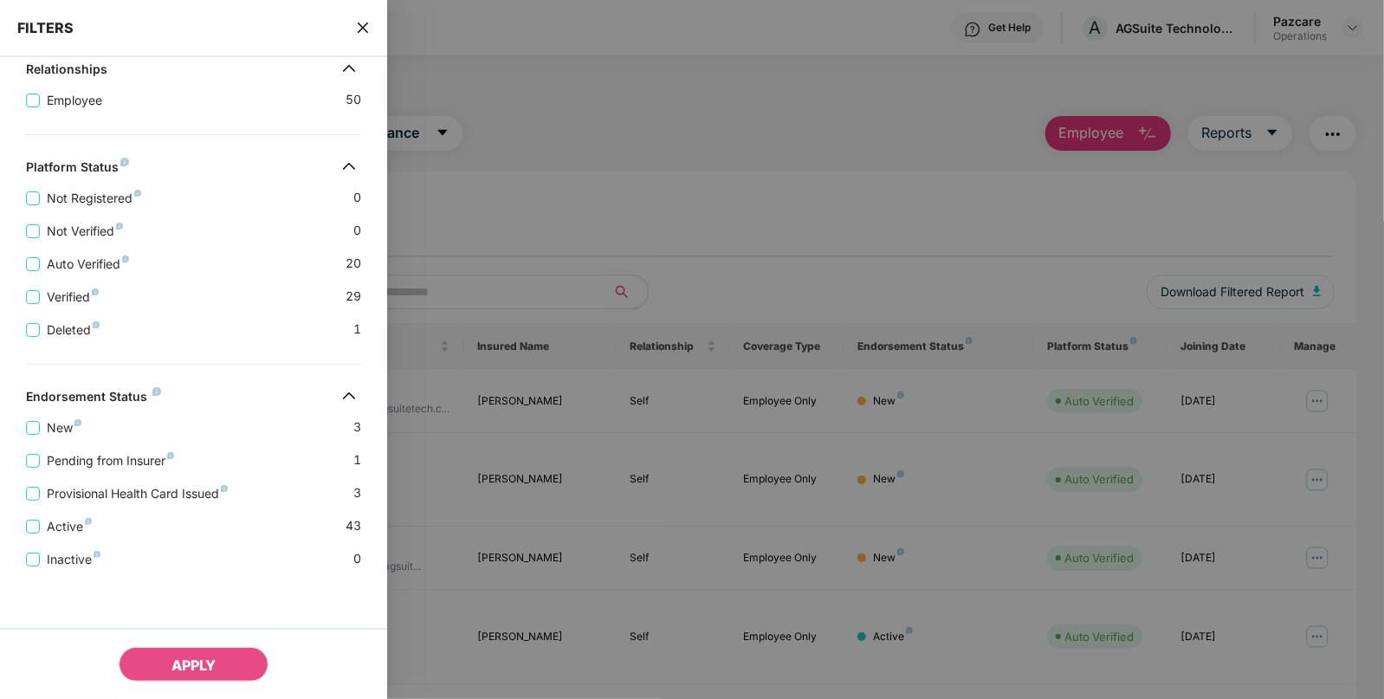
click at [192, 463] on div "Pending from Insurer 1" at bounding box center [193, 453] width 335 height 33
click at [100, 459] on span "Pending from Insurer" at bounding box center [110, 460] width 141 height 19
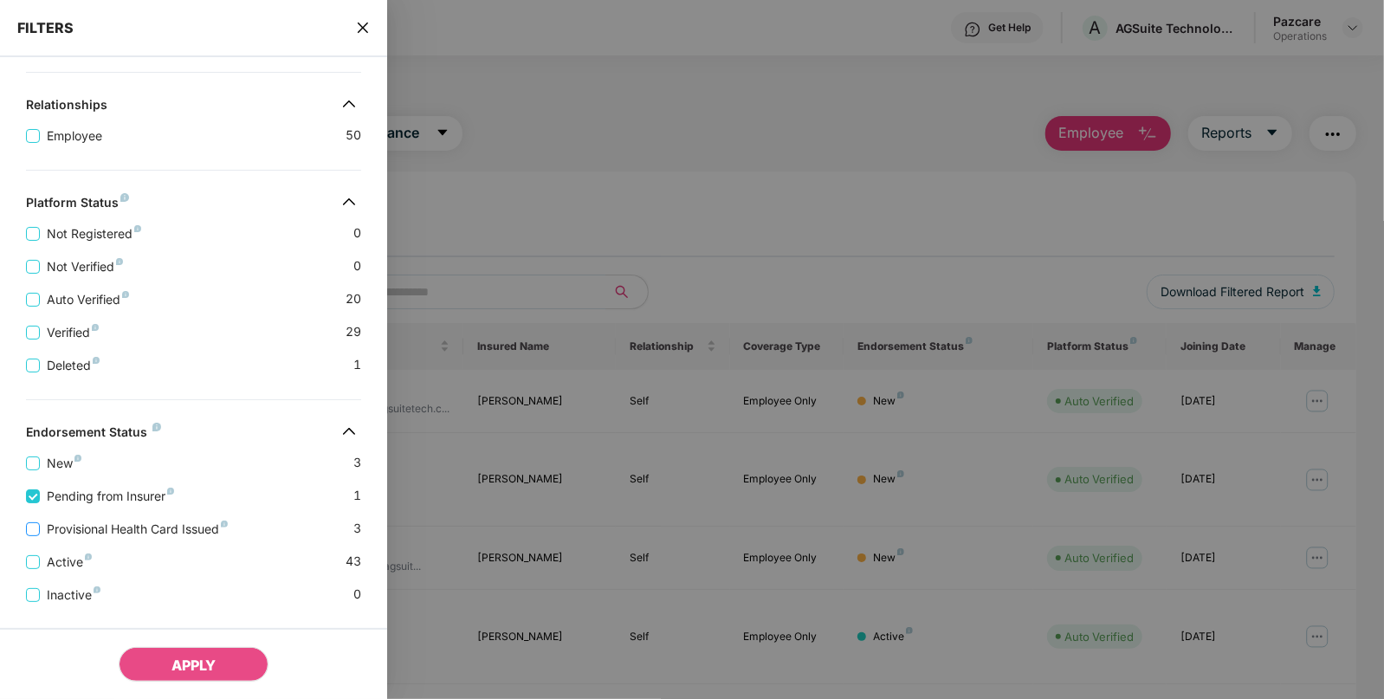
click at [113, 528] on span "Provisional Health Card Issued" at bounding box center [137, 529] width 195 height 19
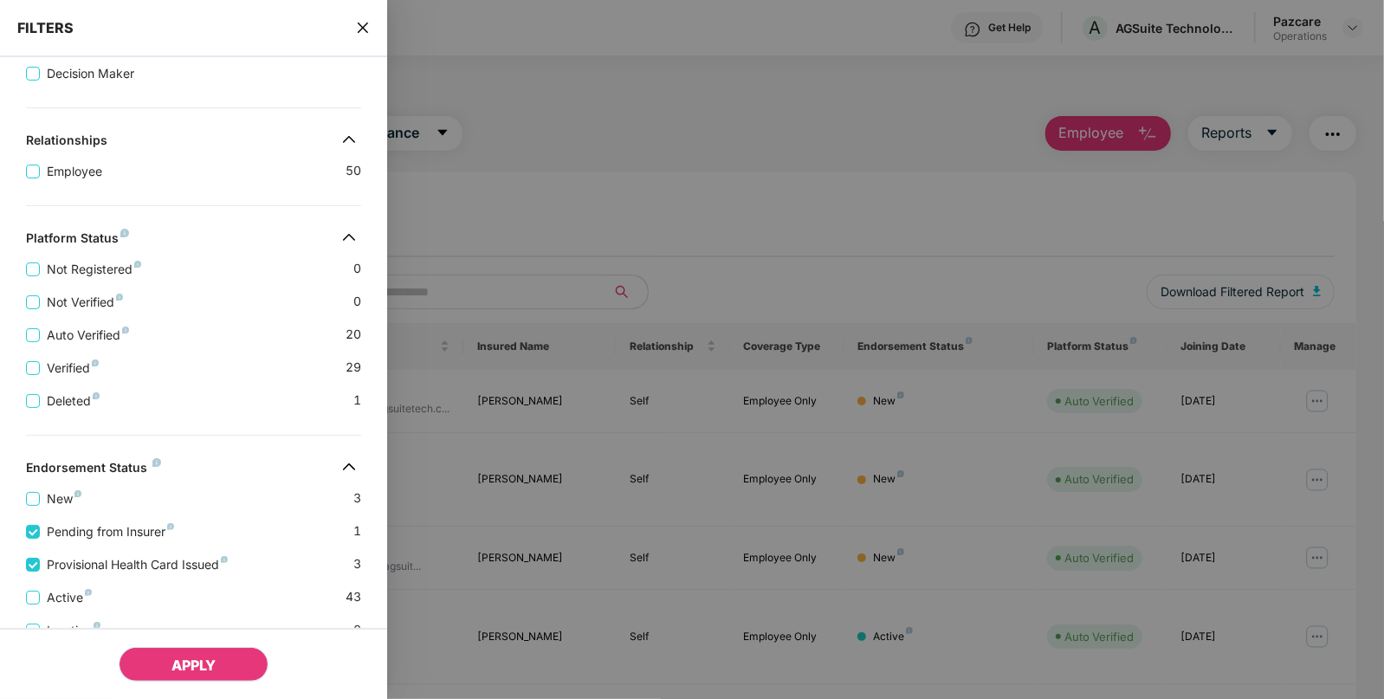
click at [231, 680] on button "APPLY" at bounding box center [194, 664] width 150 height 35
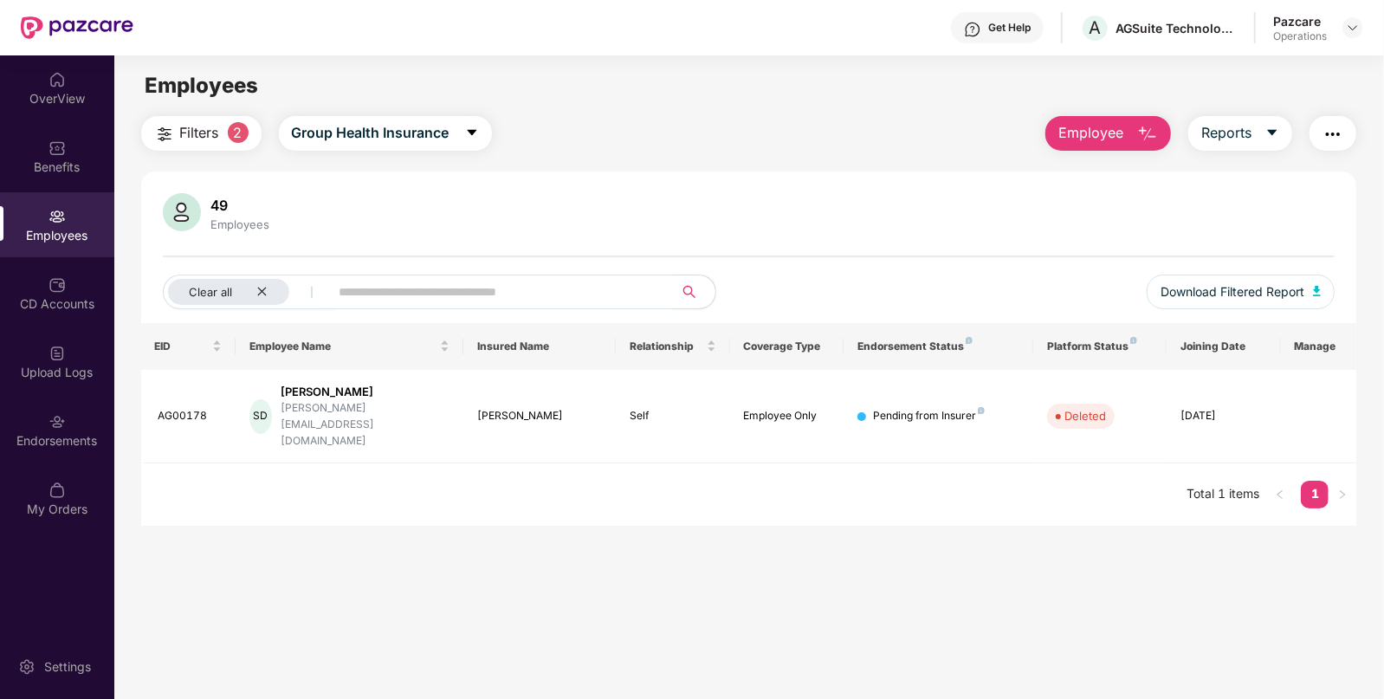
scroll to position [55, 0]
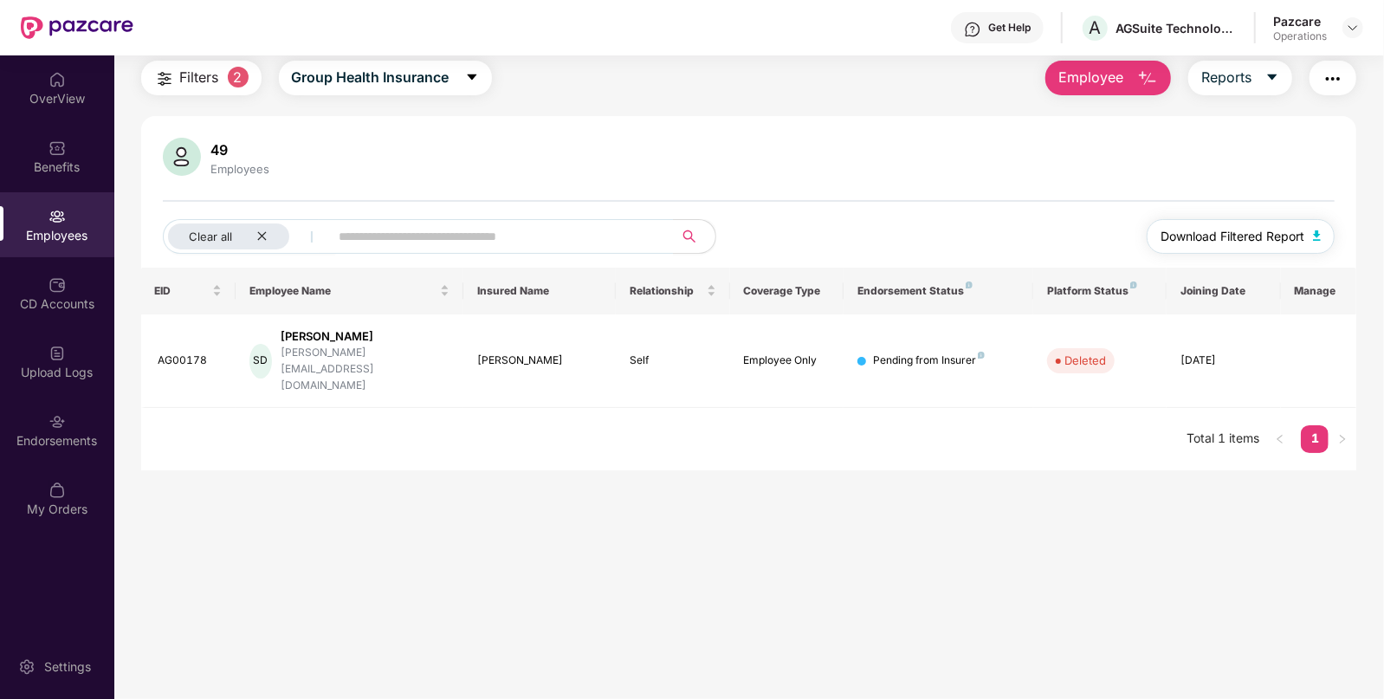
click at [1313, 235] on img "button" at bounding box center [1317, 235] width 9 height 10
click at [1330, 80] on img "button" at bounding box center [1333, 78] width 21 height 21
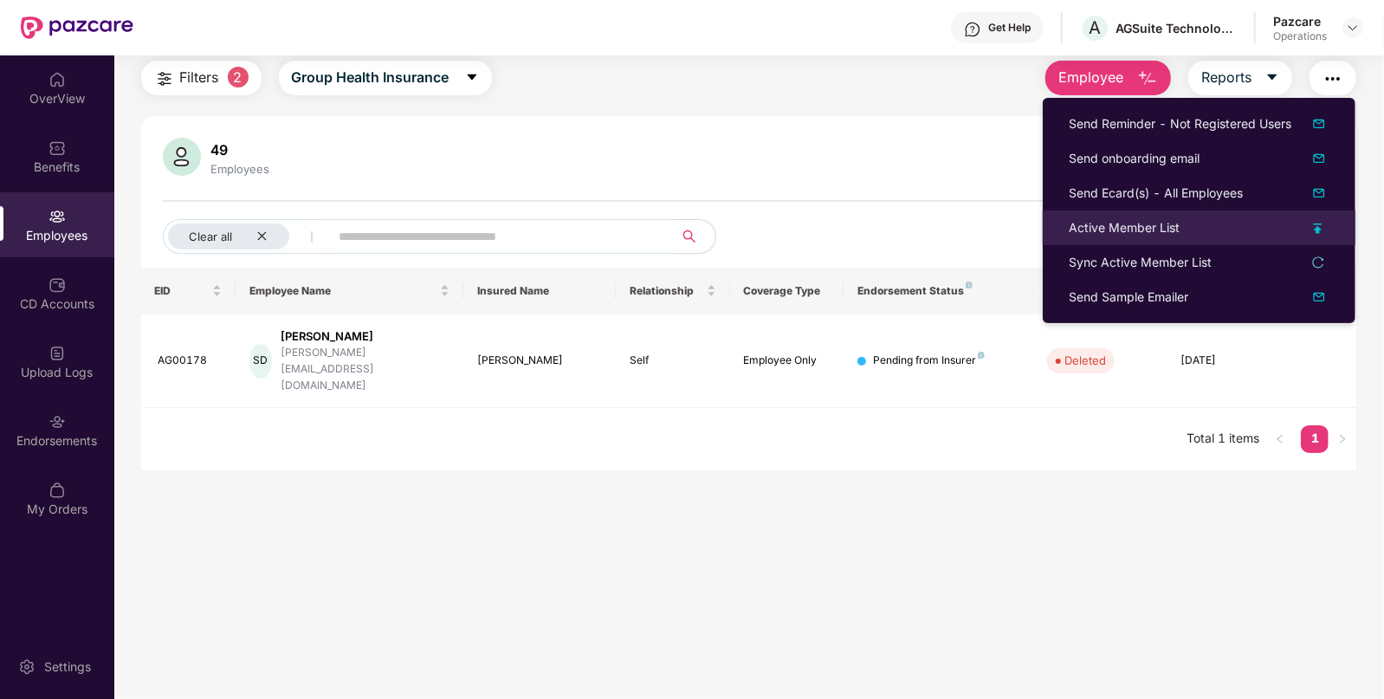
click at [1191, 230] on div "Active Member List" at bounding box center [1199, 227] width 261 height 19
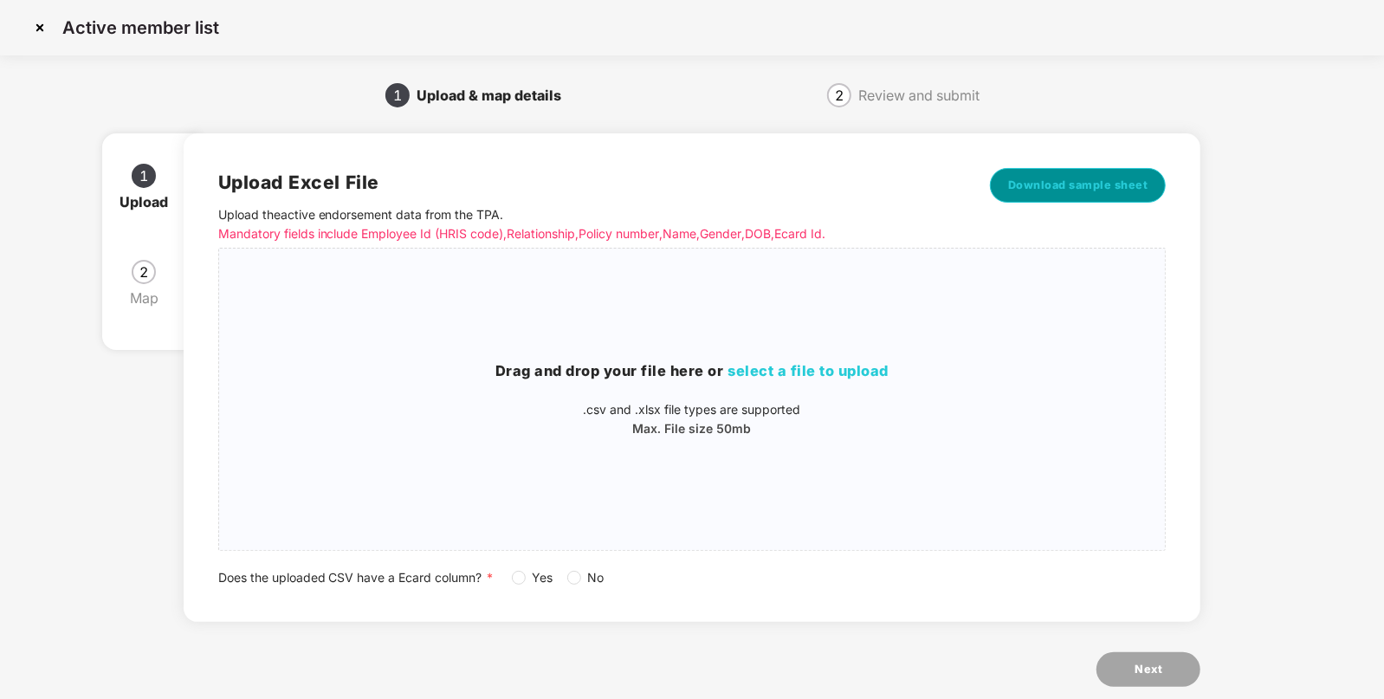
click at [1074, 168] on button "Download sample sheet" at bounding box center [1078, 185] width 177 height 35
click at [833, 389] on div "Drag and drop your file here or select a file to upload .csv and .xlsx file typ…" at bounding box center [692, 399] width 947 height 78
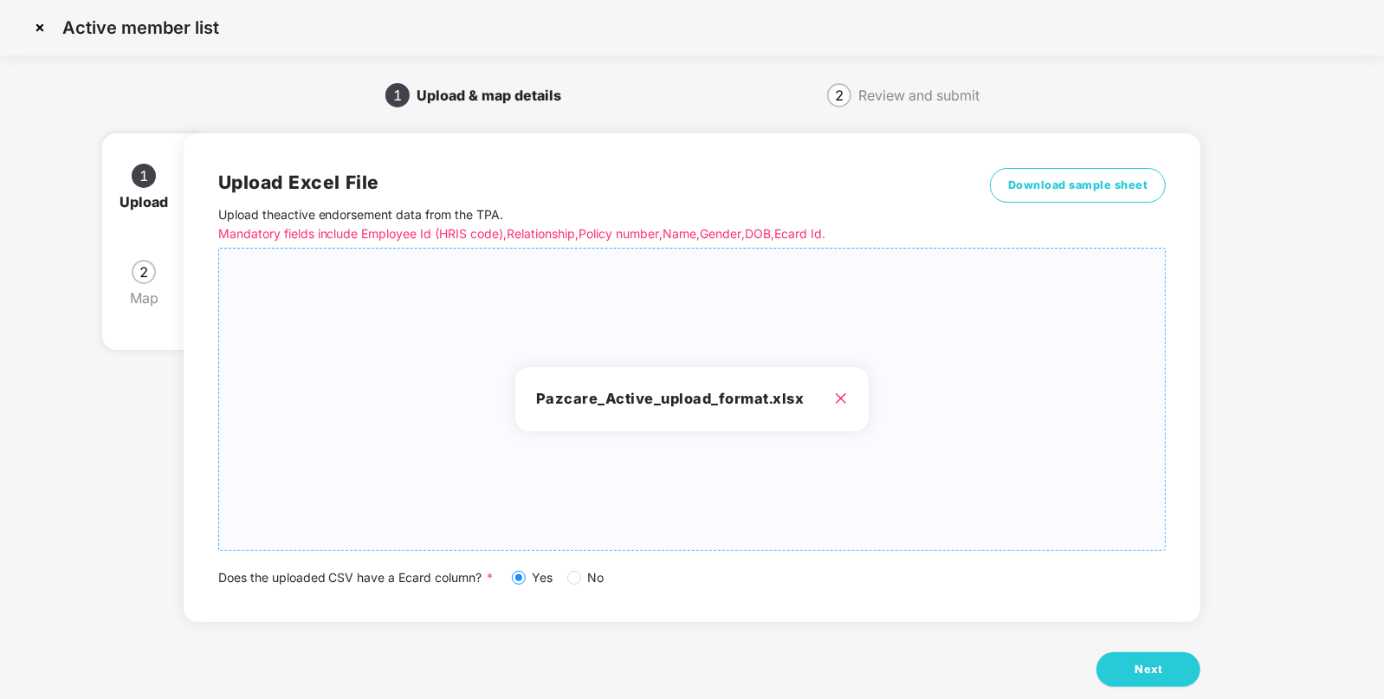
click at [1093, 658] on div "Next" at bounding box center [693, 669] width 1018 height 35
click at [1146, 680] on button "Next" at bounding box center [1149, 669] width 104 height 35
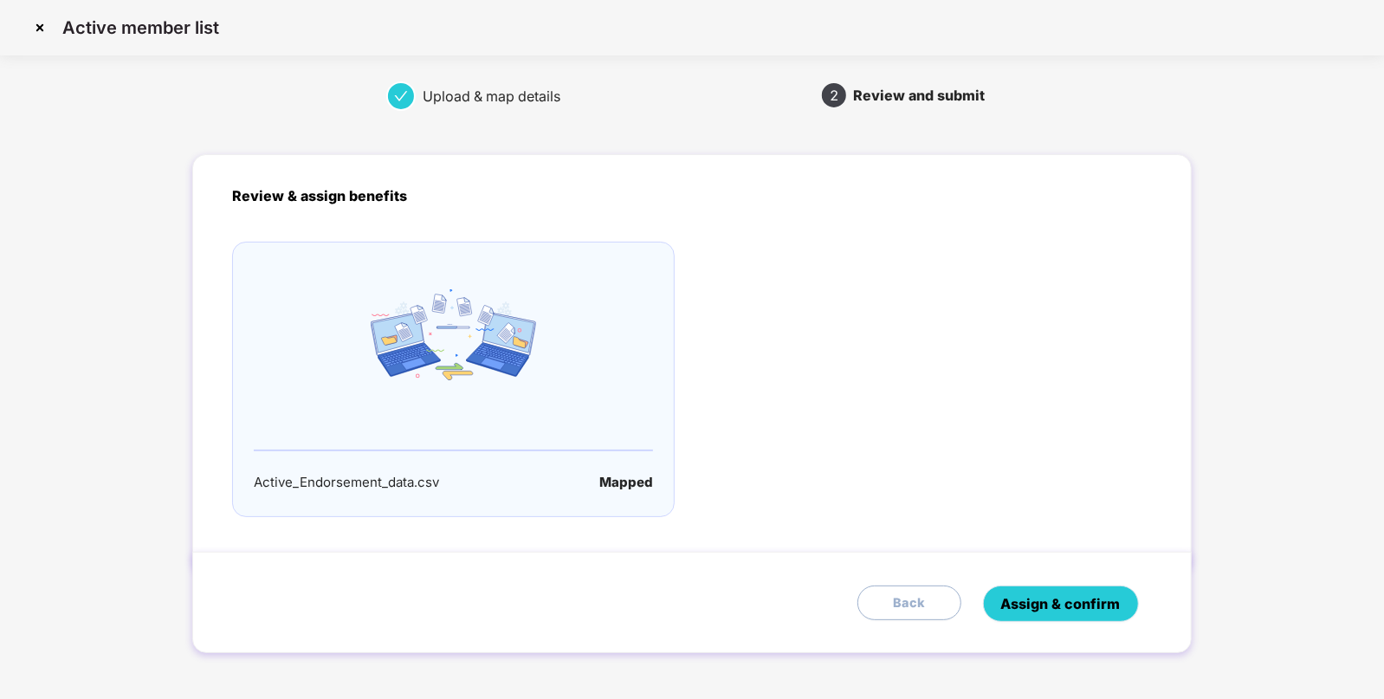
click at [1084, 593] on span "Assign & confirm" at bounding box center [1061, 604] width 120 height 22
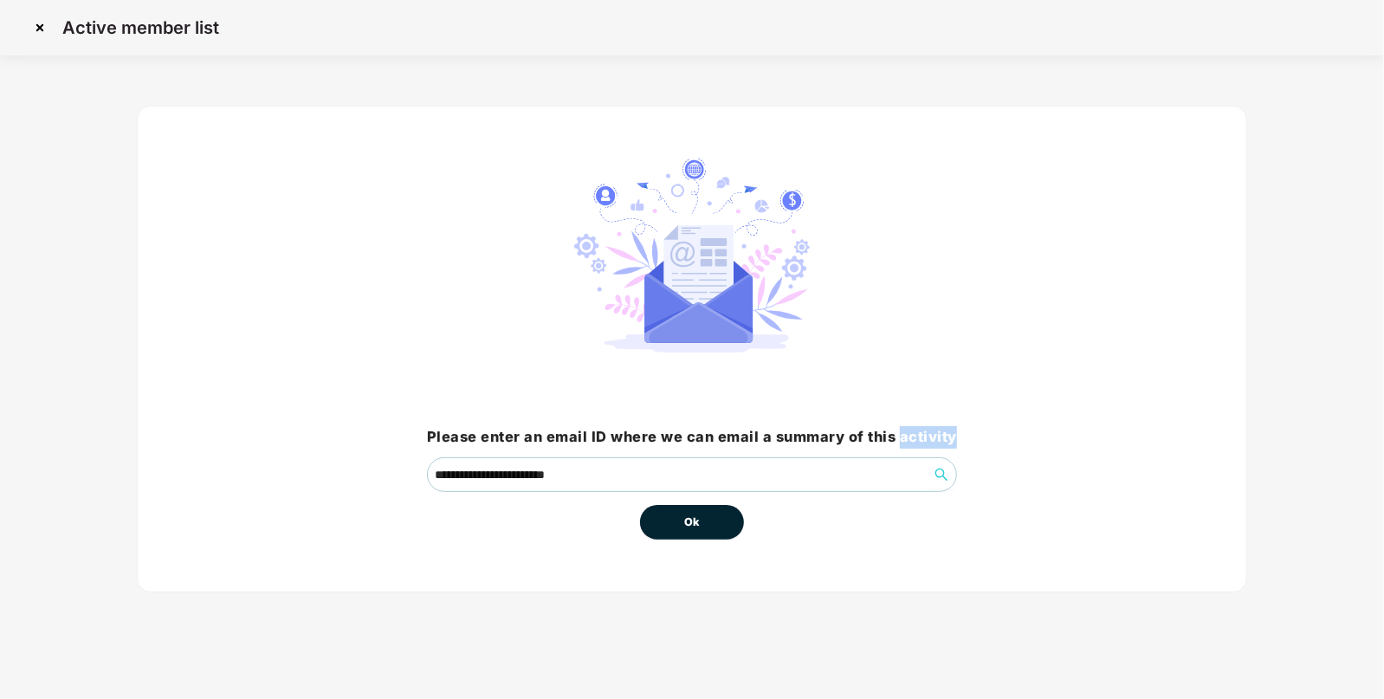
click at [1084, 593] on div "**********" at bounding box center [692, 360] width 1110 height 559
click at [715, 520] on button "Ok" at bounding box center [692, 522] width 104 height 35
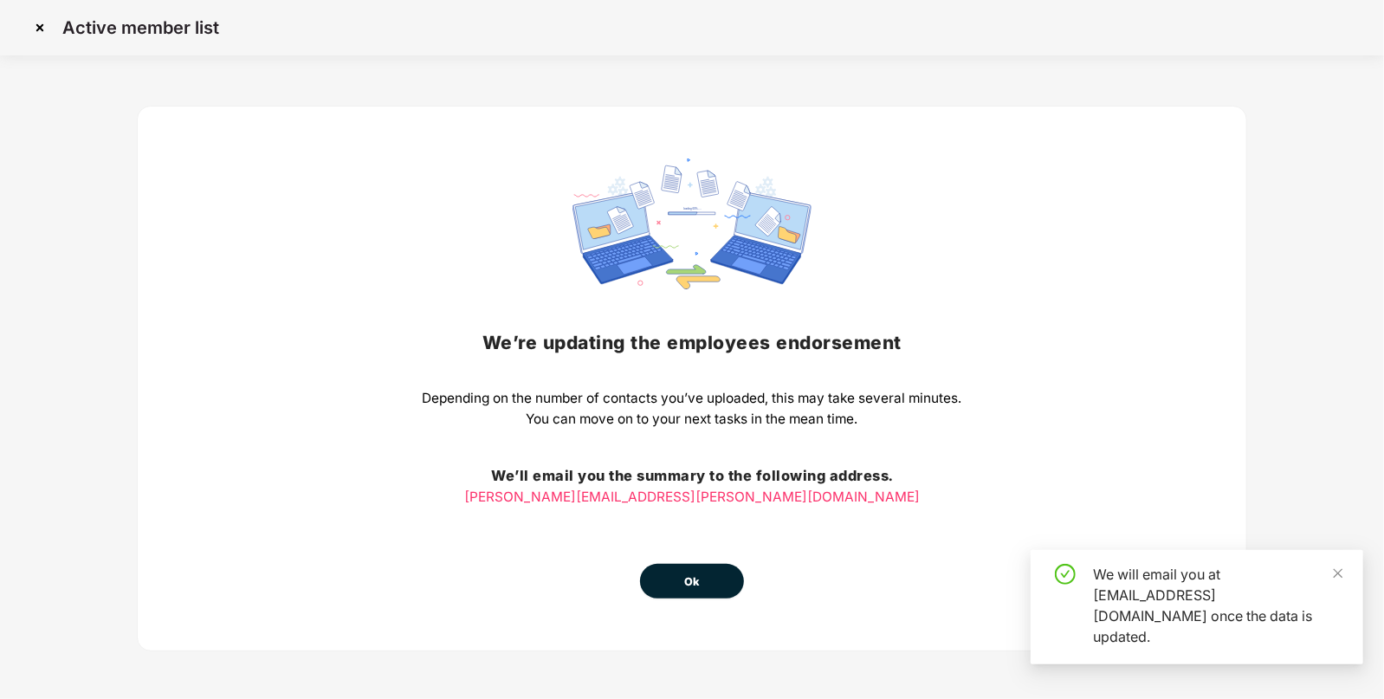
click at [689, 585] on span "Ok" at bounding box center [692, 581] width 16 height 17
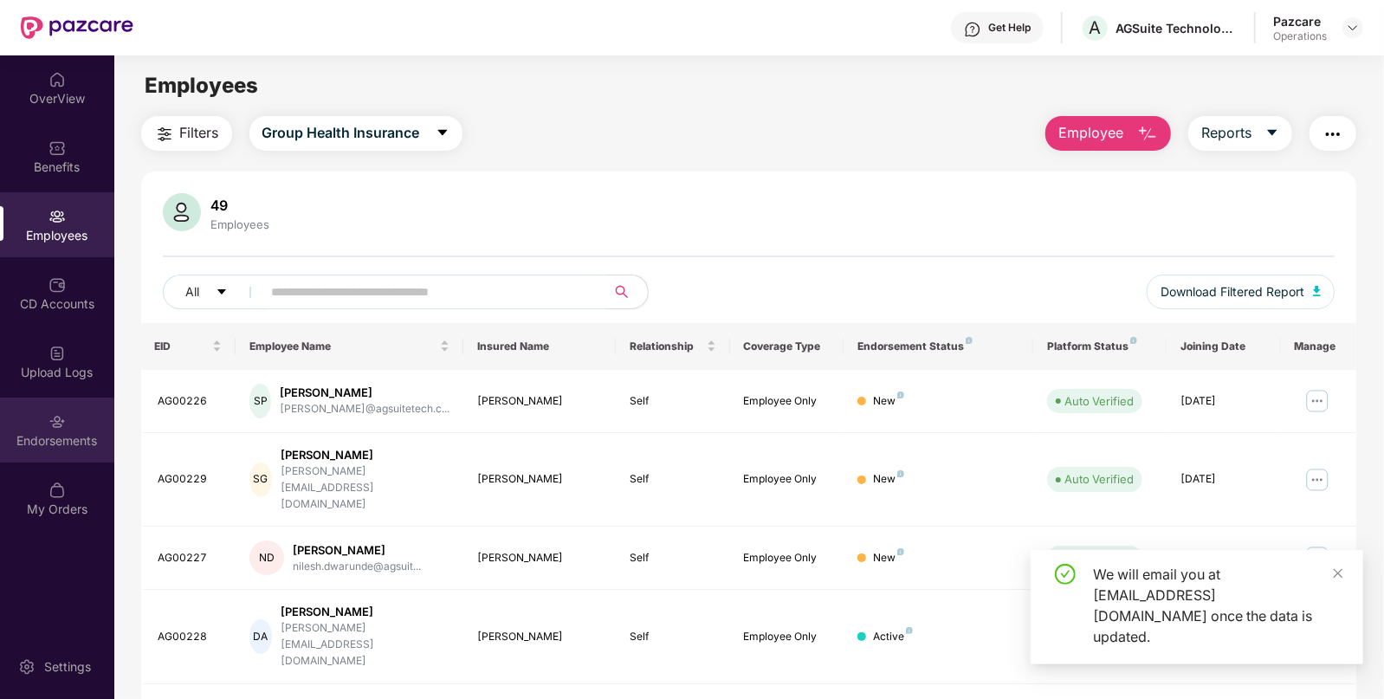
click at [55, 416] on img at bounding box center [57, 421] width 17 height 17
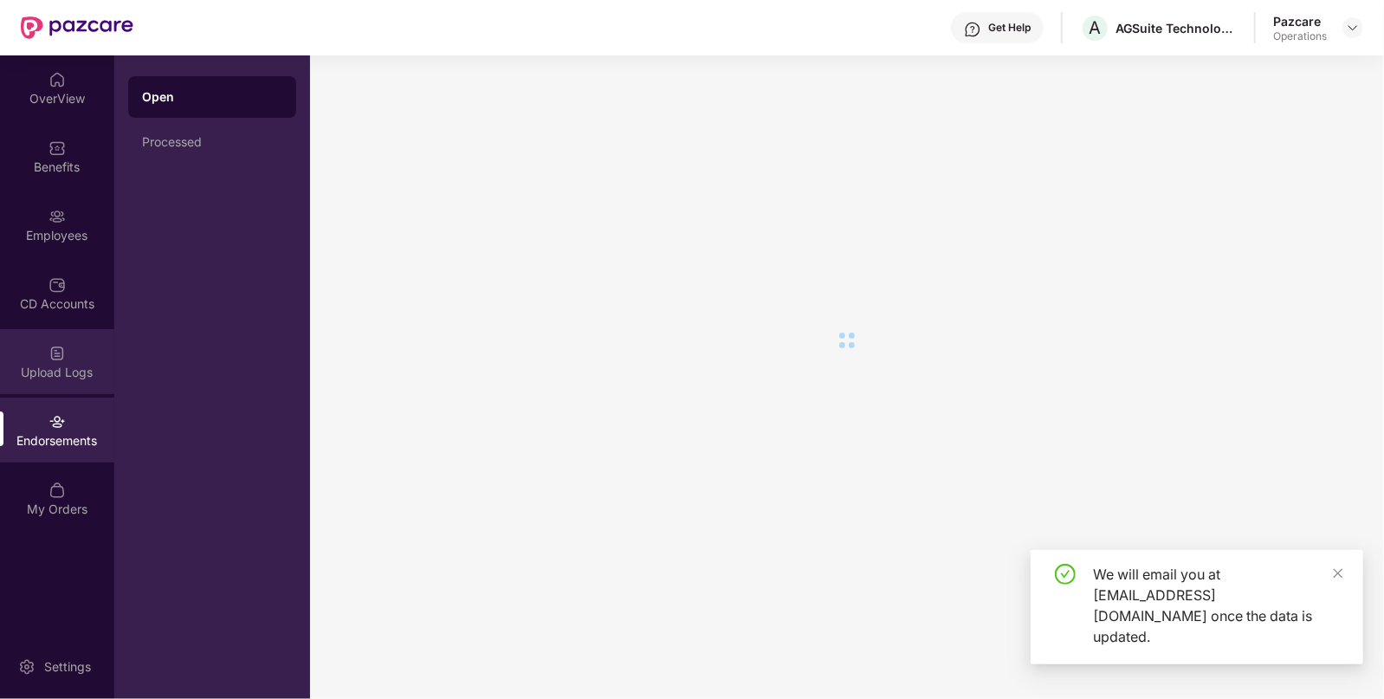
click at [61, 359] on img at bounding box center [57, 353] width 17 height 17
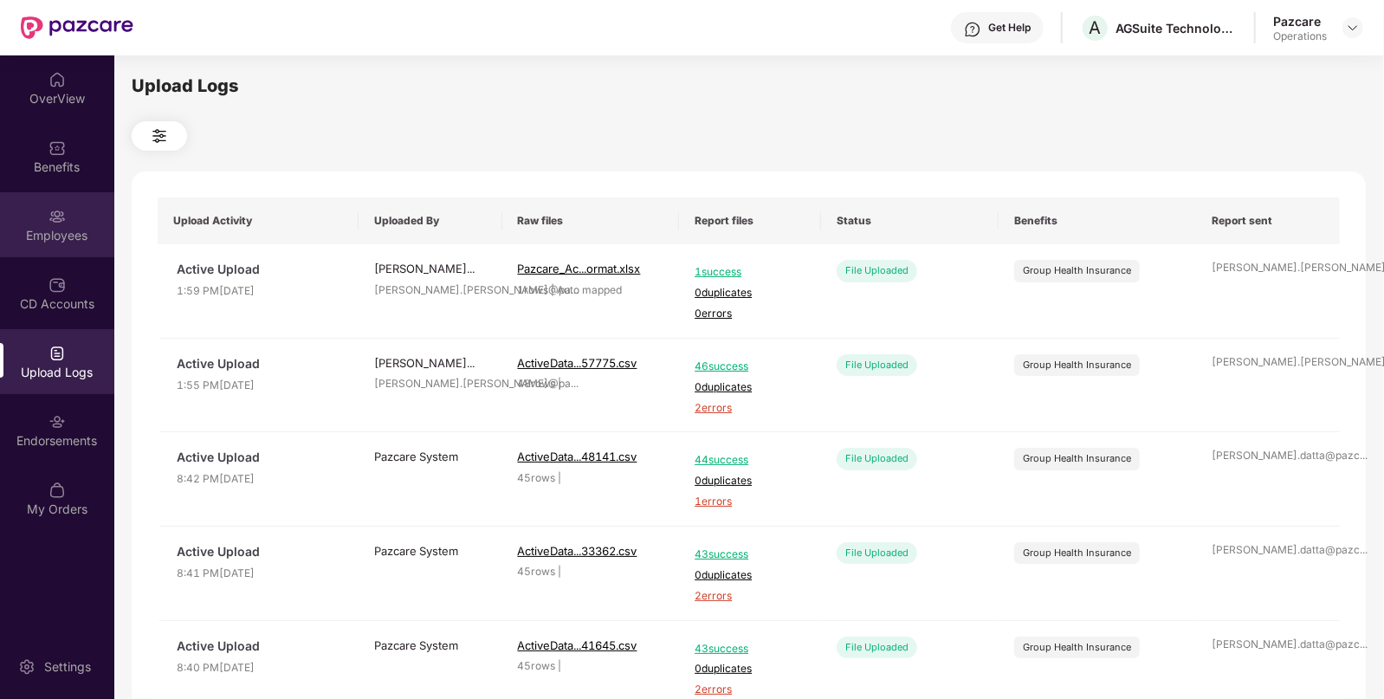
click at [75, 233] on div "Employees" at bounding box center [57, 235] width 114 height 17
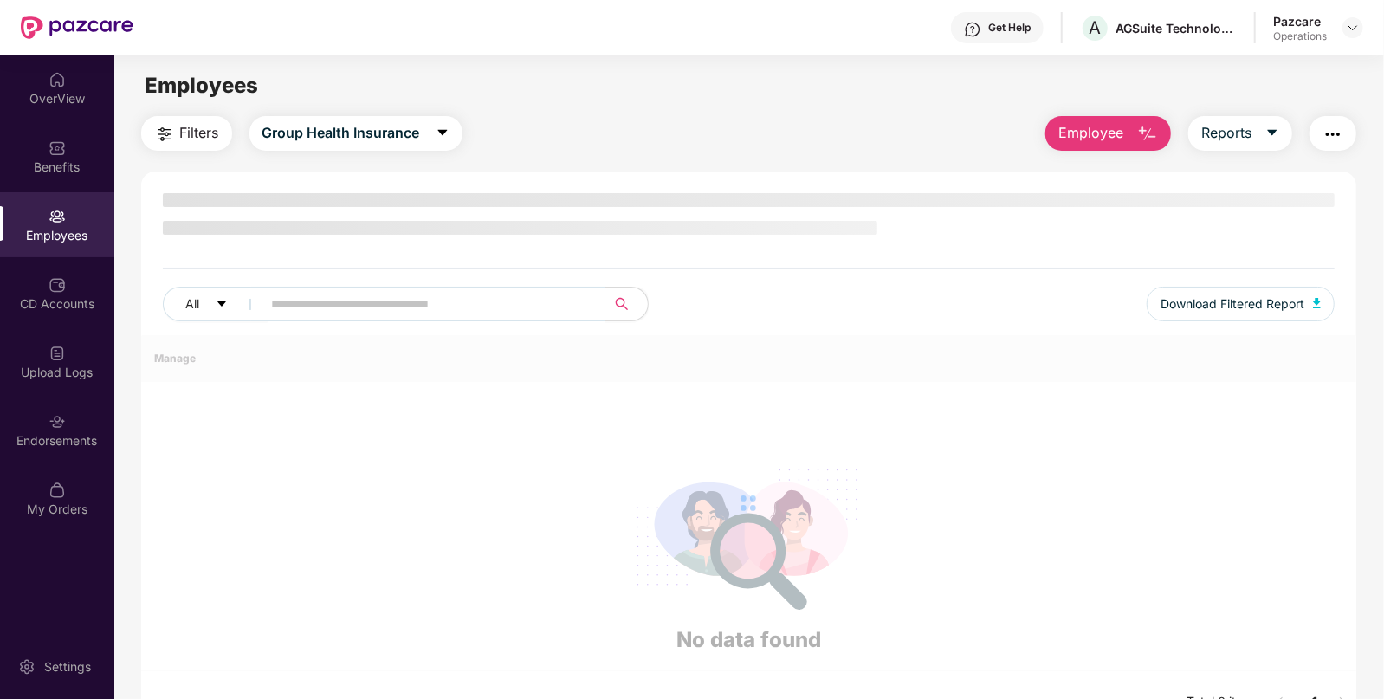
click at [206, 139] on span "Filters" at bounding box center [199, 133] width 39 height 22
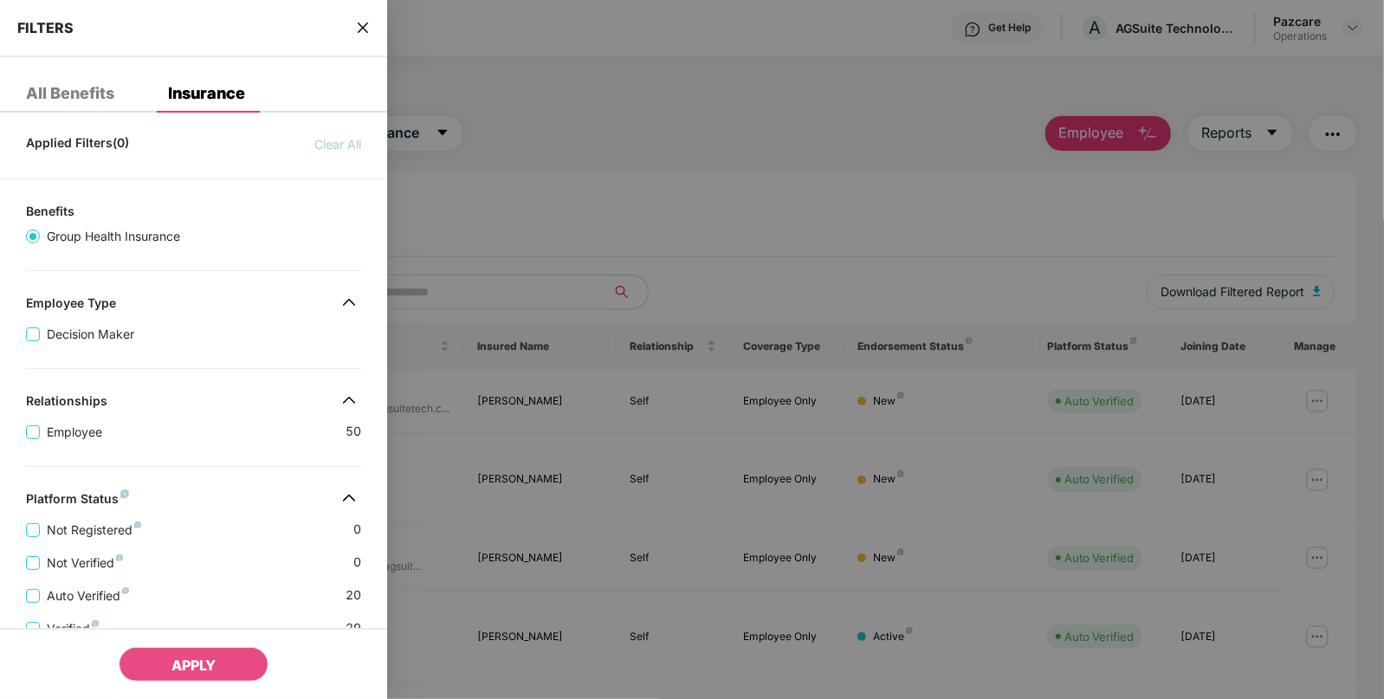
scroll to position [332, 0]
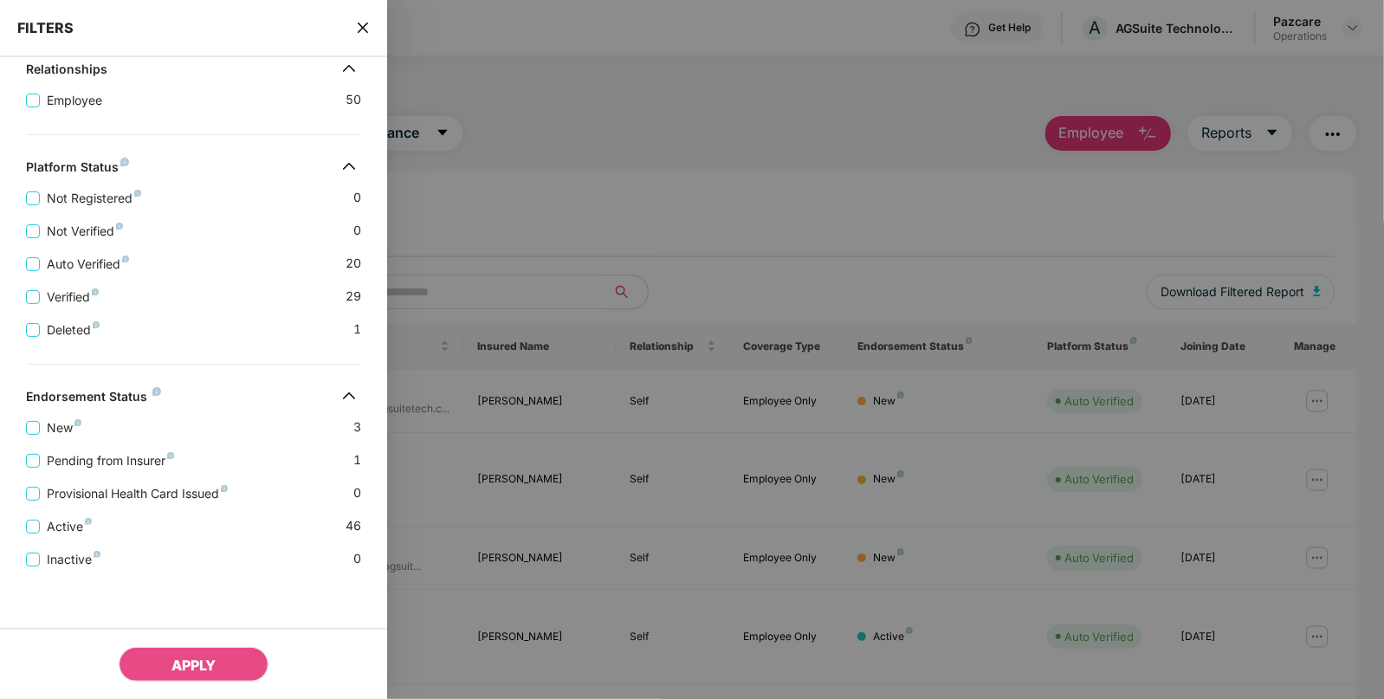
click at [231, 459] on div "Pending from Insurer 1" at bounding box center [193, 453] width 335 height 33
click at [143, 456] on span "Pending from Insurer" at bounding box center [110, 460] width 141 height 19
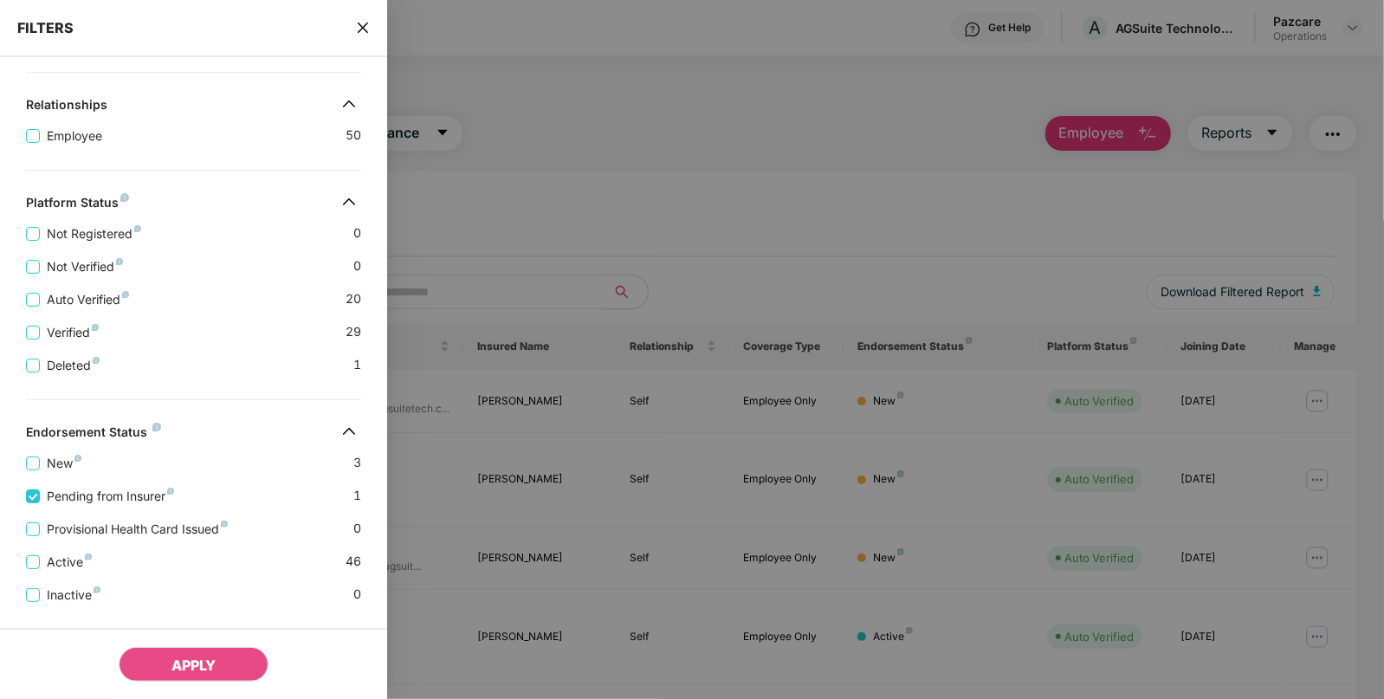
click at [257, 683] on div "APPLY" at bounding box center [193, 663] width 387 height 71
click at [235, 670] on button "APPLY" at bounding box center [194, 664] width 150 height 35
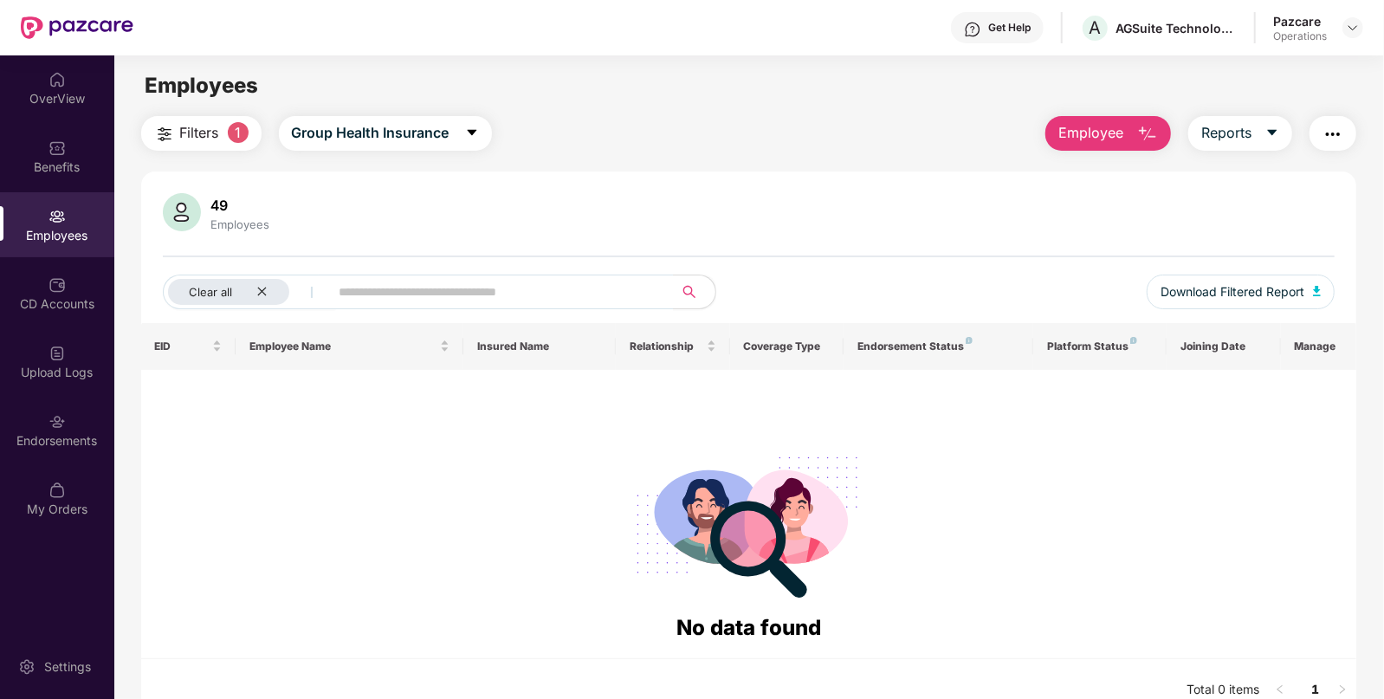
click at [1338, 126] on img "button" at bounding box center [1333, 134] width 21 height 21
click at [1346, 29] on img at bounding box center [1353, 28] width 14 height 14
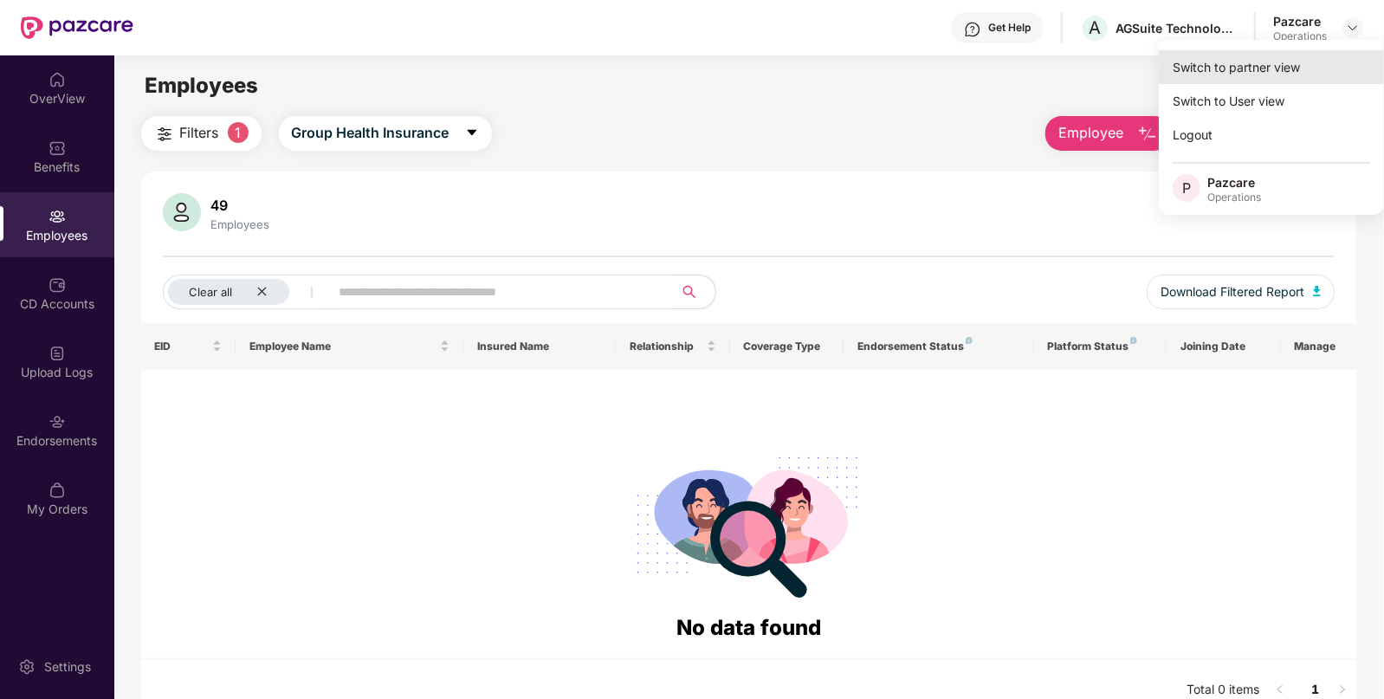
click at [1291, 70] on div "Switch to partner view" at bounding box center [1271, 67] width 225 height 34
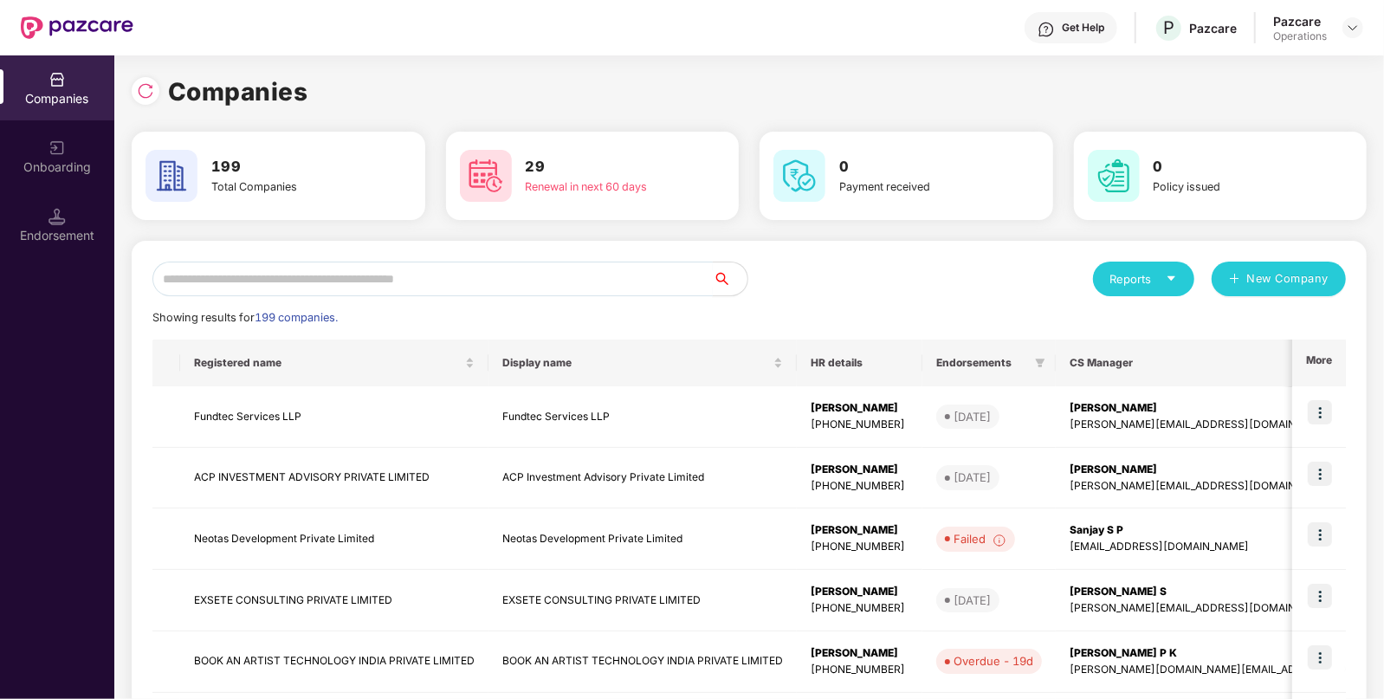
paste input "******"
click at [468, 286] on input "******" at bounding box center [432, 279] width 560 height 35
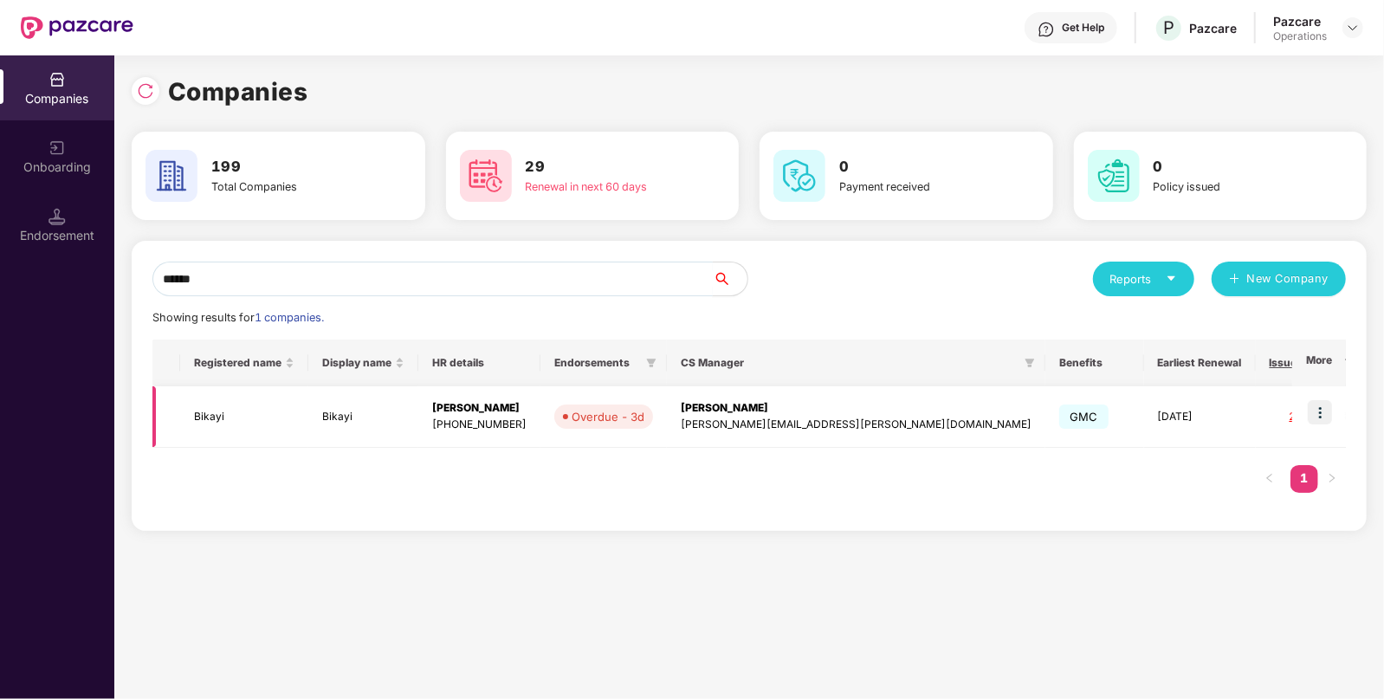
type input "******"
click at [249, 411] on td "Bikayi" at bounding box center [244, 416] width 128 height 61
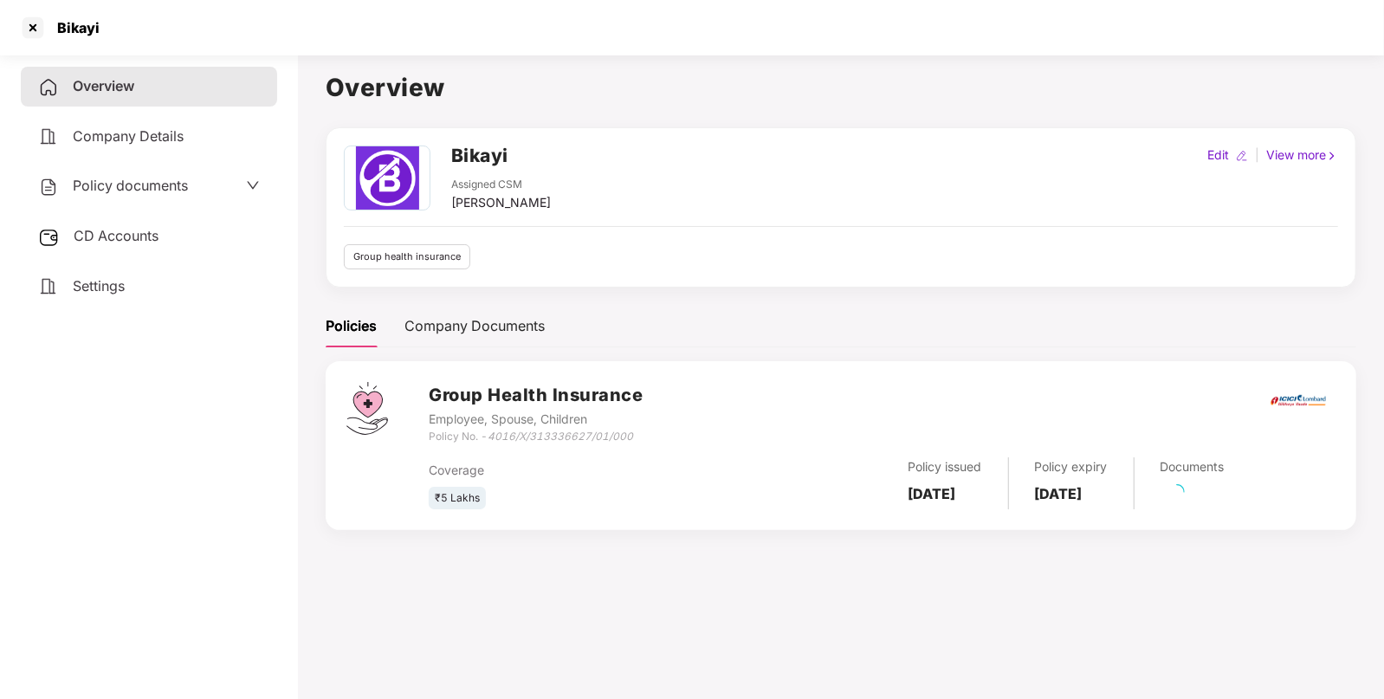
click at [129, 230] on span "CD Accounts" at bounding box center [116, 235] width 85 height 17
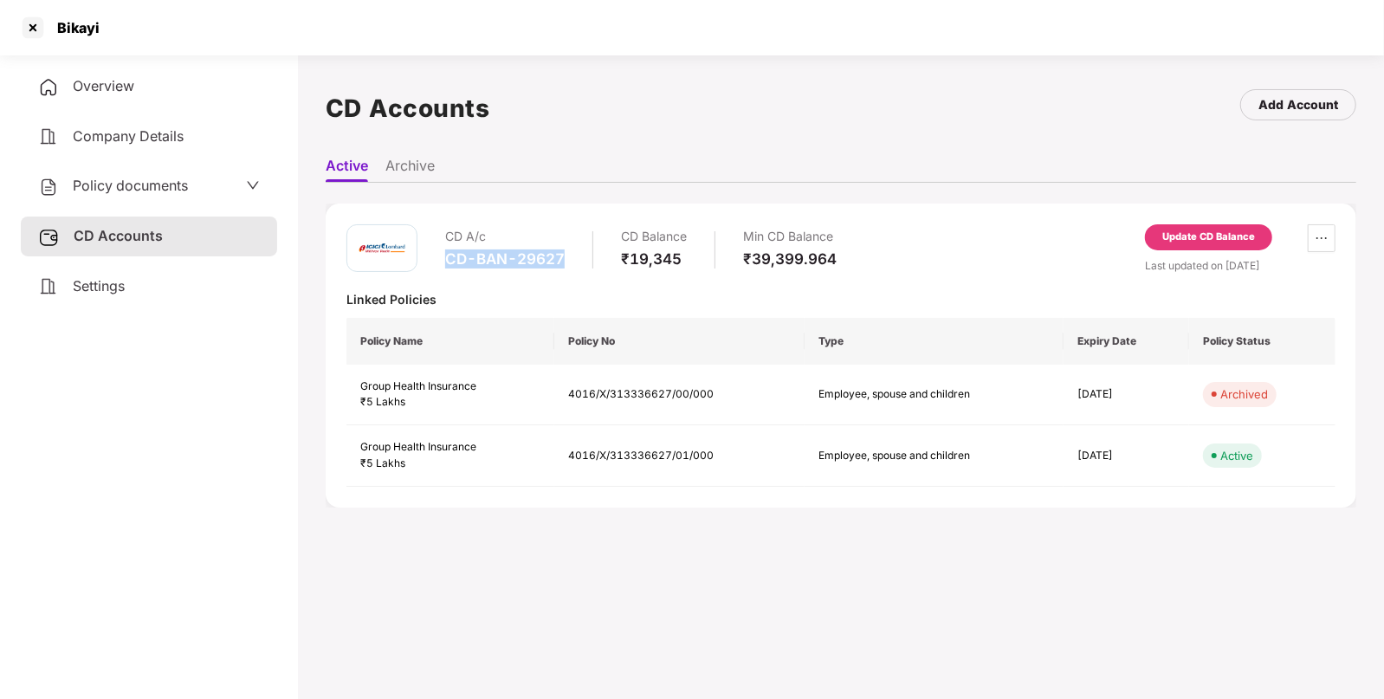
drag, startPoint x: 460, startPoint y: 262, endPoint x: 581, endPoint y: 255, distance: 121.5
click at [581, 255] on div "CD A/c CD-BAN-29627 CD Balance ₹19,345 Min CD Balance ₹39,399.964" at bounding box center [640, 248] width 391 height 49
copy div "CD-BAN-29627"
click at [1223, 236] on div "Update CD Balance" at bounding box center [1208, 238] width 93 height 16
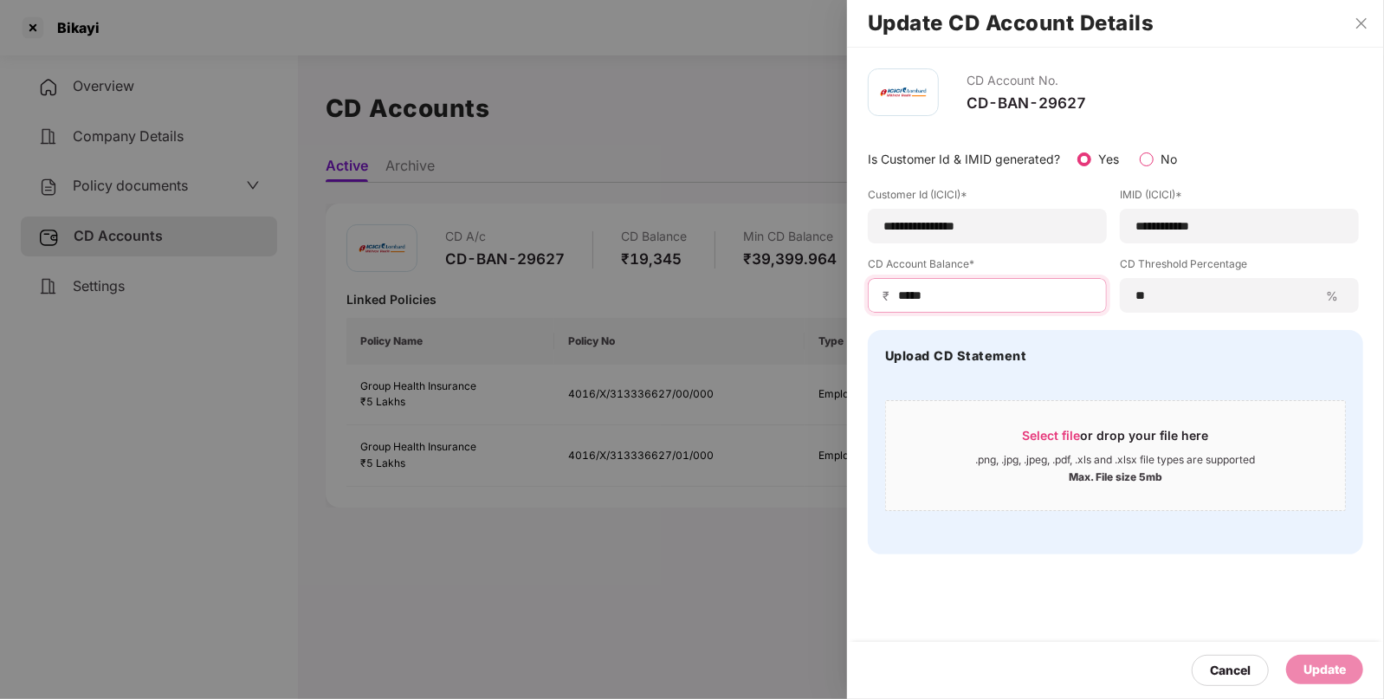
click at [970, 303] on input "*****" at bounding box center [994, 296] width 196 height 18
type input "*****"
click at [1304, 663] on div "Update" at bounding box center [1325, 669] width 42 height 19
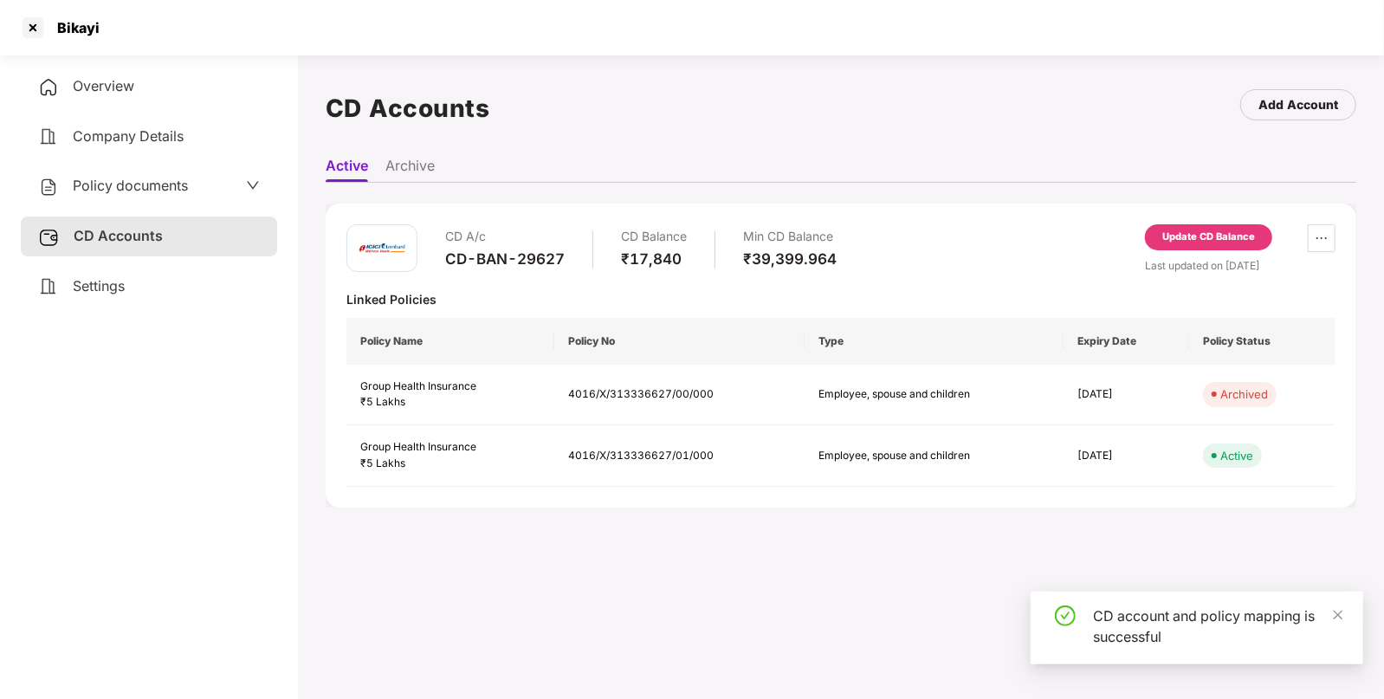
click at [143, 182] on span "Policy documents" at bounding box center [130, 185] width 115 height 17
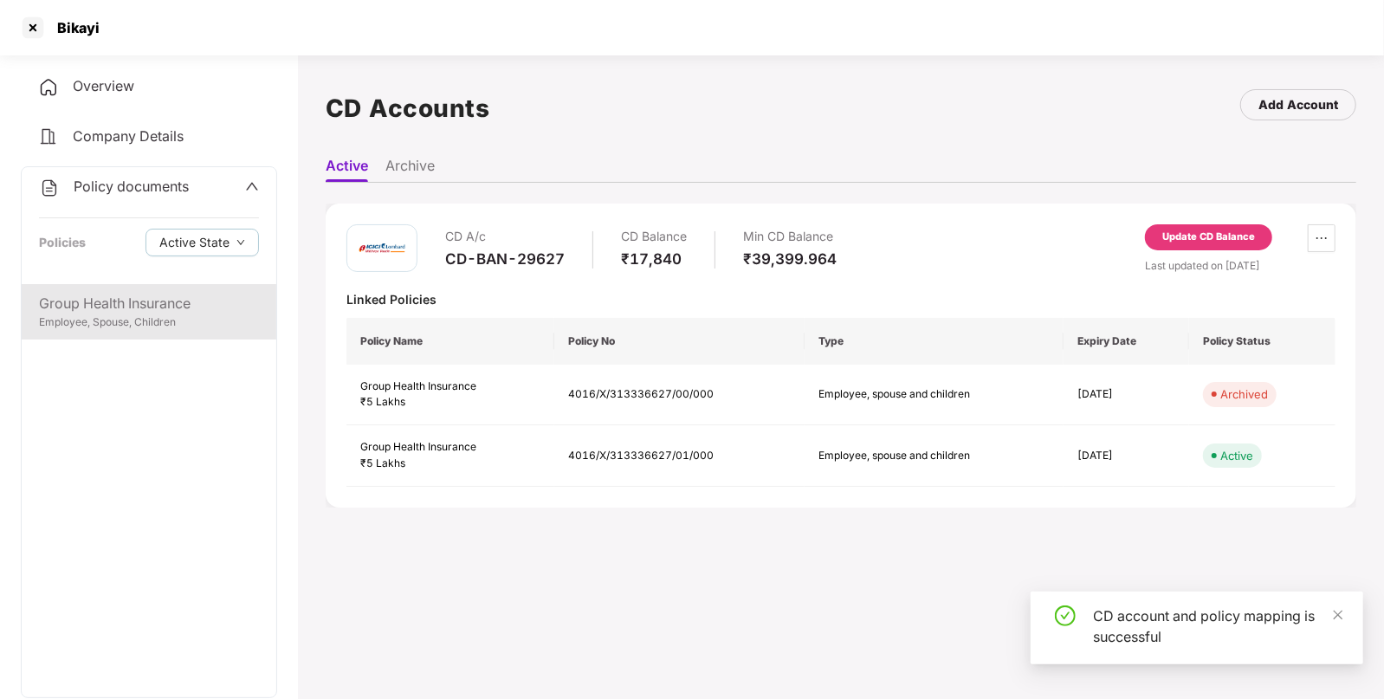
click at [140, 309] on div "Group Health Insurance" at bounding box center [149, 304] width 220 height 22
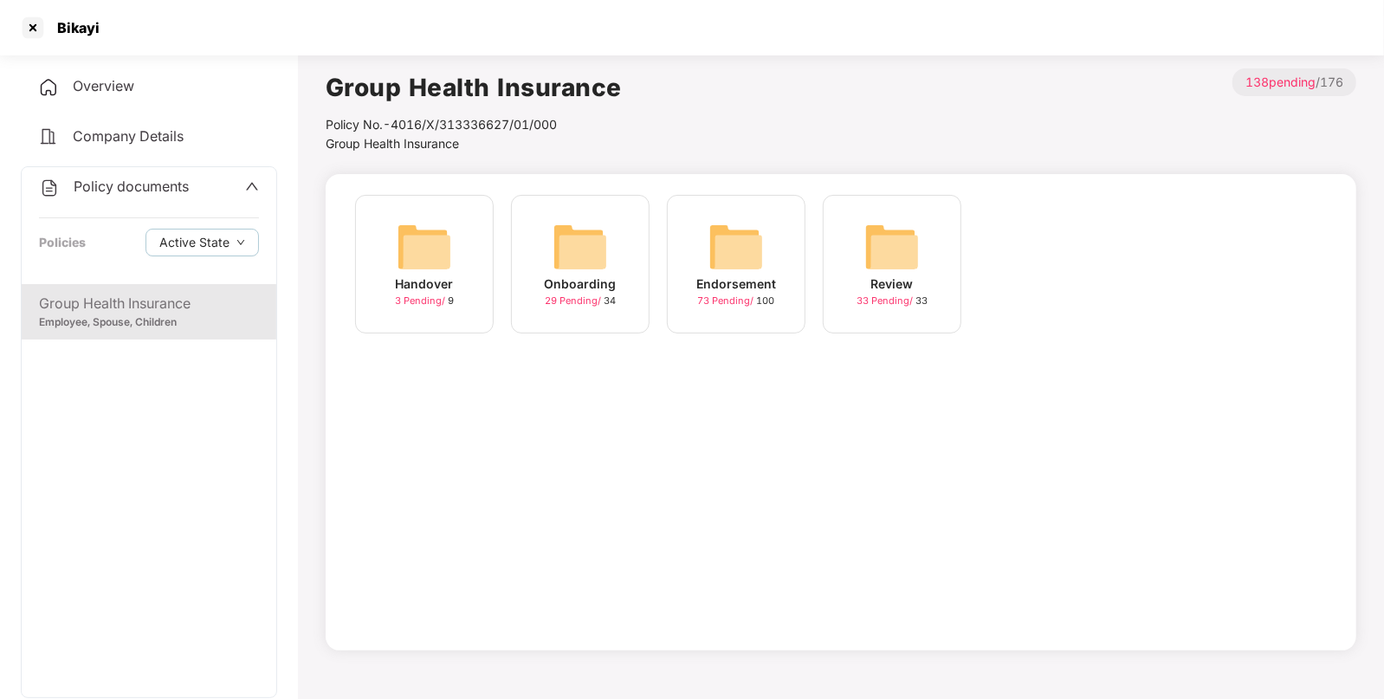
click at [746, 230] on img at bounding box center [735, 246] width 55 height 55
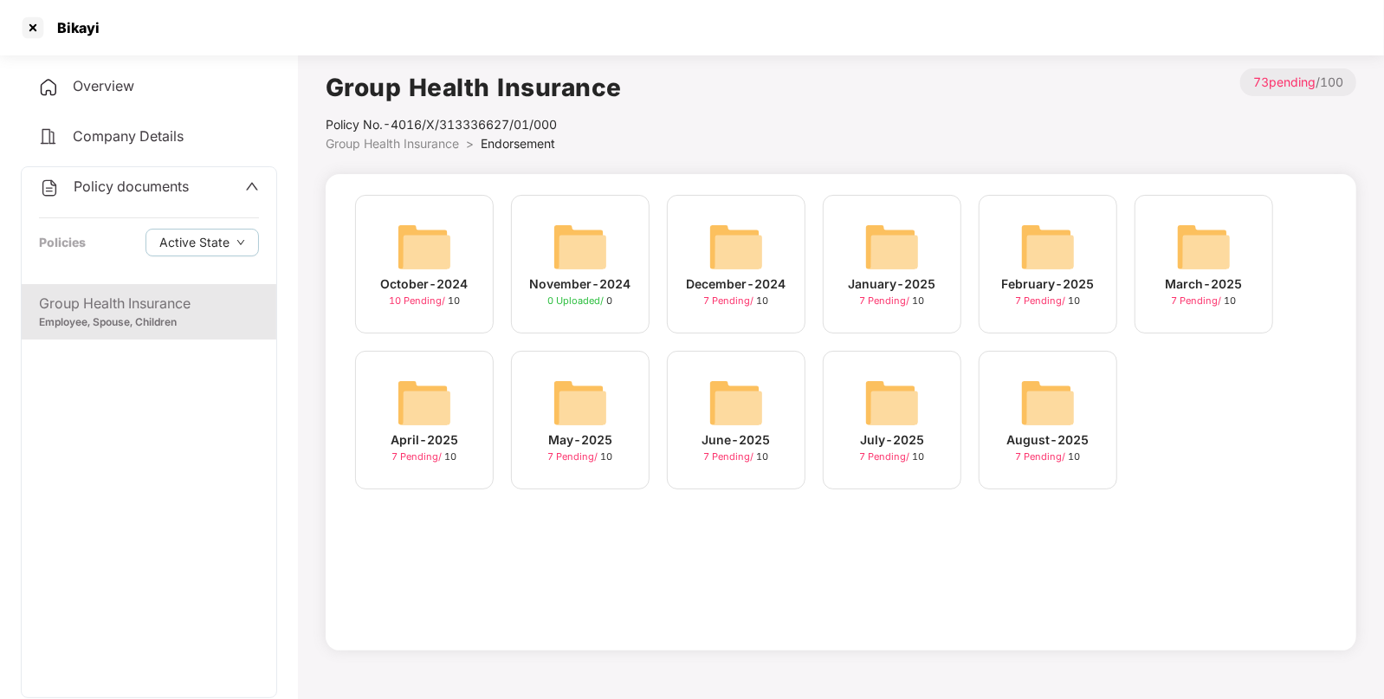
click at [1059, 435] on div "August-2025" at bounding box center [1048, 439] width 82 height 19
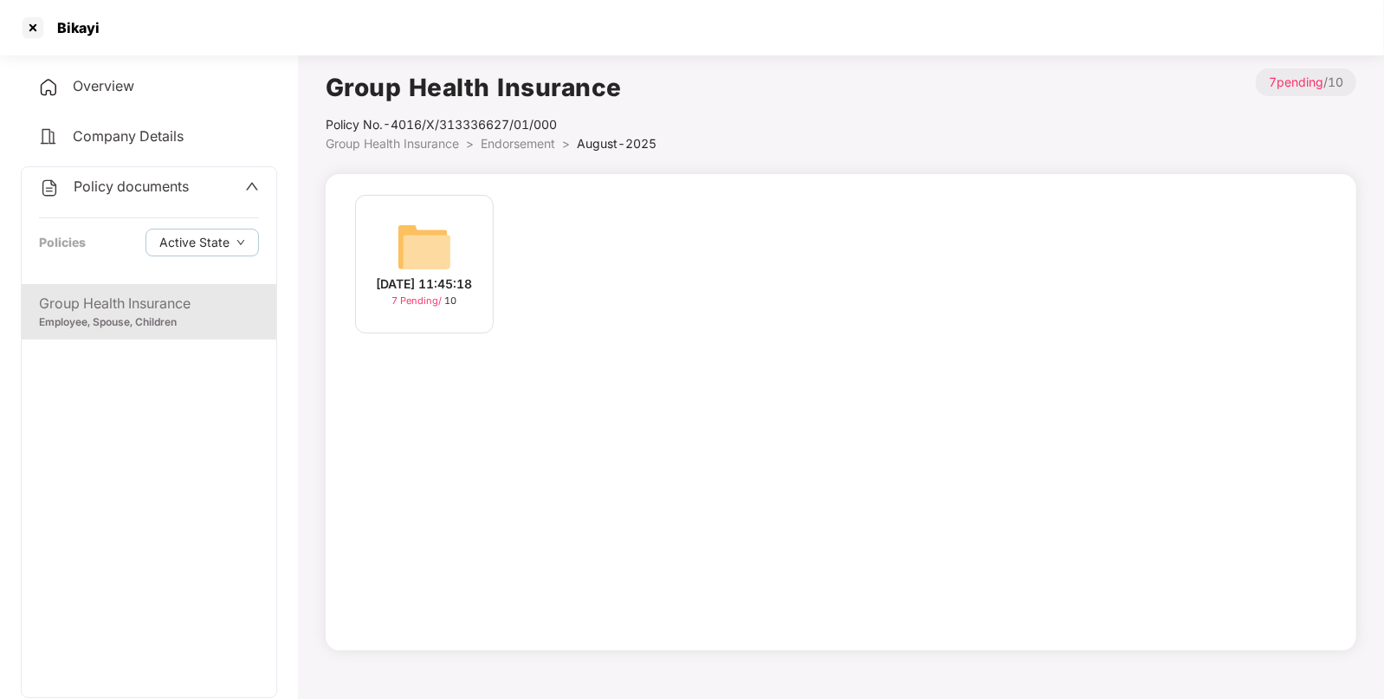
click at [74, 25] on div "Bikayi" at bounding box center [73, 27] width 53 height 17
copy div "Bikayi"
click at [32, 26] on div at bounding box center [33, 28] width 28 height 28
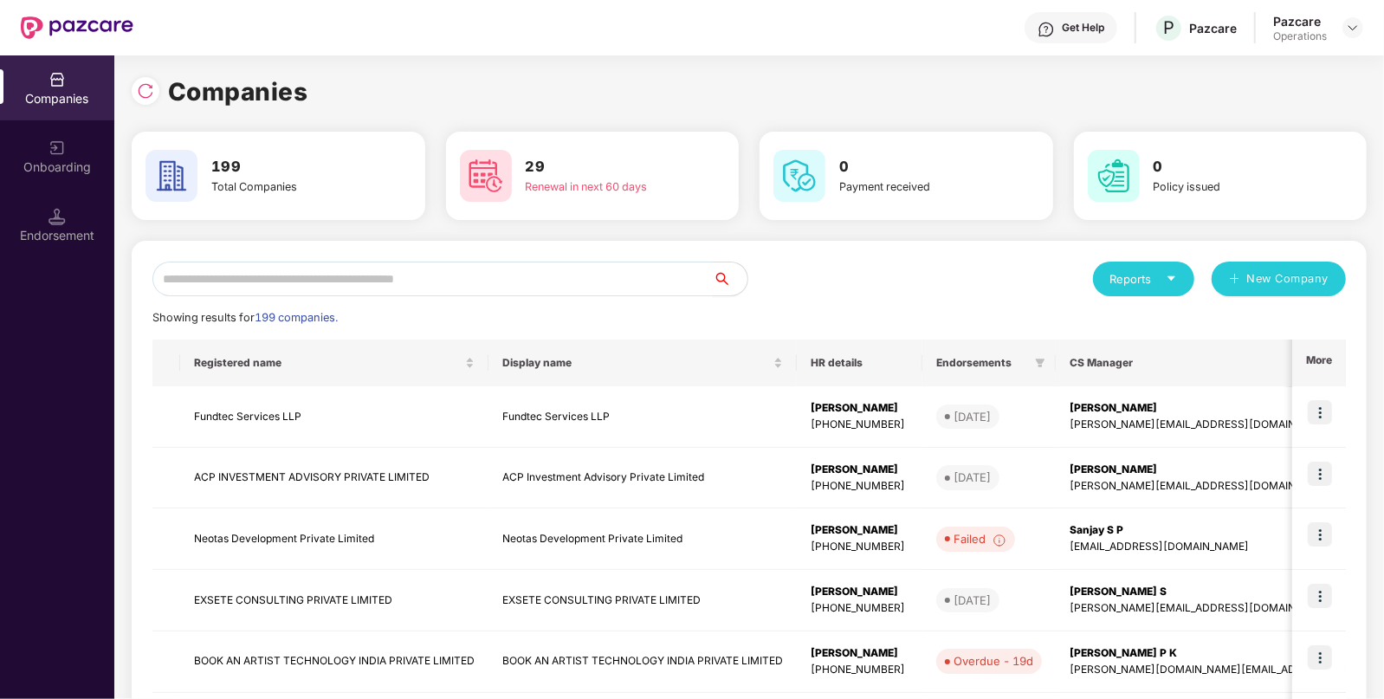
click at [560, 269] on input "text" at bounding box center [432, 279] width 560 height 35
paste input "******"
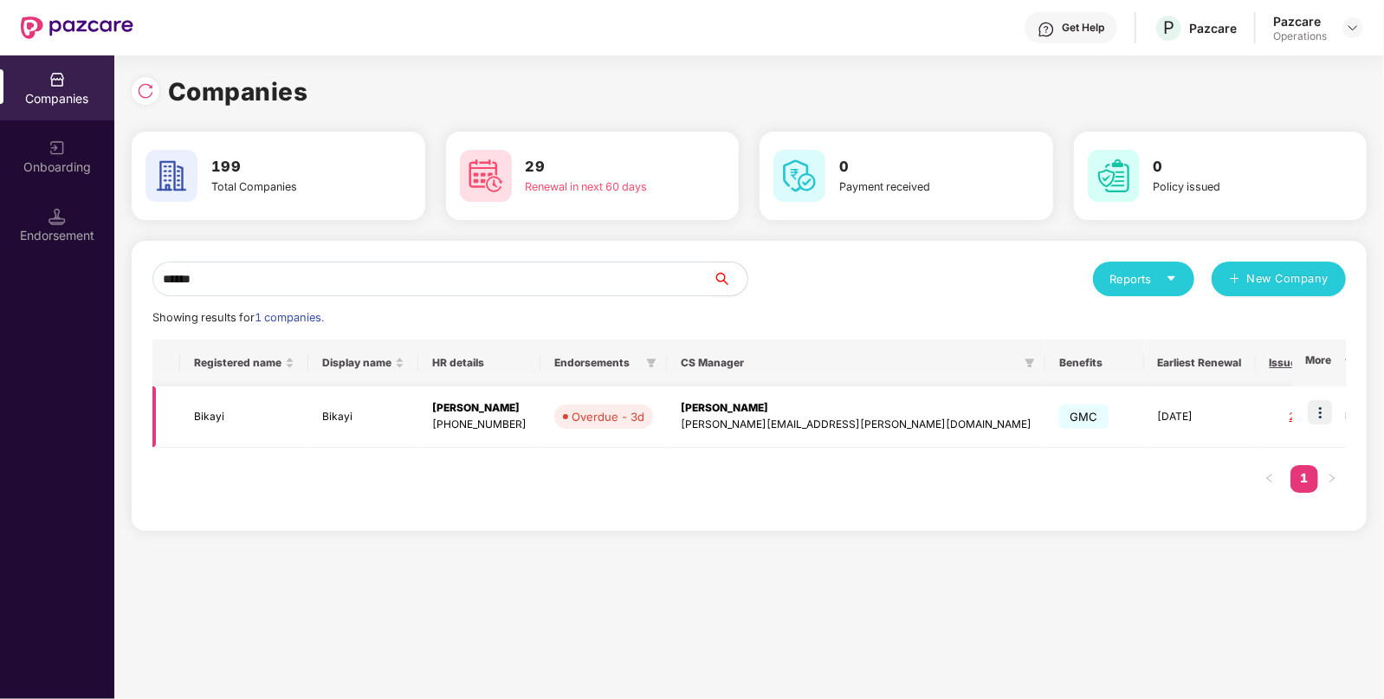
type input "******"
click at [1317, 411] on img at bounding box center [1320, 412] width 24 height 24
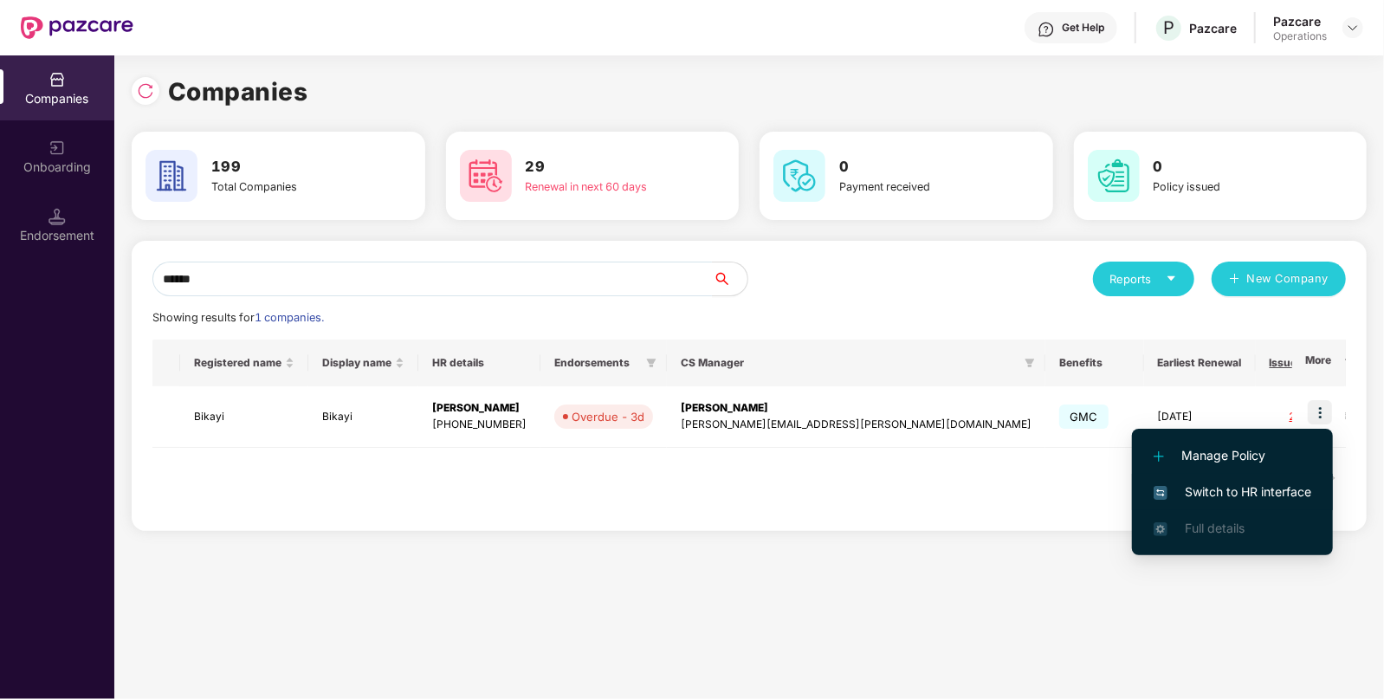
click at [1236, 508] on li "Switch to HR interface" at bounding box center [1232, 492] width 201 height 36
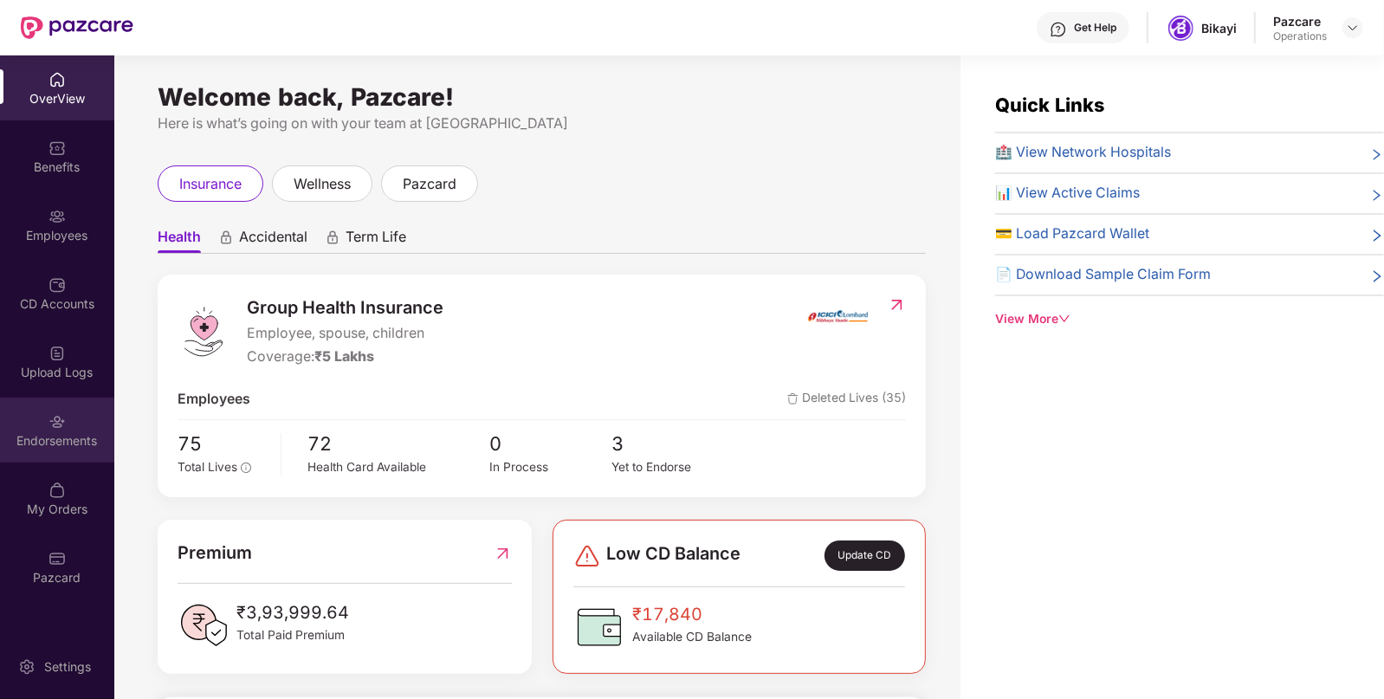
click at [68, 453] on div "Endorsements" at bounding box center [57, 430] width 114 height 65
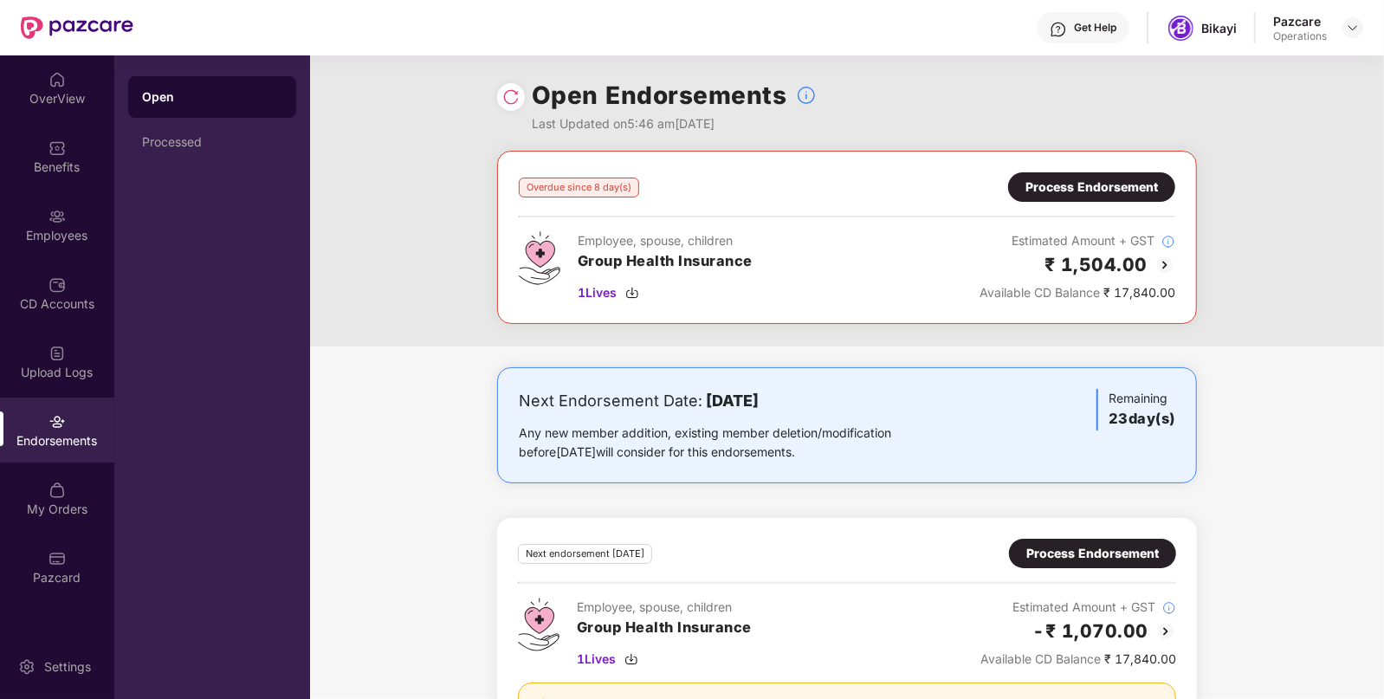
click at [1115, 193] on div "Process Endorsement" at bounding box center [1091, 187] width 133 height 19
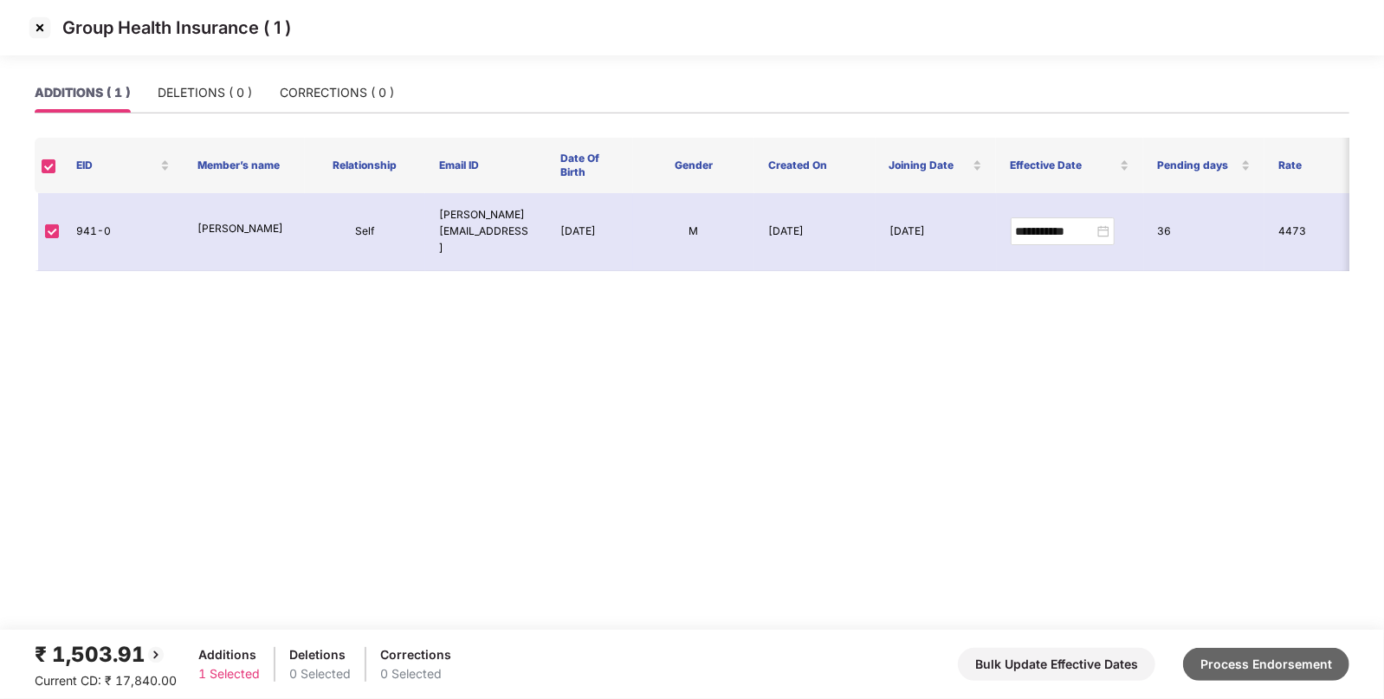
click at [1259, 671] on button "Process Endorsement" at bounding box center [1266, 664] width 166 height 33
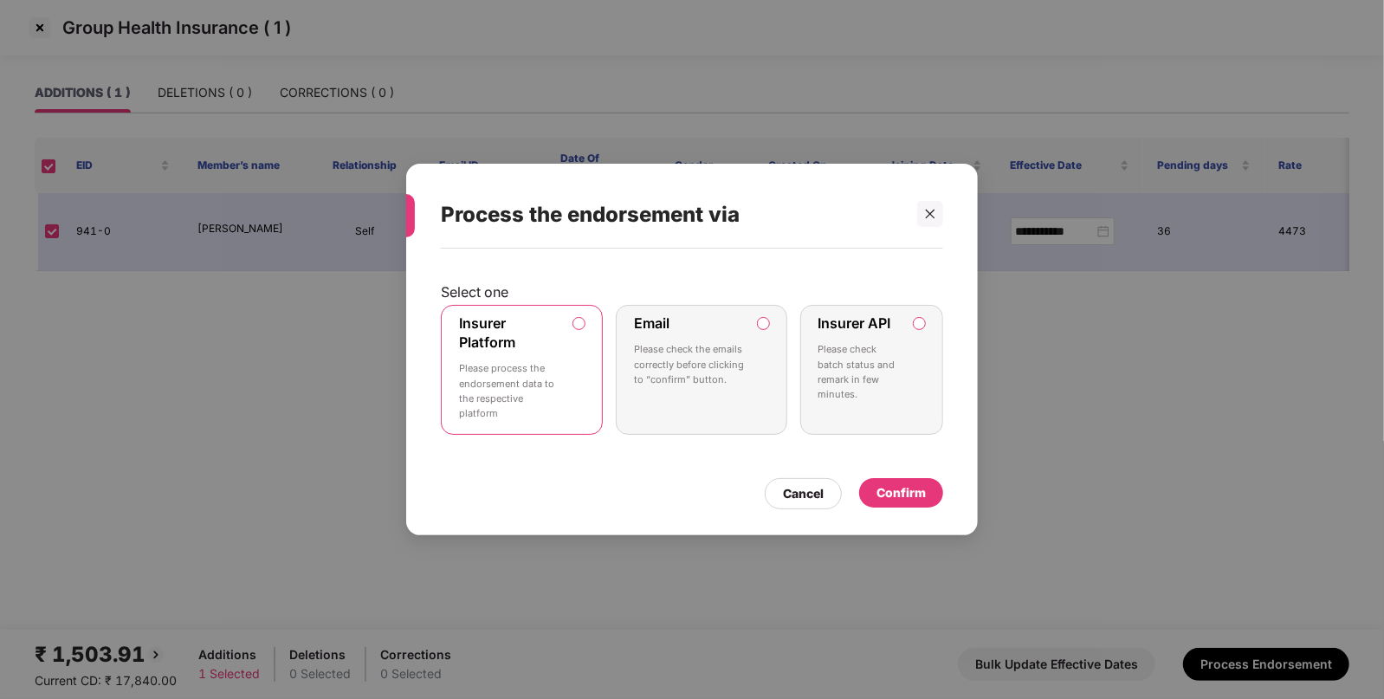
click at [887, 497] on div "Confirm" at bounding box center [901, 492] width 49 height 19
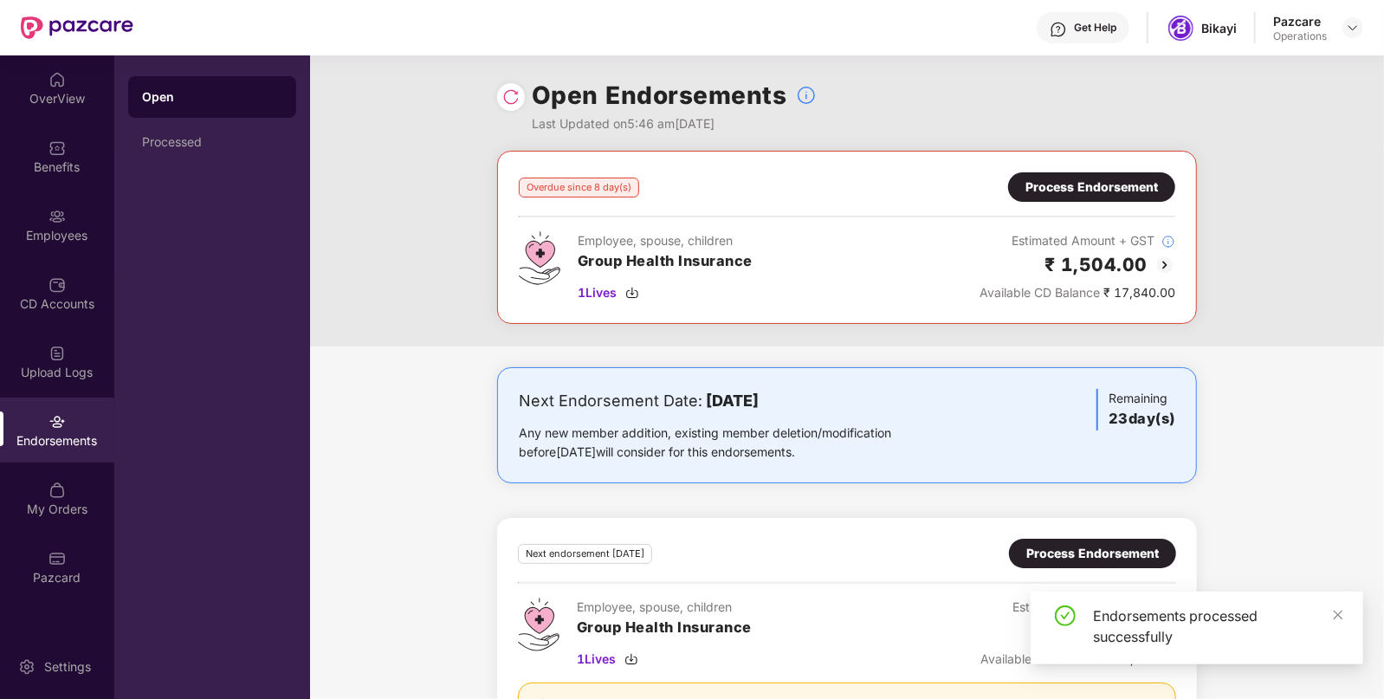
click at [514, 94] on img at bounding box center [510, 96] width 17 height 17
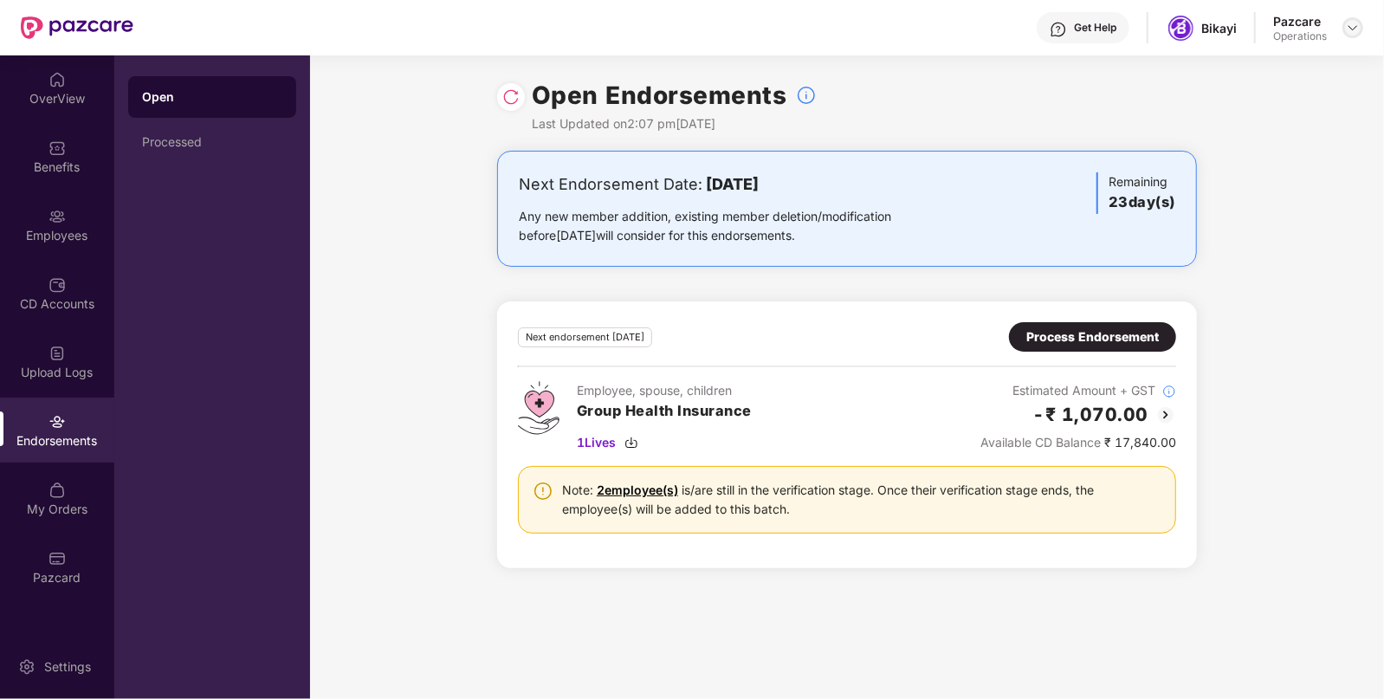
click at [1349, 22] on img at bounding box center [1353, 28] width 14 height 14
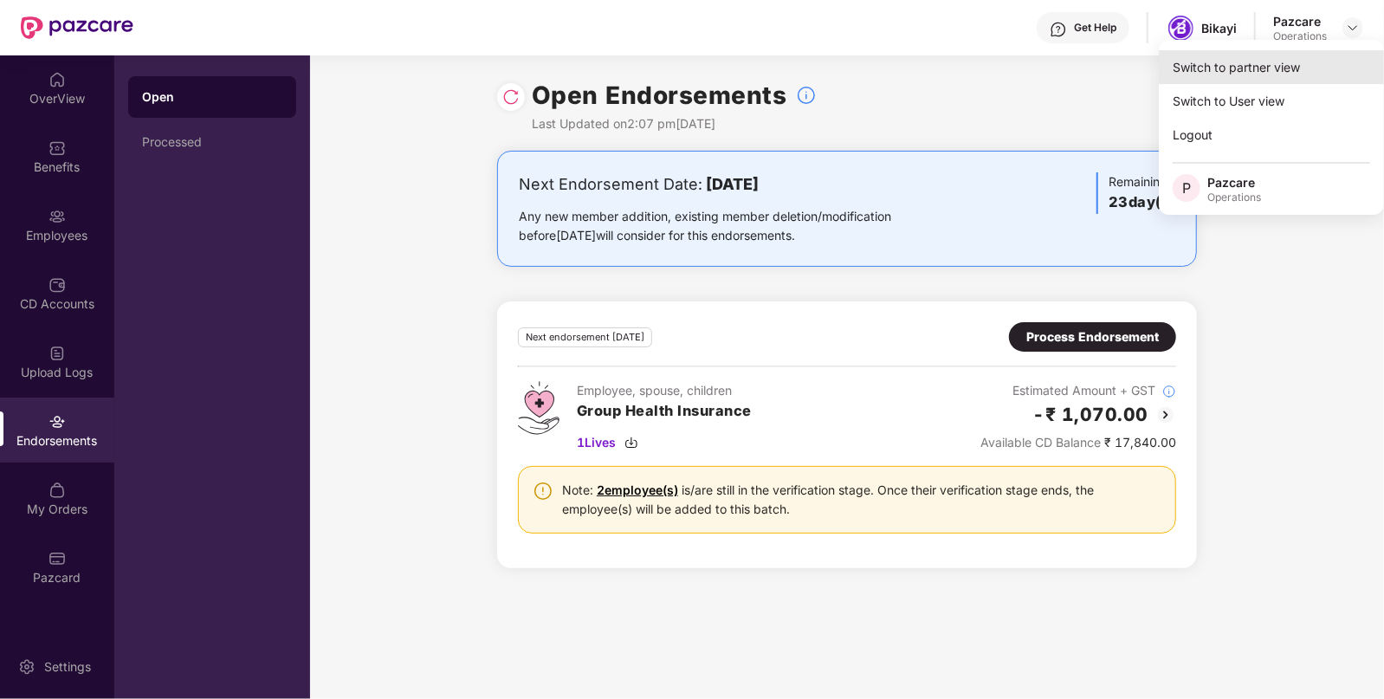
click at [1328, 61] on div "Switch to partner view" at bounding box center [1271, 67] width 225 height 34
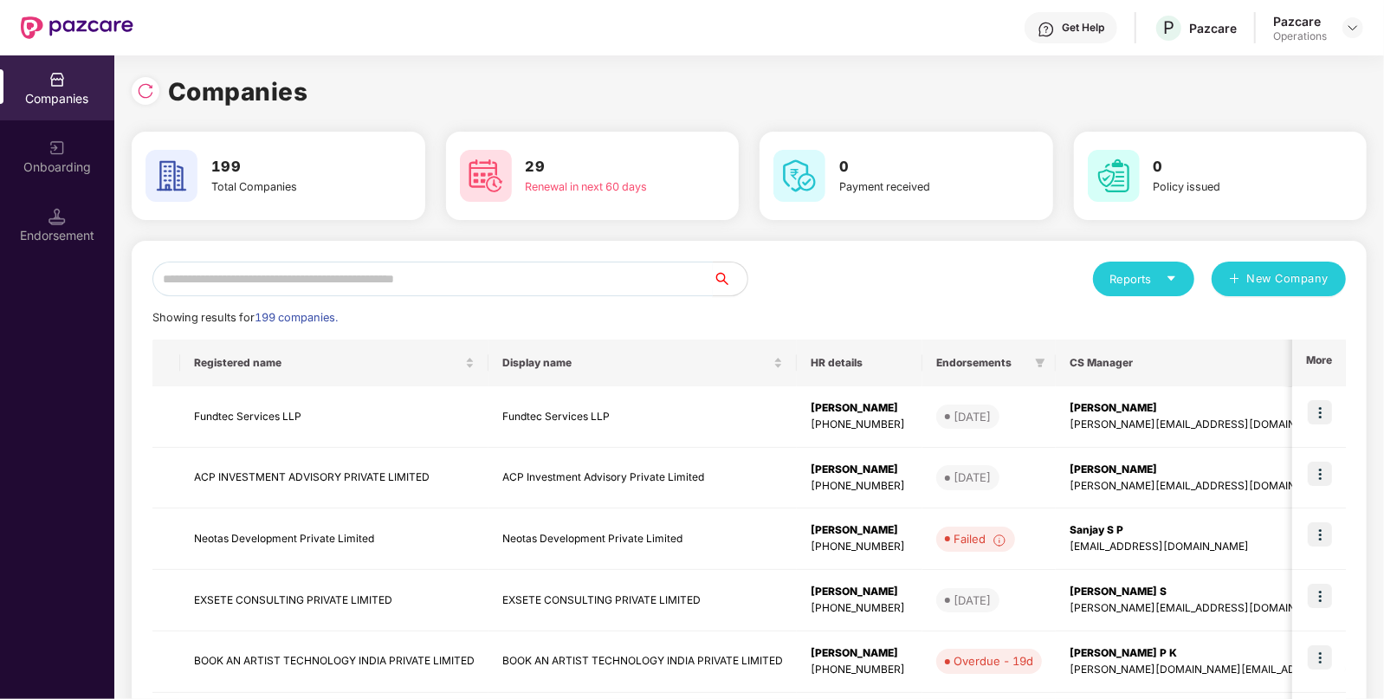
click at [505, 288] on input "text" at bounding box center [432, 279] width 560 height 35
paste input "******"
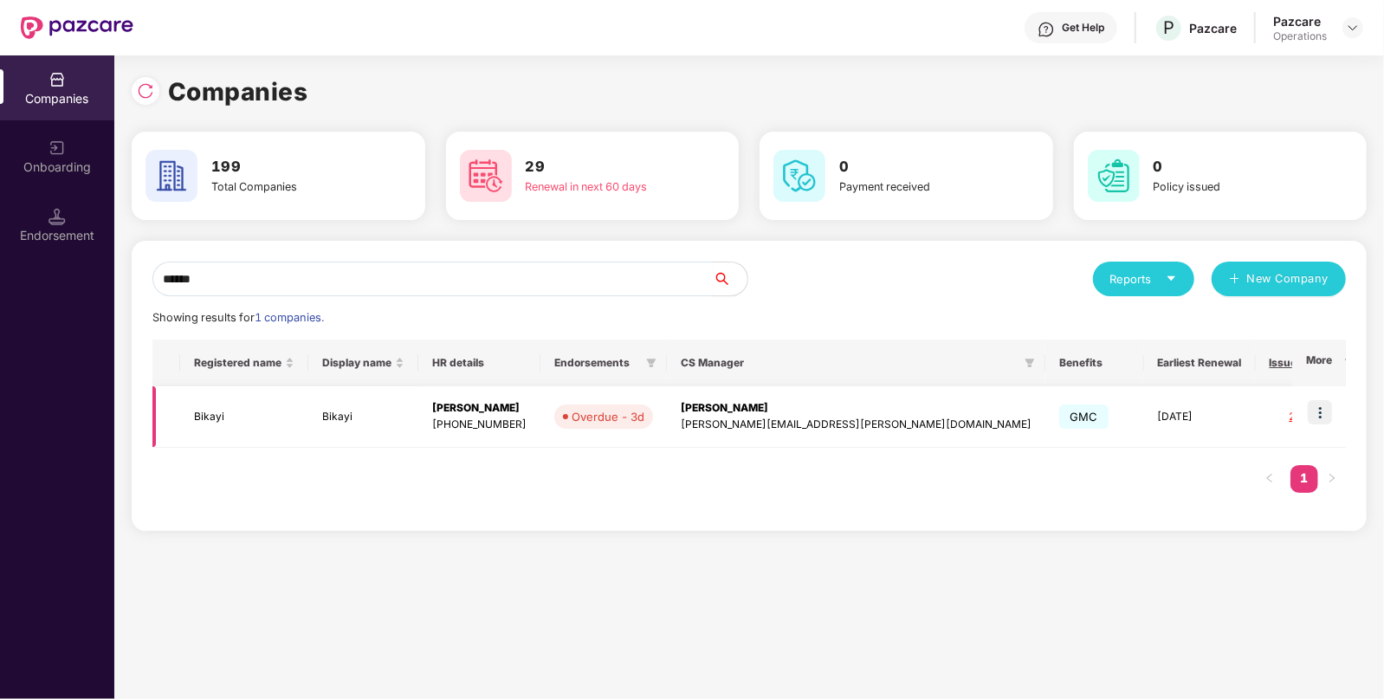
type input "******"
click at [187, 416] on td "Bikayi" at bounding box center [244, 416] width 128 height 61
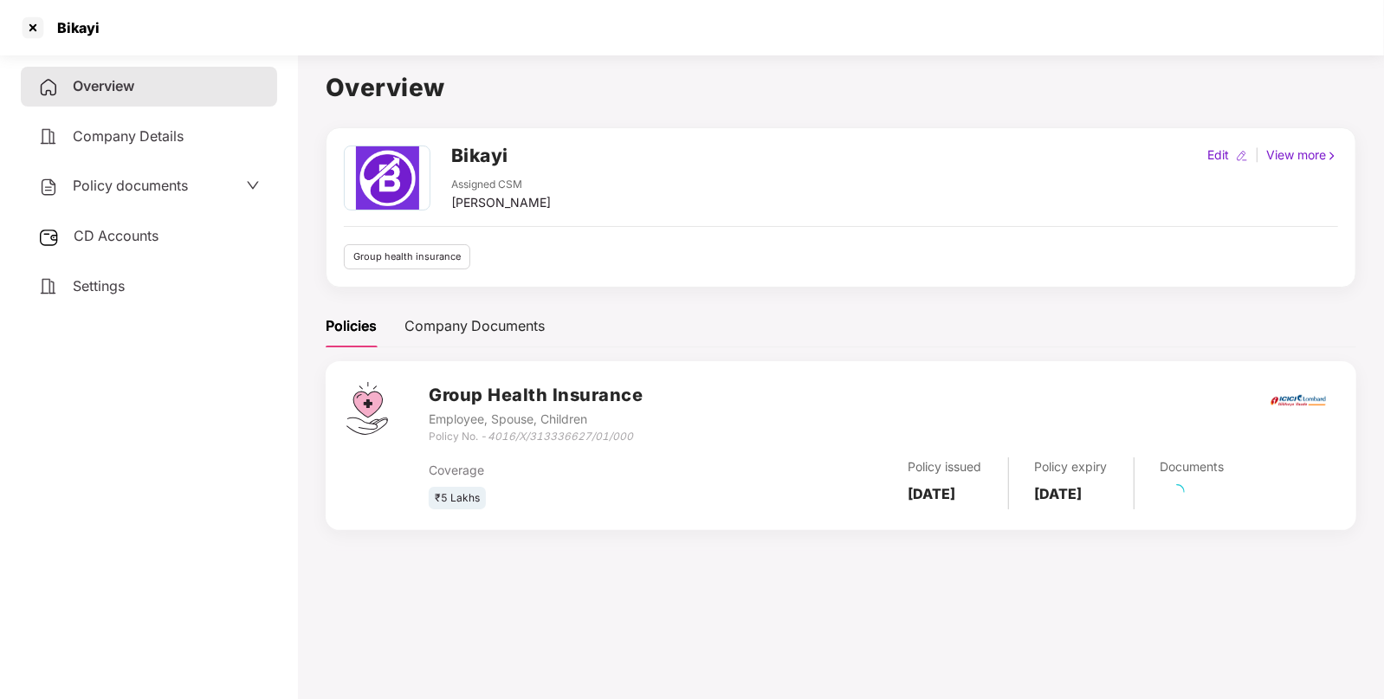
click at [123, 202] on div "Policy documents" at bounding box center [149, 186] width 256 height 40
click at [173, 186] on span "Policy documents" at bounding box center [130, 185] width 115 height 17
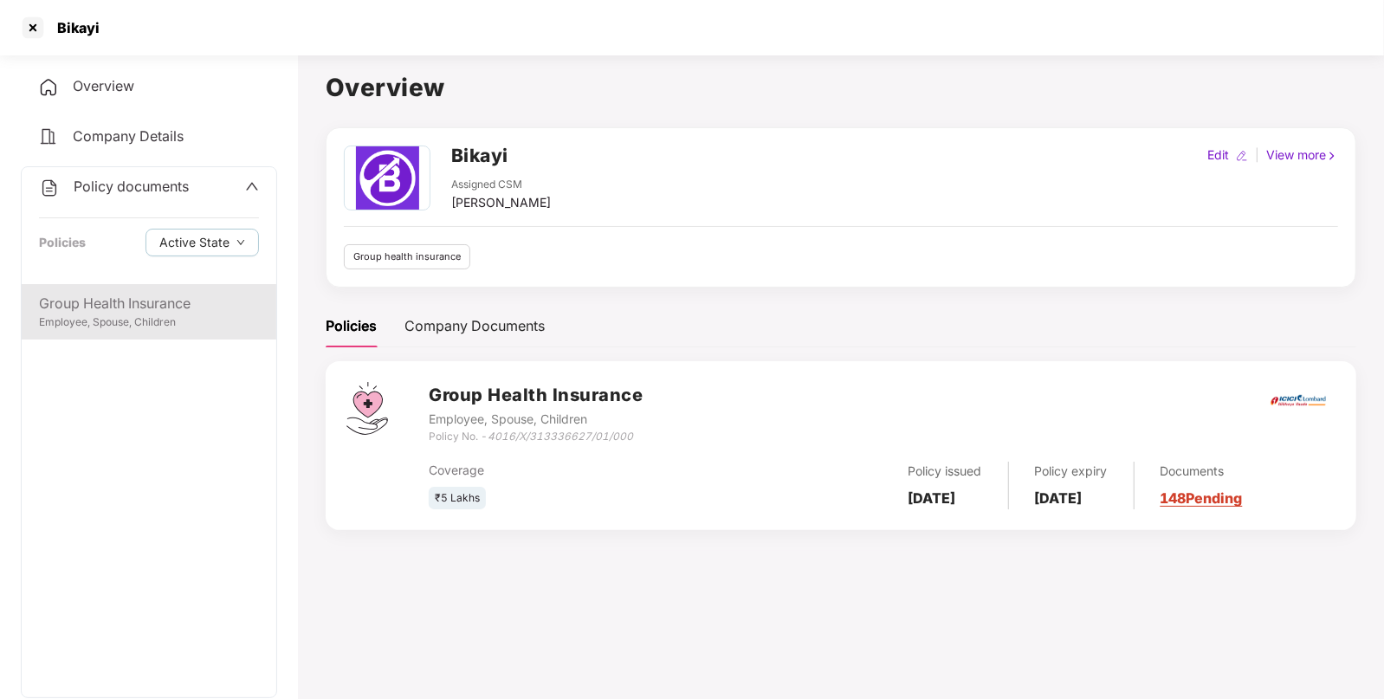
click at [165, 314] on div "Group Health Insurance" at bounding box center [149, 304] width 220 height 22
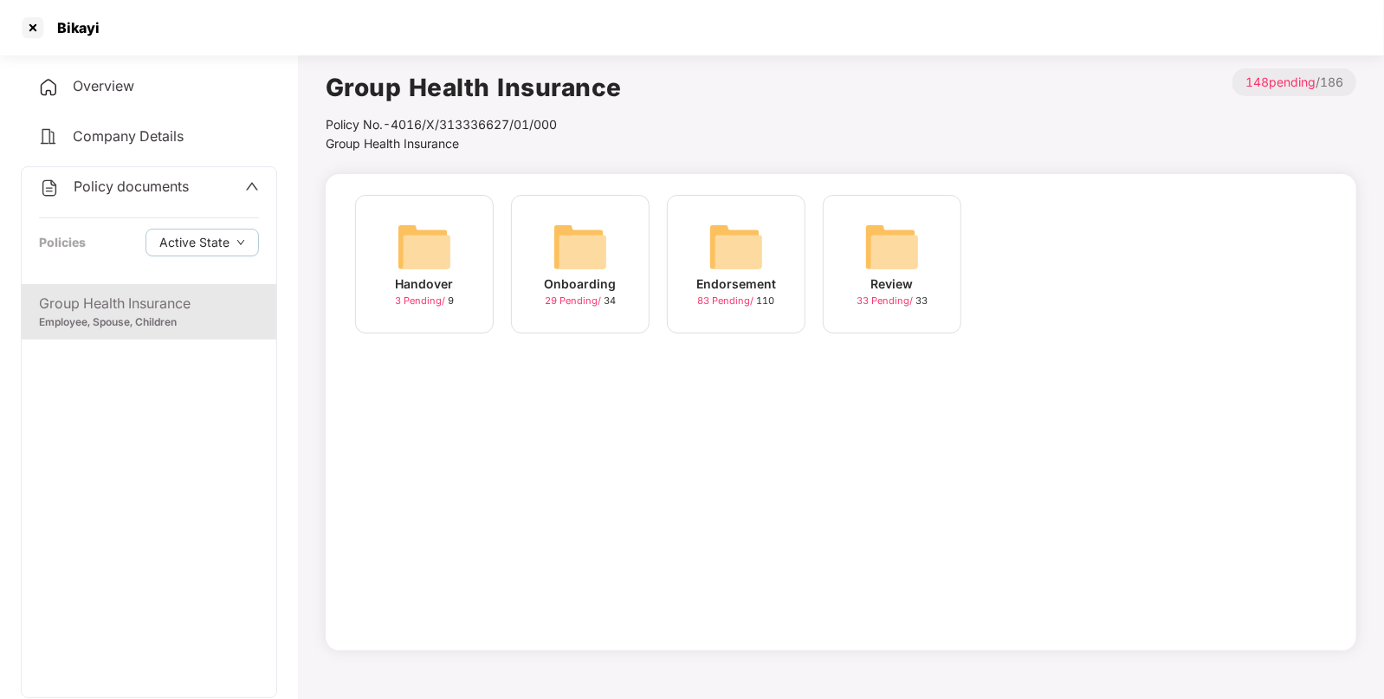
click at [774, 264] on div "Endorsement 83 Pending / 110" at bounding box center [736, 264] width 139 height 139
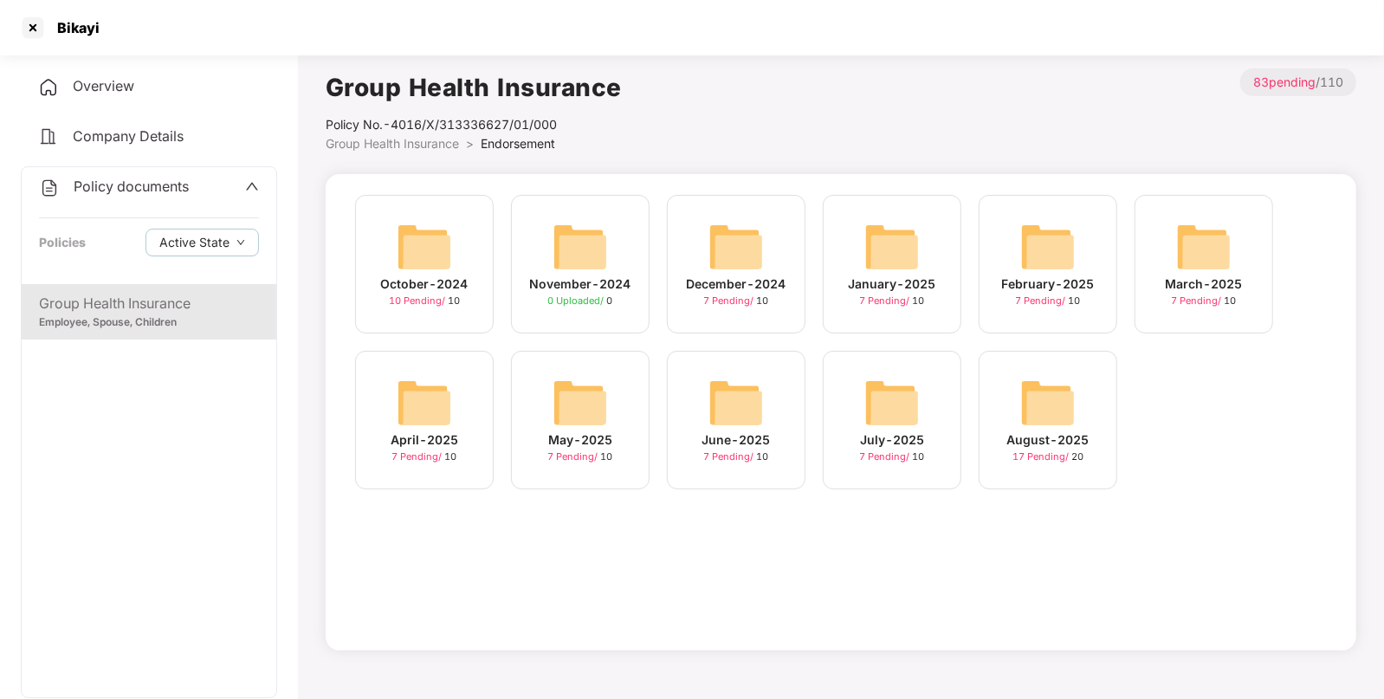
click at [1036, 409] on img at bounding box center [1047, 402] width 55 height 55
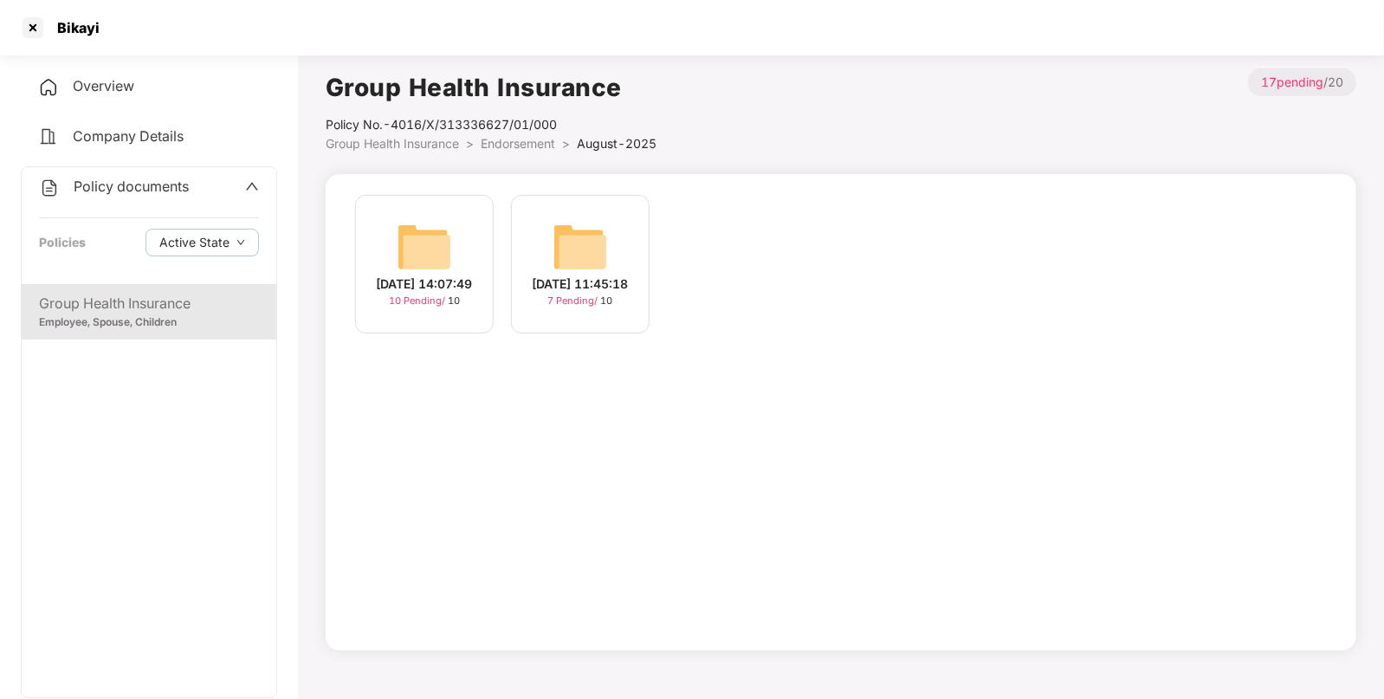
click at [447, 256] on img at bounding box center [424, 246] width 55 height 55
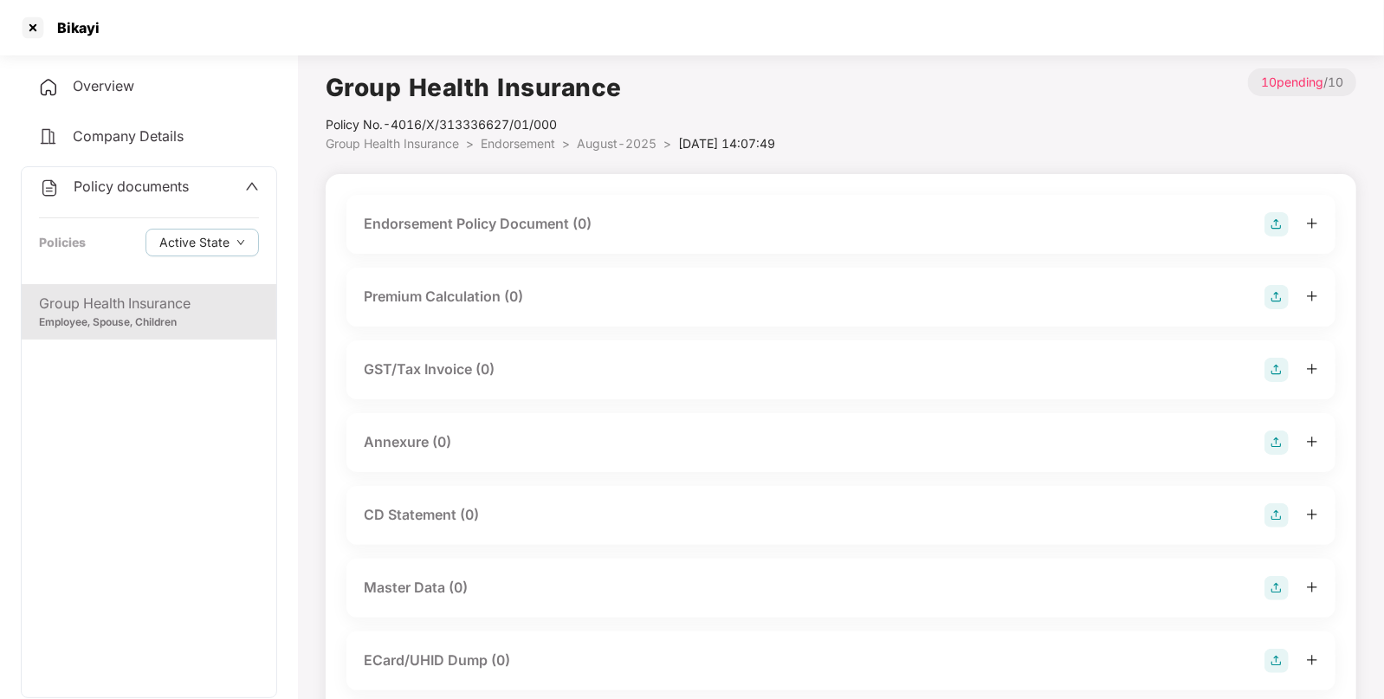
click at [1286, 225] on img at bounding box center [1277, 224] width 24 height 24
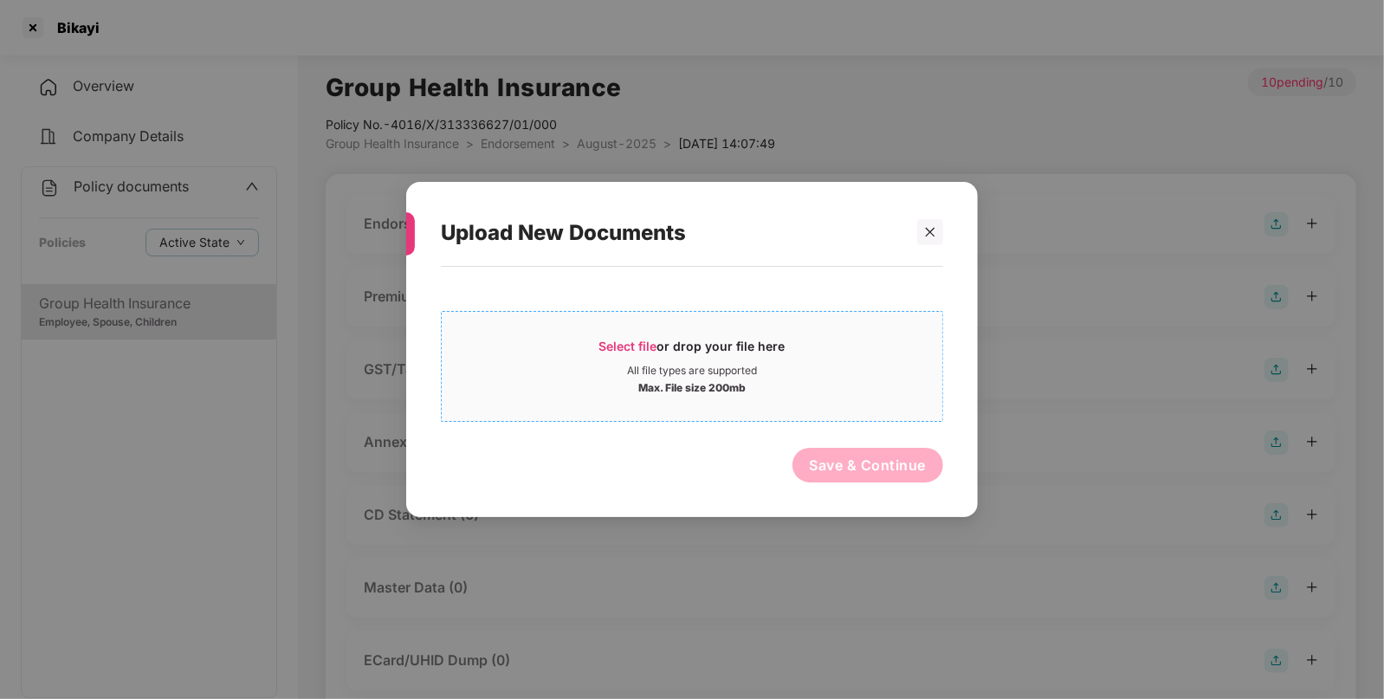
click at [810, 375] on div "All file types are supported" at bounding box center [692, 371] width 501 height 14
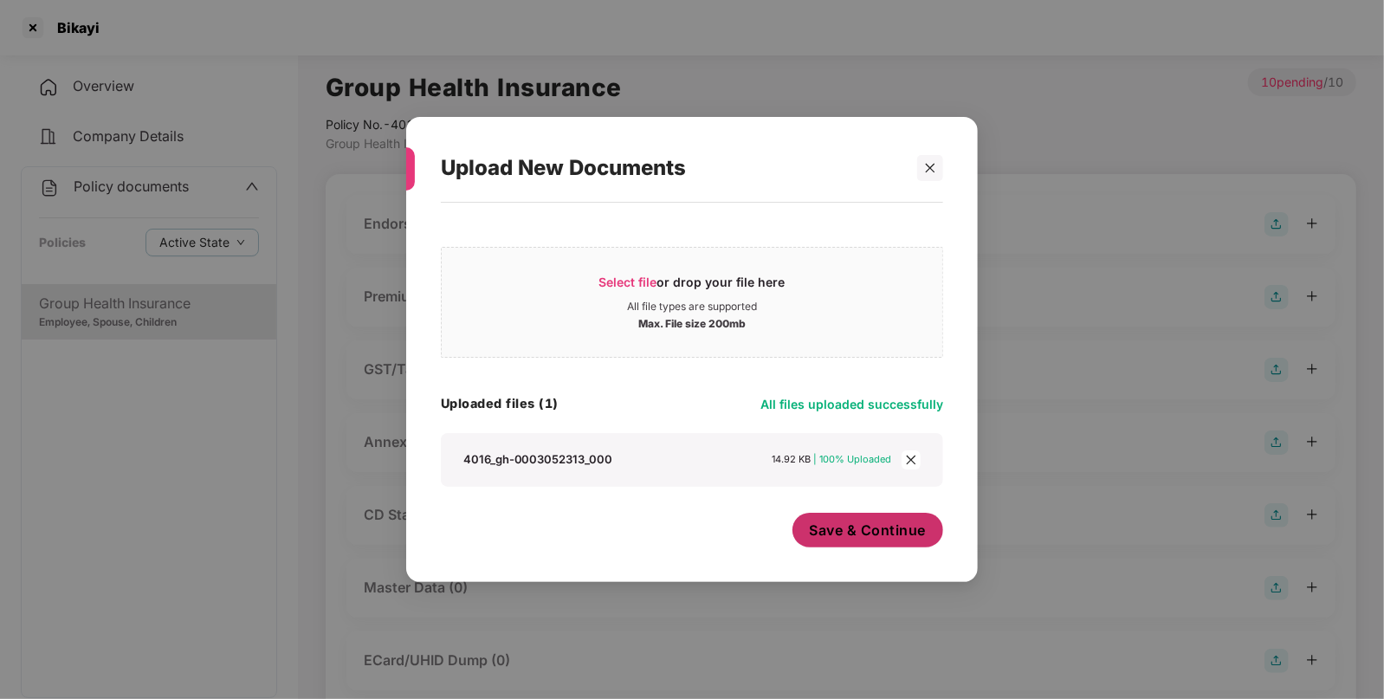
click at [863, 537] on span "Save & Continue" at bounding box center [868, 530] width 117 height 19
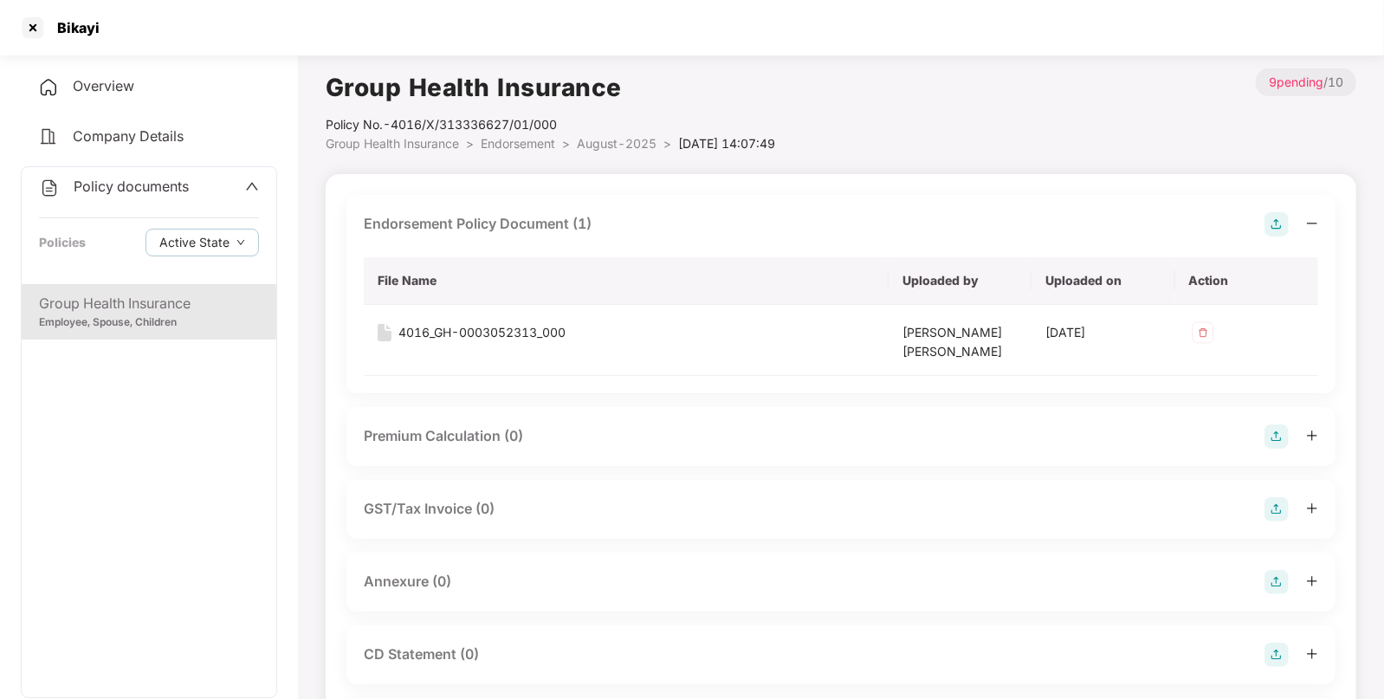
click at [1276, 573] on img at bounding box center [1277, 582] width 24 height 24
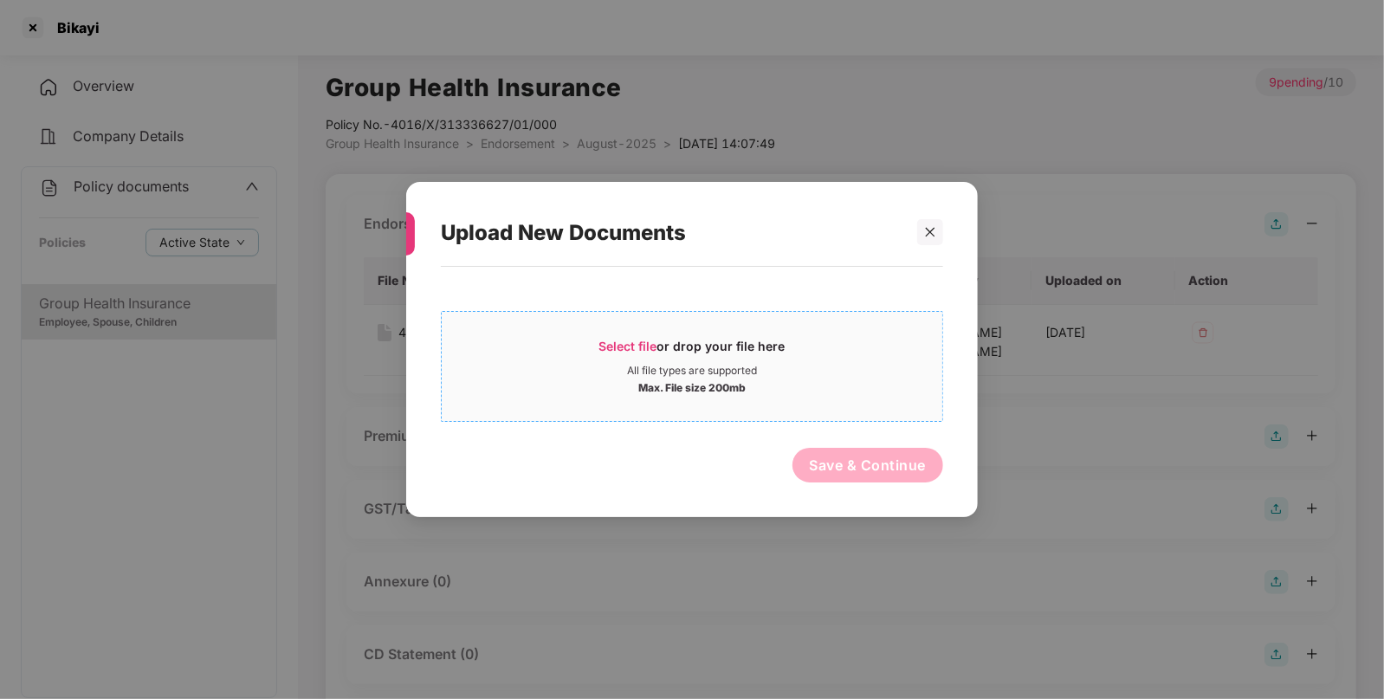
click at [831, 387] on div "Max. File size 200mb" at bounding box center [692, 386] width 501 height 17
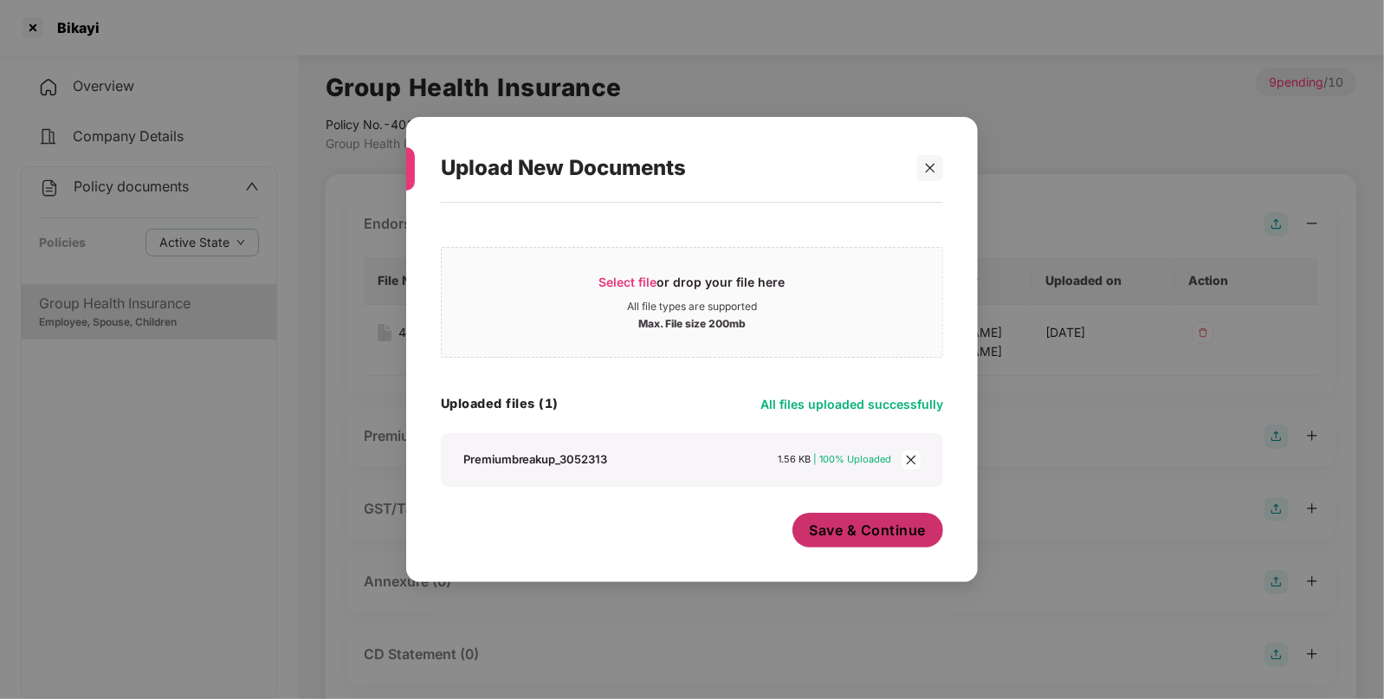
click at [838, 534] on span "Save & Continue" at bounding box center [868, 530] width 117 height 19
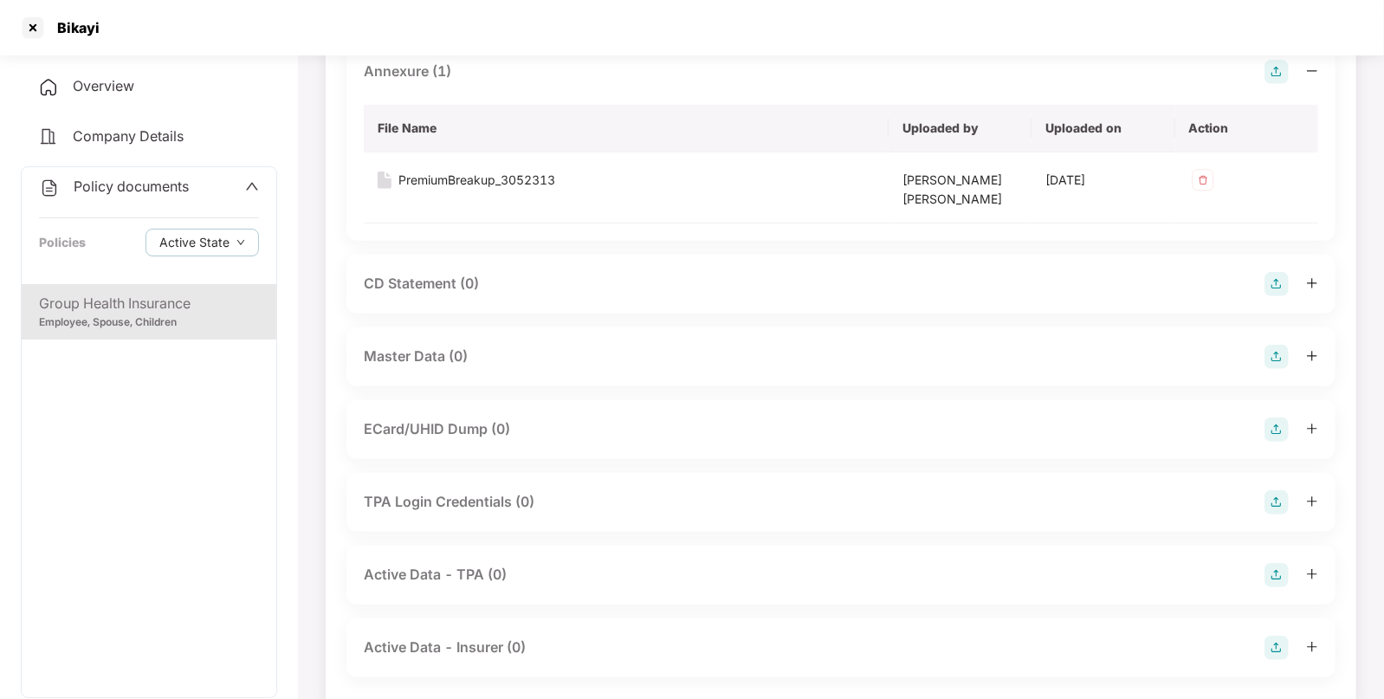
scroll to position [513, 0]
click at [1282, 354] on img at bounding box center [1277, 354] width 24 height 24
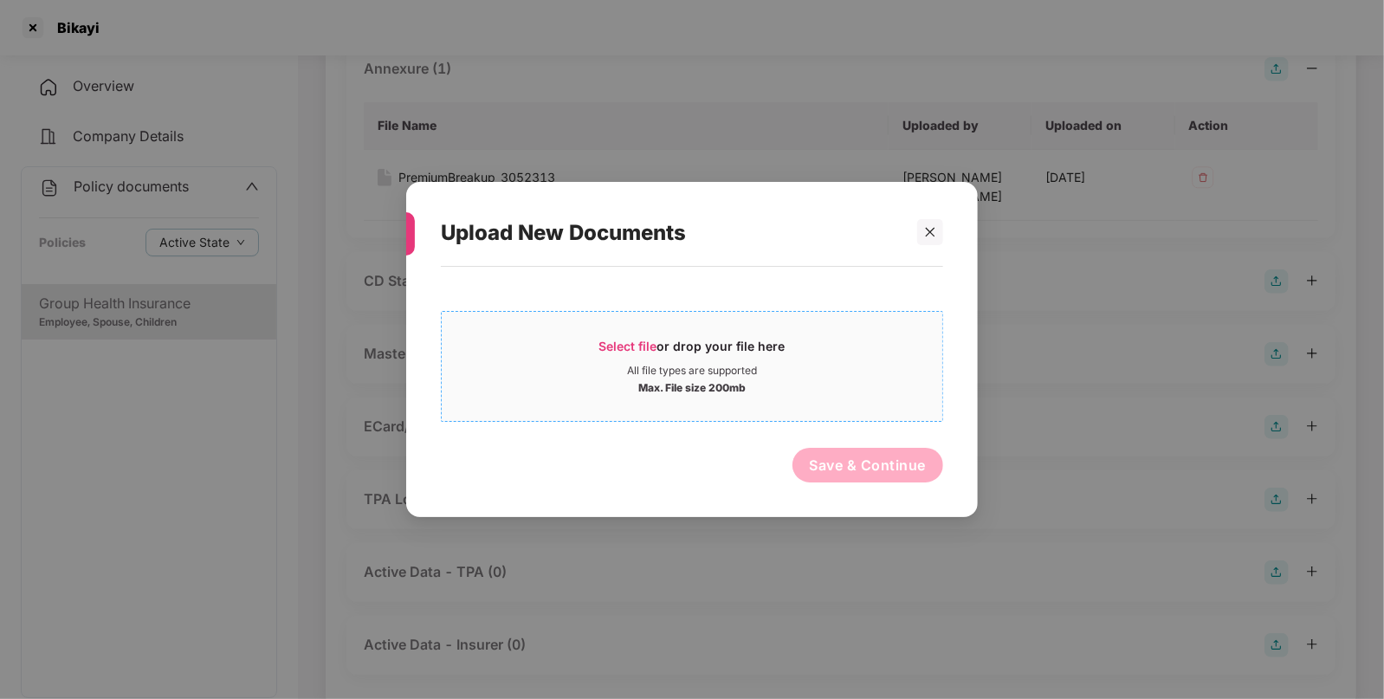
click at [869, 361] on div "Select file or drop your file here" at bounding box center [692, 351] width 501 height 26
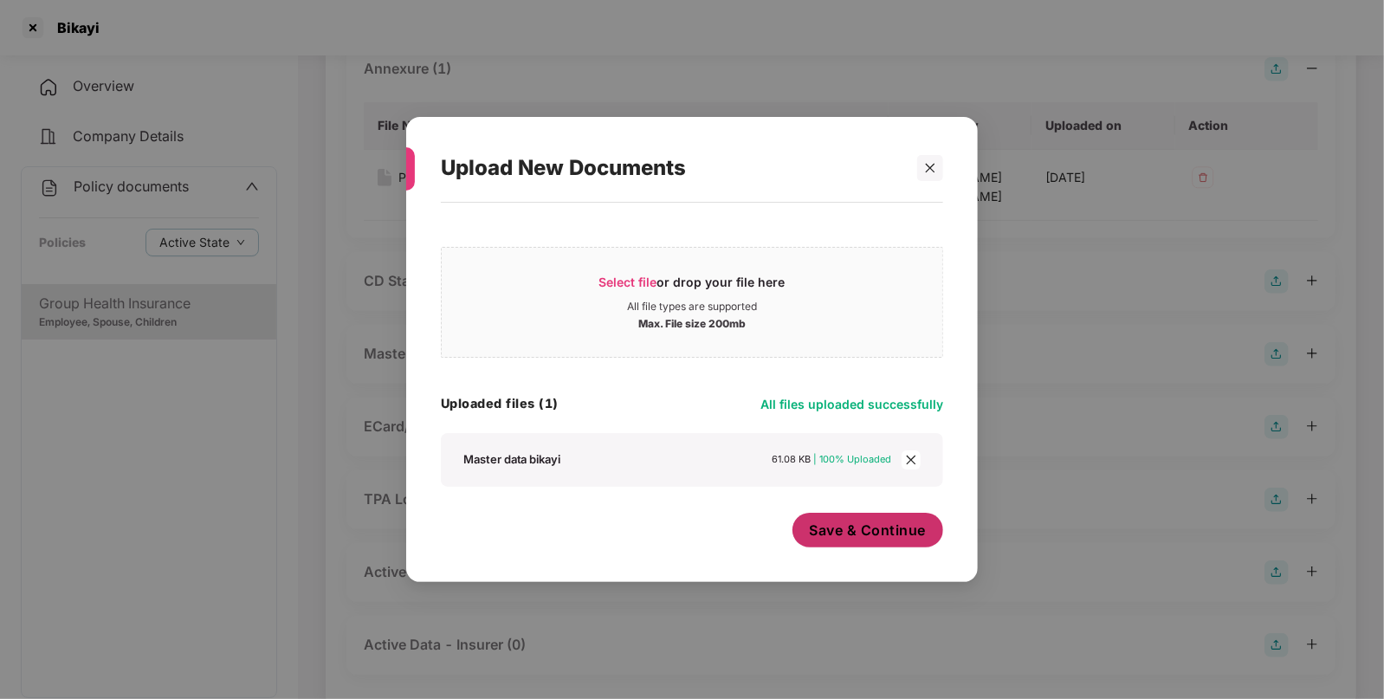
click at [863, 533] on span "Save & Continue" at bounding box center [868, 530] width 117 height 19
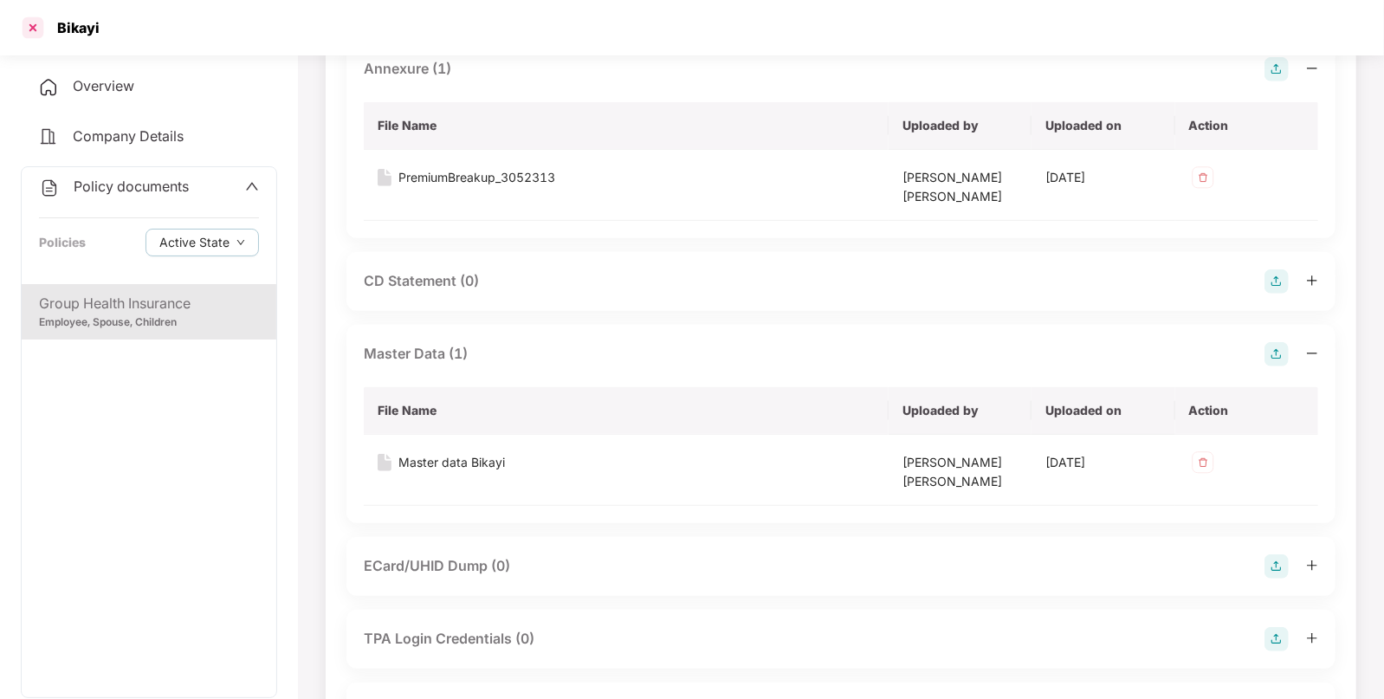
click at [30, 34] on div at bounding box center [33, 28] width 28 height 28
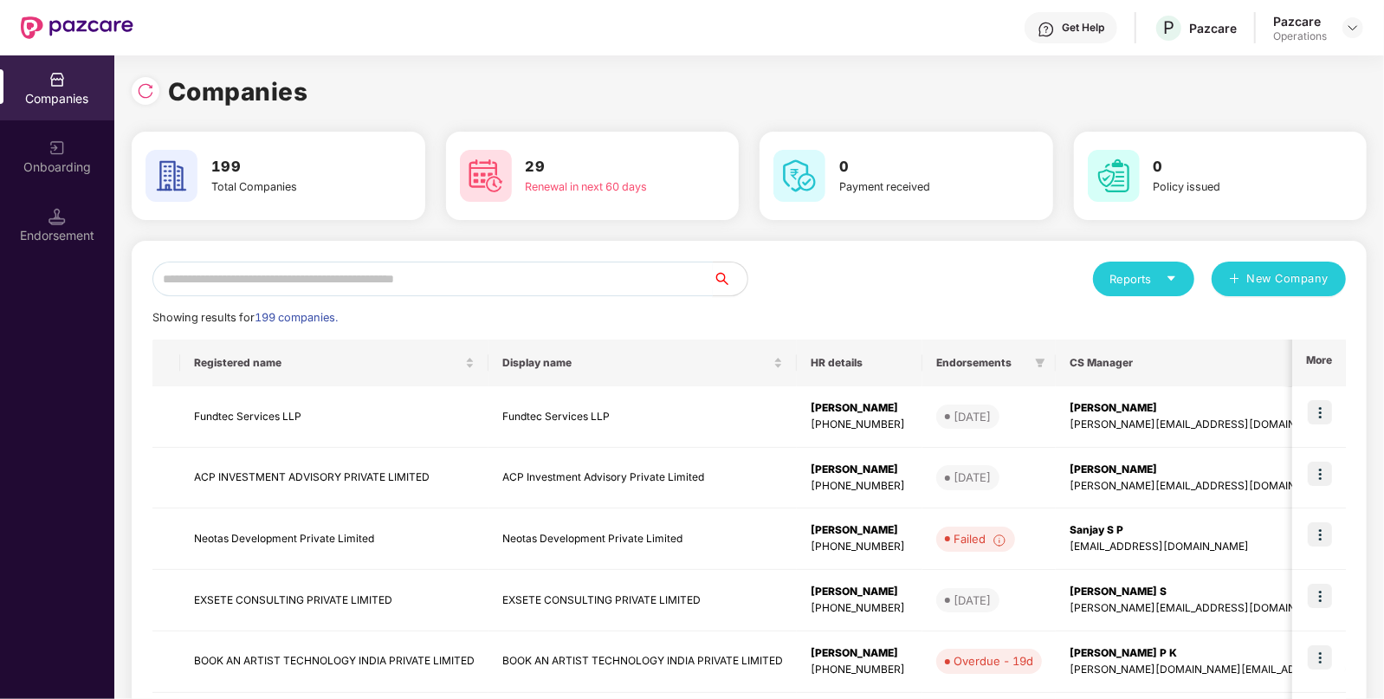
click at [424, 281] on input "text" at bounding box center [432, 279] width 560 height 35
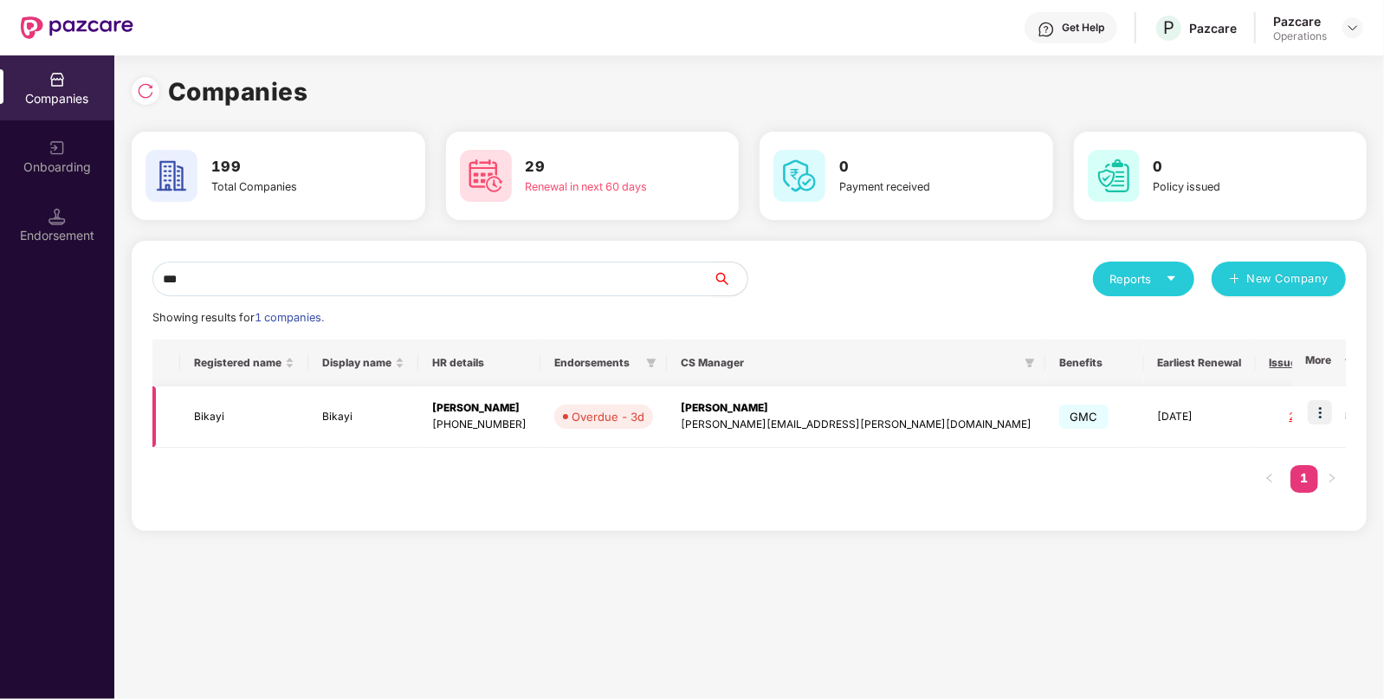
type input "***"
click at [1319, 409] on img at bounding box center [1320, 412] width 24 height 24
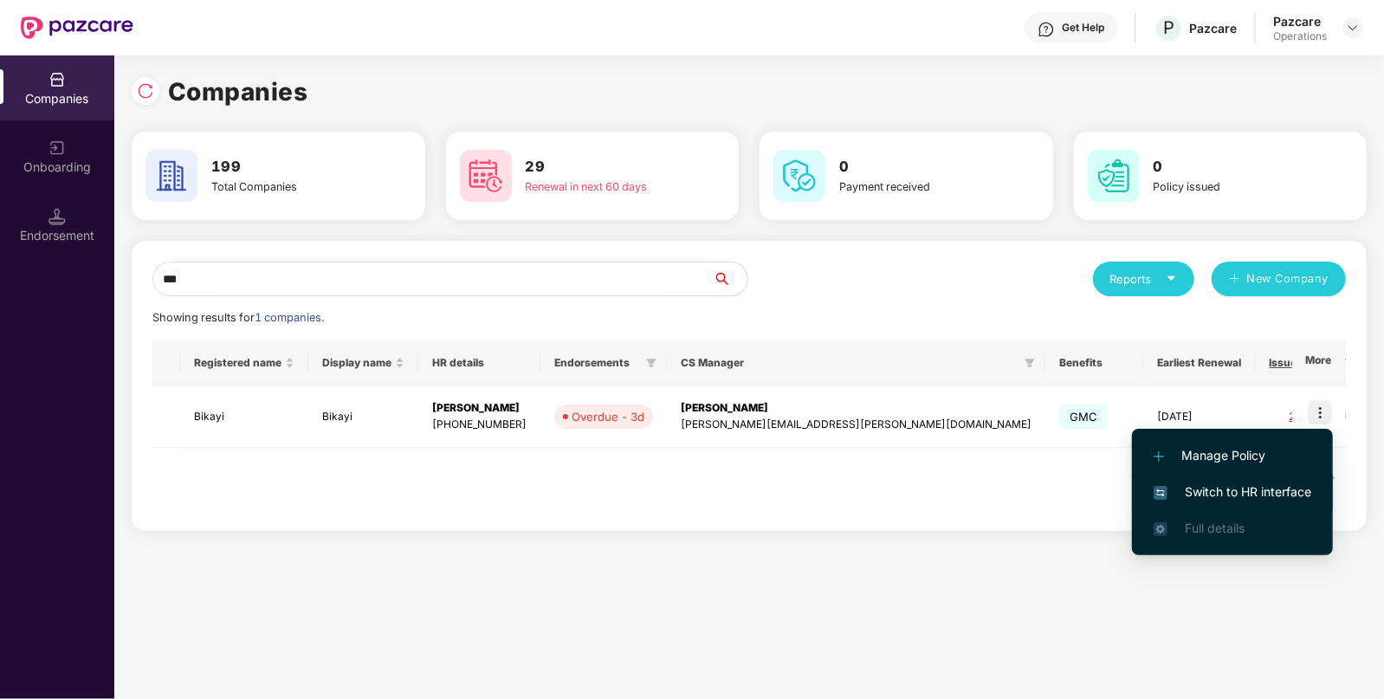
click at [1218, 488] on span "Switch to HR interface" at bounding box center [1233, 491] width 158 height 19
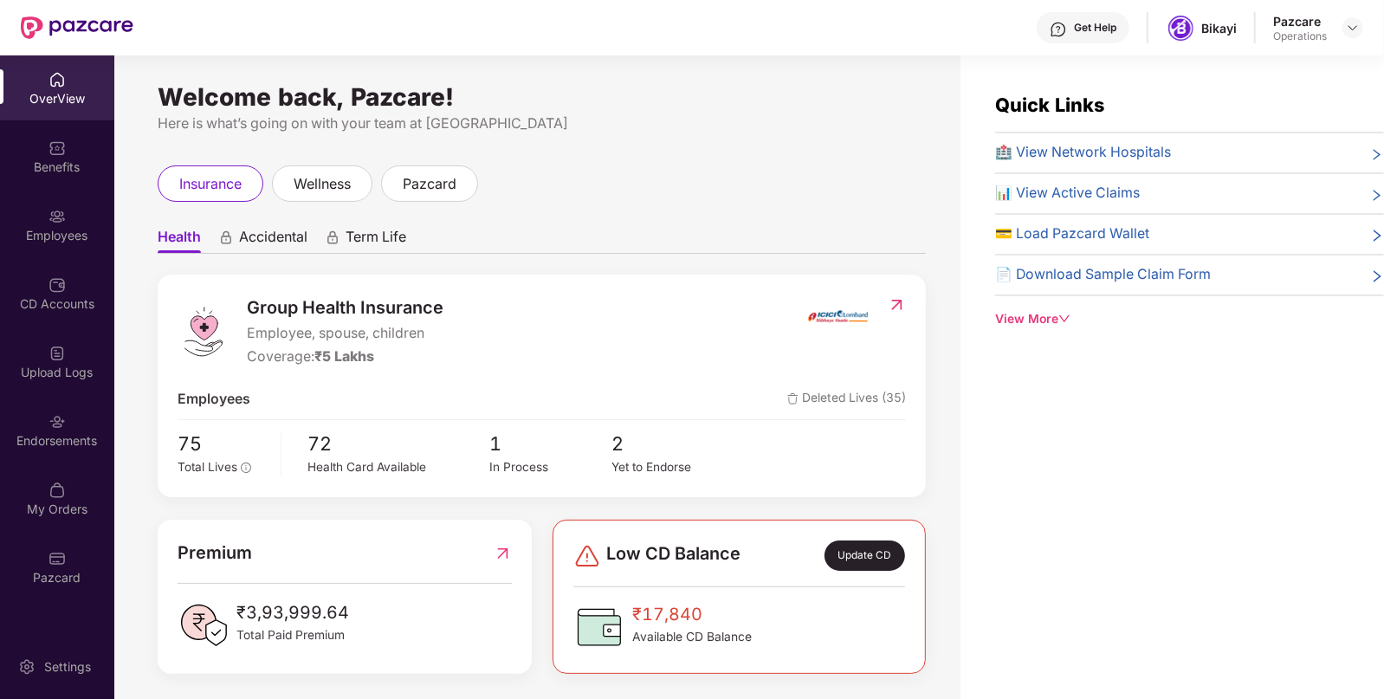
click at [61, 227] on div "Employees" at bounding box center [57, 235] width 114 height 17
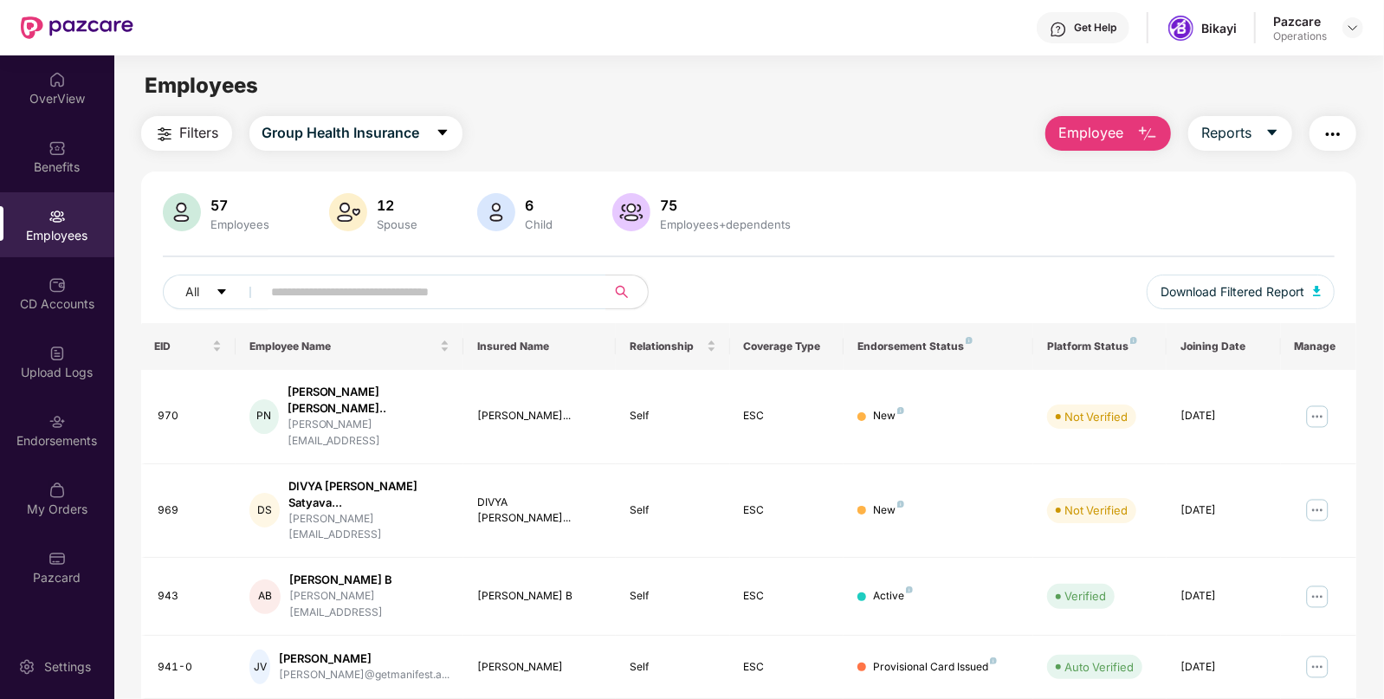
click at [212, 146] on button "Filters" at bounding box center [186, 133] width 91 height 35
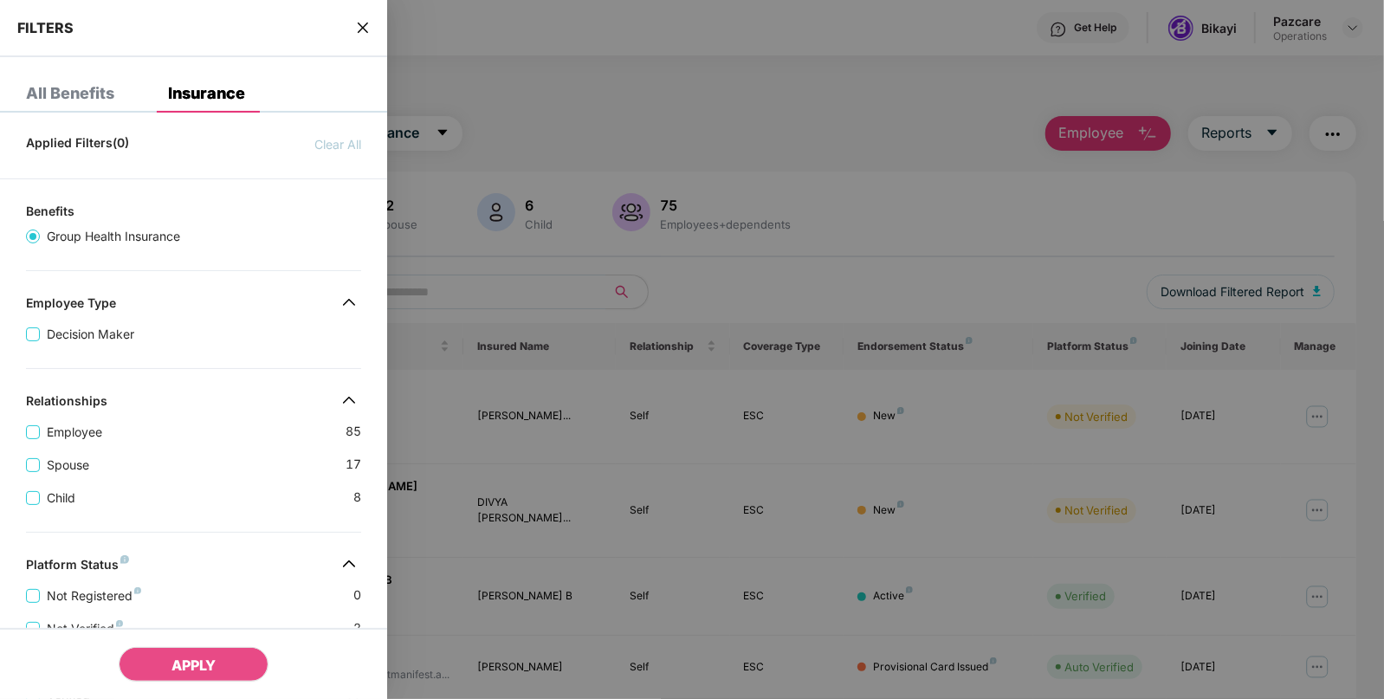
scroll to position [398, 0]
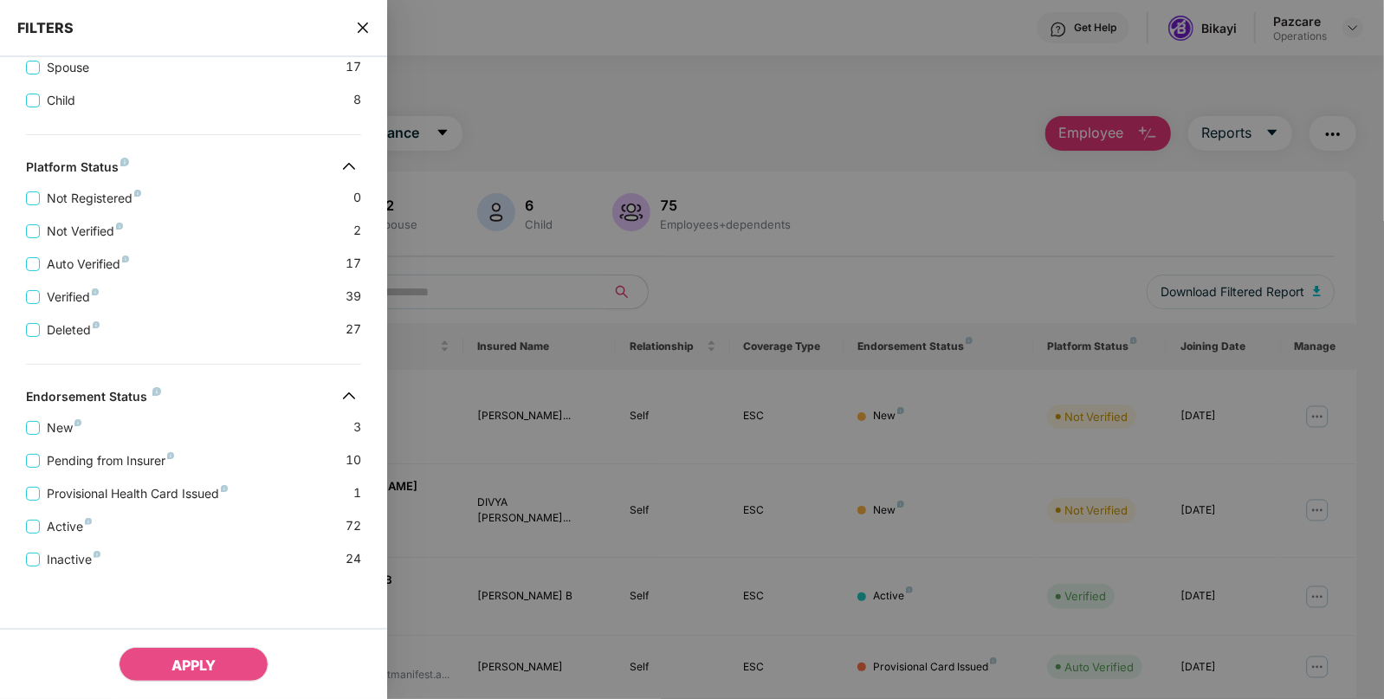
click at [1338, 157] on div at bounding box center [692, 349] width 1384 height 699
click at [186, 686] on div "APPLY" at bounding box center [193, 663] width 387 height 71
click at [195, 671] on span "APPLY" at bounding box center [193, 665] width 44 height 17
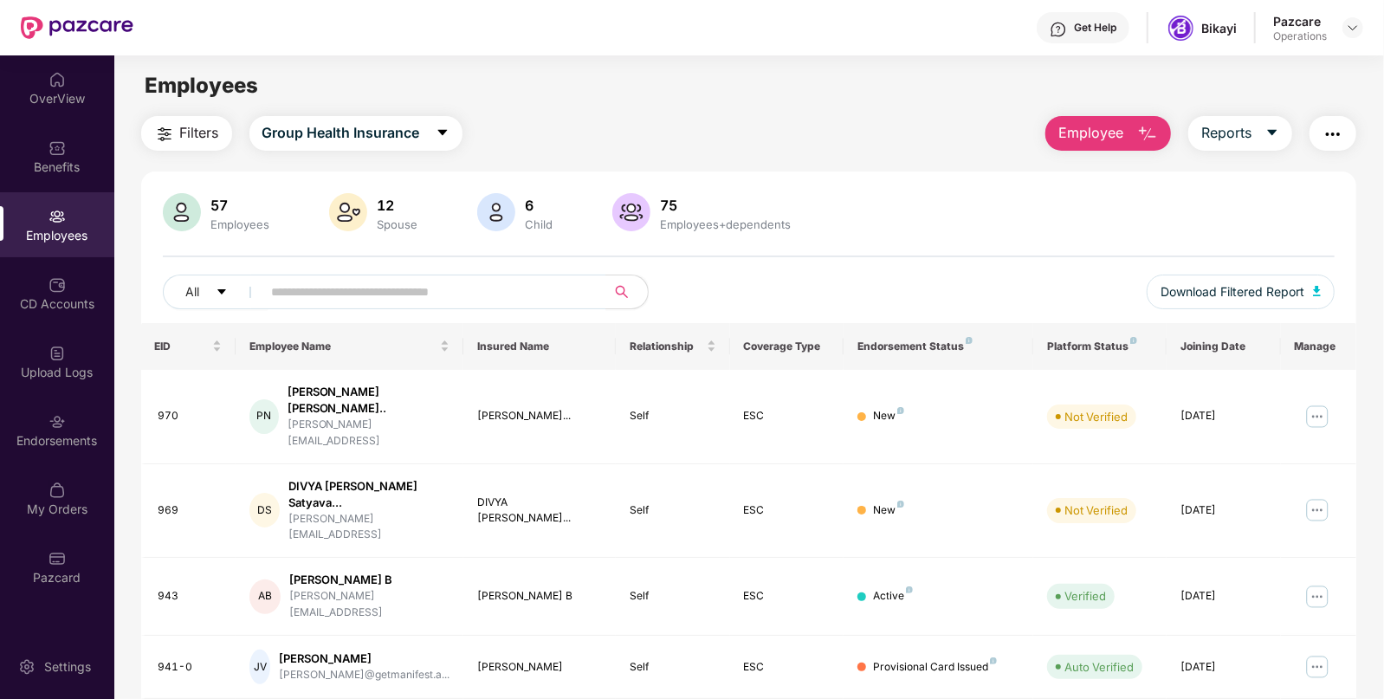
click at [1327, 128] on img "button" at bounding box center [1333, 134] width 21 height 21
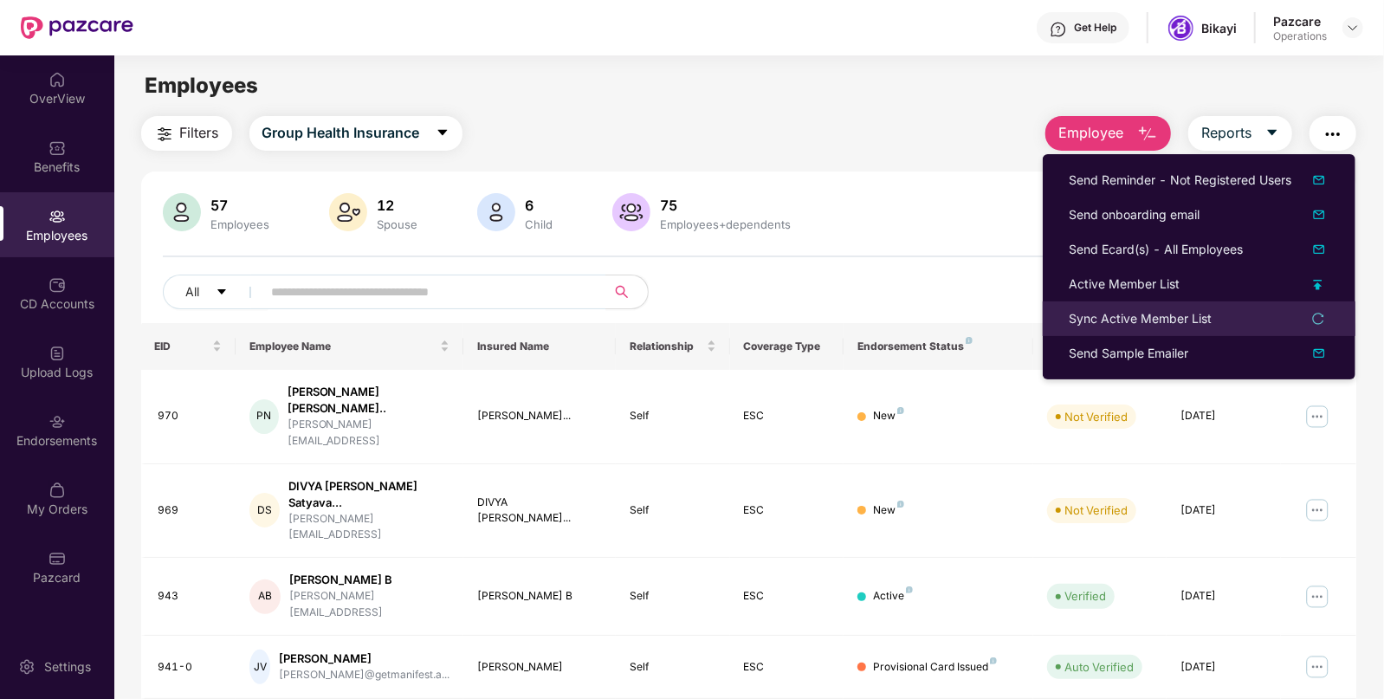
click at [1222, 328] on li "Sync Active Member List" at bounding box center [1199, 318] width 313 height 35
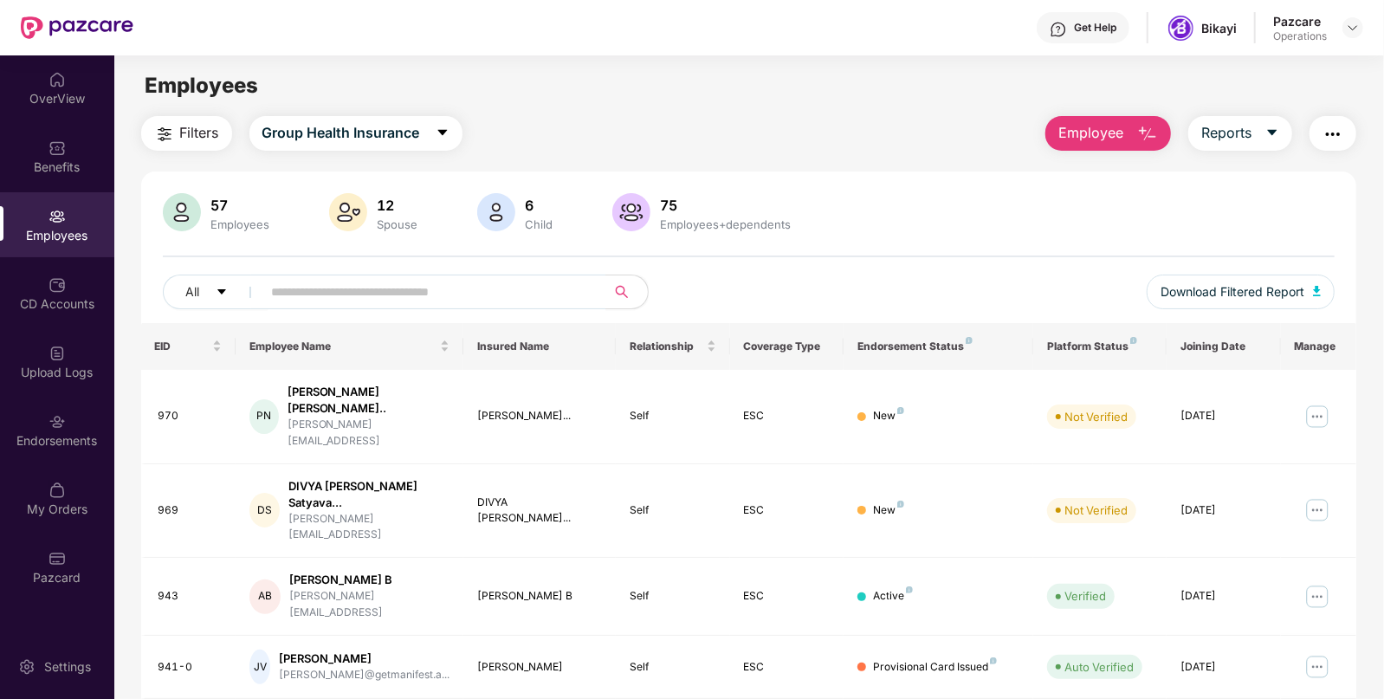
click at [1321, 134] on button "button" at bounding box center [1333, 133] width 47 height 35
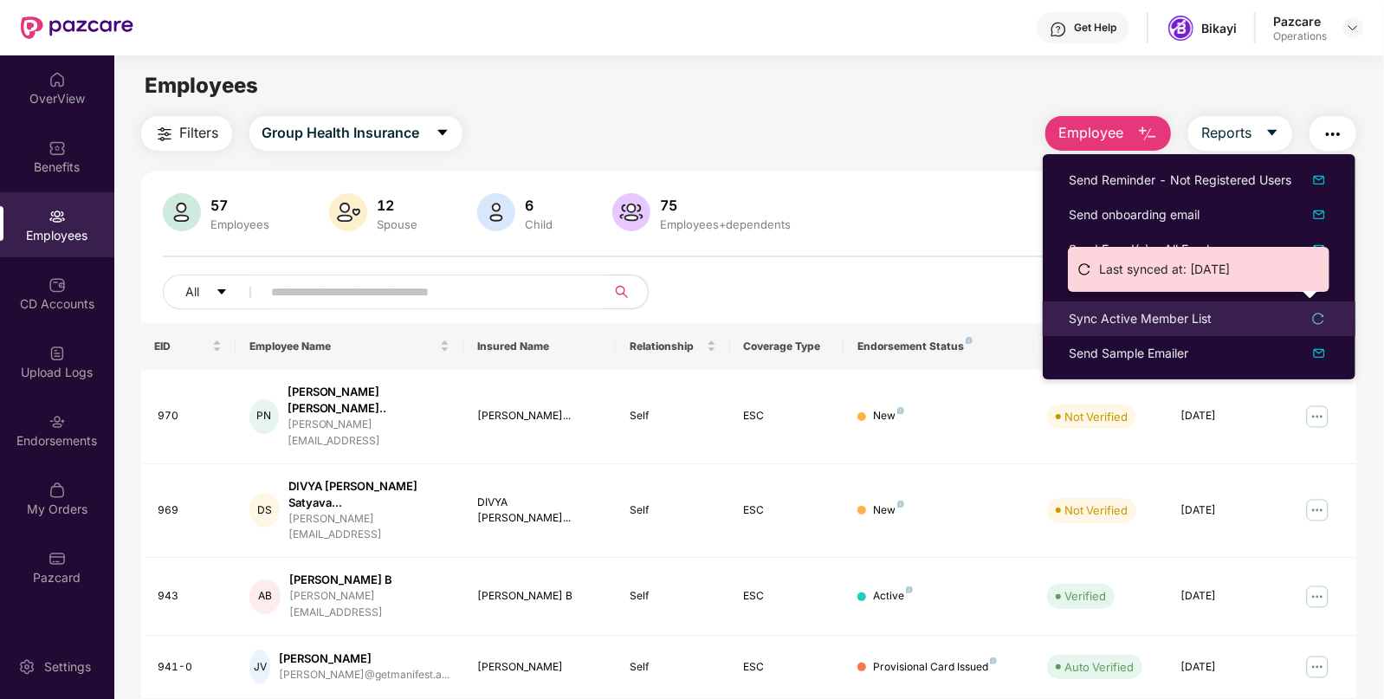
click at [1208, 322] on div "Sync Active Member List" at bounding box center [1140, 318] width 143 height 19
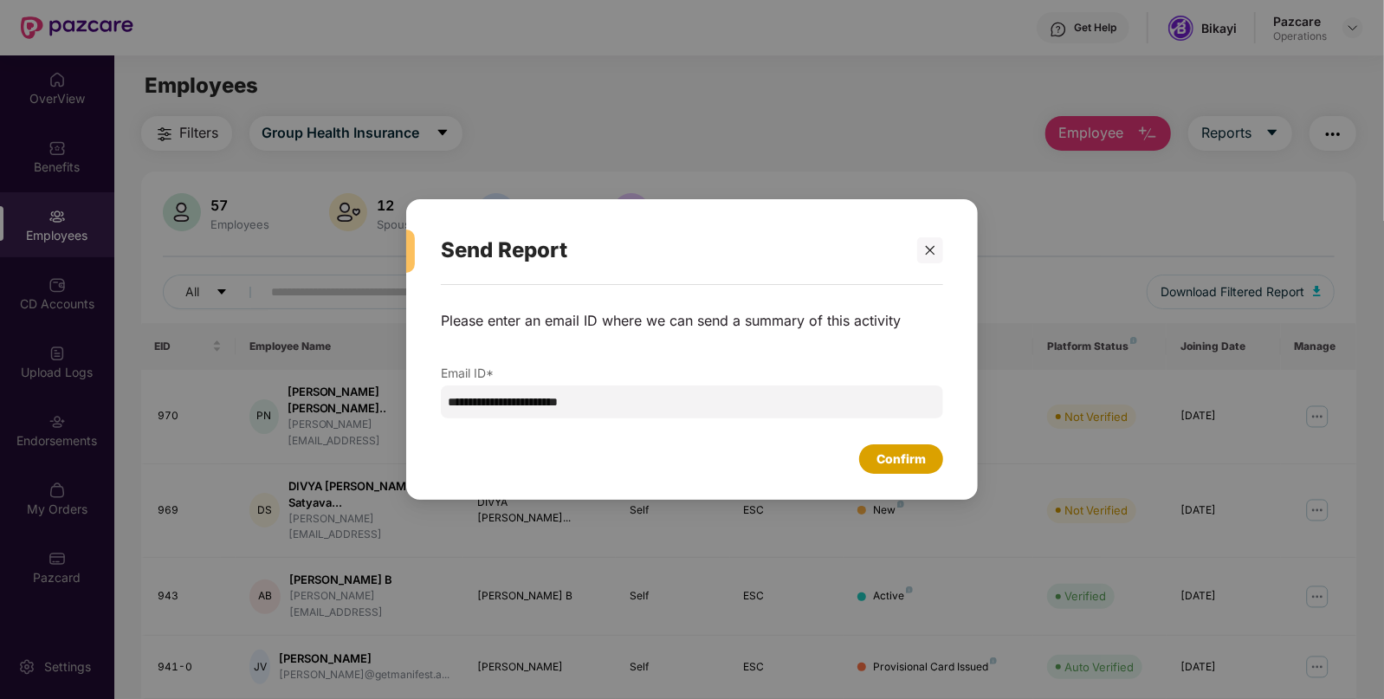
click at [911, 455] on div "Confirm" at bounding box center [901, 459] width 49 height 19
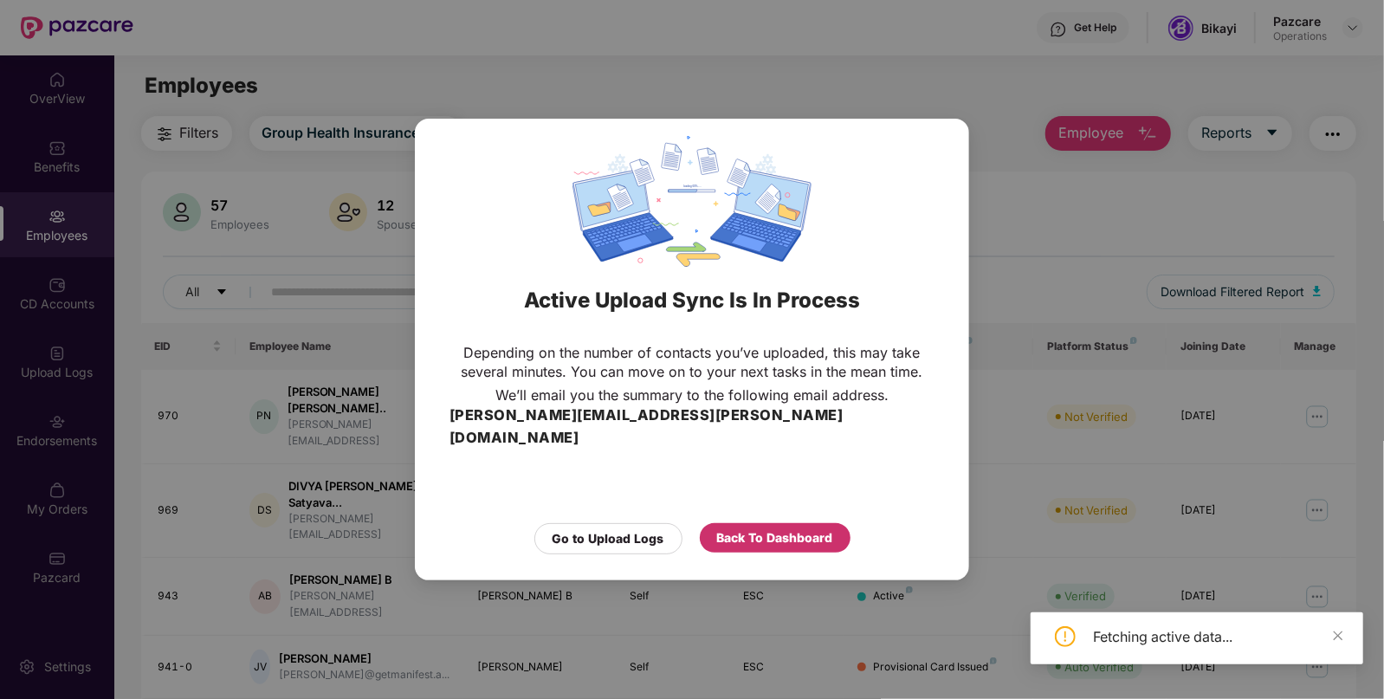
click at [756, 528] on div "Back To Dashboard" at bounding box center [775, 537] width 116 height 19
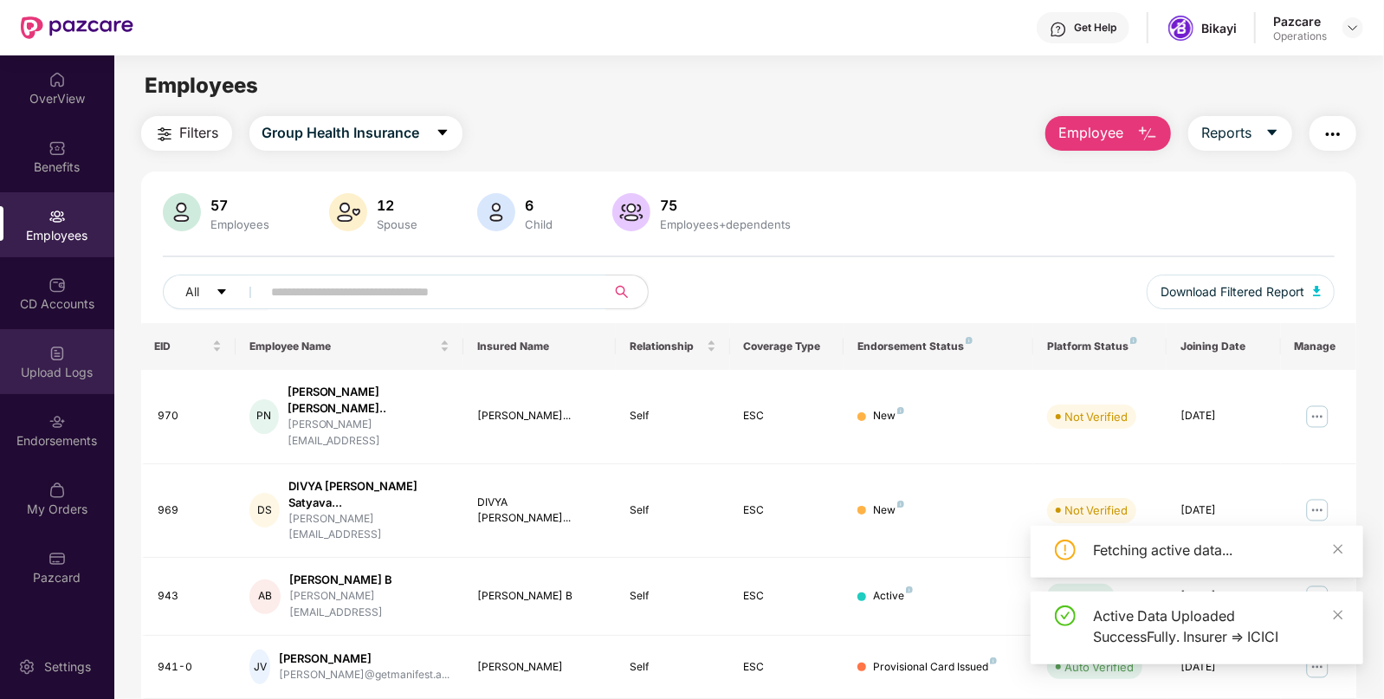
click at [29, 357] on div "Upload Logs" at bounding box center [57, 361] width 114 height 65
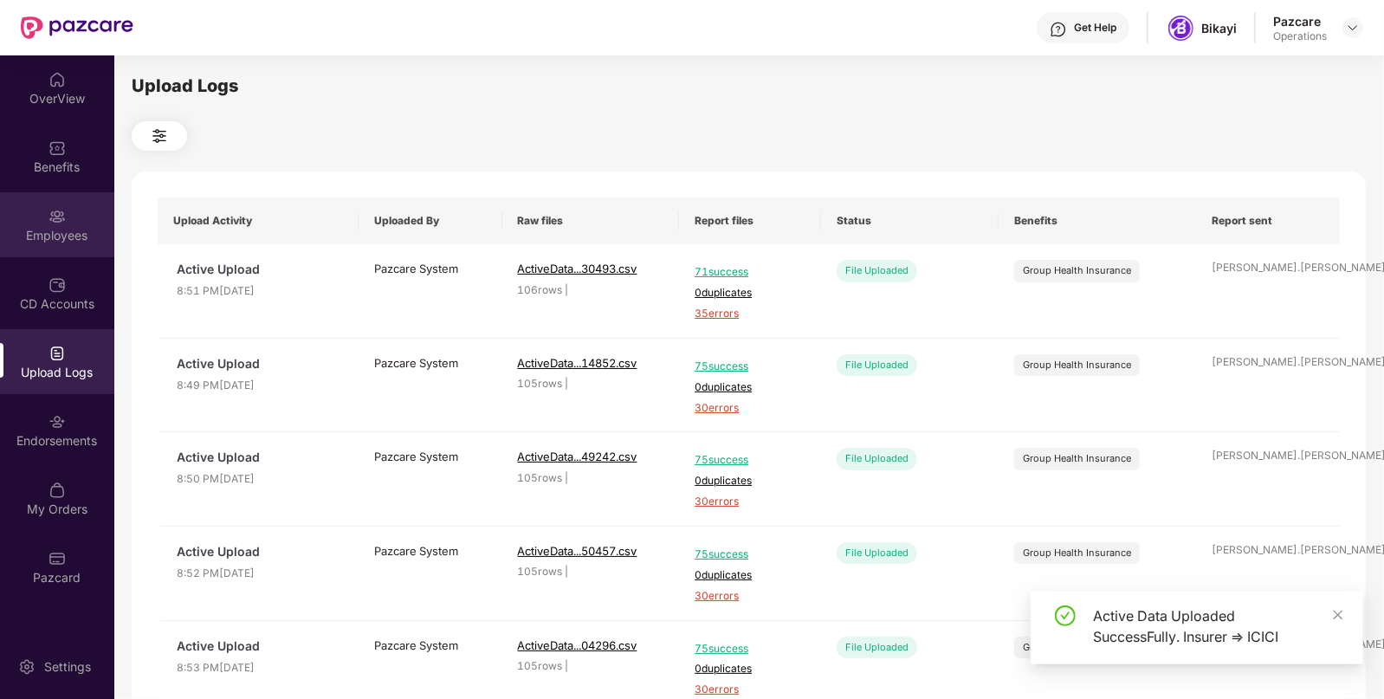
click at [81, 237] on div "Employees" at bounding box center [57, 235] width 114 height 17
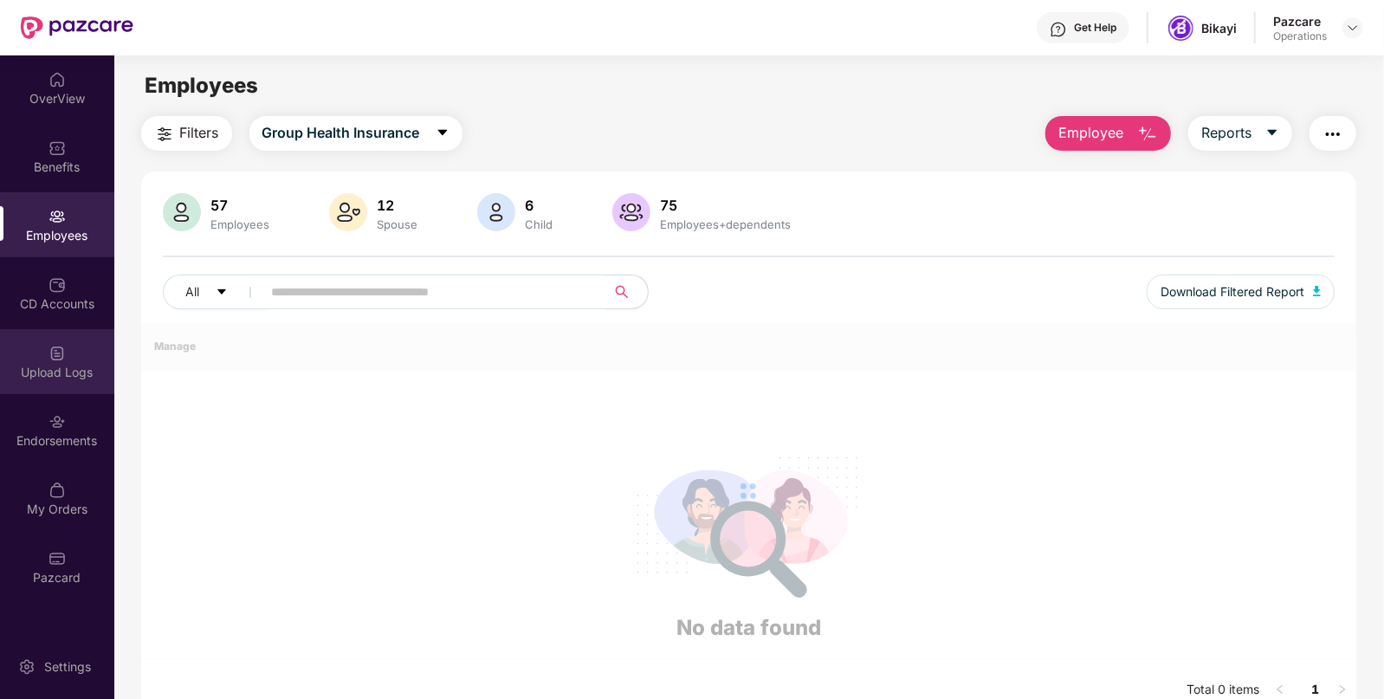
click at [55, 364] on div "Upload Logs" at bounding box center [57, 372] width 114 height 17
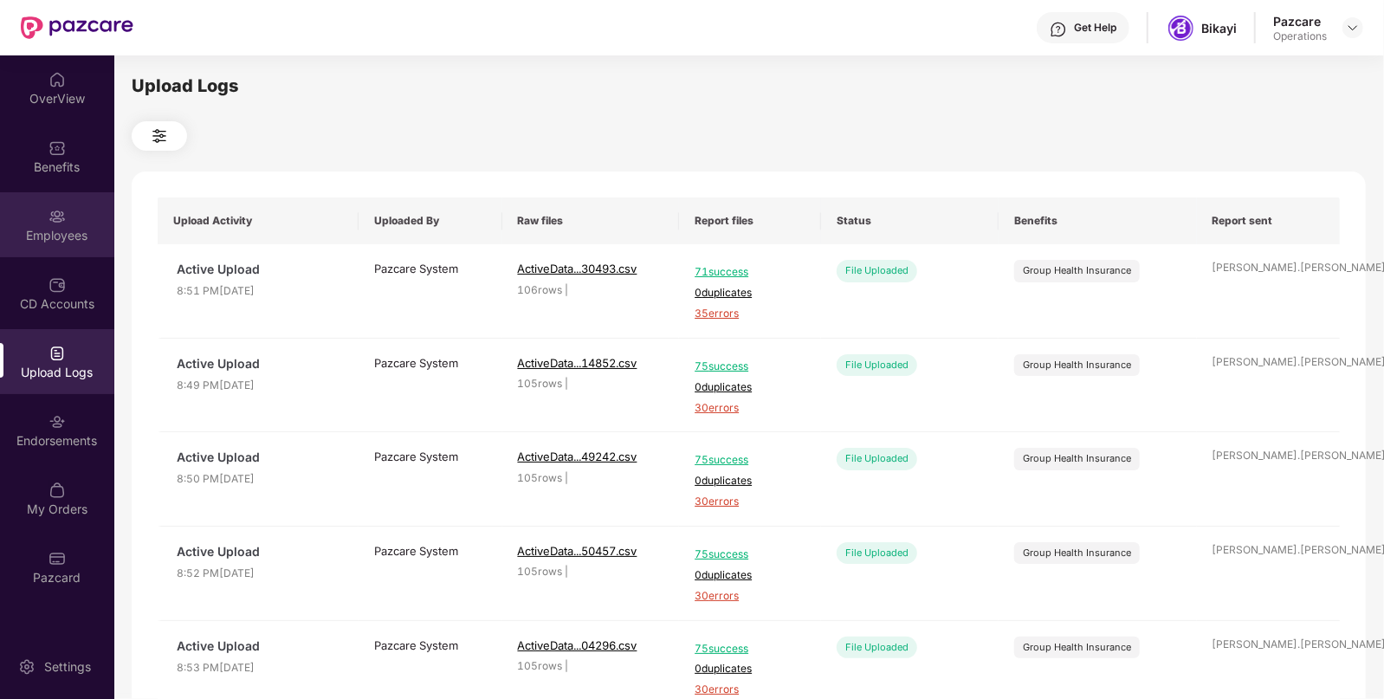
click at [43, 227] on div "Employees" at bounding box center [57, 235] width 114 height 17
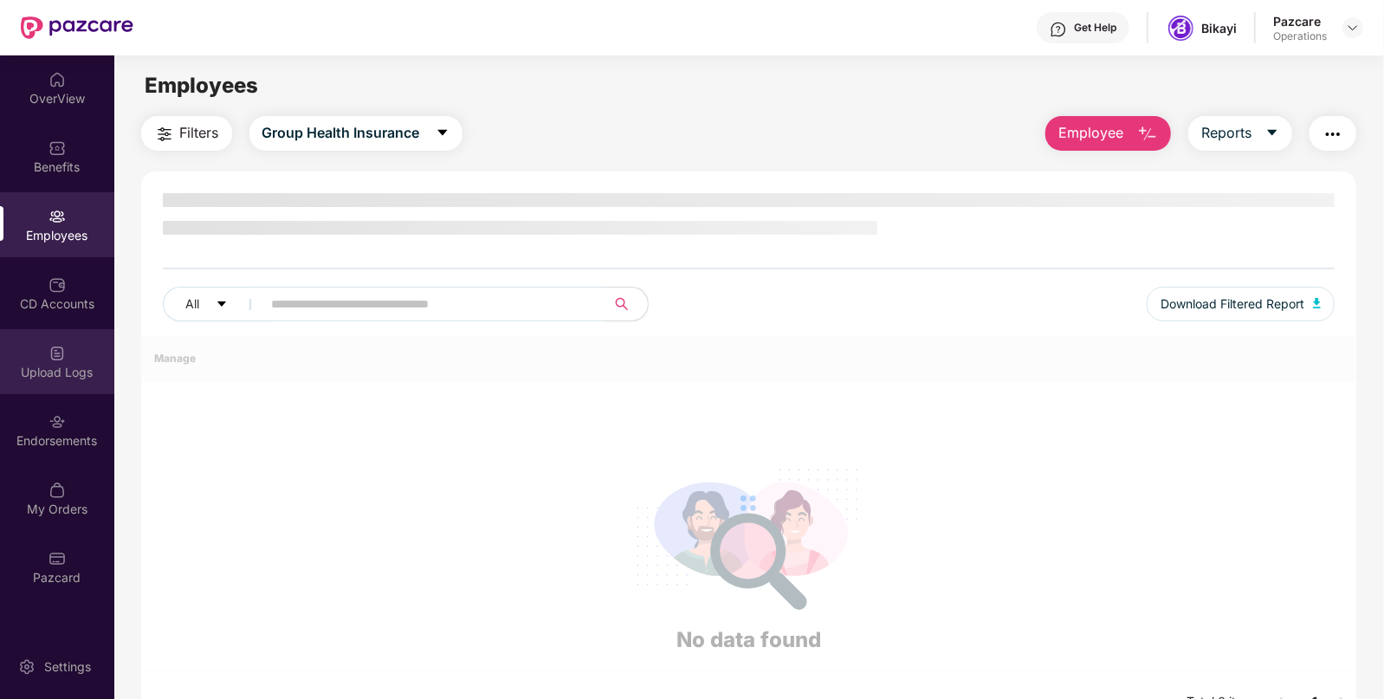
click at [69, 353] on div "Upload Logs" at bounding box center [57, 361] width 114 height 65
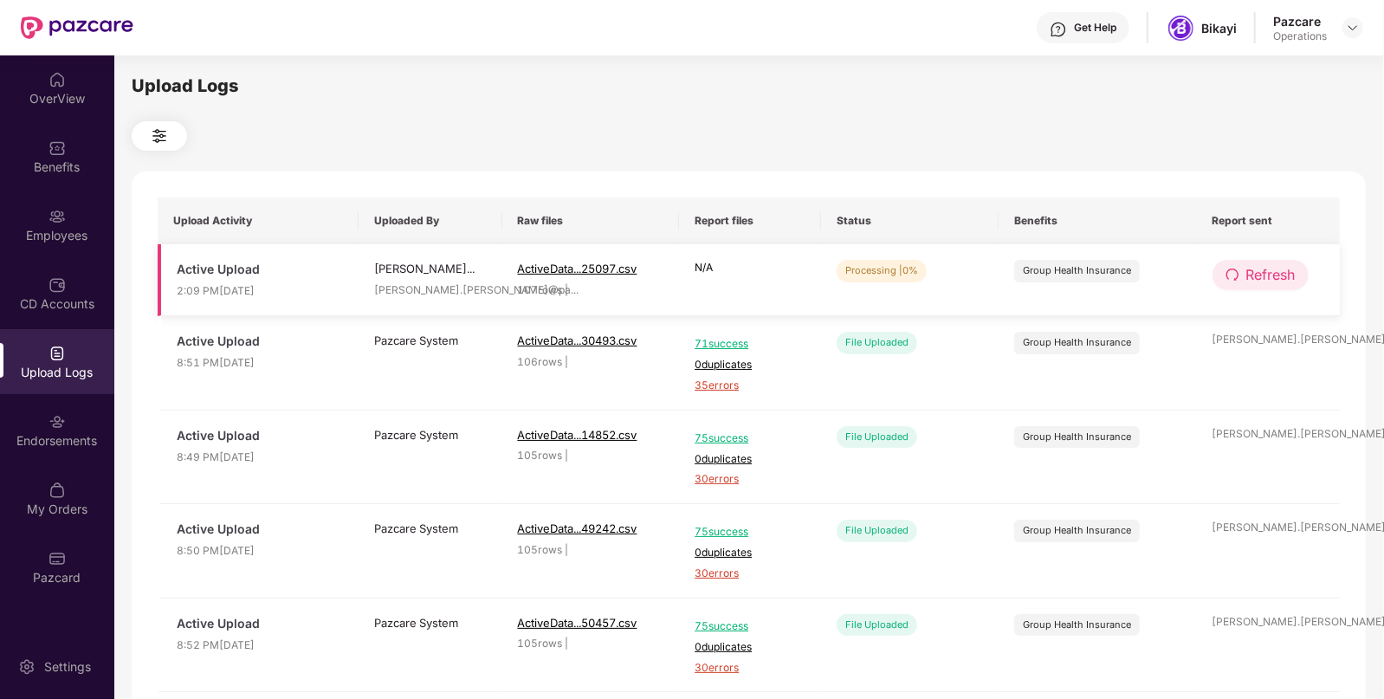
click at [1247, 276] on span "Refresh" at bounding box center [1270, 275] width 49 height 22
click at [1247, 276] on span "Refresh" at bounding box center [1271, 275] width 49 height 22
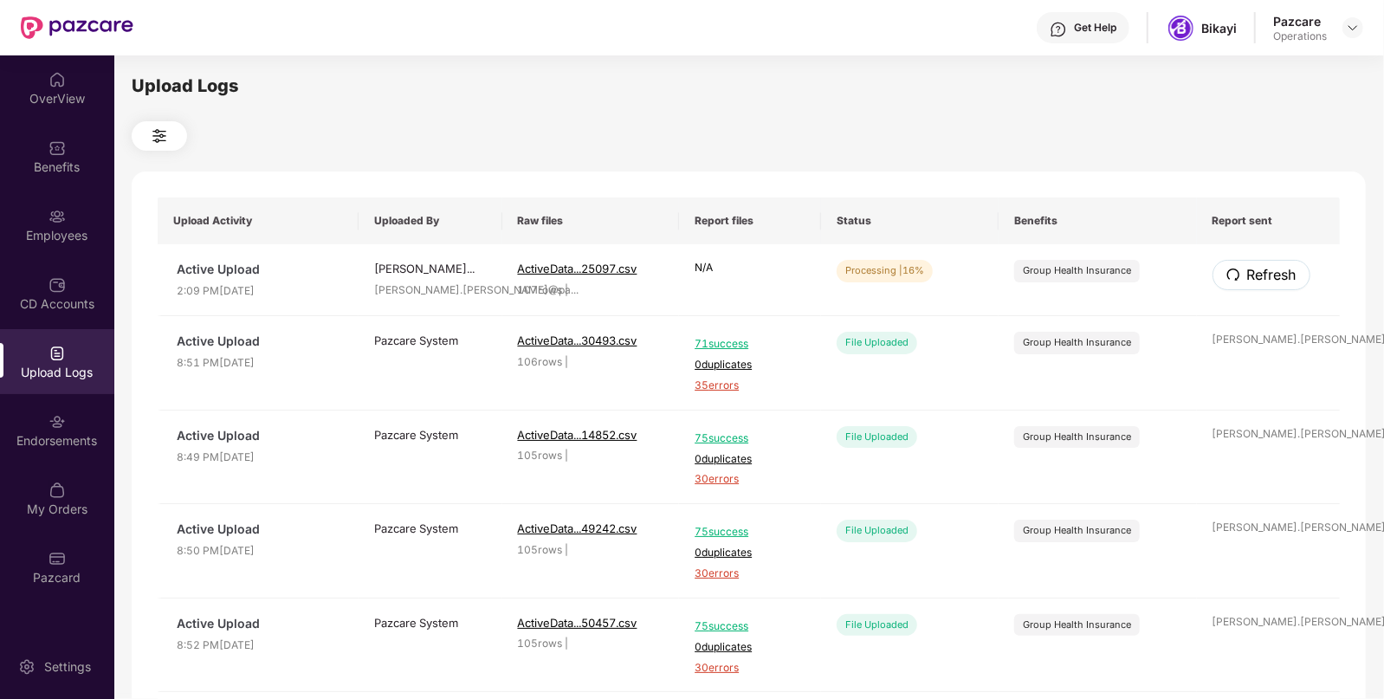
click at [1247, 276] on span "Refresh" at bounding box center [1271, 275] width 49 height 22
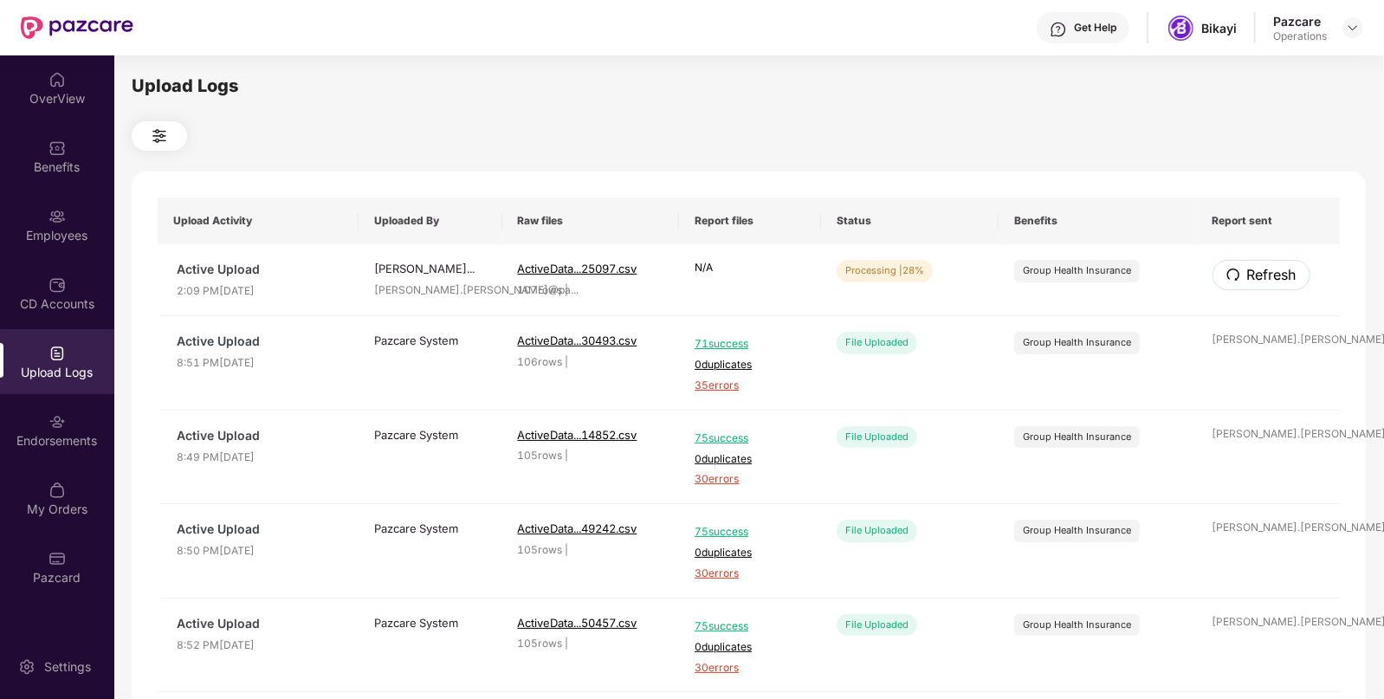
click at [1247, 276] on span "Refresh" at bounding box center [1271, 275] width 49 height 22
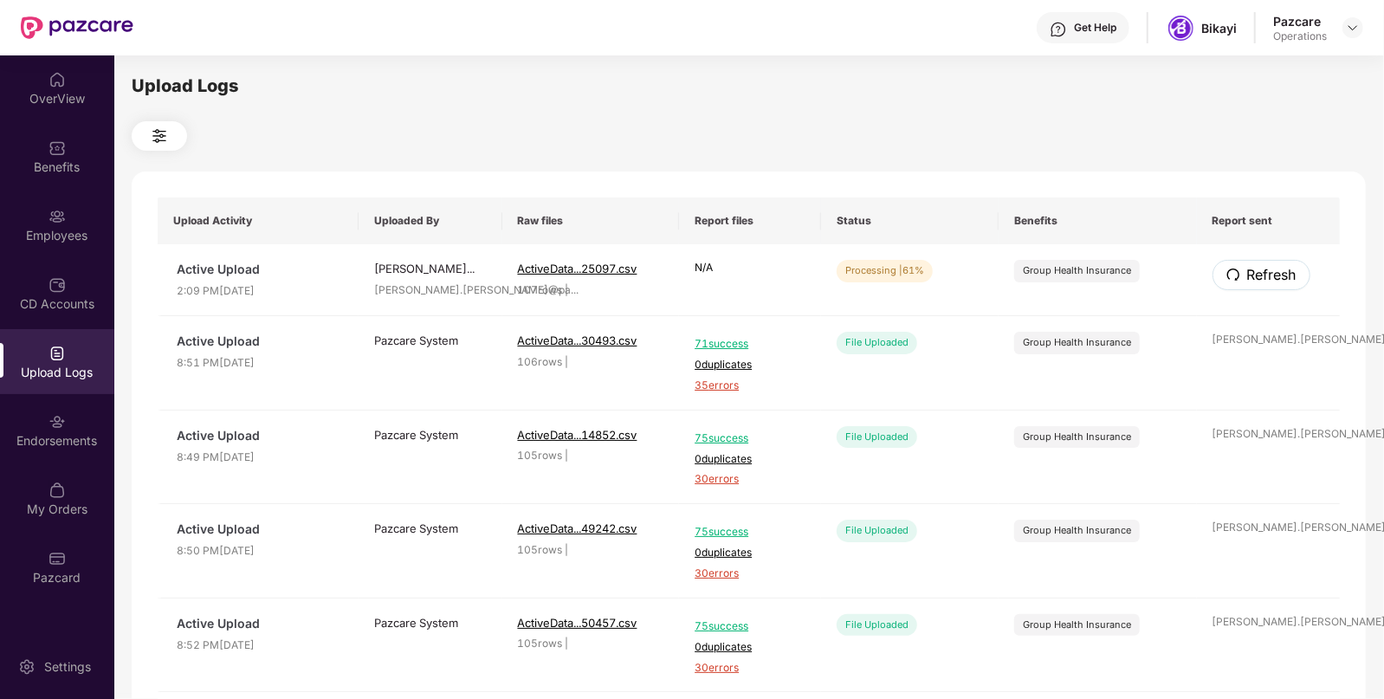
click at [1247, 276] on span "Refresh" at bounding box center [1271, 275] width 49 height 22
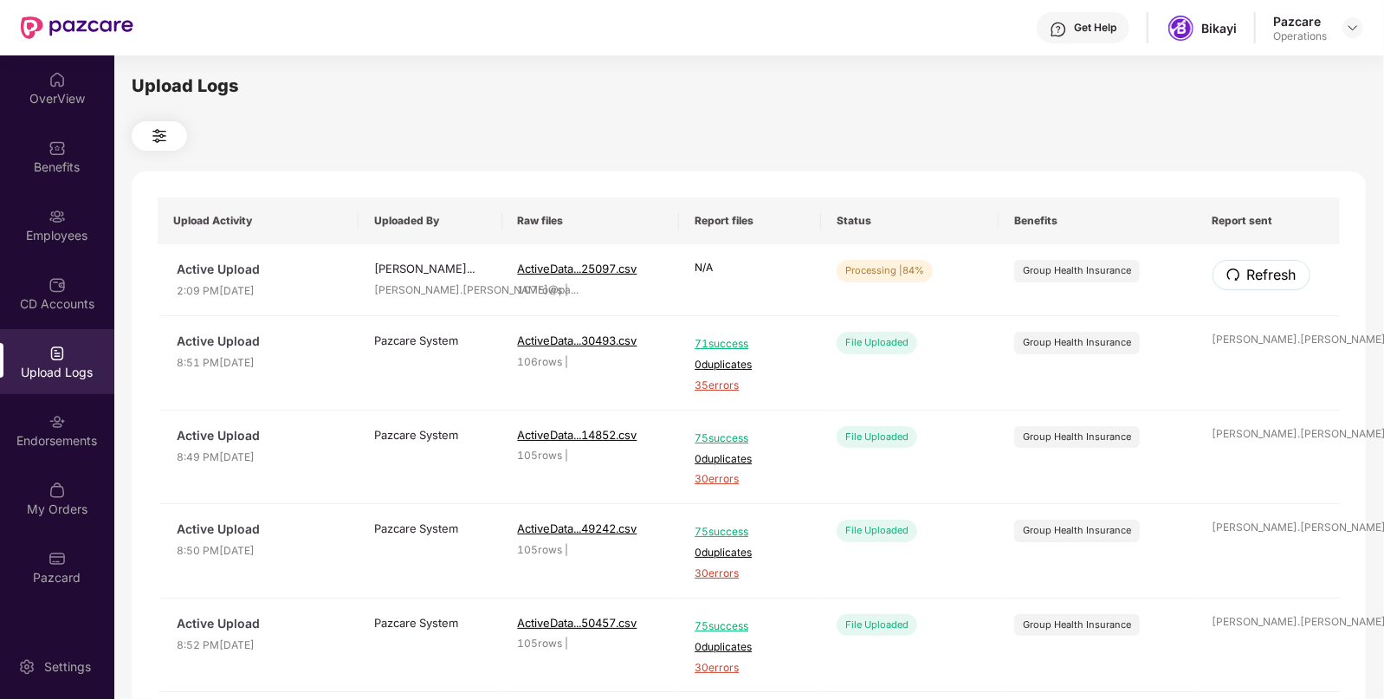
click at [1247, 276] on span "Refresh" at bounding box center [1271, 275] width 49 height 22
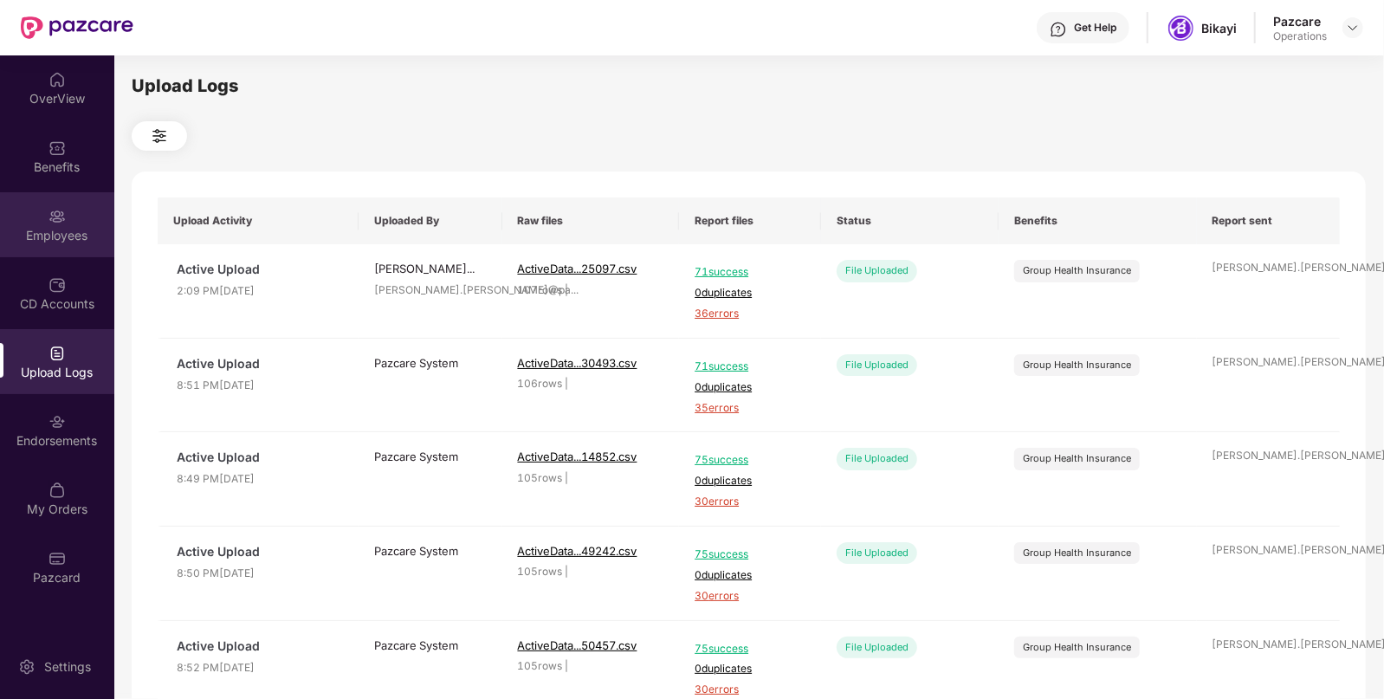
click at [74, 238] on div "Employees" at bounding box center [57, 235] width 114 height 17
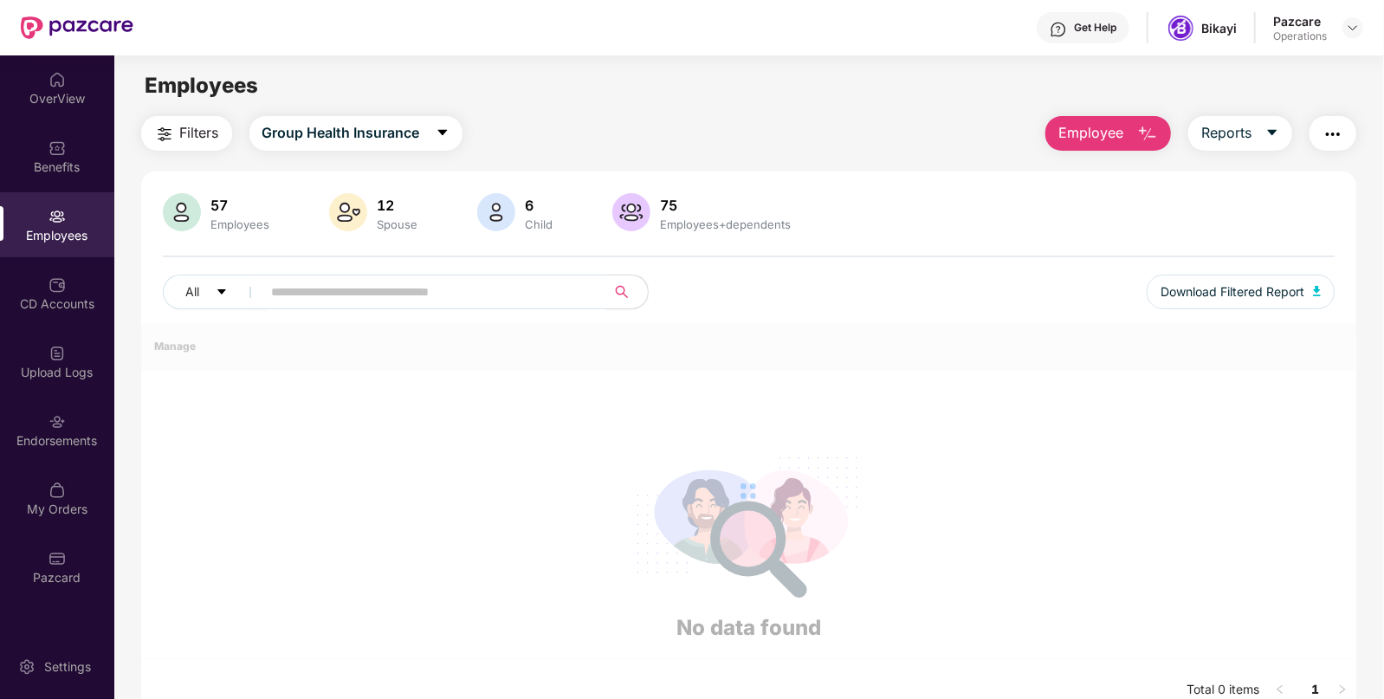
click at [192, 122] on span "Filters" at bounding box center [199, 133] width 39 height 22
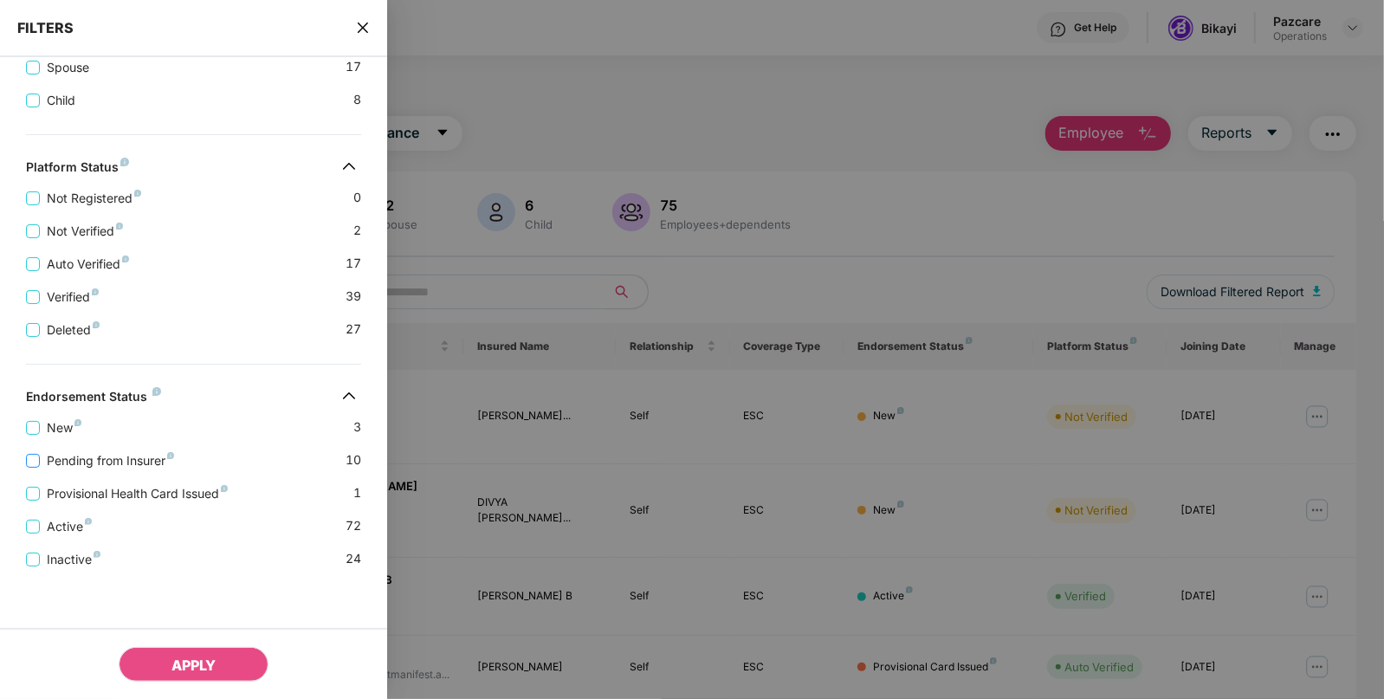
click at [139, 459] on span "Pending from Insurer" at bounding box center [110, 460] width 141 height 19
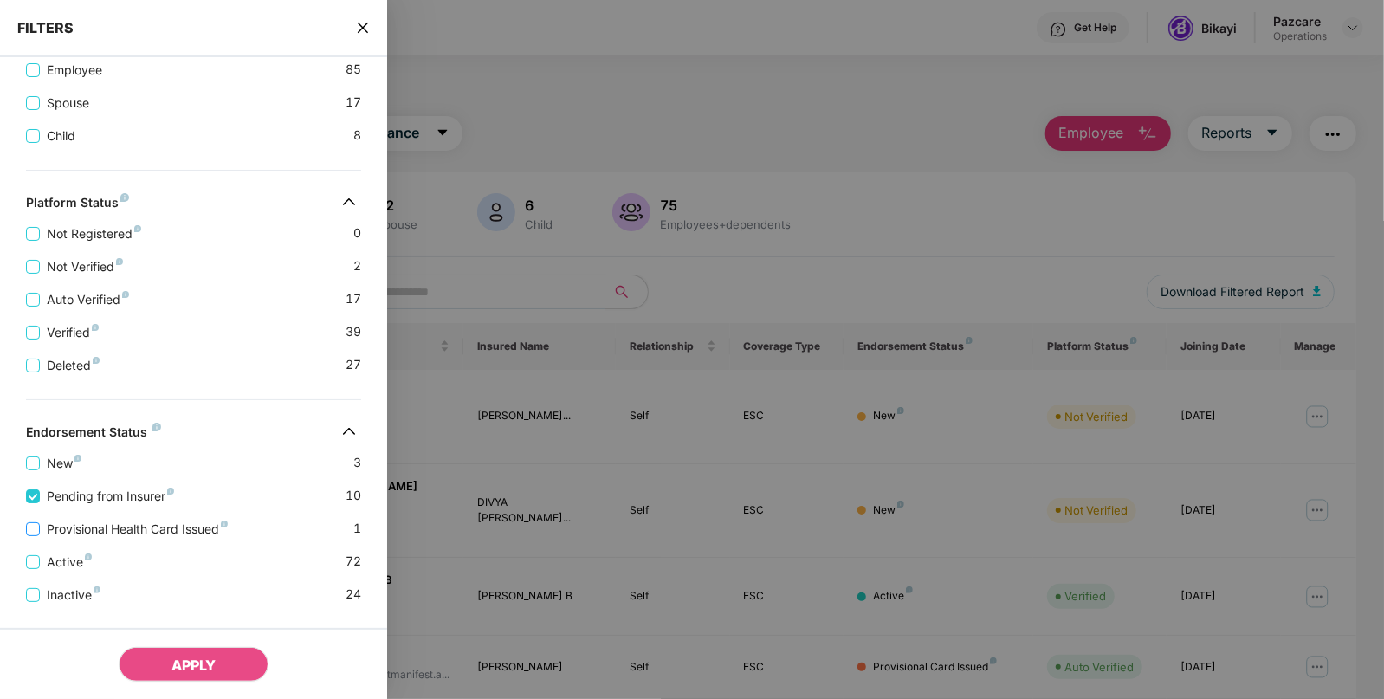
click at [148, 524] on span "Provisional Health Card Issued" at bounding box center [137, 529] width 195 height 19
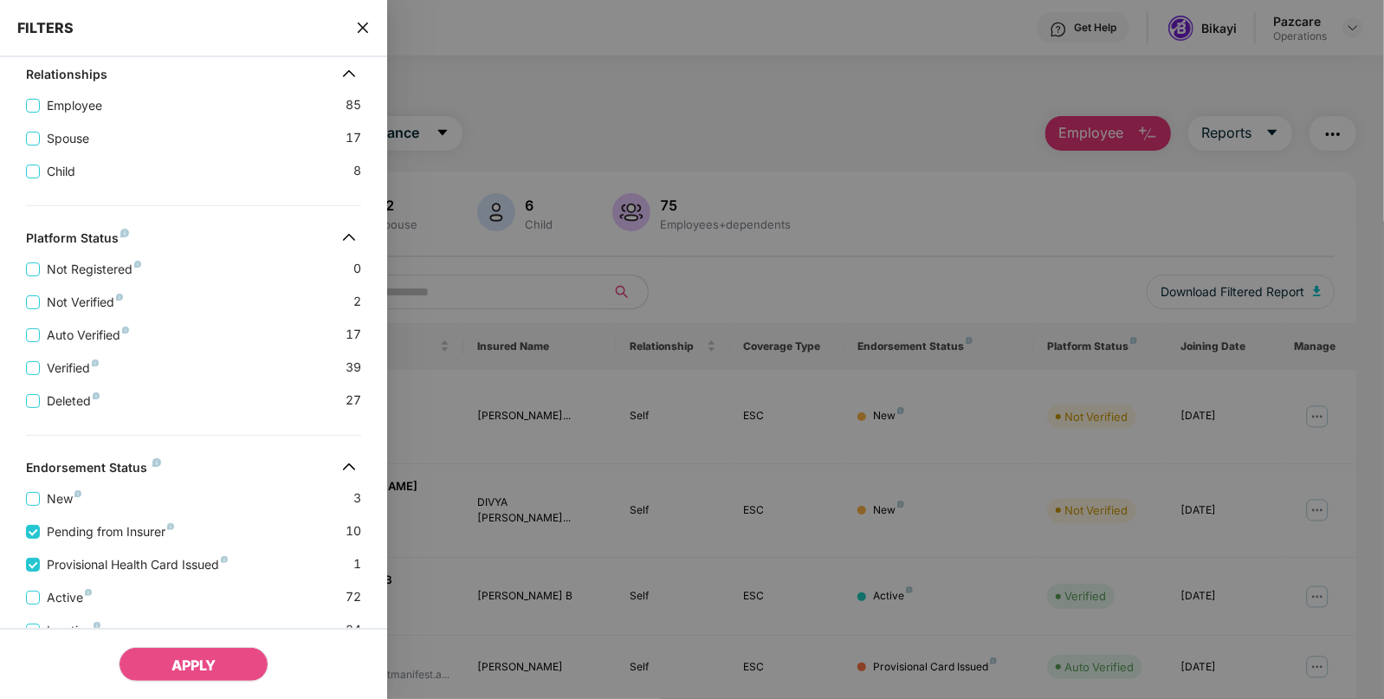
click at [234, 686] on div "APPLY" at bounding box center [193, 663] width 387 height 71
click at [235, 663] on button "APPLY" at bounding box center [194, 664] width 150 height 35
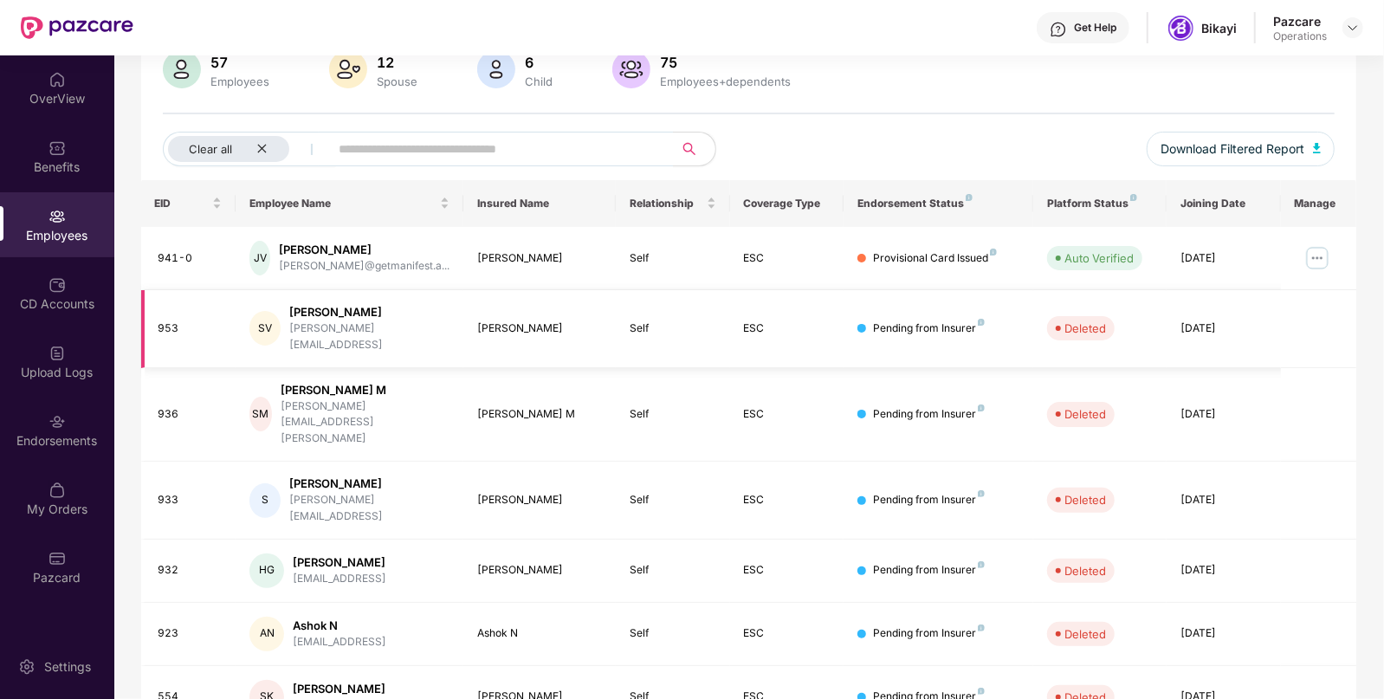
scroll to position [0, 0]
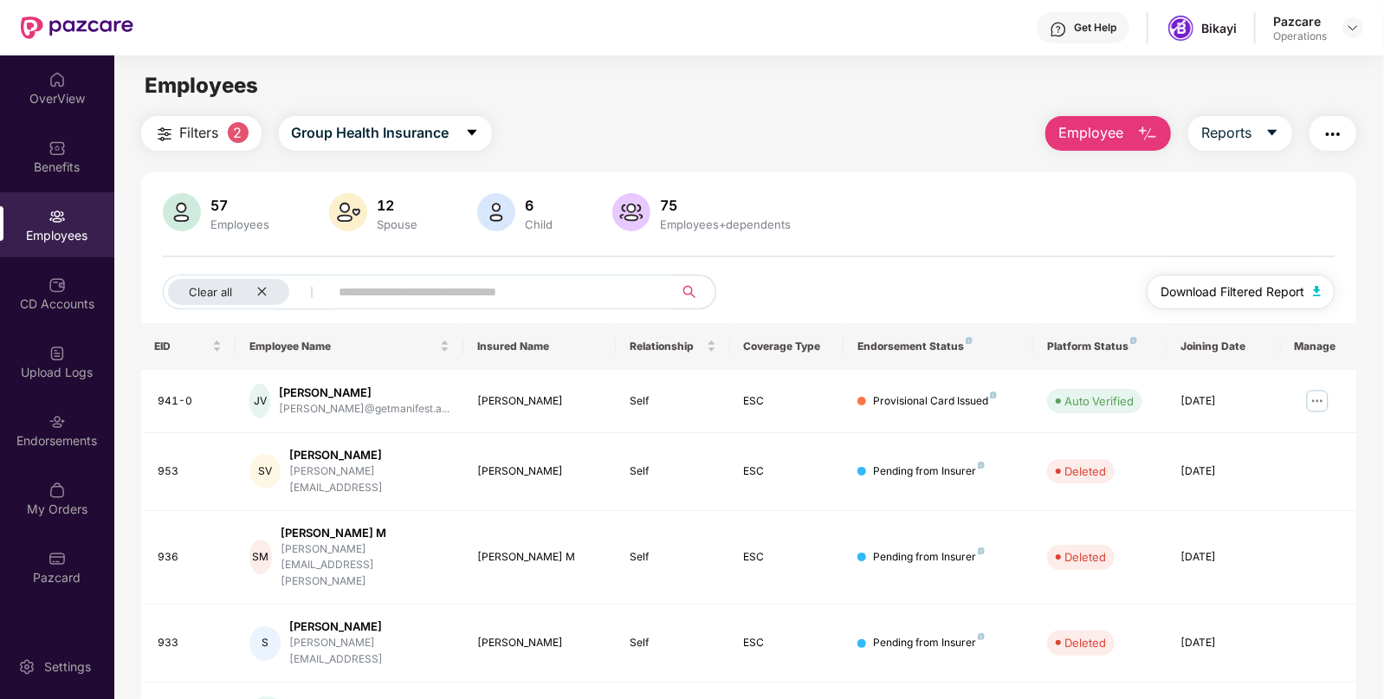
click at [1244, 308] on button "Download Filtered Report" at bounding box center [1241, 292] width 189 height 35
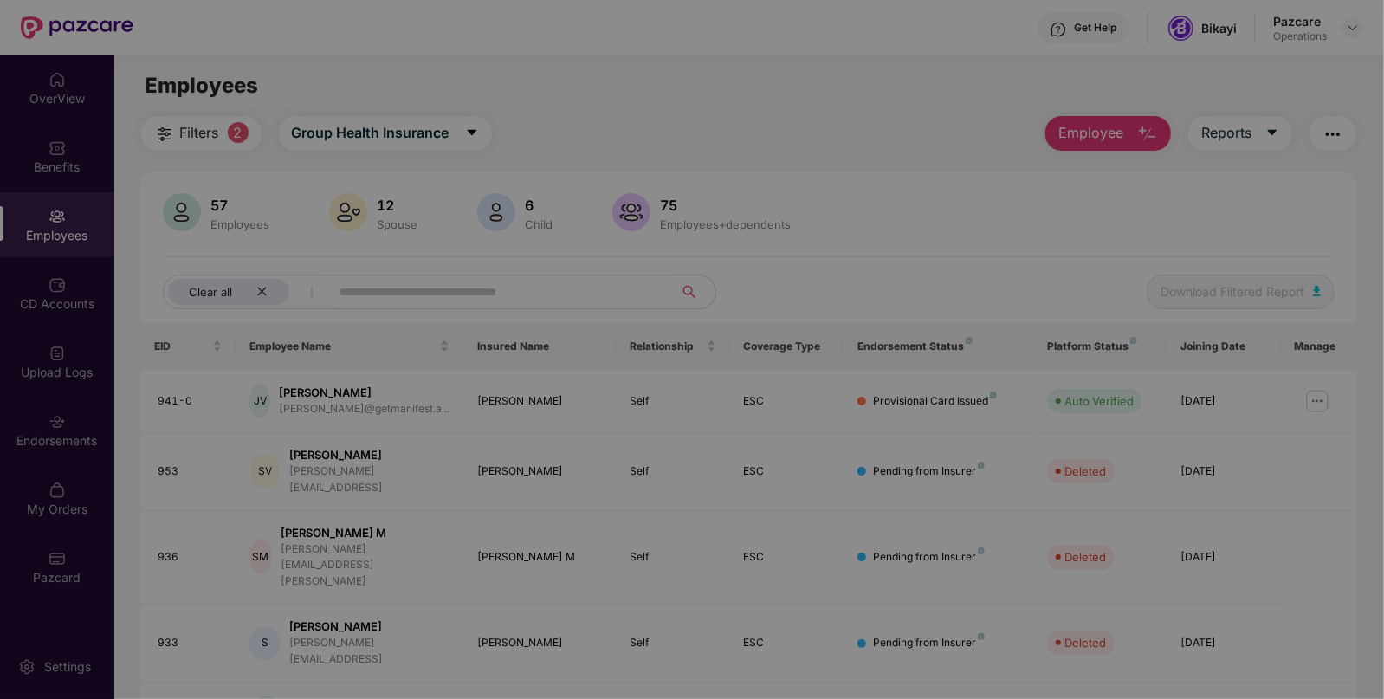
click at [1255, 298] on div "Generating Report Hang on! Your report generation is in progress. We request yo…" at bounding box center [692, 349] width 1384 height 699
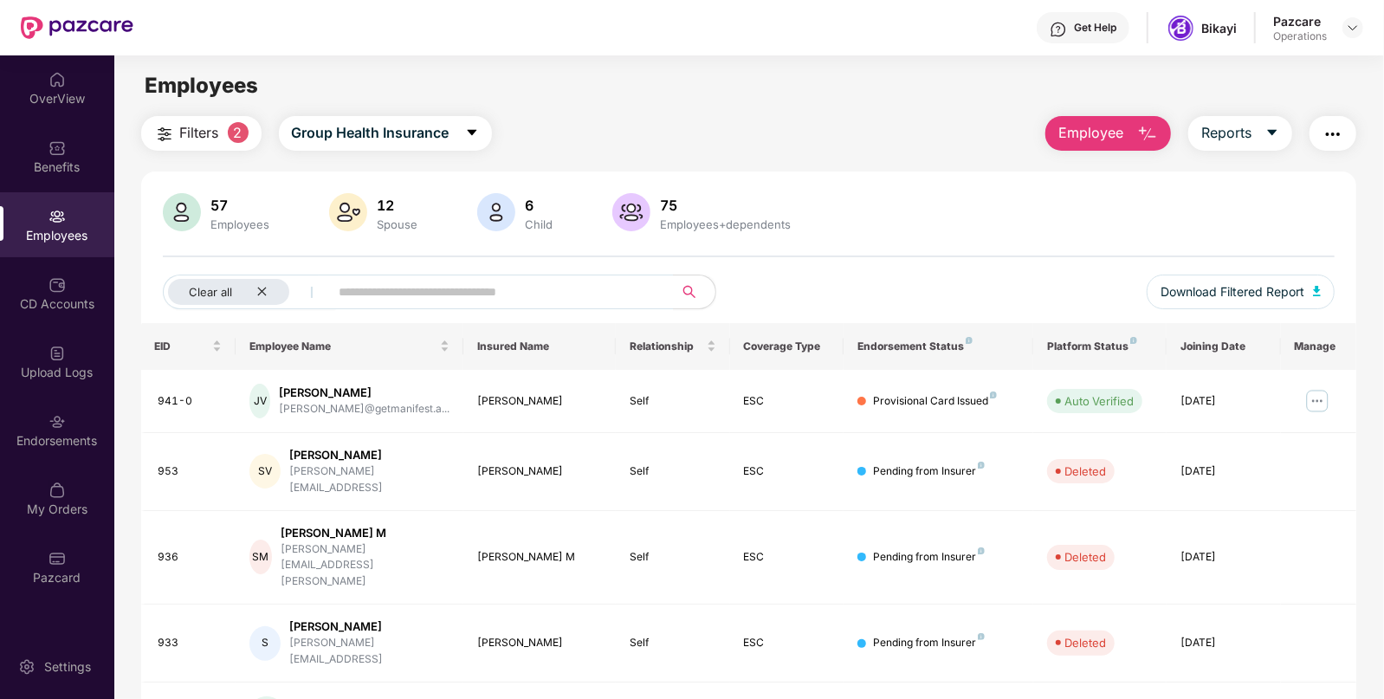
click at [1326, 134] on img "button" at bounding box center [1333, 134] width 21 height 21
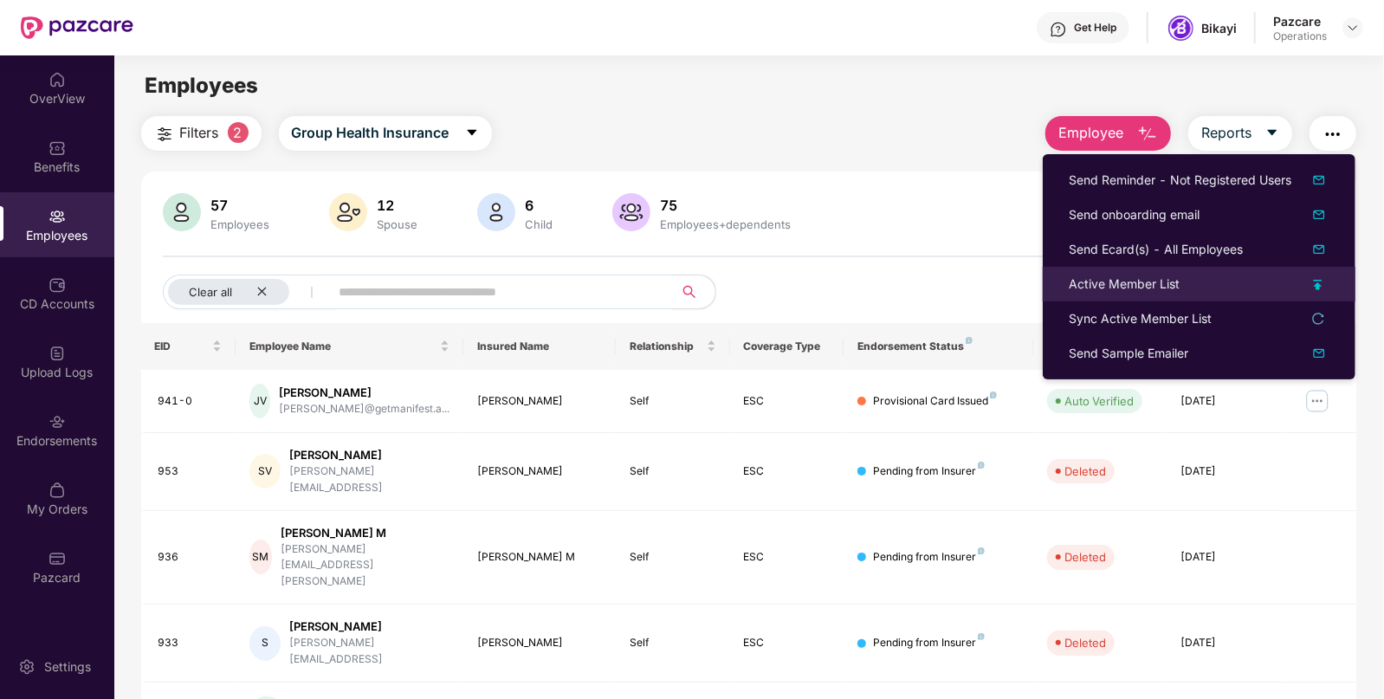
click at [1161, 288] on div "Active Member List" at bounding box center [1124, 284] width 111 height 19
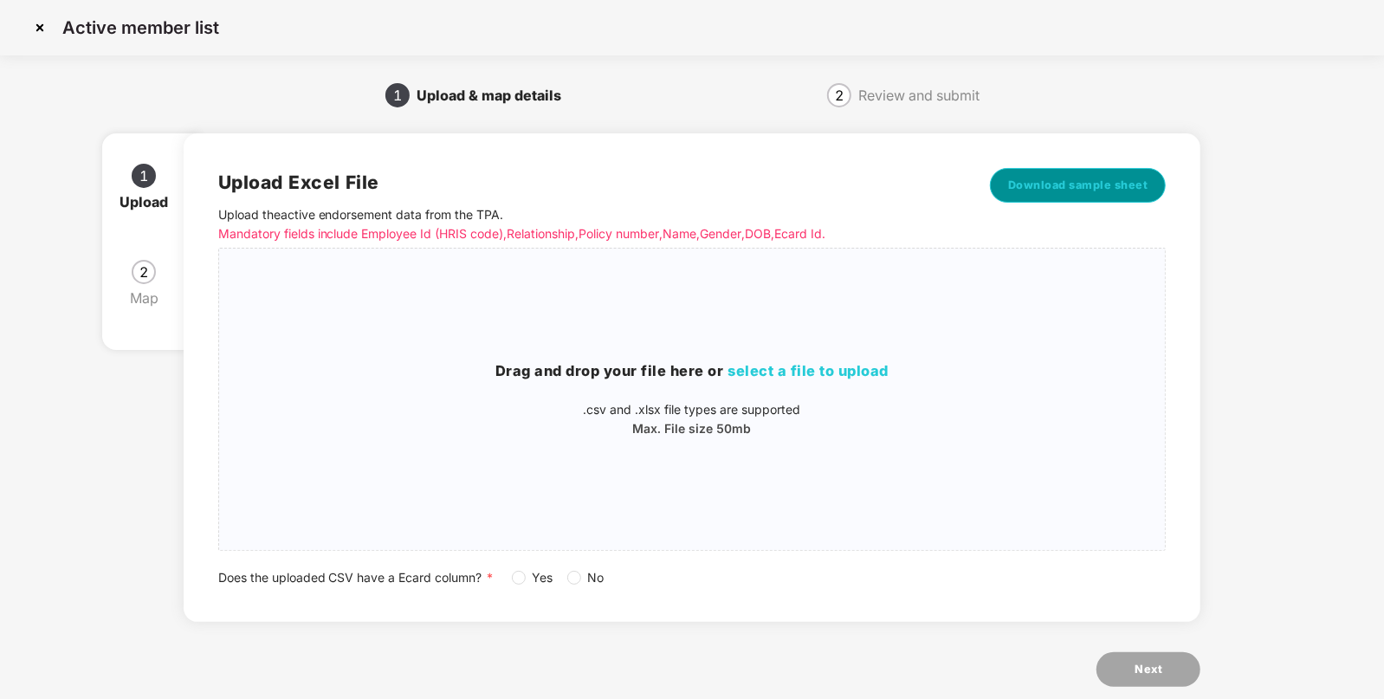
click at [1088, 179] on span "Download sample sheet" at bounding box center [1078, 185] width 140 height 17
click at [839, 346] on div "Drag and drop your file here or select a file to upload .csv and .xlsx file typ…" at bounding box center [692, 399] width 947 height 274
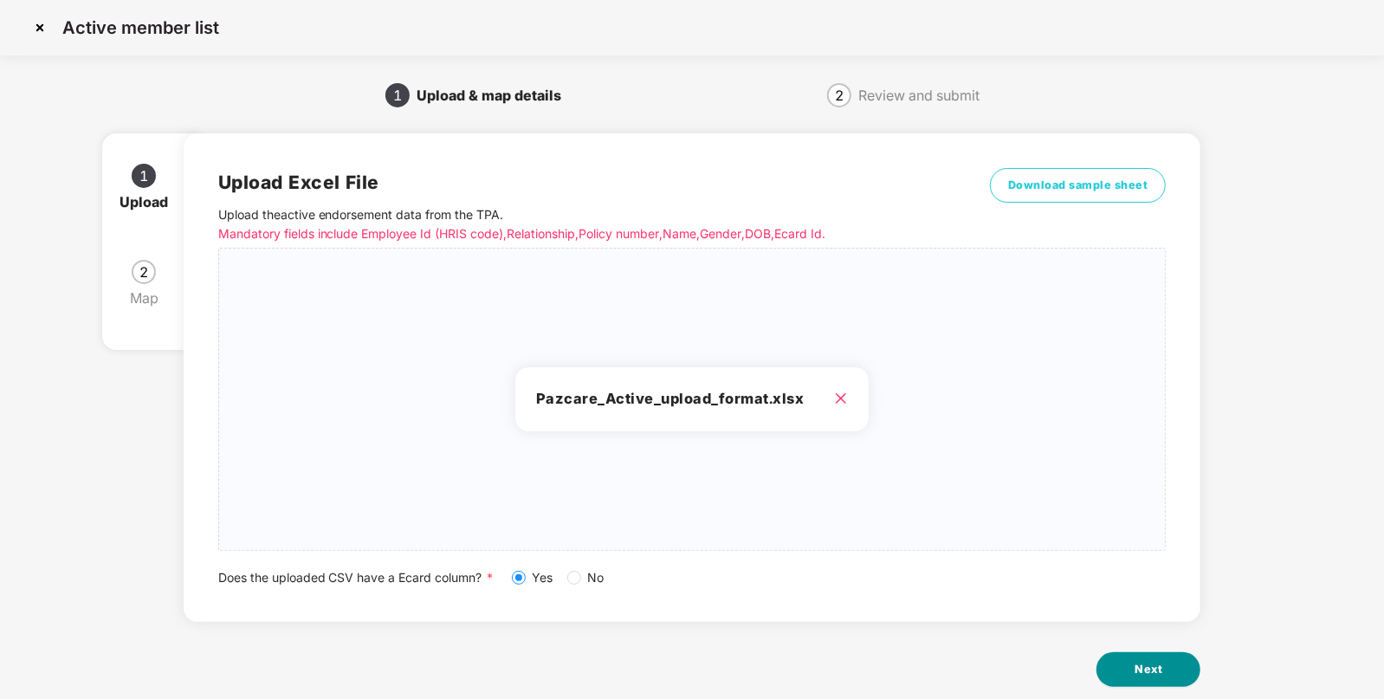
click at [1145, 678] on button "Next" at bounding box center [1149, 669] width 104 height 35
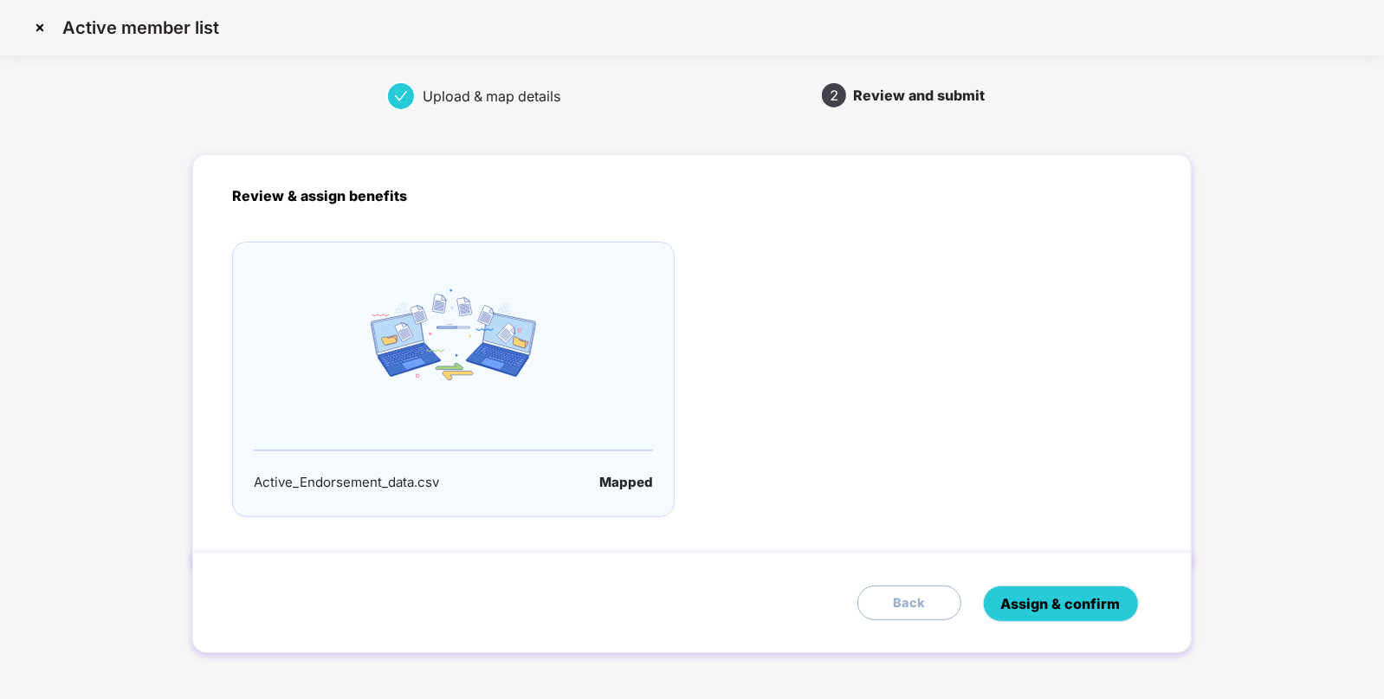
click at [1078, 618] on button "Assign & confirm" at bounding box center [1061, 604] width 156 height 36
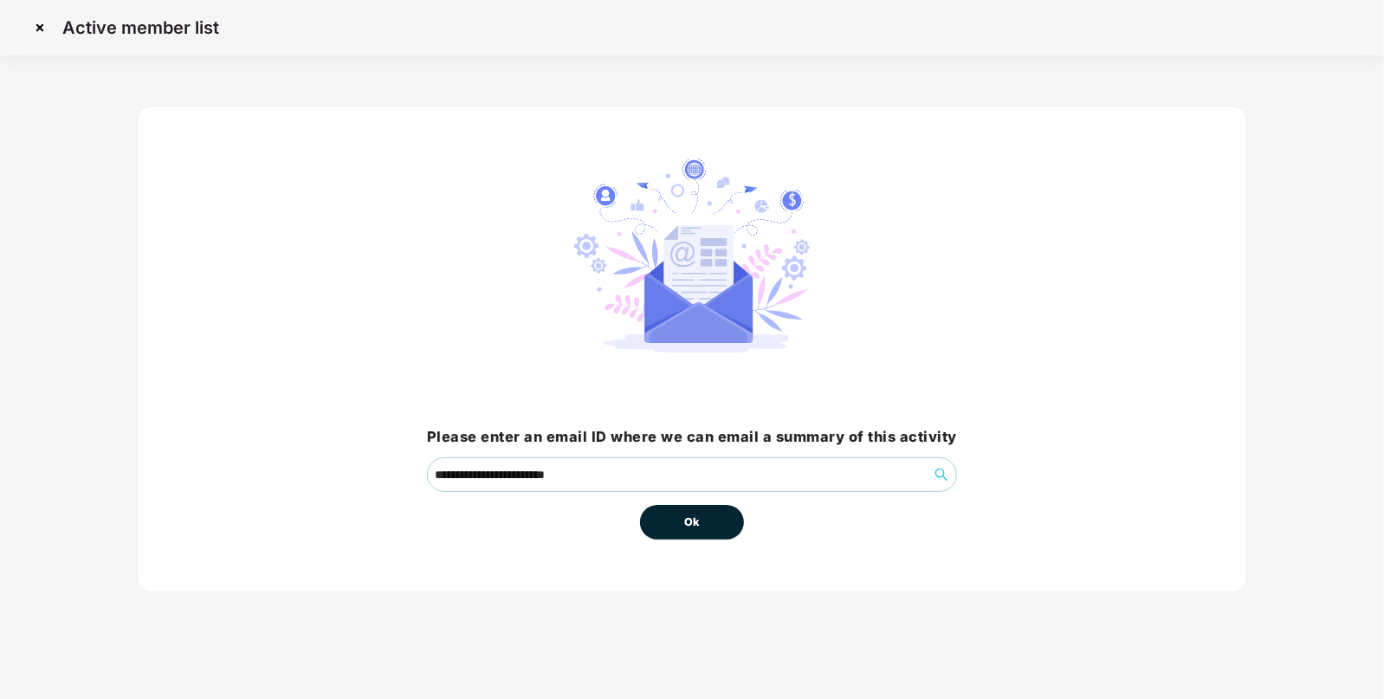
click at [691, 521] on span "Ok" at bounding box center [692, 522] width 16 height 17
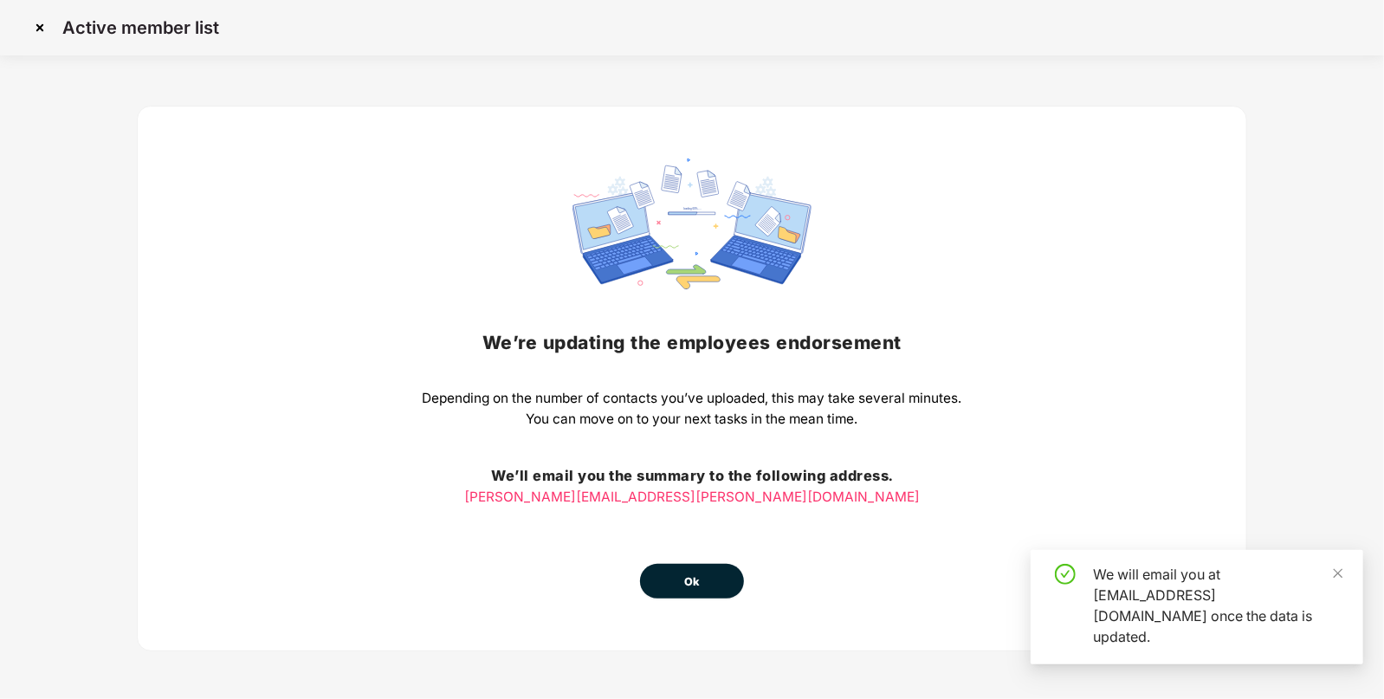
click at [696, 587] on span "Ok" at bounding box center [692, 581] width 16 height 17
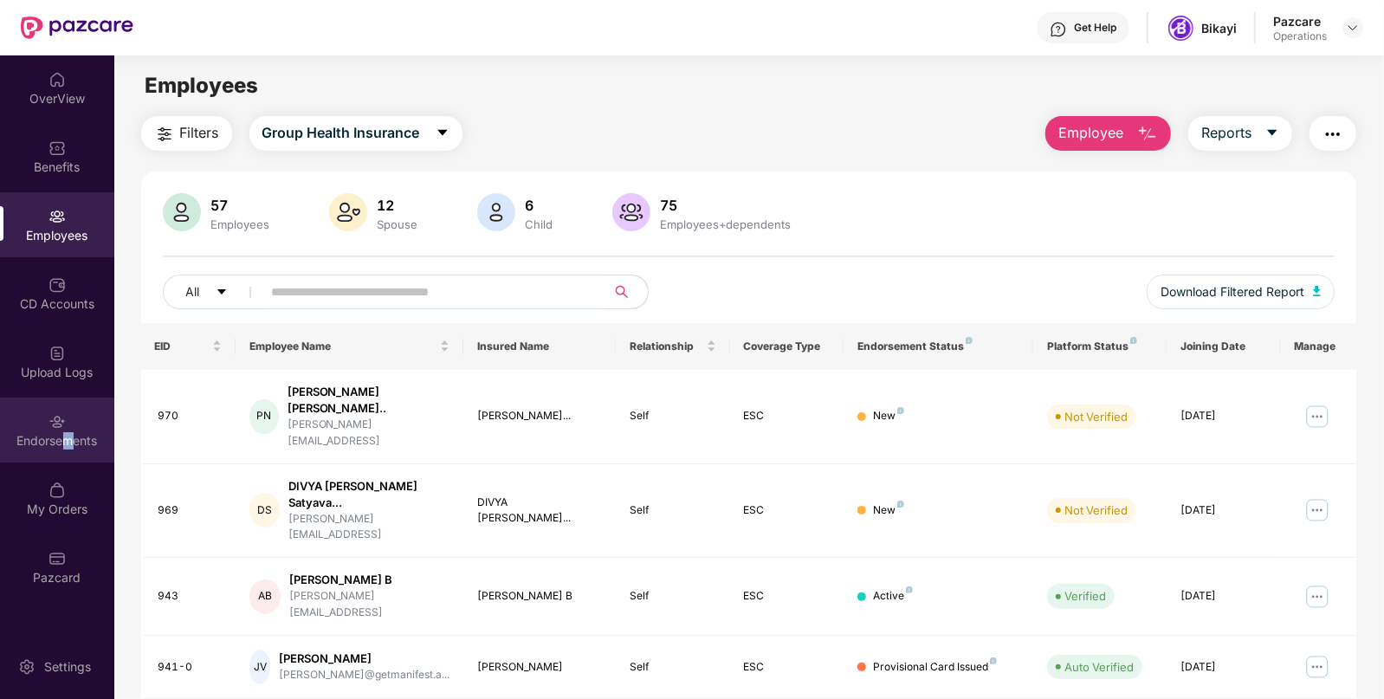
click at [68, 434] on div "Endorsements" at bounding box center [57, 440] width 114 height 17
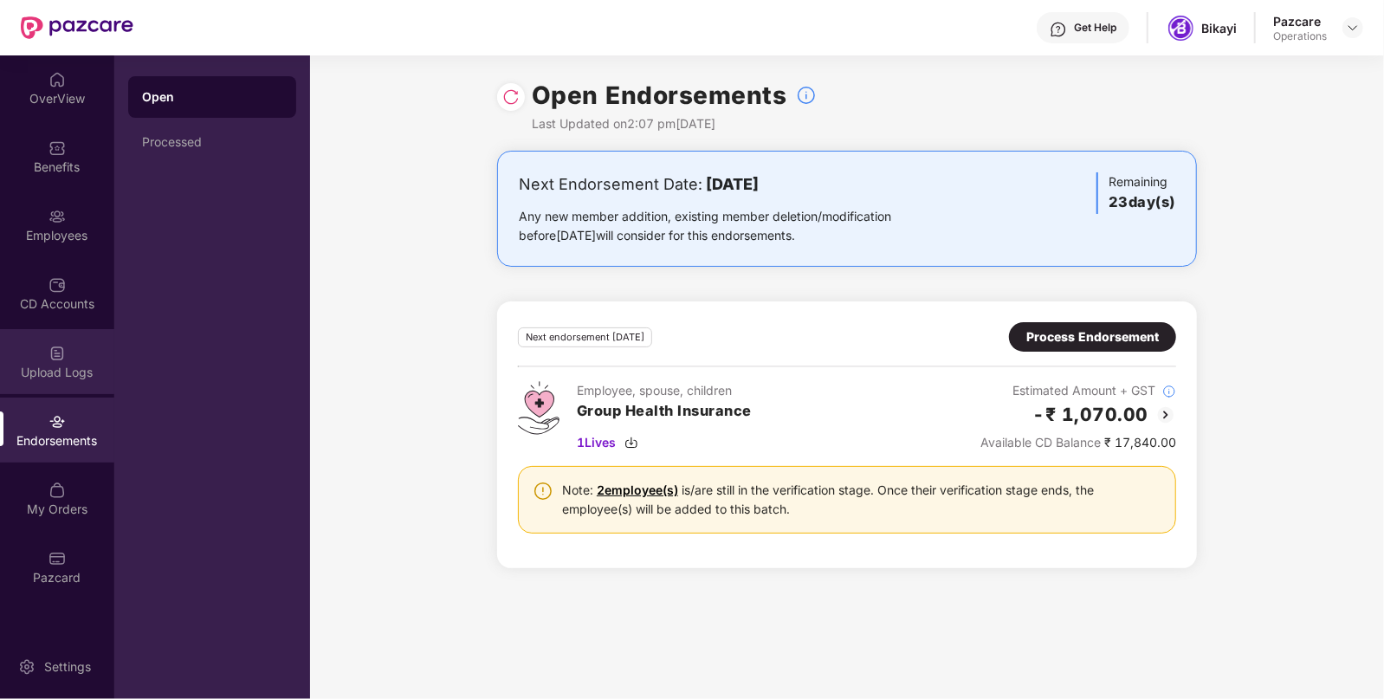
click at [18, 354] on div "Upload Logs" at bounding box center [57, 361] width 114 height 65
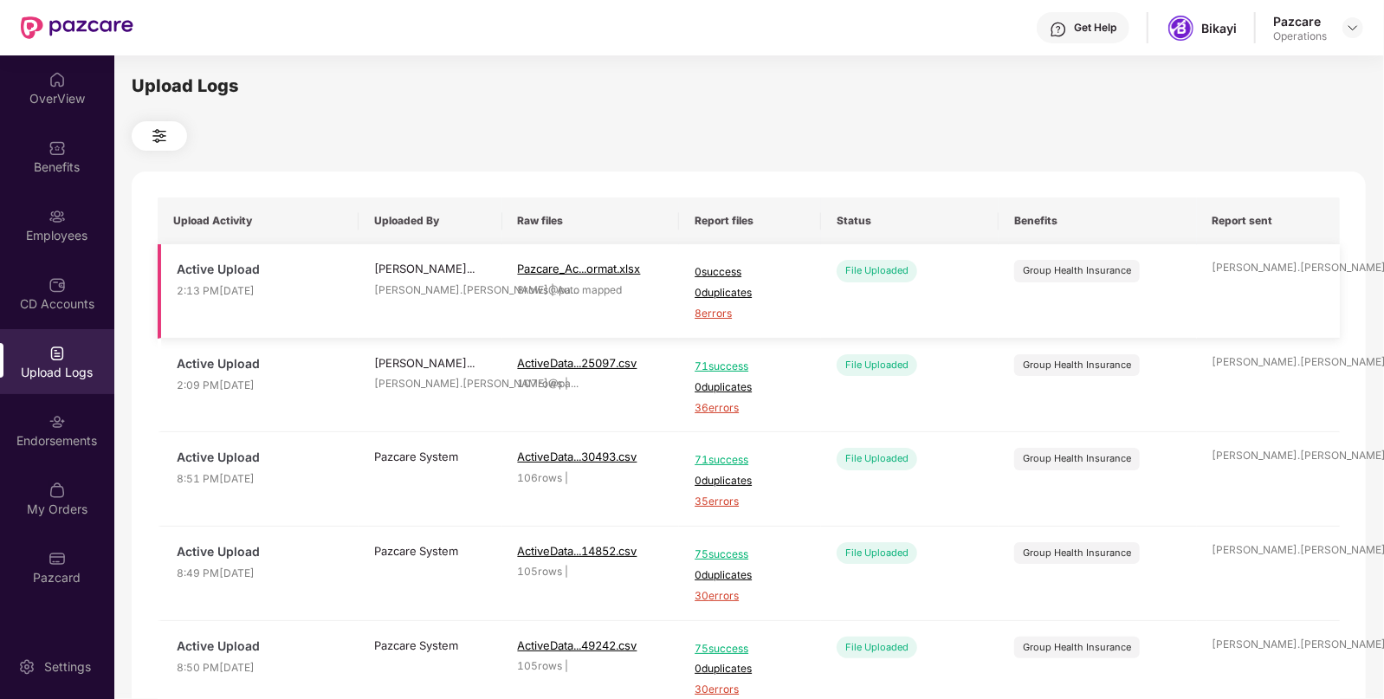
click at [718, 316] on span "8 errors" at bounding box center [750, 314] width 111 height 16
click at [66, 223] on div "Employees" at bounding box center [57, 224] width 114 height 65
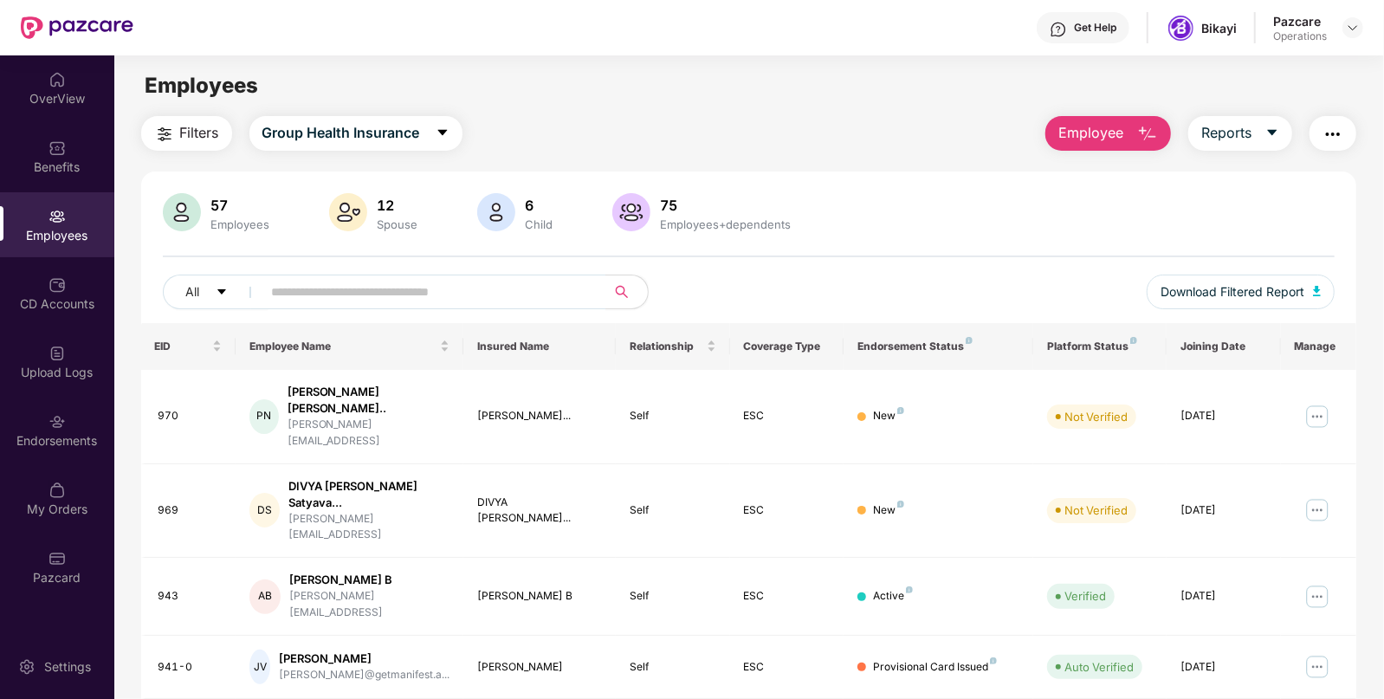
click at [1332, 143] on img "button" at bounding box center [1333, 134] width 21 height 21
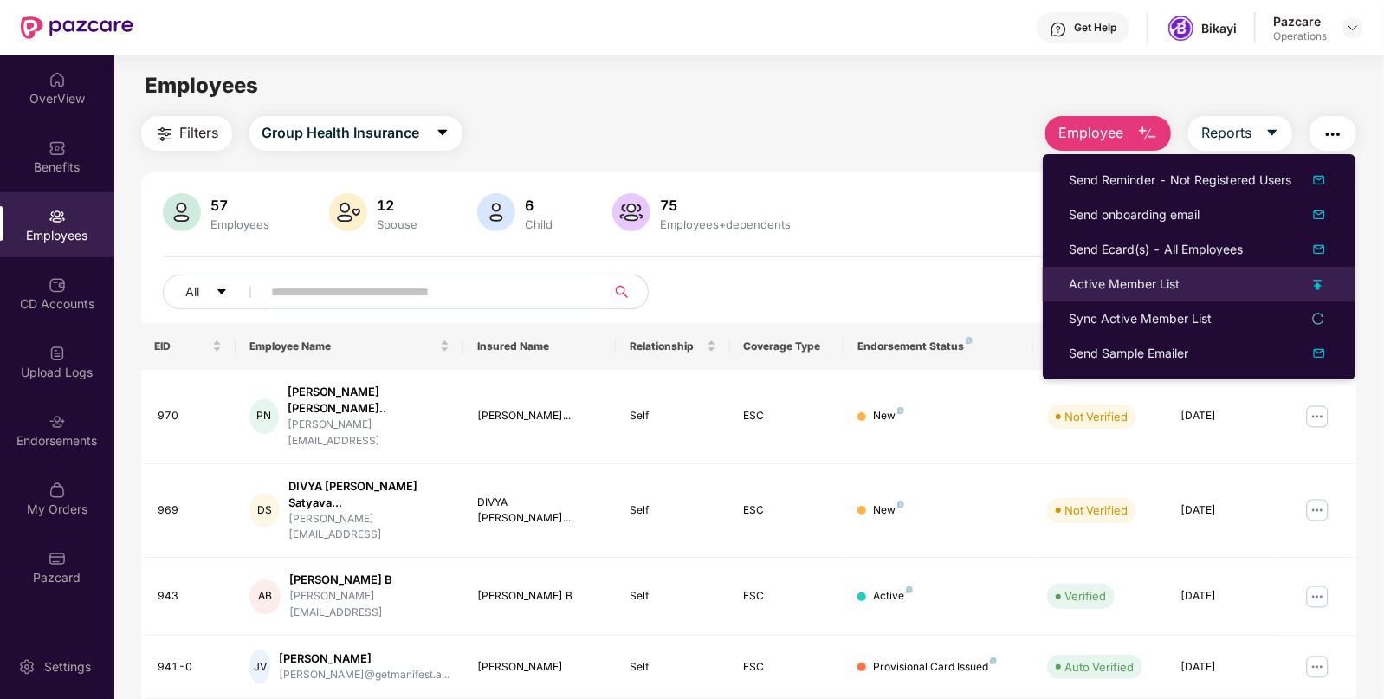
click at [1223, 280] on div "Active Member List" at bounding box center [1199, 284] width 261 height 19
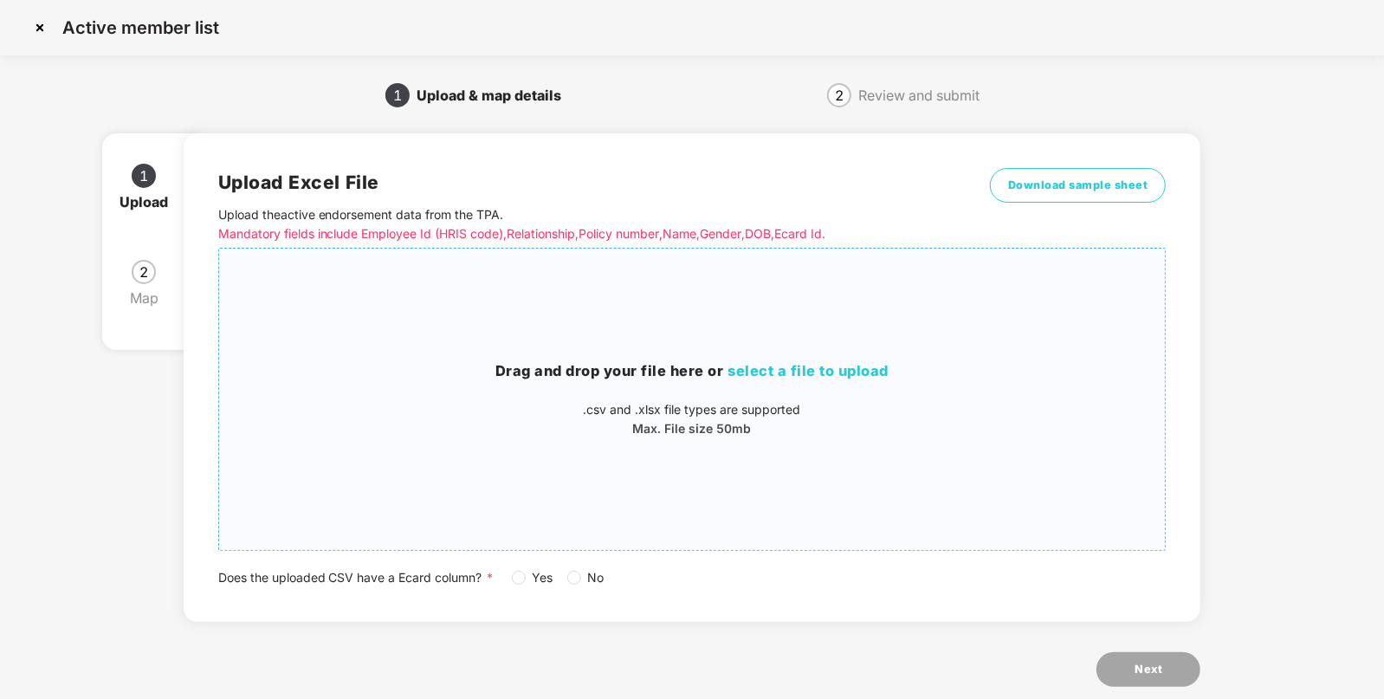
click at [539, 355] on div "Drag and drop your file here or select a file to upload .csv and .xlsx file typ…" at bounding box center [692, 399] width 947 height 274
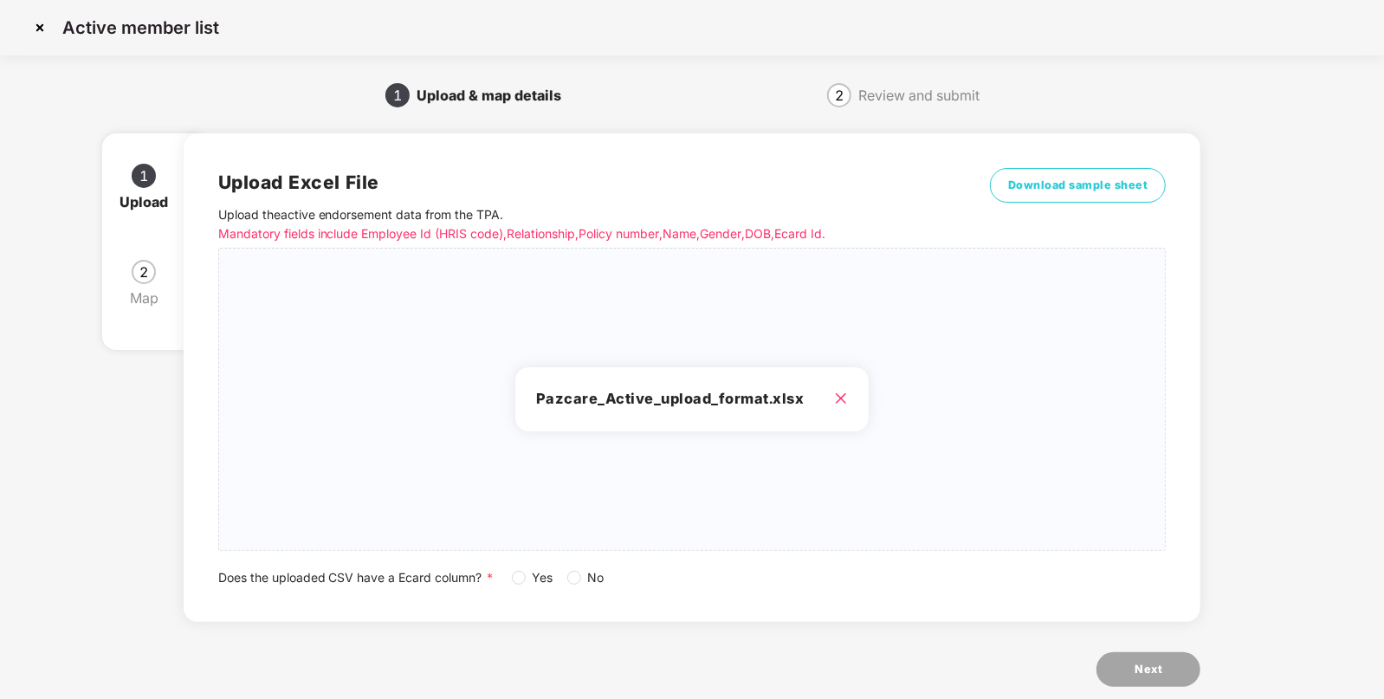
click at [529, 576] on span "Yes" at bounding box center [543, 577] width 35 height 19
click at [1116, 676] on button "Next" at bounding box center [1149, 669] width 104 height 35
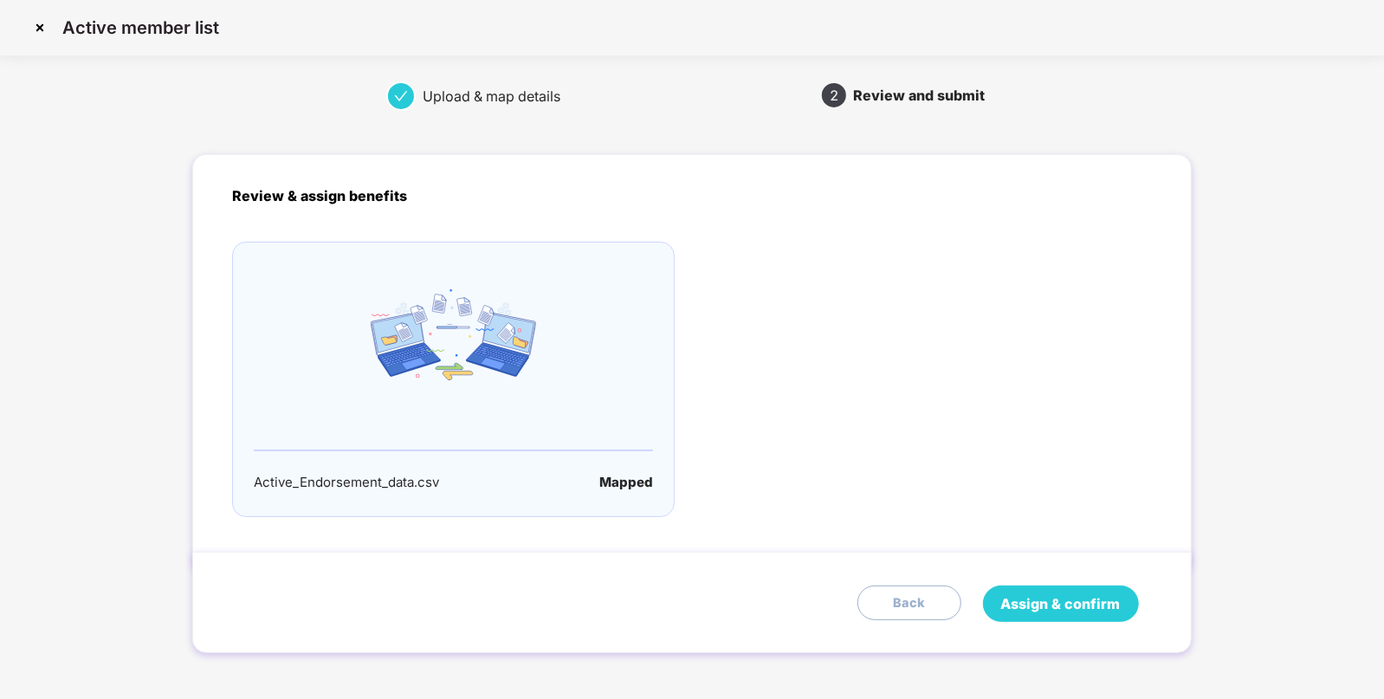
click at [1066, 609] on span "Assign & confirm" at bounding box center [1061, 604] width 120 height 22
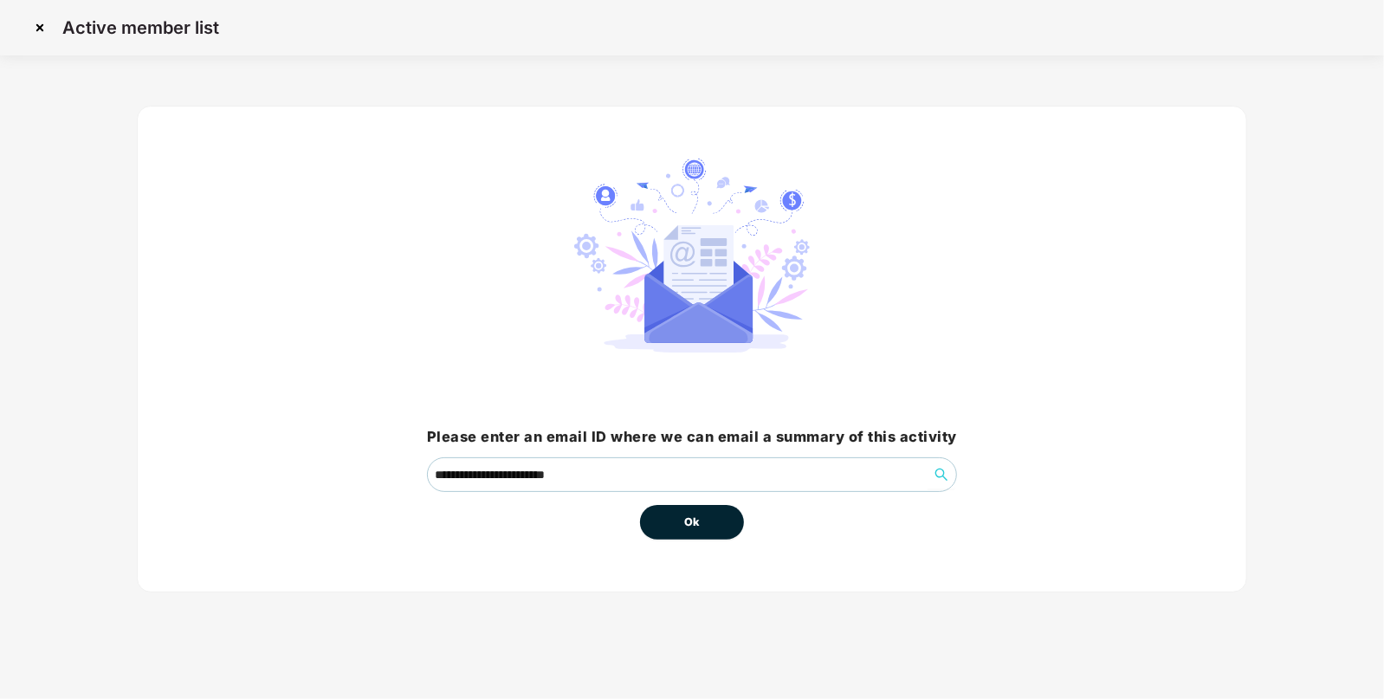
click at [691, 509] on button "Ok" at bounding box center [692, 522] width 104 height 35
click at [691, 537] on button "Ok" at bounding box center [692, 522] width 104 height 35
click at [700, 526] on button "Ok" at bounding box center [692, 522] width 104 height 35
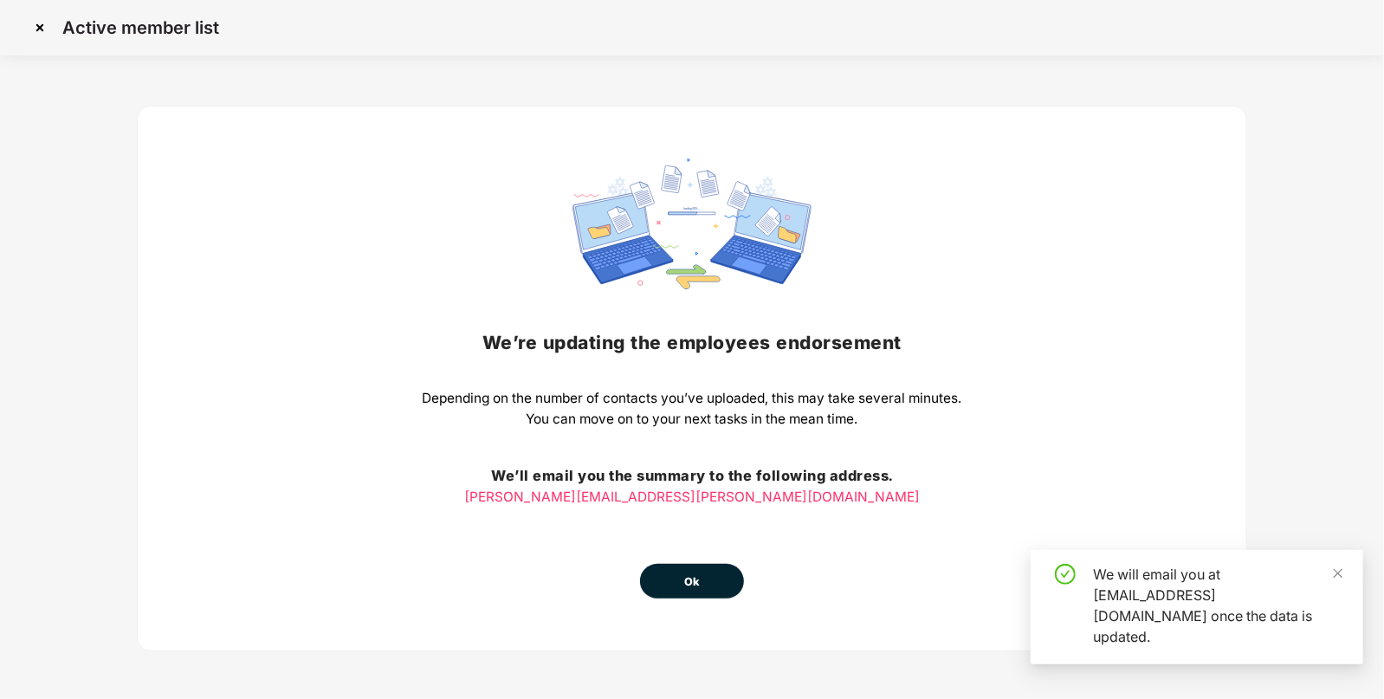
click at [693, 579] on span "Ok" at bounding box center [692, 581] width 16 height 17
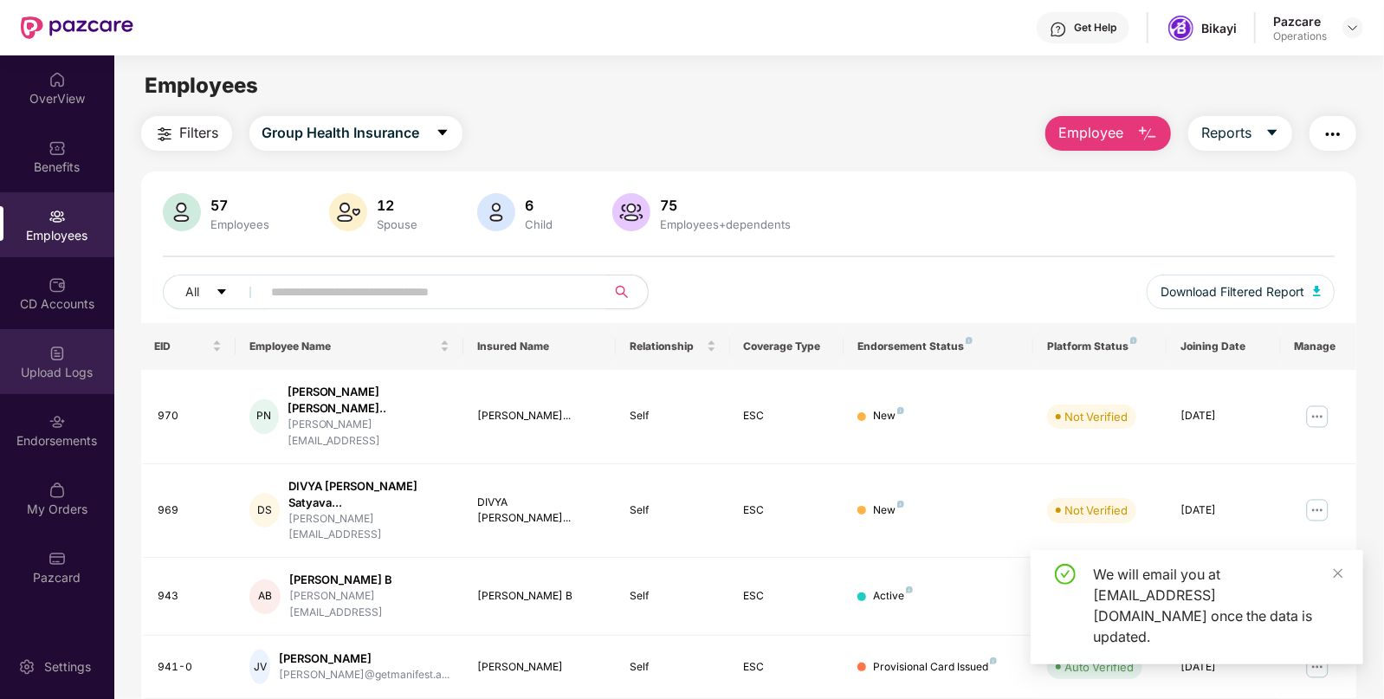
click at [60, 368] on div "Upload Logs" at bounding box center [57, 372] width 114 height 17
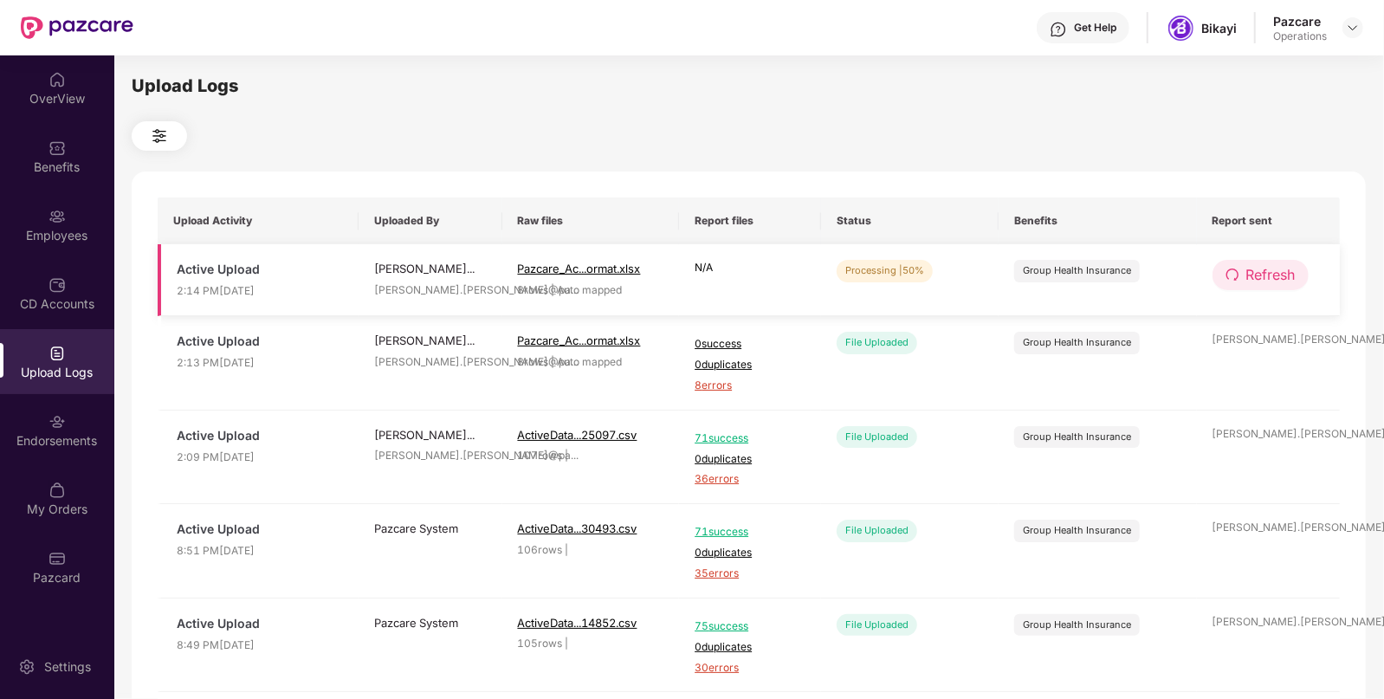
click at [1240, 262] on button "Refresh" at bounding box center [1261, 275] width 96 height 30
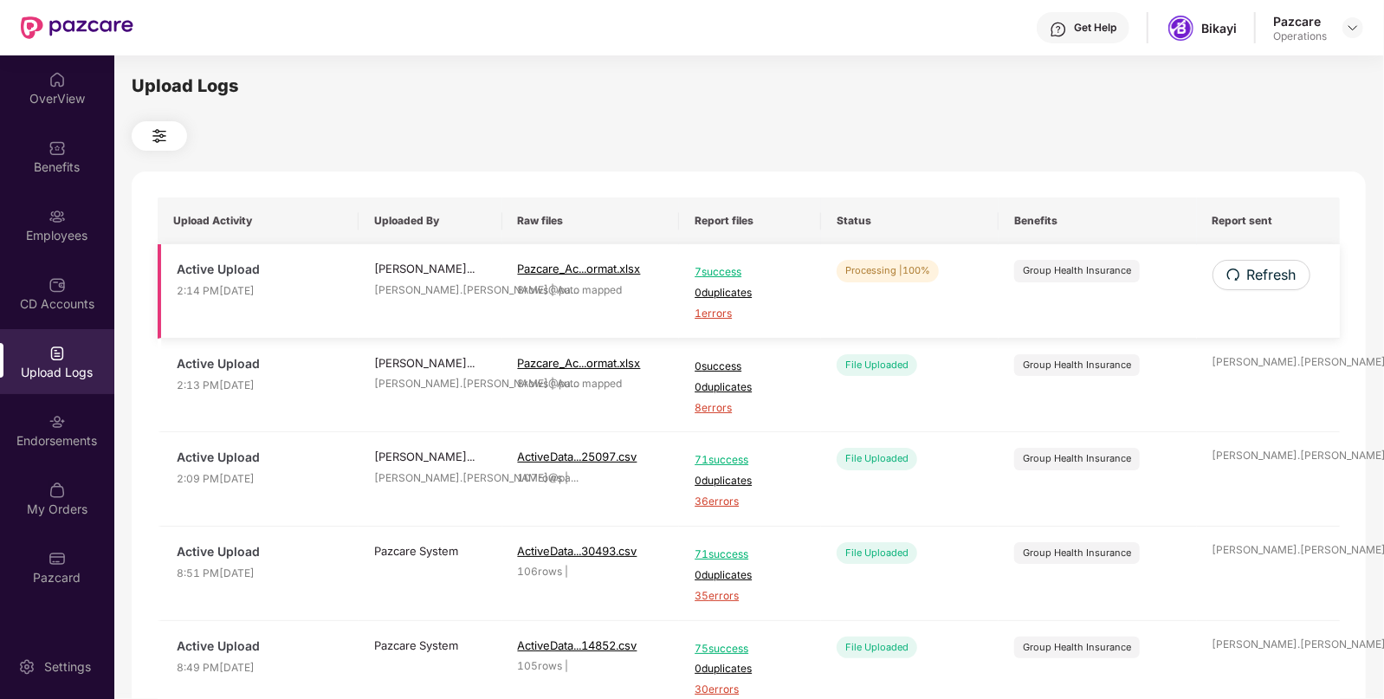
click at [732, 314] on span "1 errors" at bounding box center [750, 314] width 111 height 16
click at [91, 212] on div "Employees" at bounding box center [57, 224] width 114 height 65
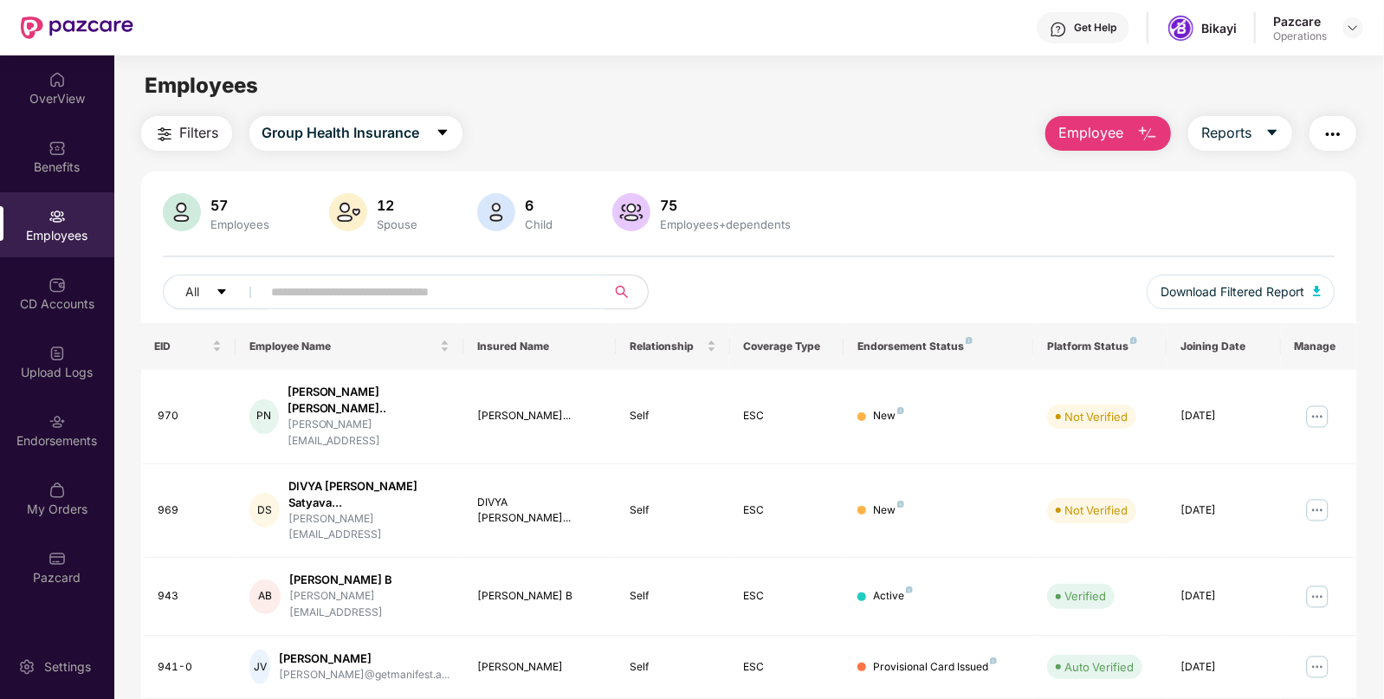
paste input "***"
click at [356, 298] on input "***" at bounding box center [427, 292] width 311 height 26
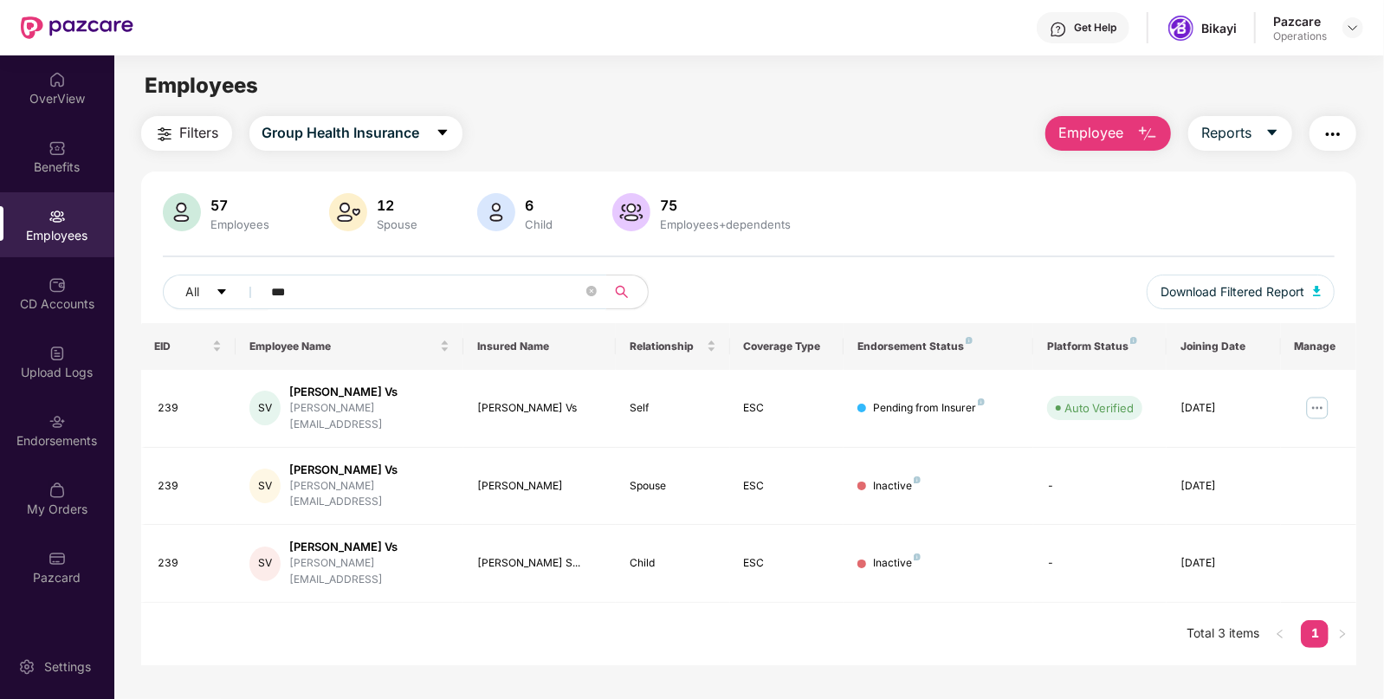
type input "***"
click at [29, 485] on div "My Orders" at bounding box center [57, 498] width 114 height 65
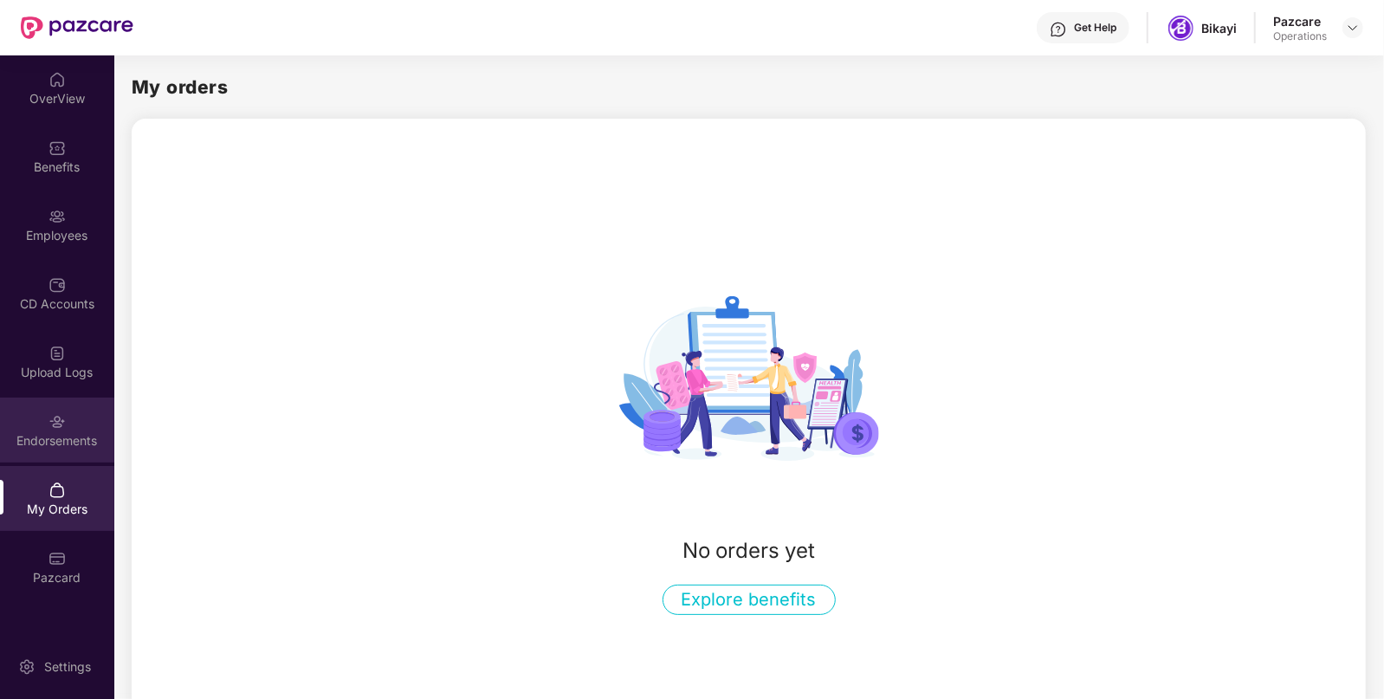
click at [50, 448] on div "Endorsements" at bounding box center [57, 440] width 114 height 17
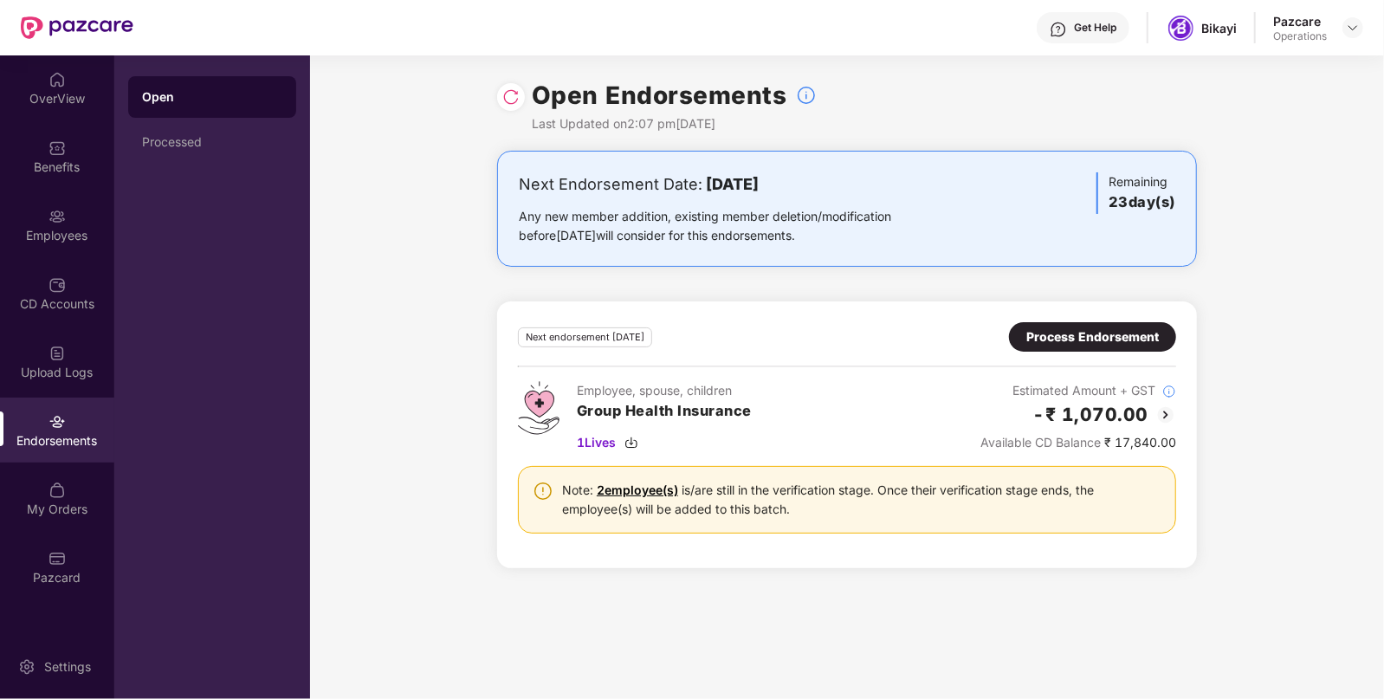
click at [1078, 339] on div "Process Endorsement" at bounding box center [1092, 336] width 133 height 19
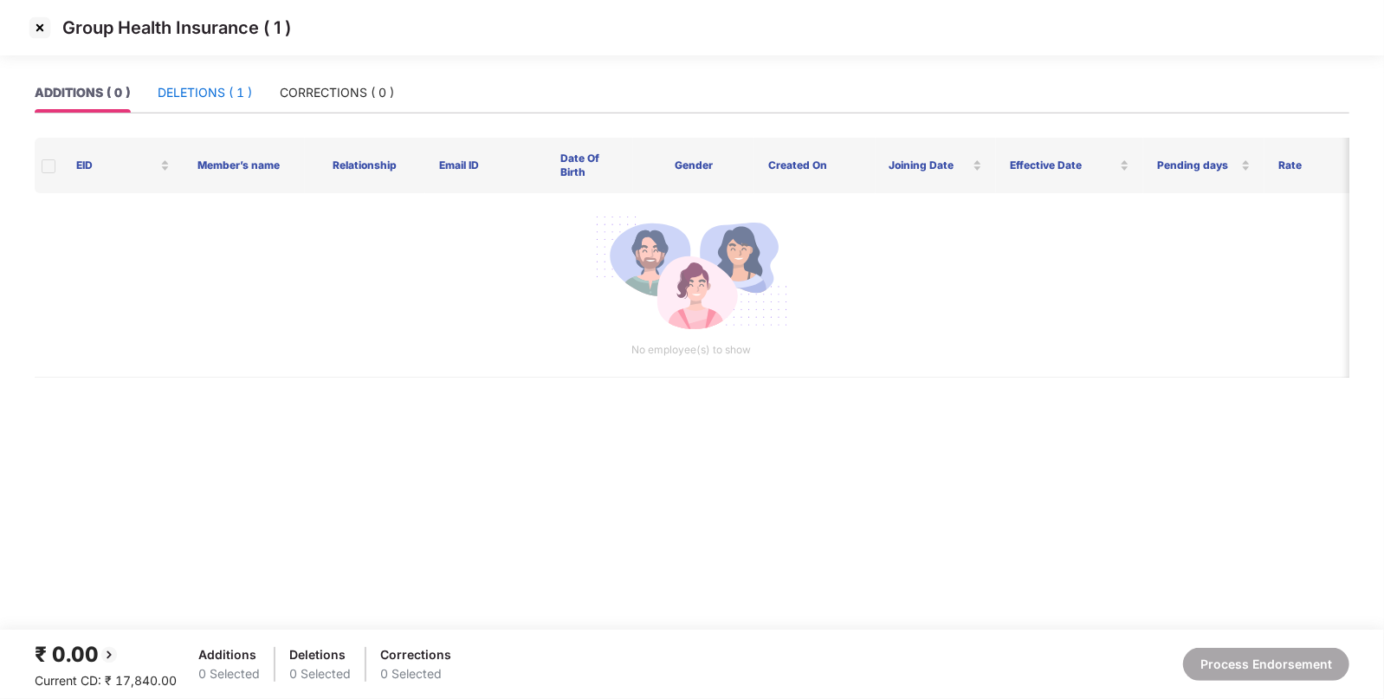
click at [233, 95] on div "DELETIONS ( 1 )" at bounding box center [205, 92] width 94 height 19
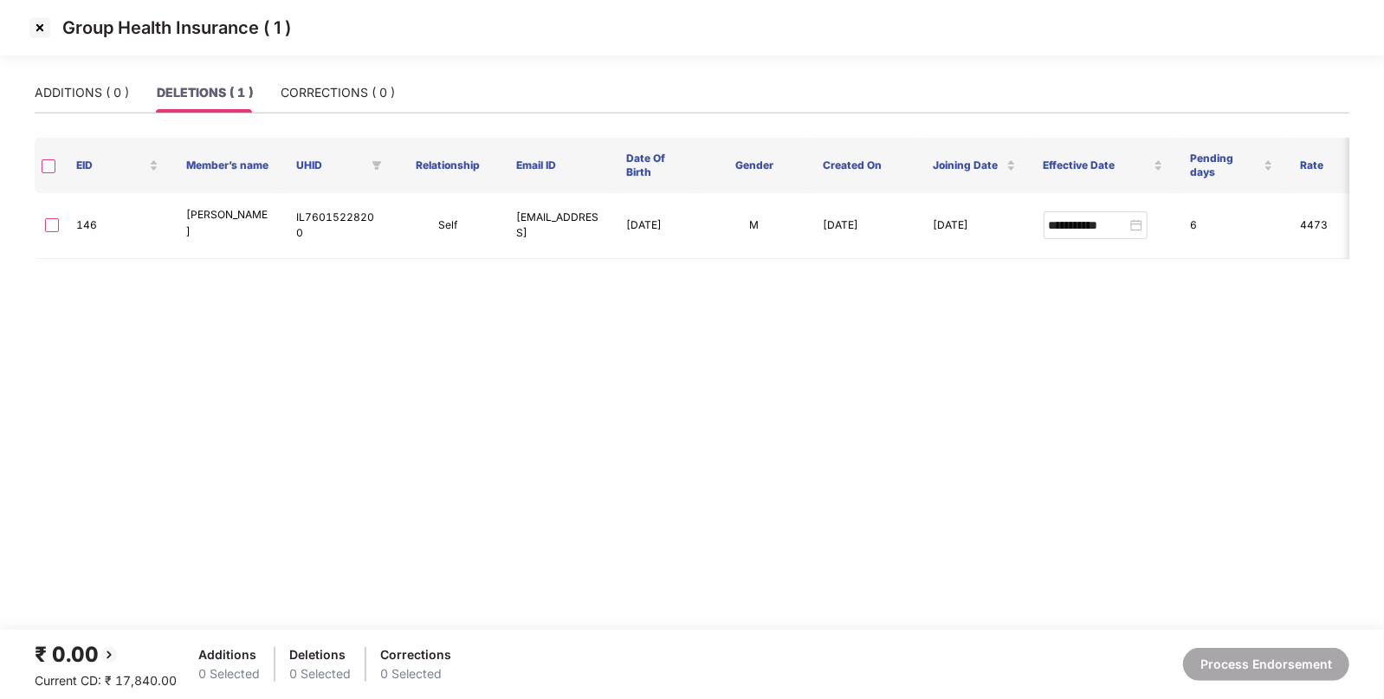
click at [44, 31] on img at bounding box center [40, 28] width 28 height 28
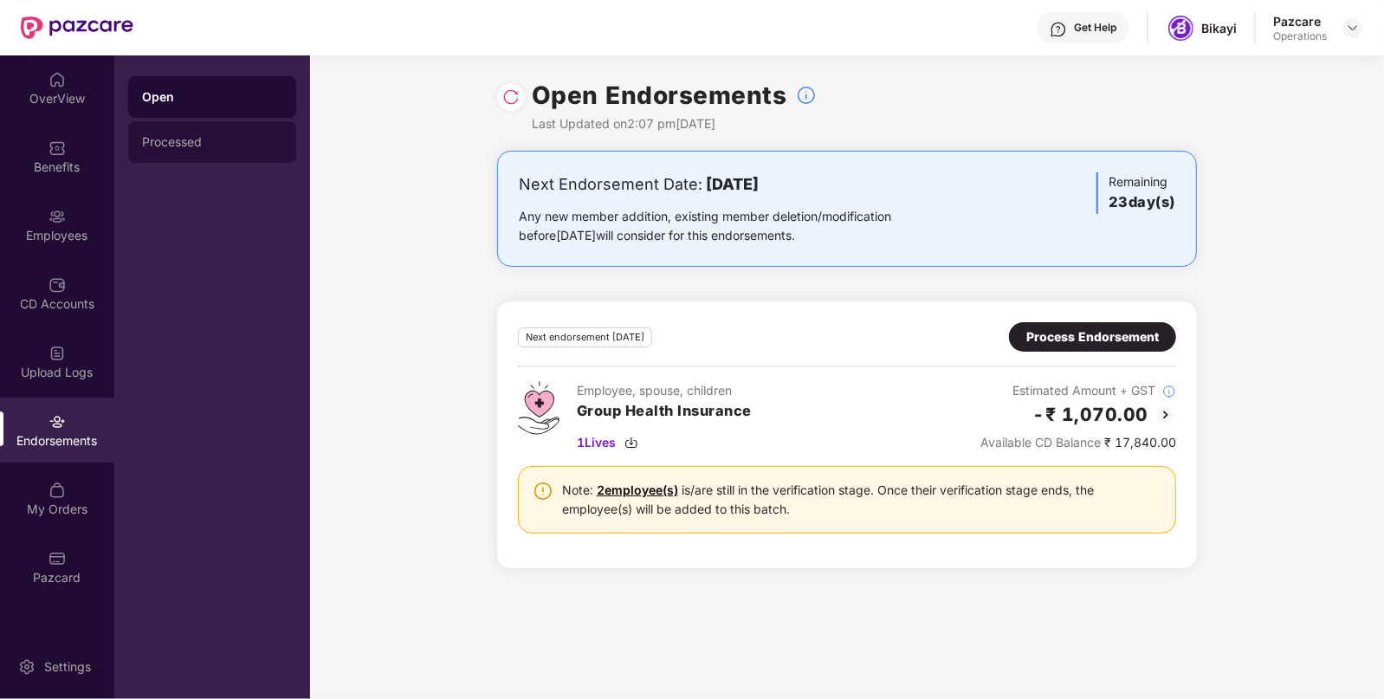
click at [220, 151] on div "Processed" at bounding box center [212, 142] width 168 height 42
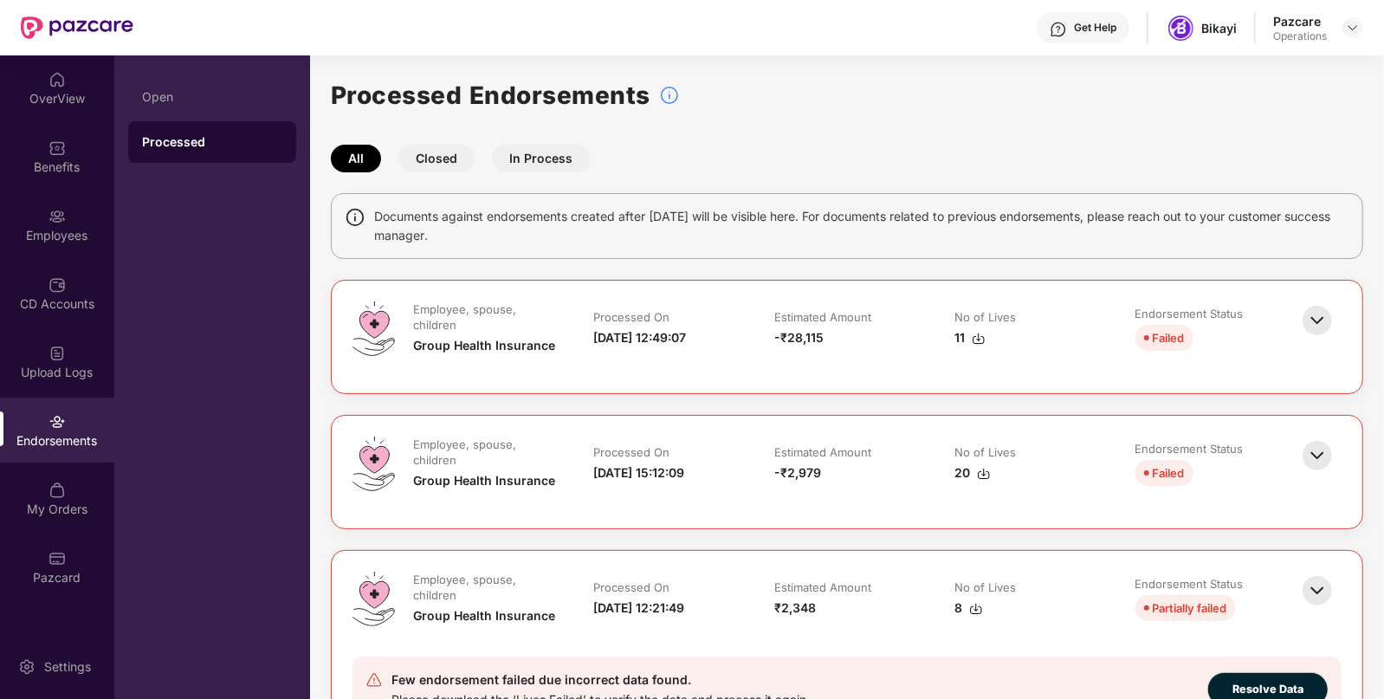
click at [1308, 322] on img at bounding box center [1317, 320] width 38 height 38
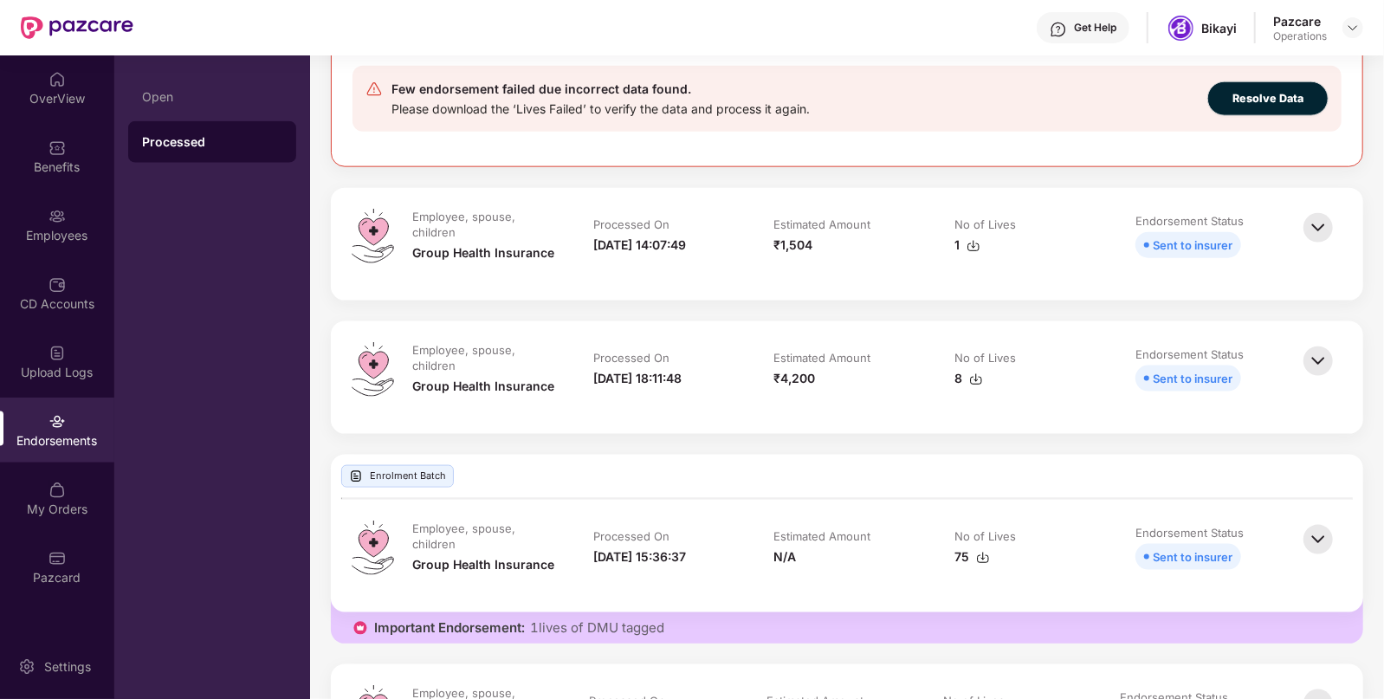
scroll to position [1331, 0]
click at [81, 253] on div "Employees" at bounding box center [57, 224] width 114 height 65
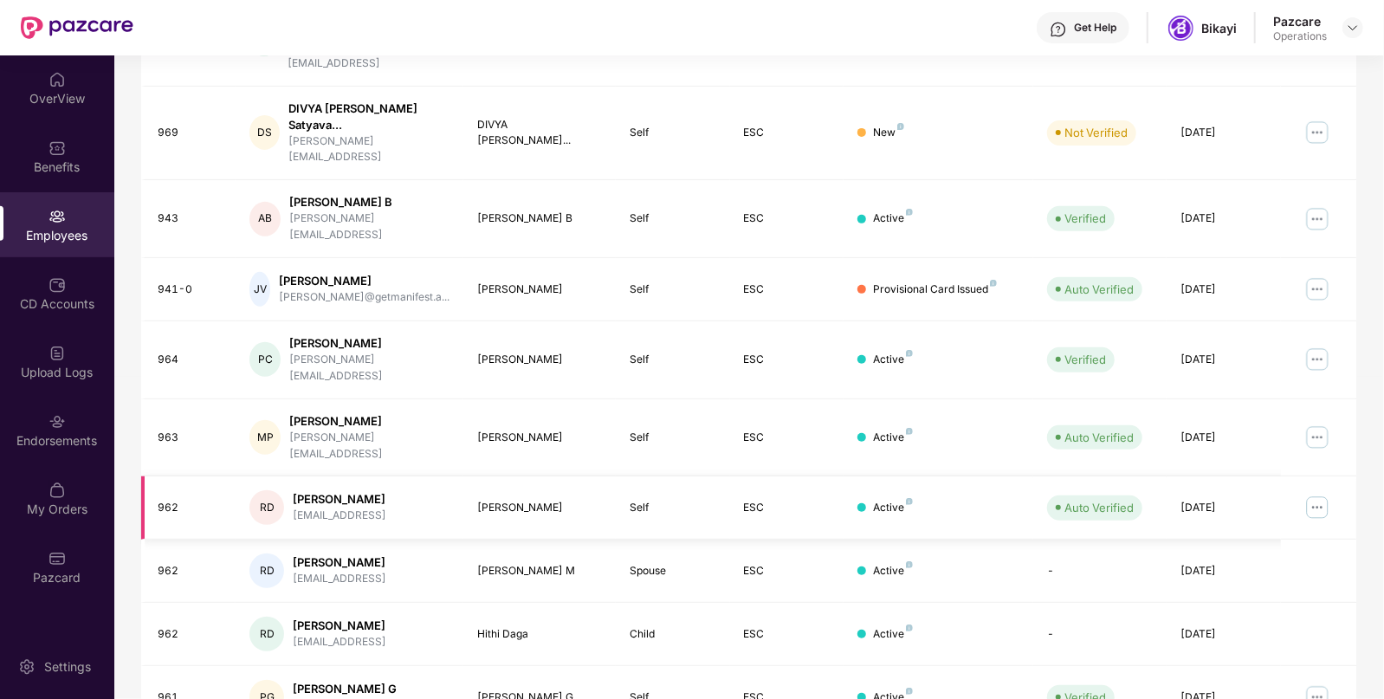
scroll to position [0, 0]
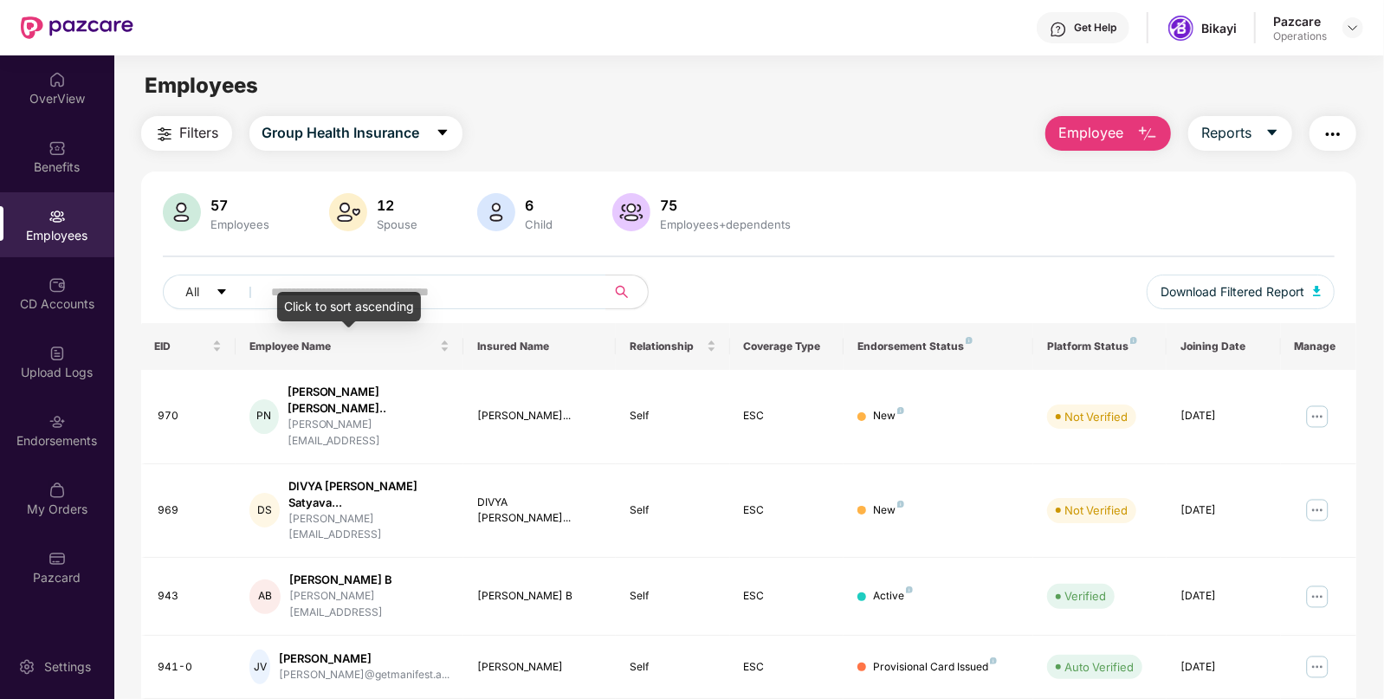
click at [325, 296] on div "Click to sort ascending" at bounding box center [349, 306] width 144 height 29
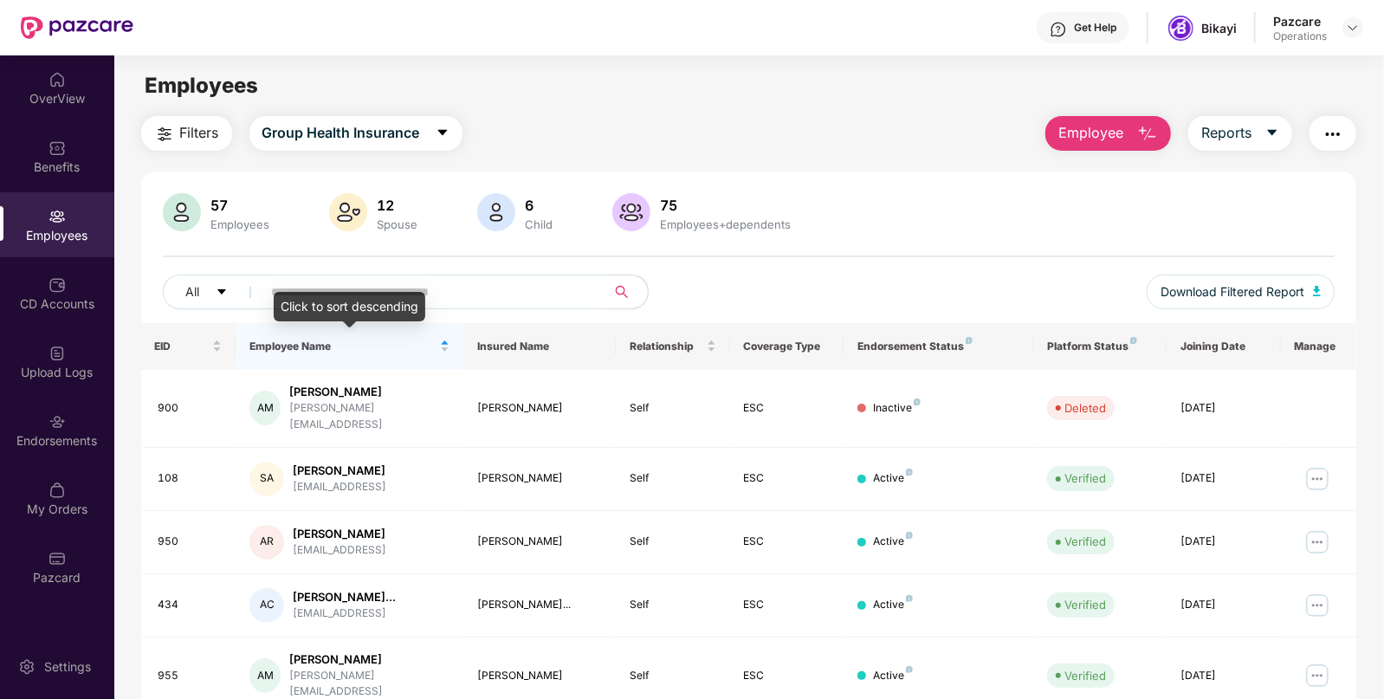
click at [437, 289] on input "text" at bounding box center [427, 292] width 311 height 26
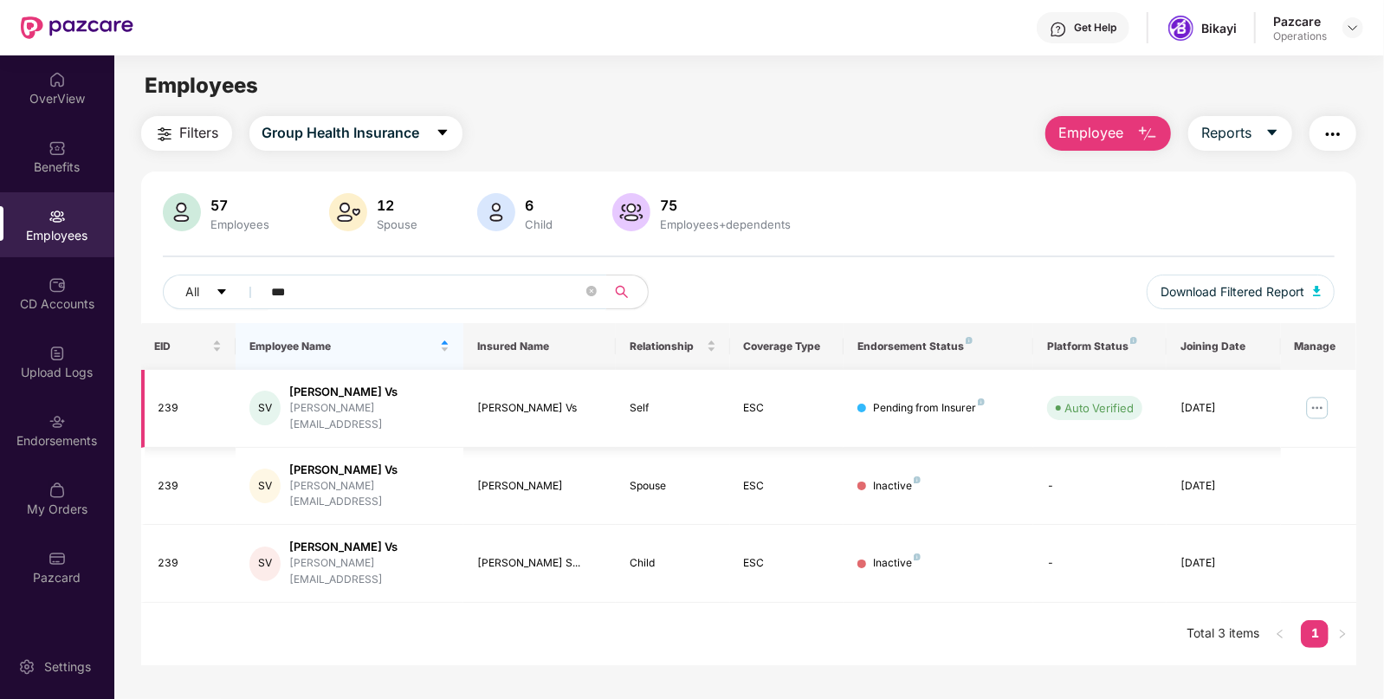
type input "***"
click at [1323, 407] on img at bounding box center [1318, 408] width 28 height 28
click at [197, 123] on span "Filters" at bounding box center [199, 133] width 39 height 22
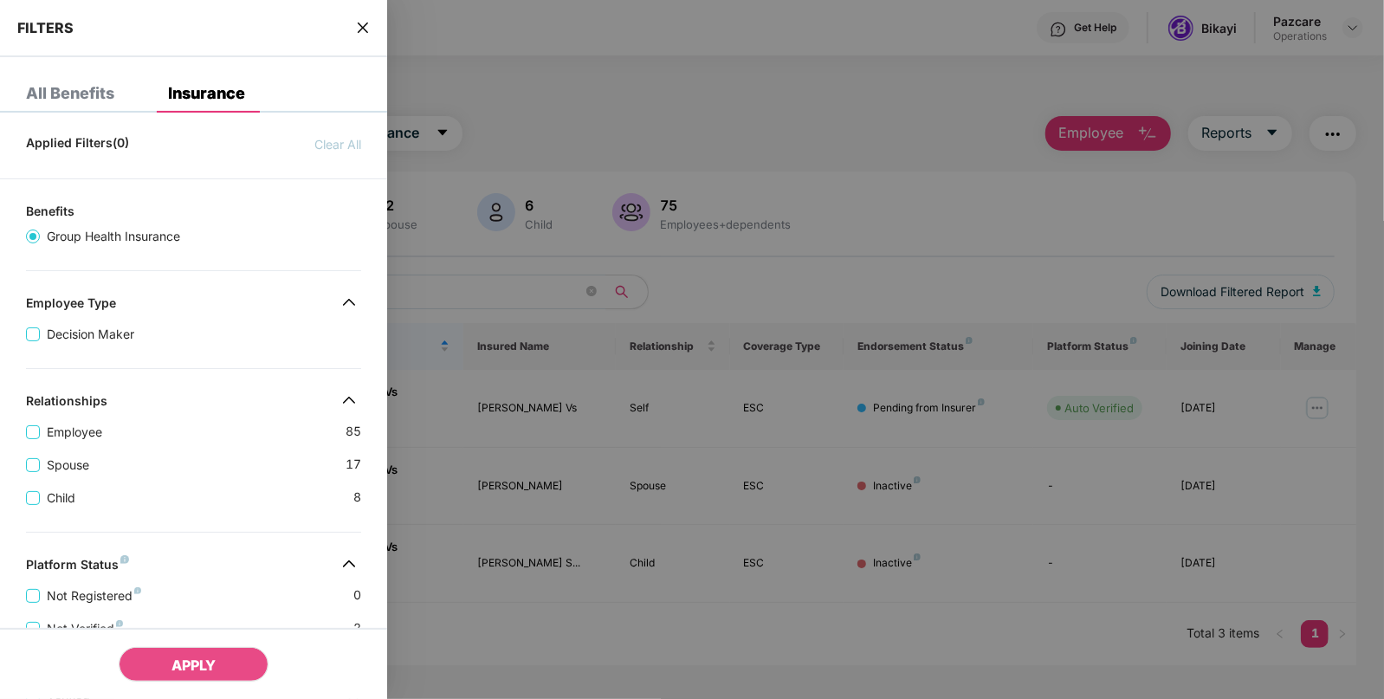
scroll to position [398, 0]
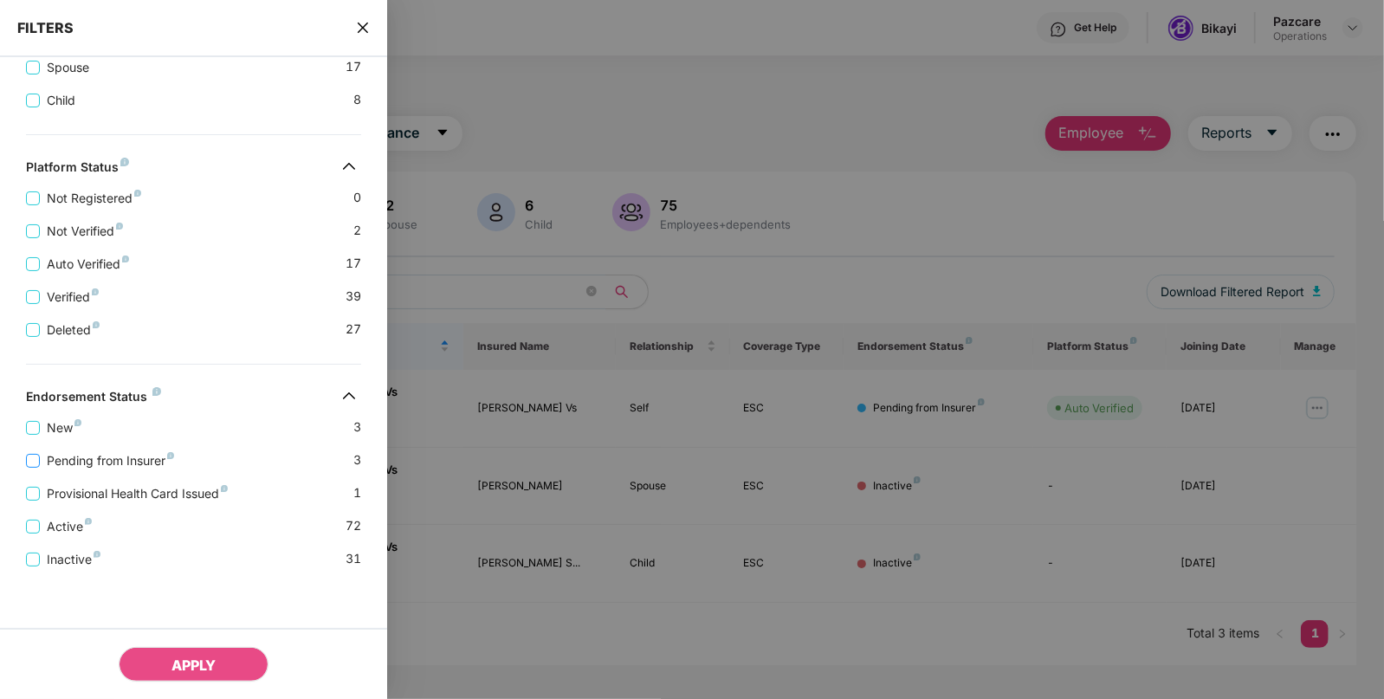
click at [100, 461] on span "Pending from Insurer" at bounding box center [110, 460] width 141 height 19
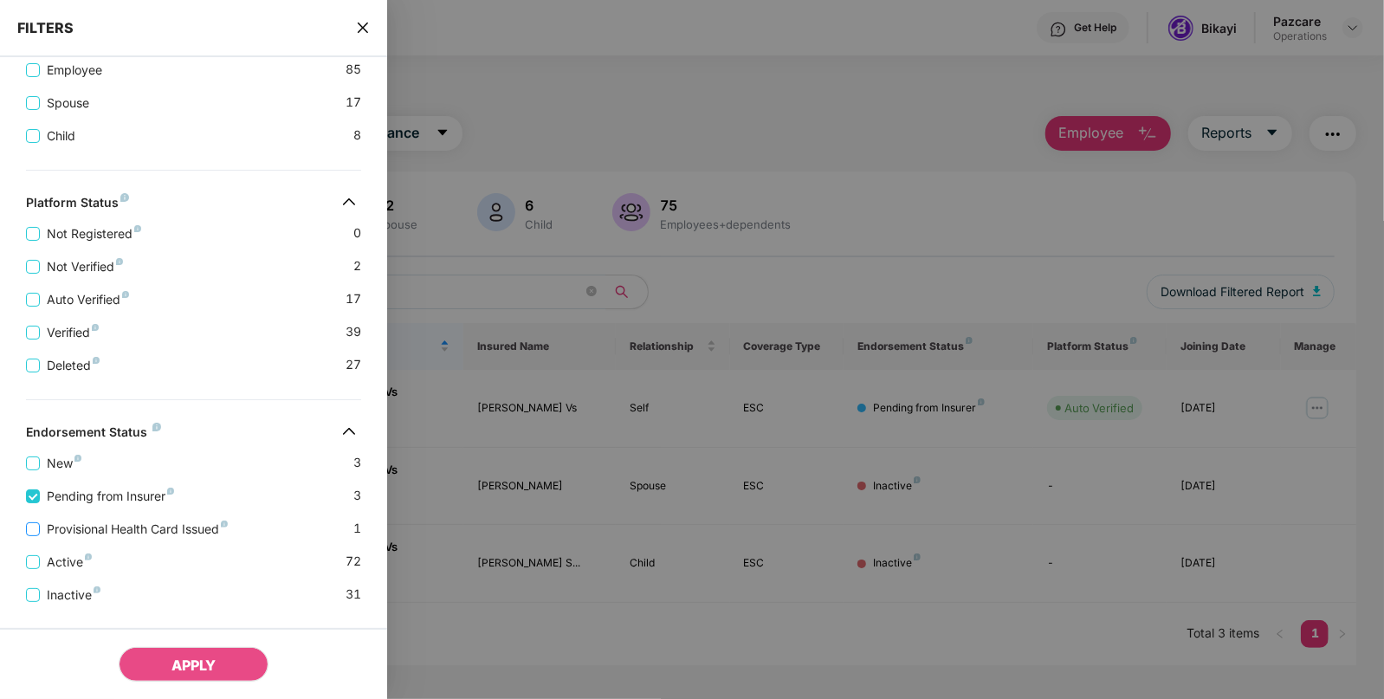
click at [82, 526] on span "Provisional Health Card Issued" at bounding box center [137, 529] width 195 height 19
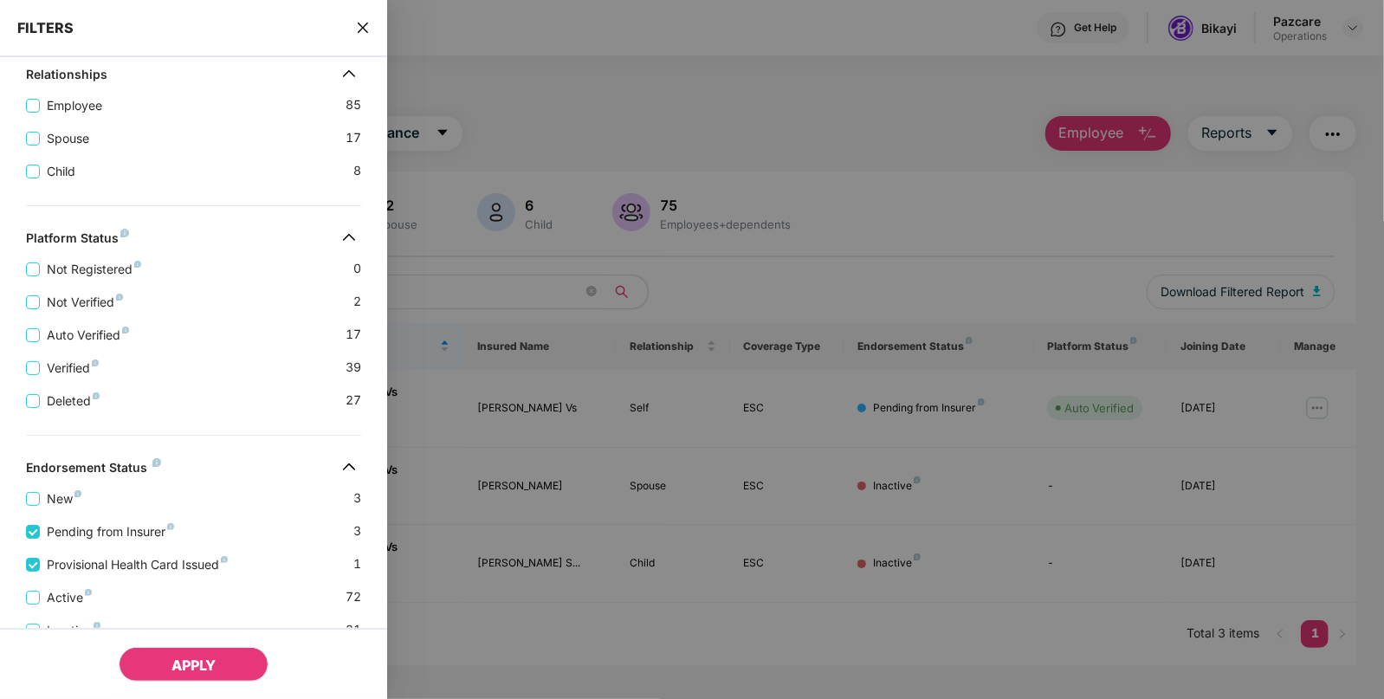
click at [215, 676] on button "APPLY" at bounding box center [194, 664] width 150 height 35
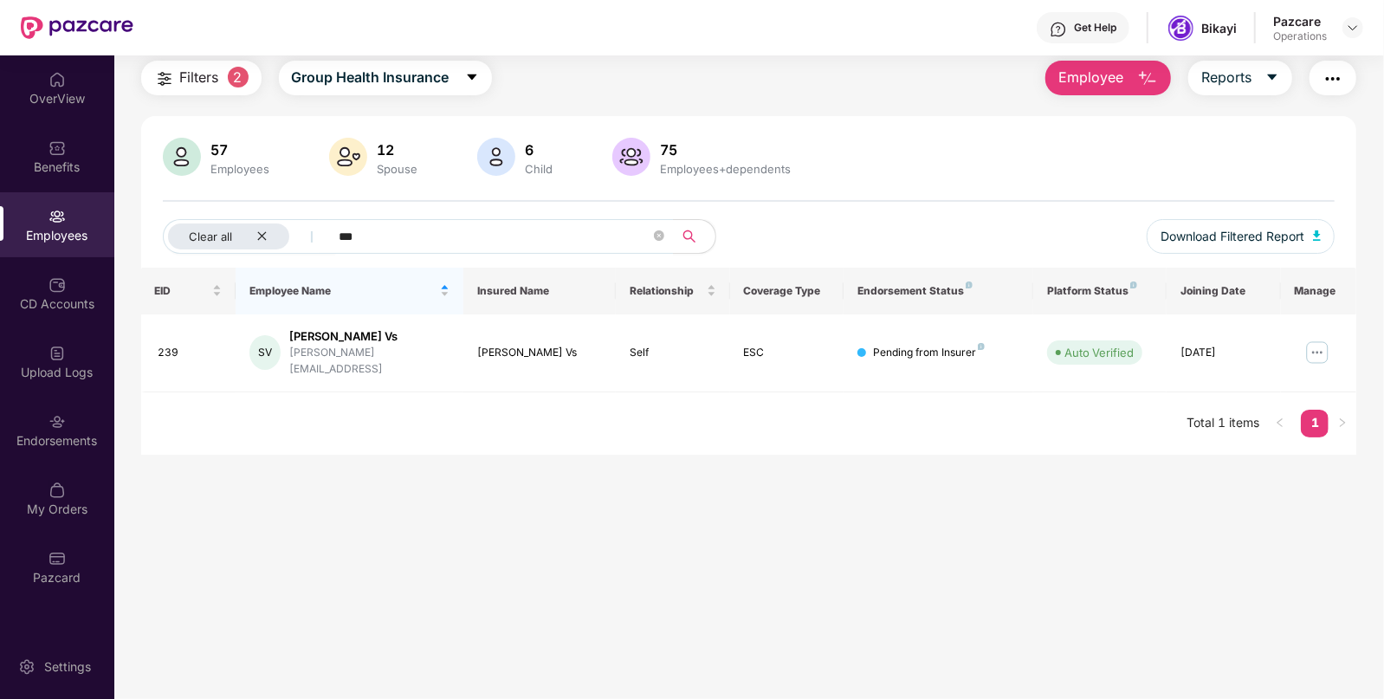
scroll to position [0, 0]
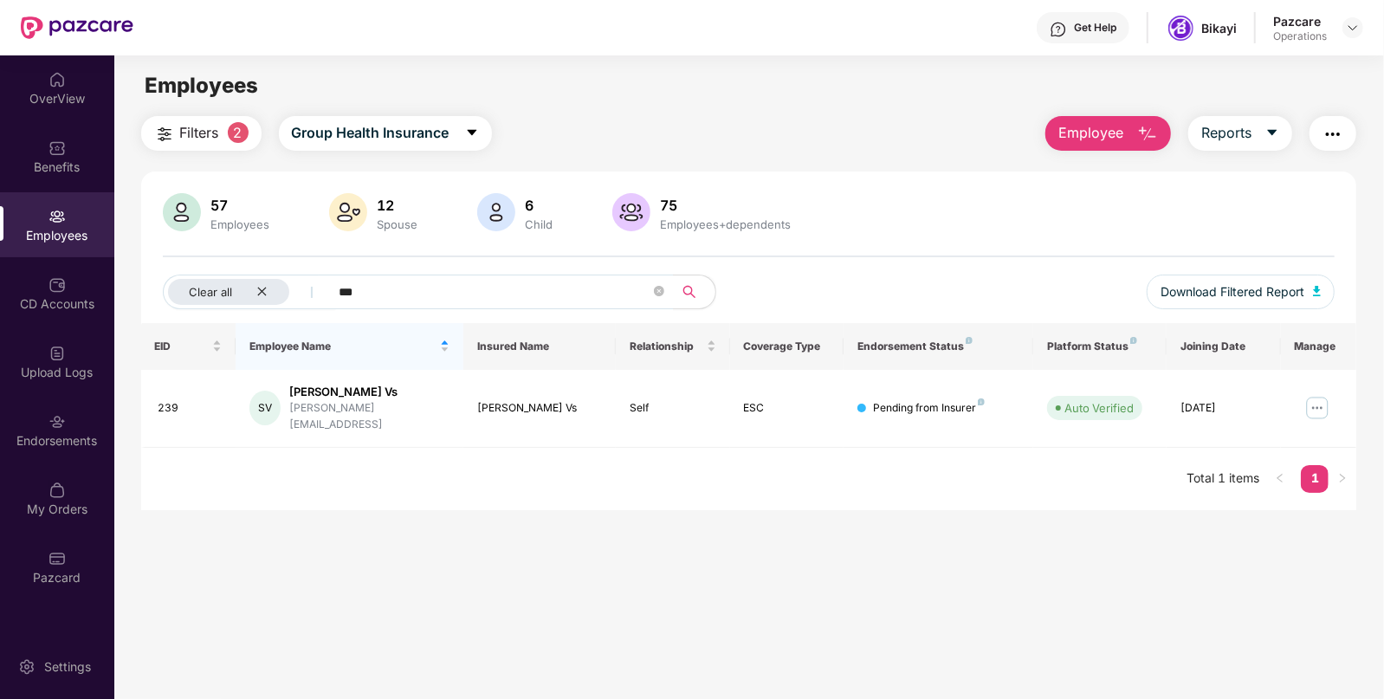
click at [1338, 143] on img "button" at bounding box center [1333, 134] width 21 height 21
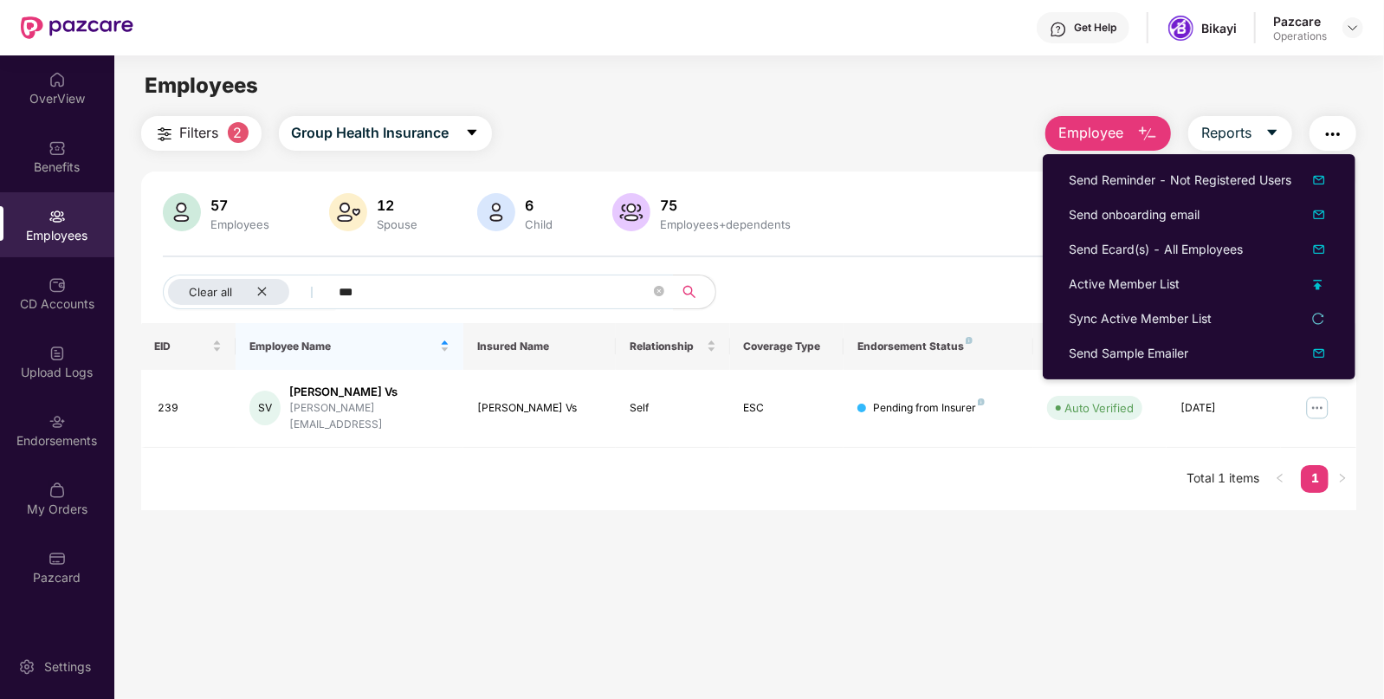
click at [236, 135] on span "2" at bounding box center [238, 132] width 21 height 21
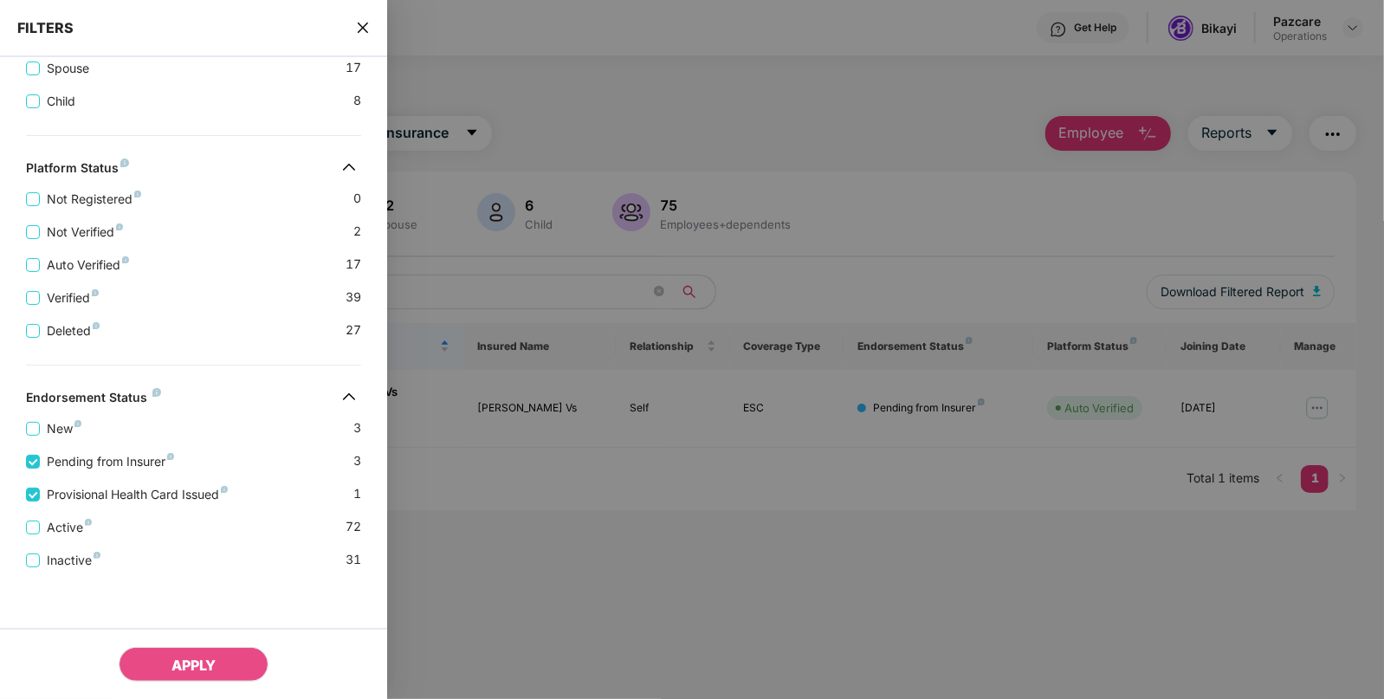
scroll to position [467, 0]
click at [198, 662] on span "APPLY" at bounding box center [193, 665] width 44 height 17
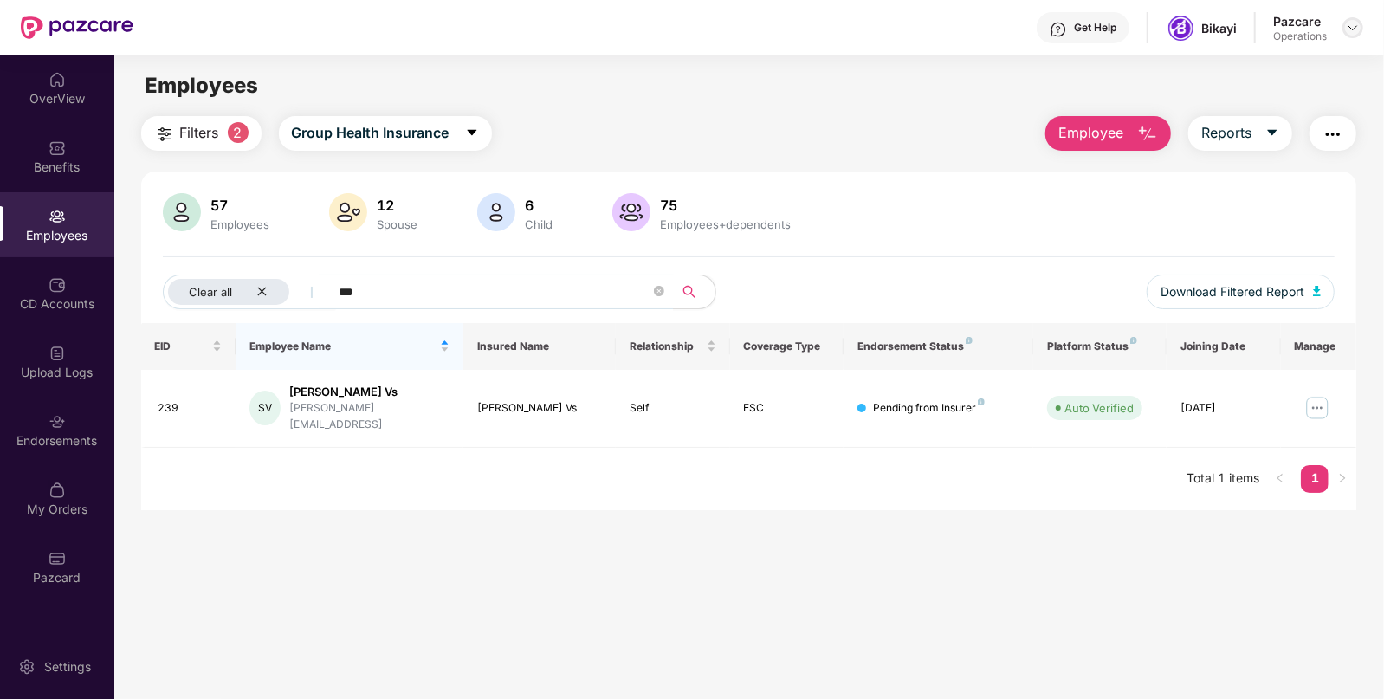
click at [1357, 26] on img at bounding box center [1353, 28] width 14 height 14
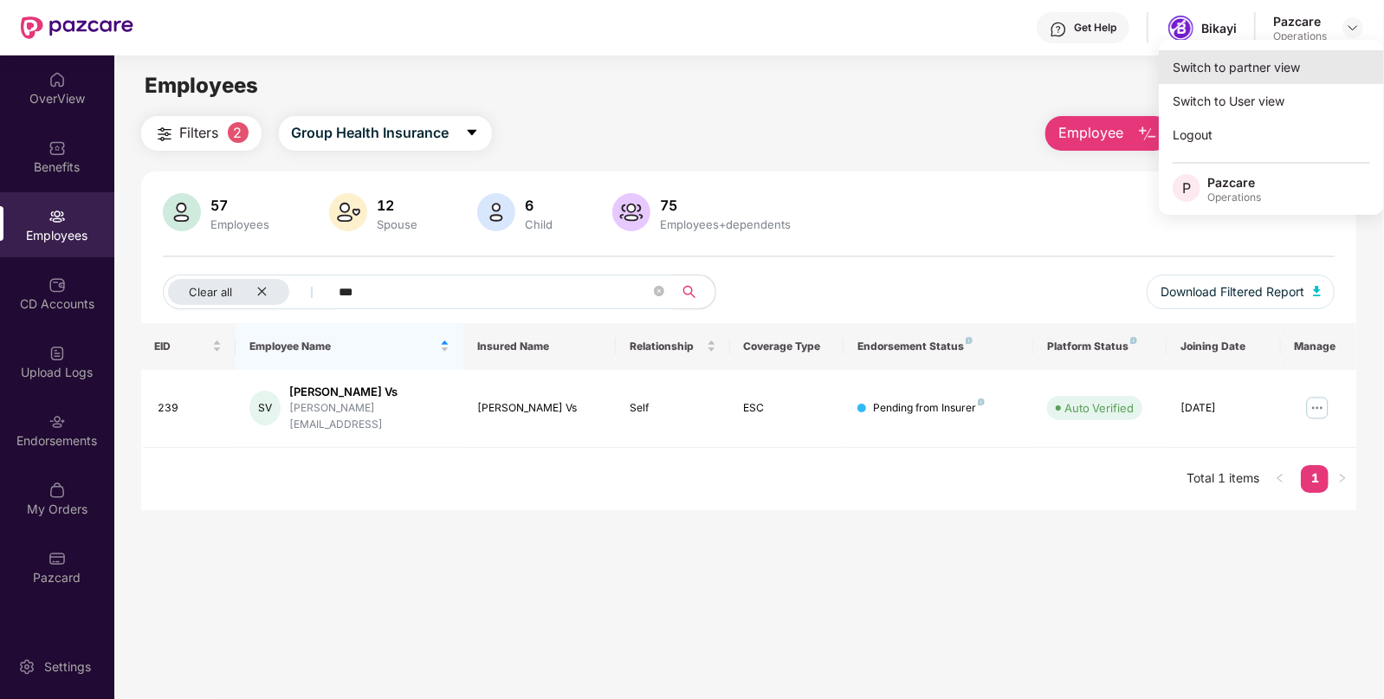
click at [1318, 55] on div "Switch to partner view" at bounding box center [1271, 67] width 225 height 34
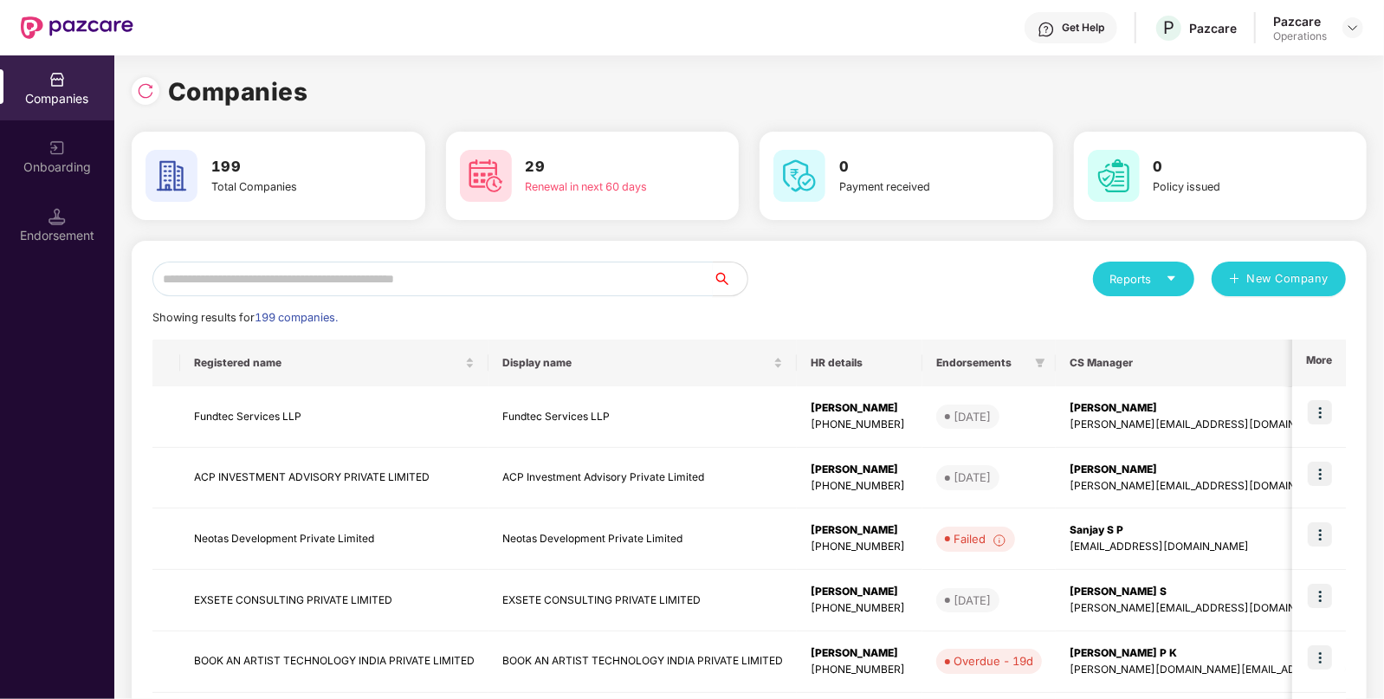
click at [490, 288] on input "text" at bounding box center [432, 279] width 560 height 35
paste input "**********"
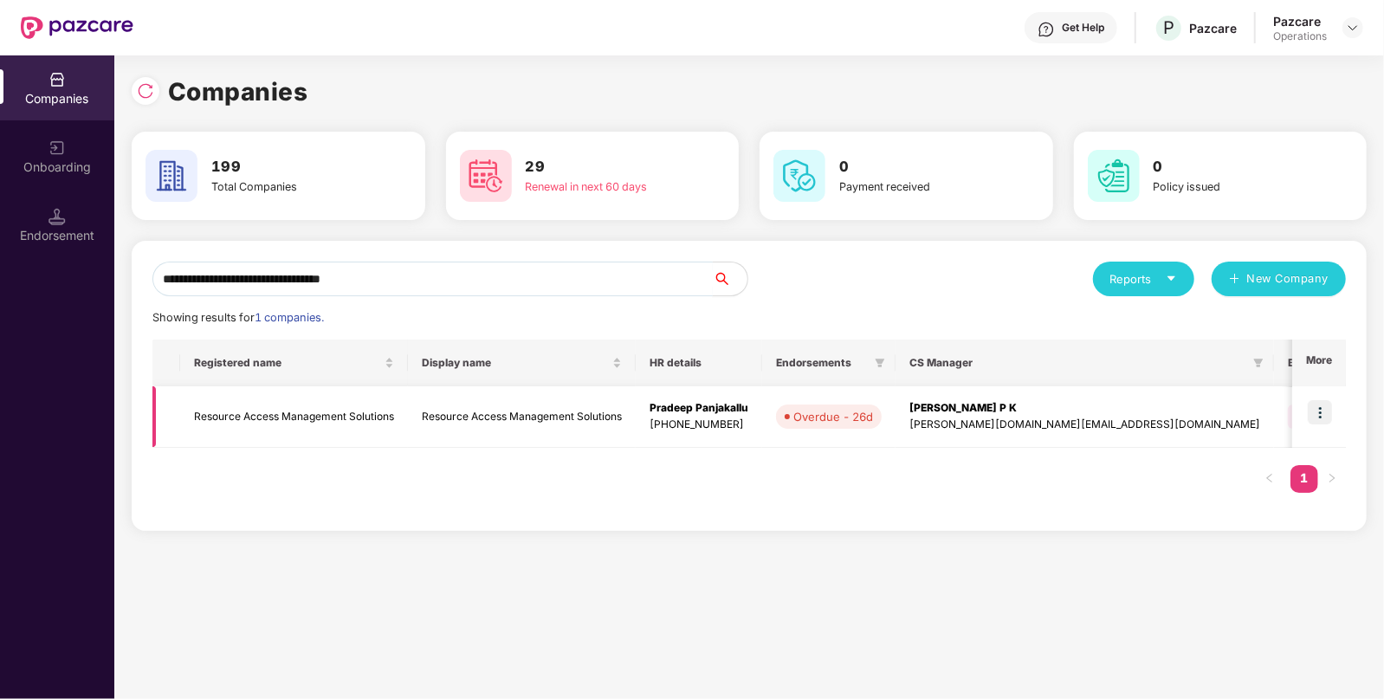
type input "**********"
click at [1317, 407] on img at bounding box center [1320, 412] width 24 height 24
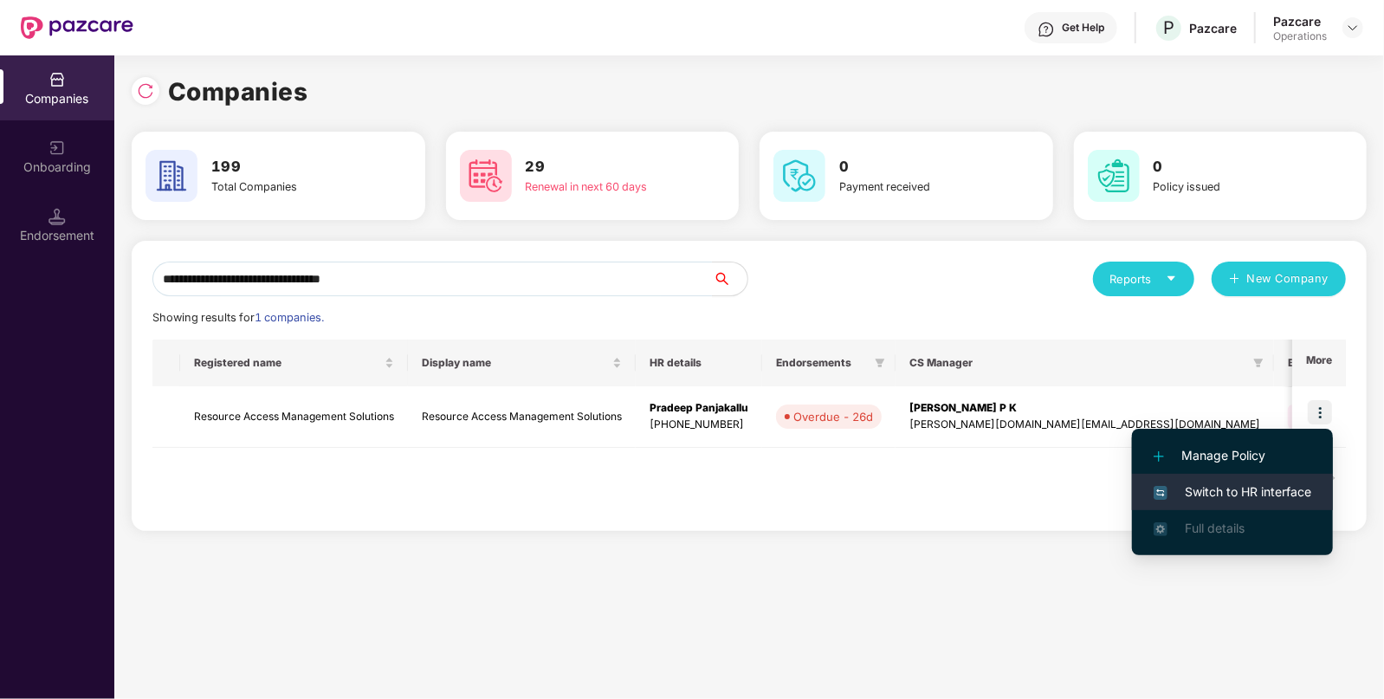
click at [1226, 478] on li "Switch to HR interface" at bounding box center [1232, 492] width 201 height 36
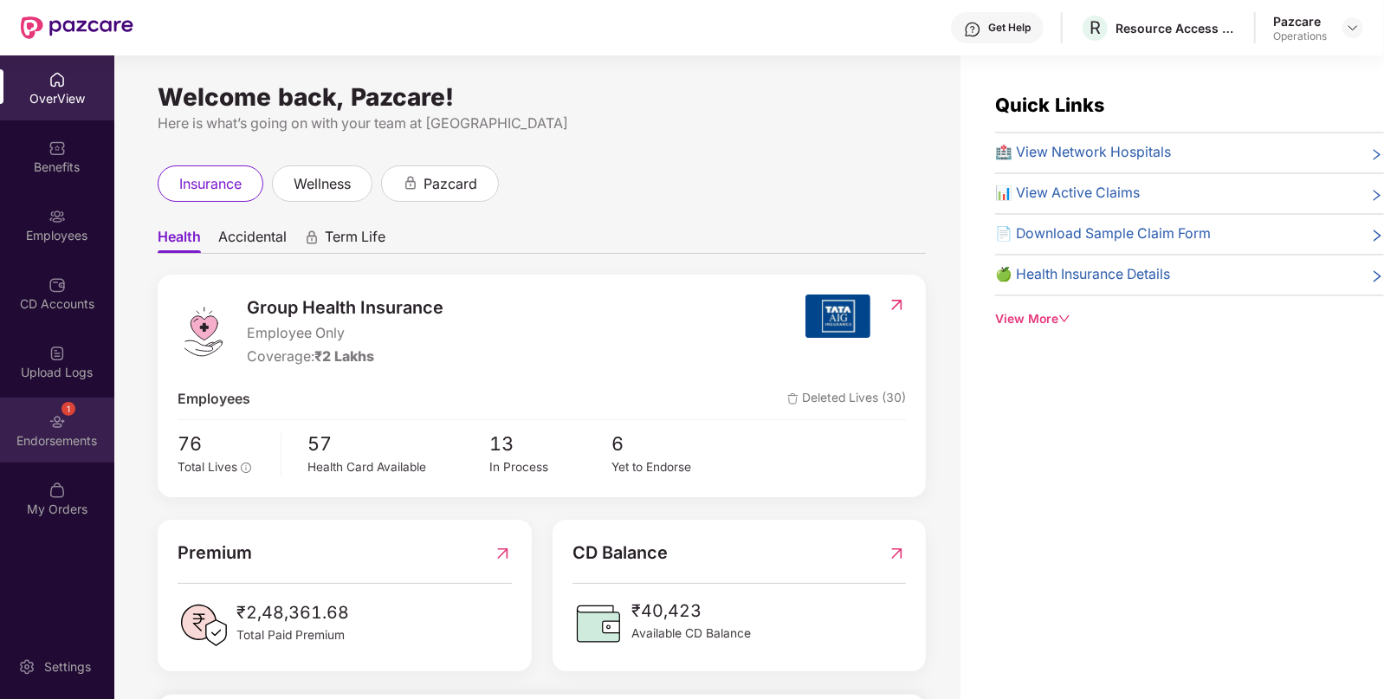
click at [82, 424] on div "1 Endorsements" at bounding box center [57, 430] width 114 height 65
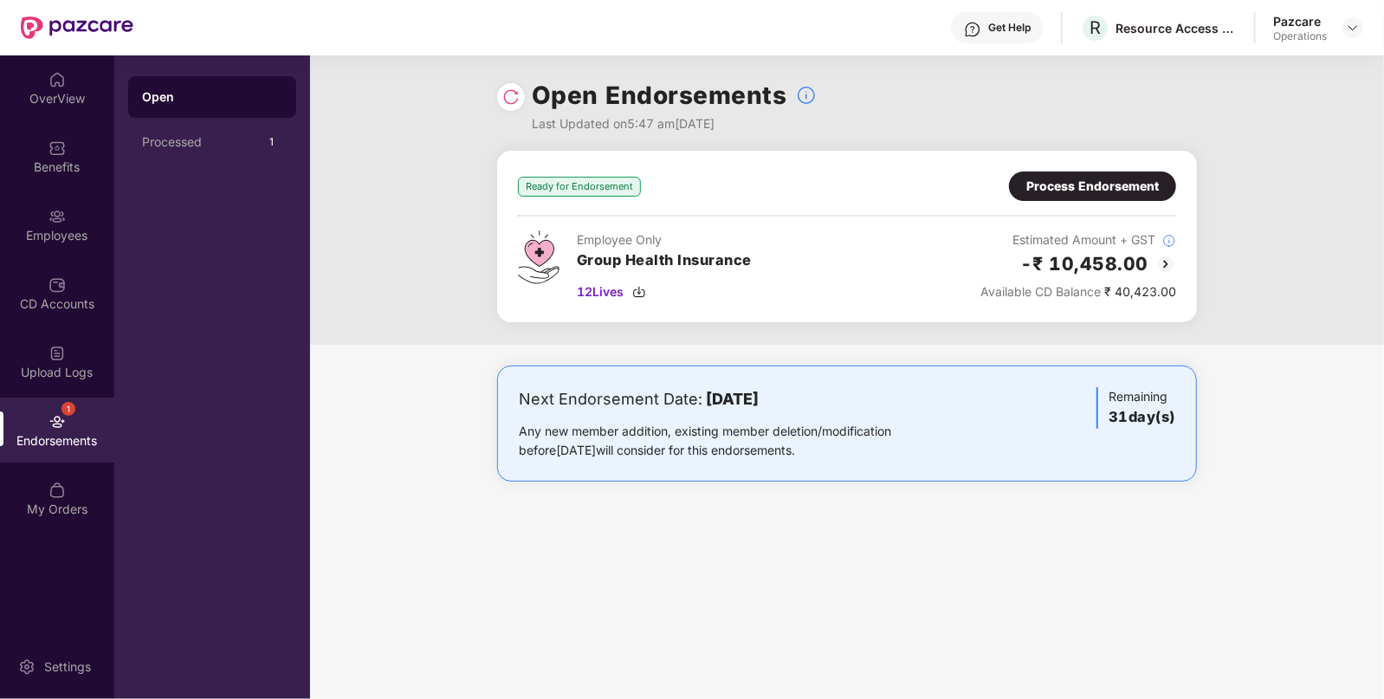
click at [1114, 190] on div "Process Endorsement" at bounding box center [1092, 186] width 133 height 19
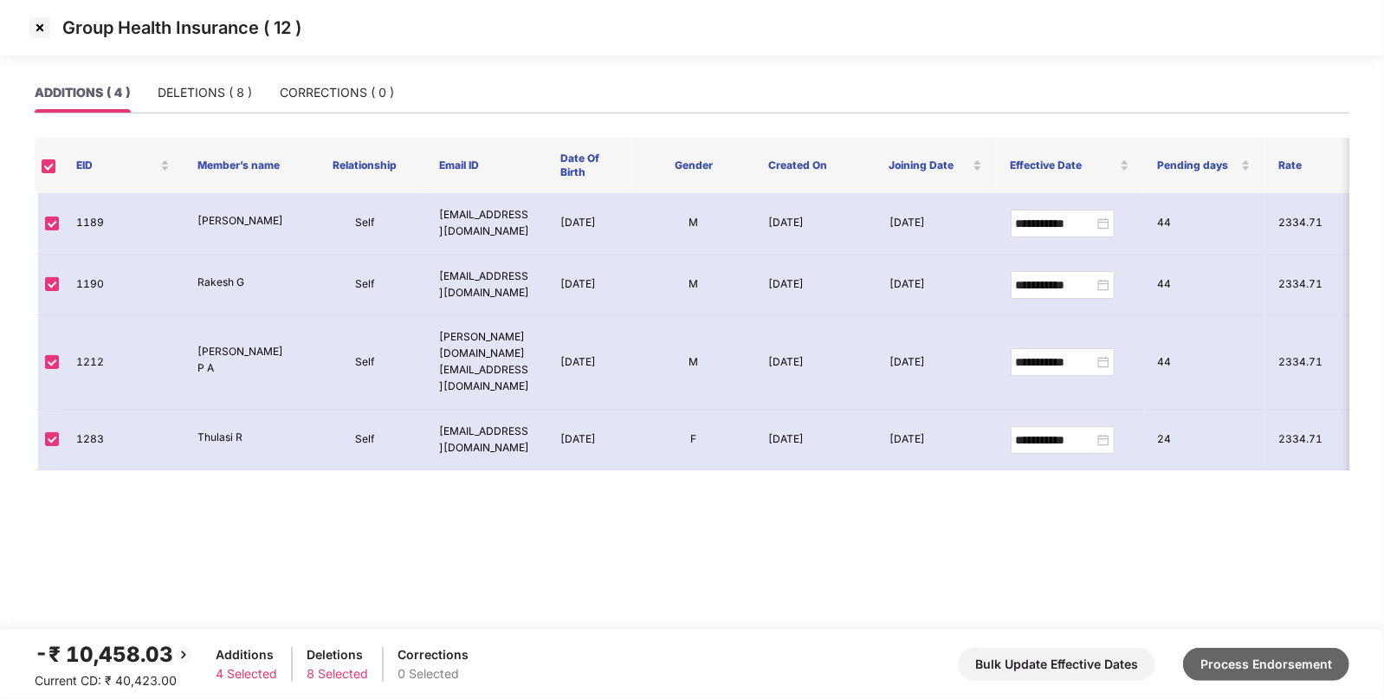
click at [1244, 663] on button "Process Endorsement" at bounding box center [1266, 664] width 166 height 33
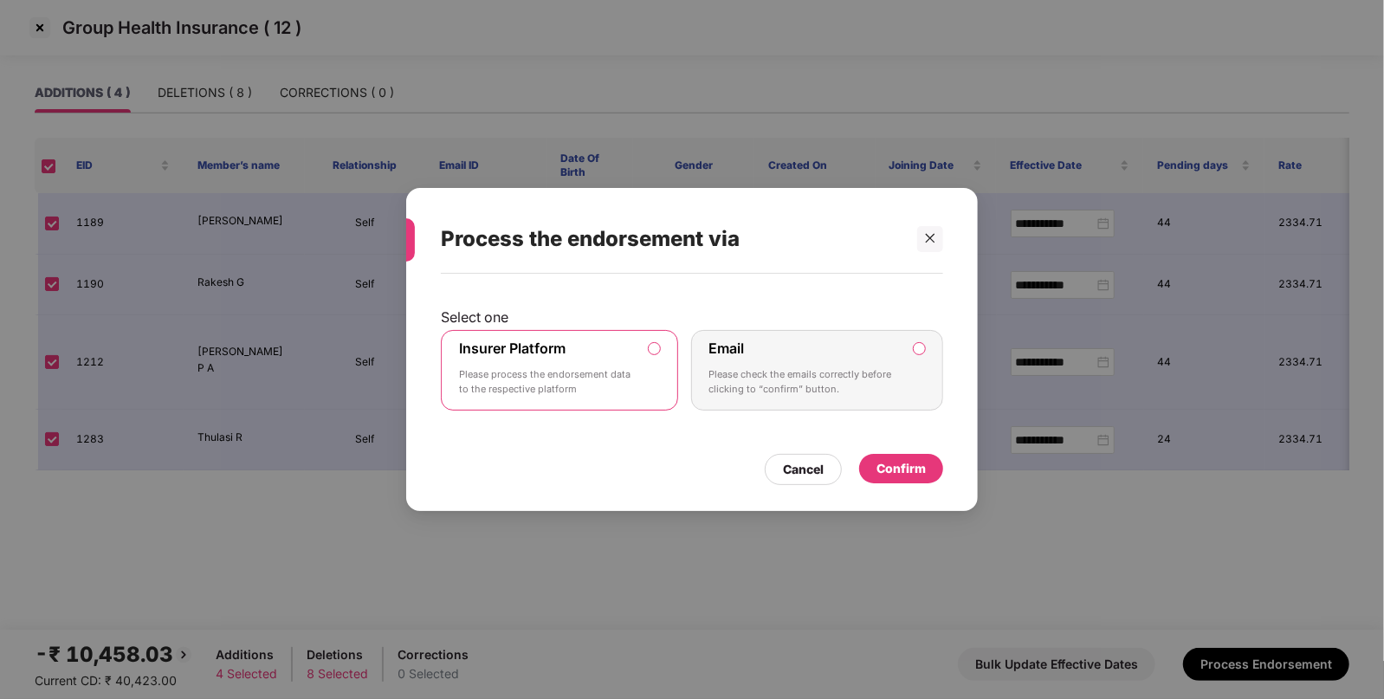
click at [649, 340] on label "Insurer Platform Please process the endorsement data to the respective platform" at bounding box center [559, 370] width 237 height 81
click at [890, 471] on div "Confirm" at bounding box center [901, 468] width 49 height 19
